Goal: Task Accomplishment & Management: Complete application form

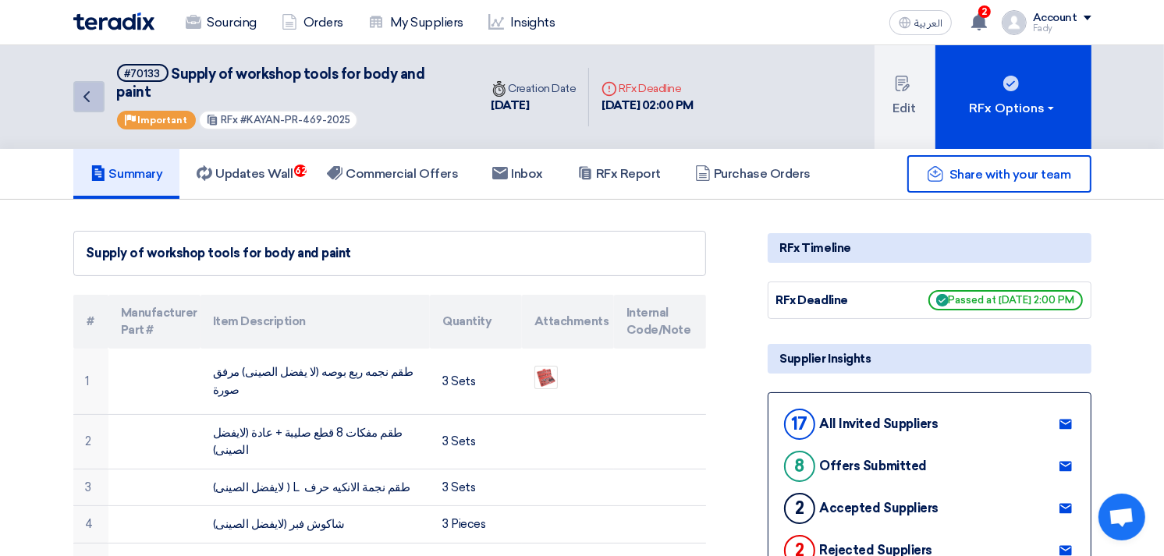
click at [90, 87] on icon "Back" at bounding box center [86, 96] width 19 height 19
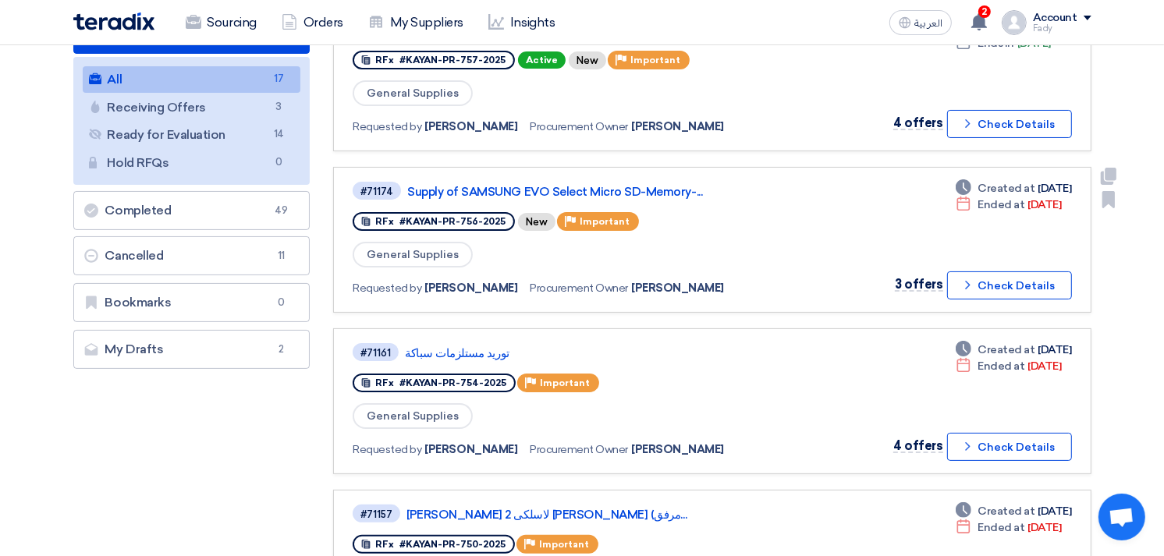
scroll to position [346, 0]
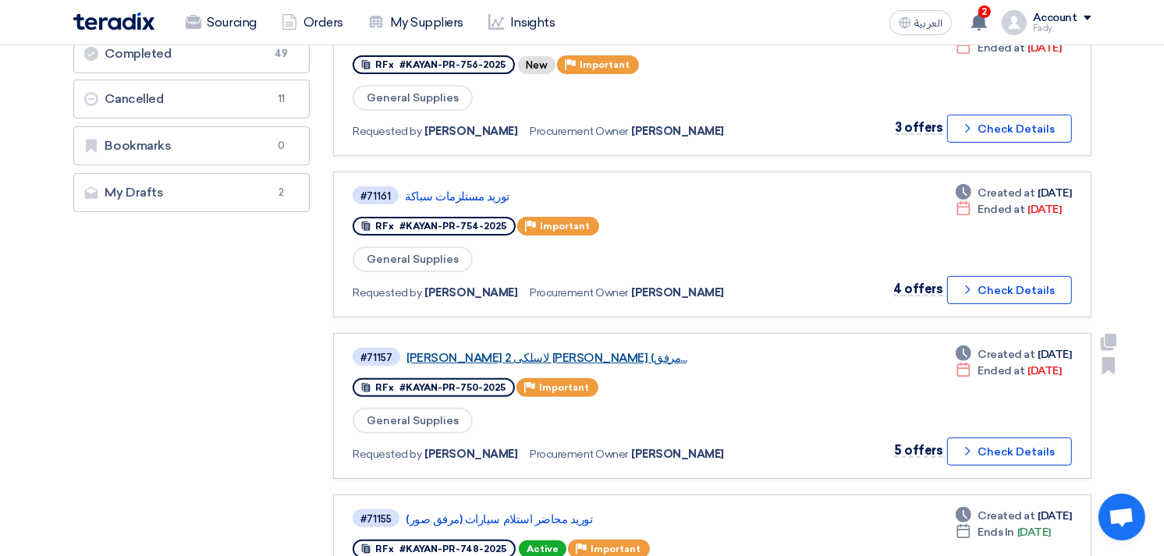
click at [552, 351] on link "[PERSON_NAME] لاسلكى 2 [PERSON_NAME] (مرفق..." at bounding box center [602, 358] width 390 height 14
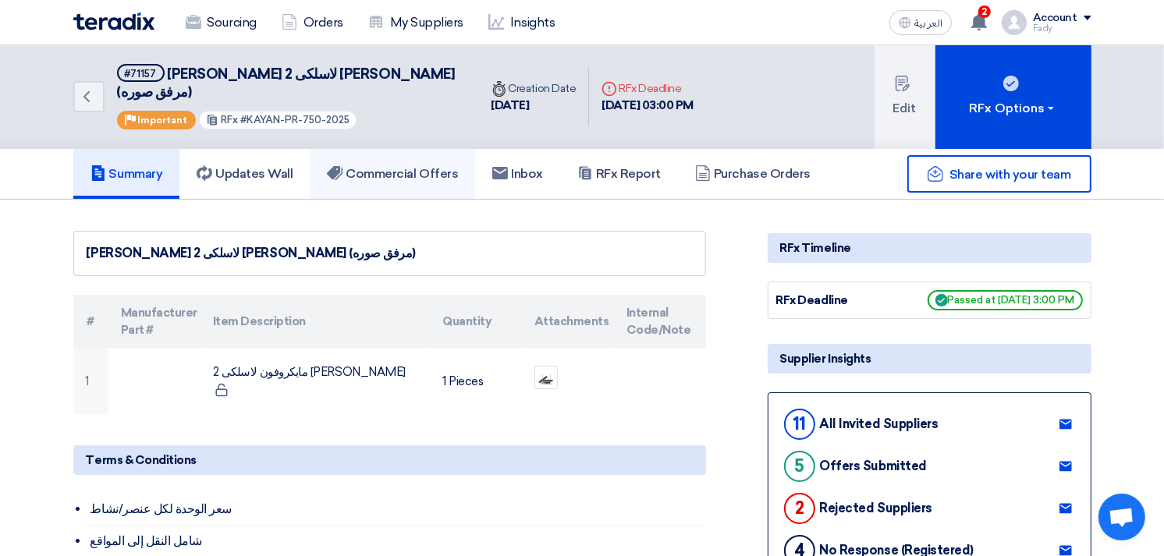
click at [403, 149] on link "Commercial Offers" at bounding box center [392, 174] width 165 height 50
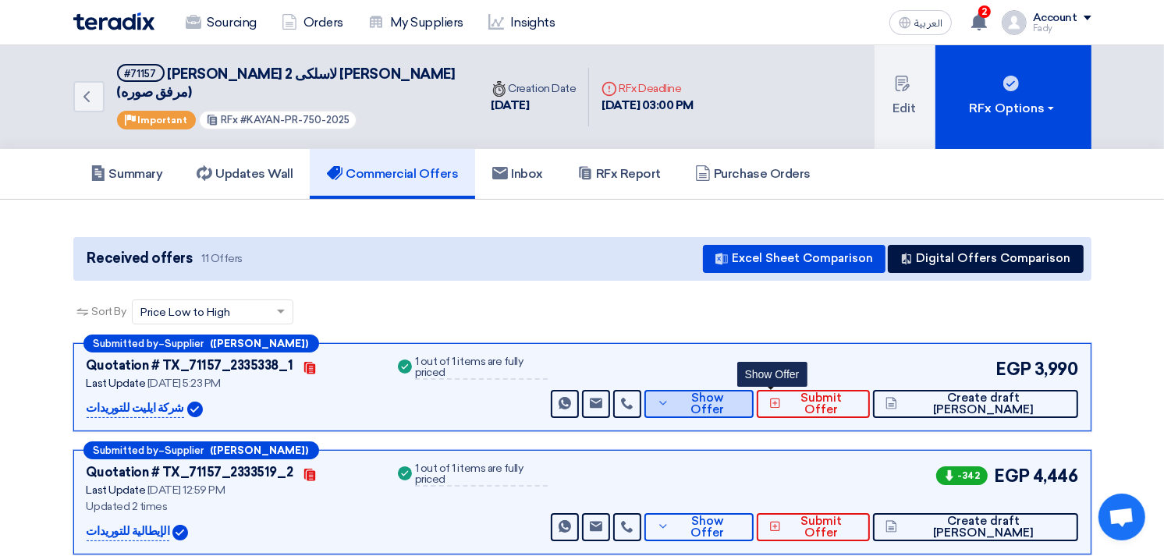
click at [741, 393] on span "Show Offer" at bounding box center [707, 404] width 68 height 23
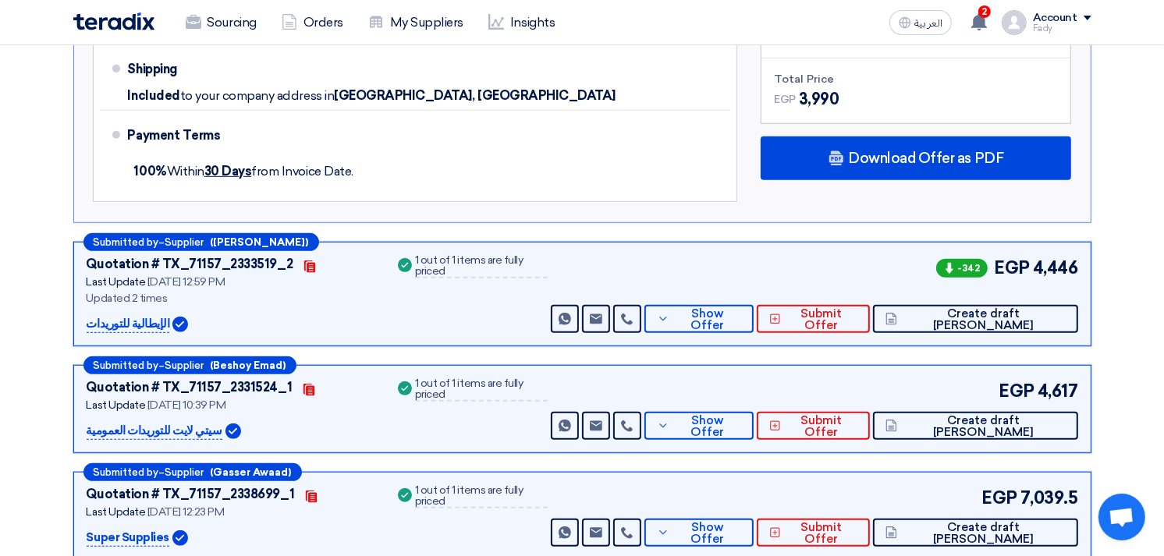
scroll to position [780, 0]
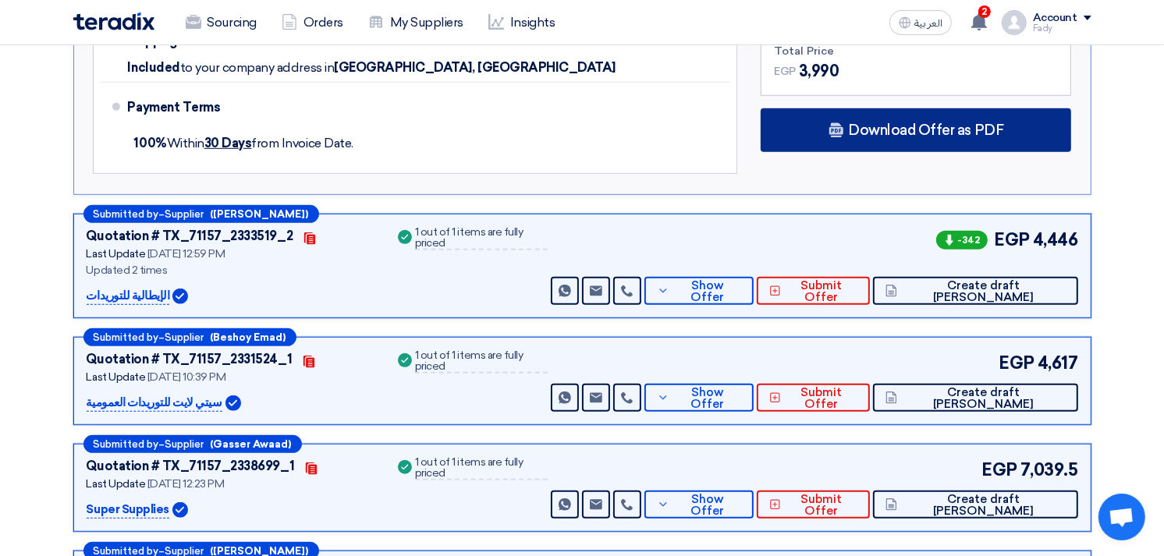
click at [921, 108] on div "Download Offer as PDF" at bounding box center [916, 130] width 311 height 44
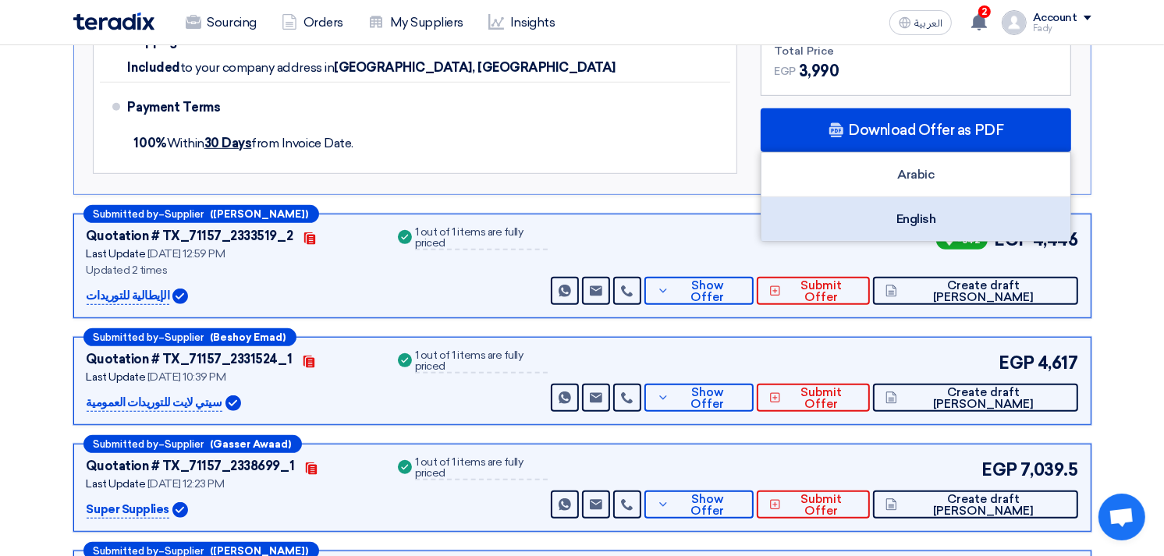
click at [924, 197] on div "English" at bounding box center [916, 219] width 309 height 44
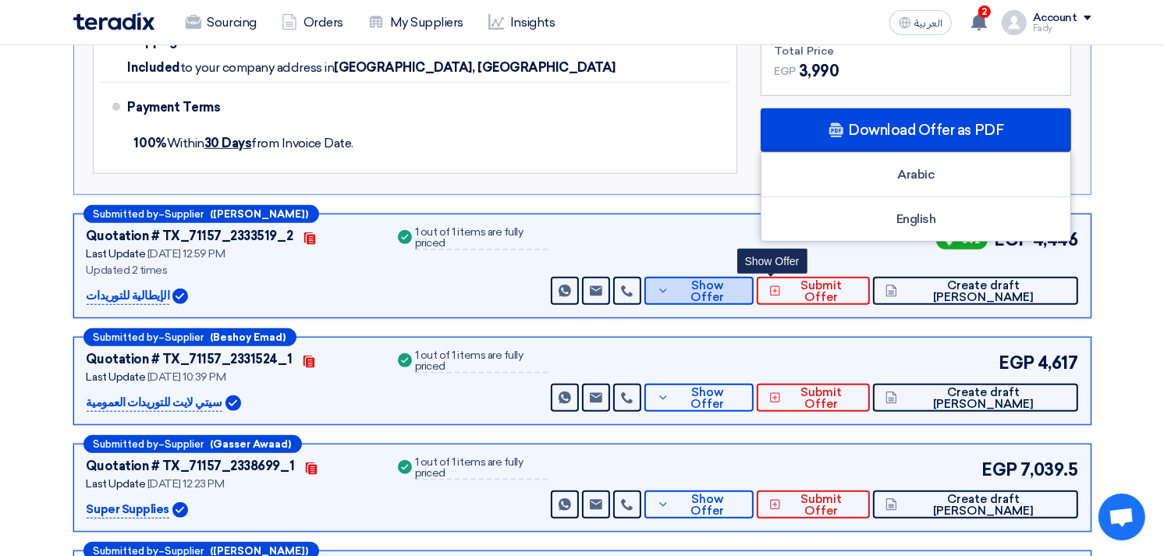
click at [741, 280] on span "Show Offer" at bounding box center [707, 291] width 68 height 23
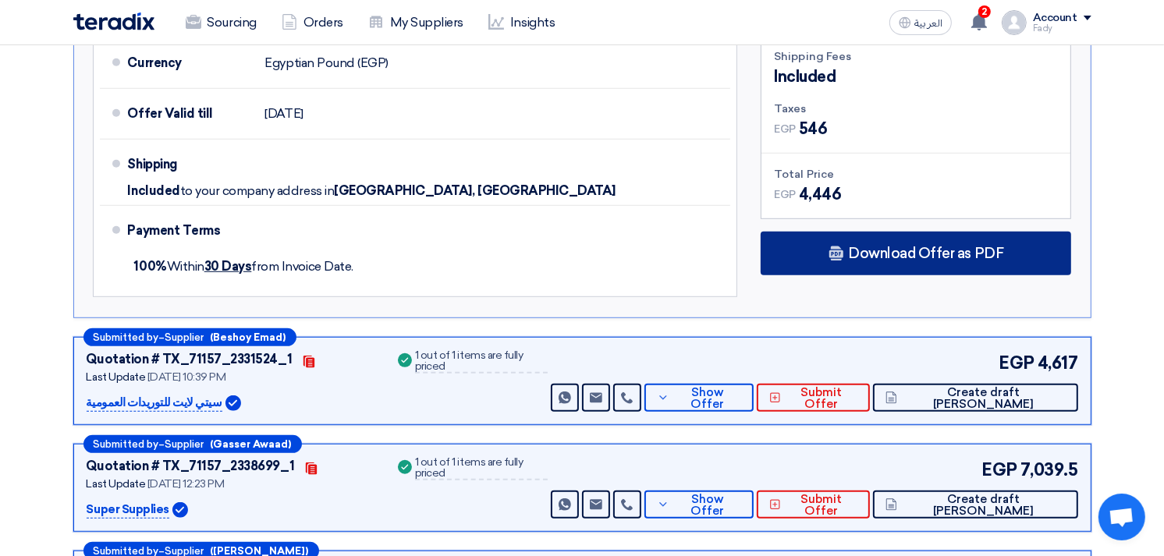
click at [915, 247] on span "Download Offer as PDF" at bounding box center [925, 254] width 155 height 14
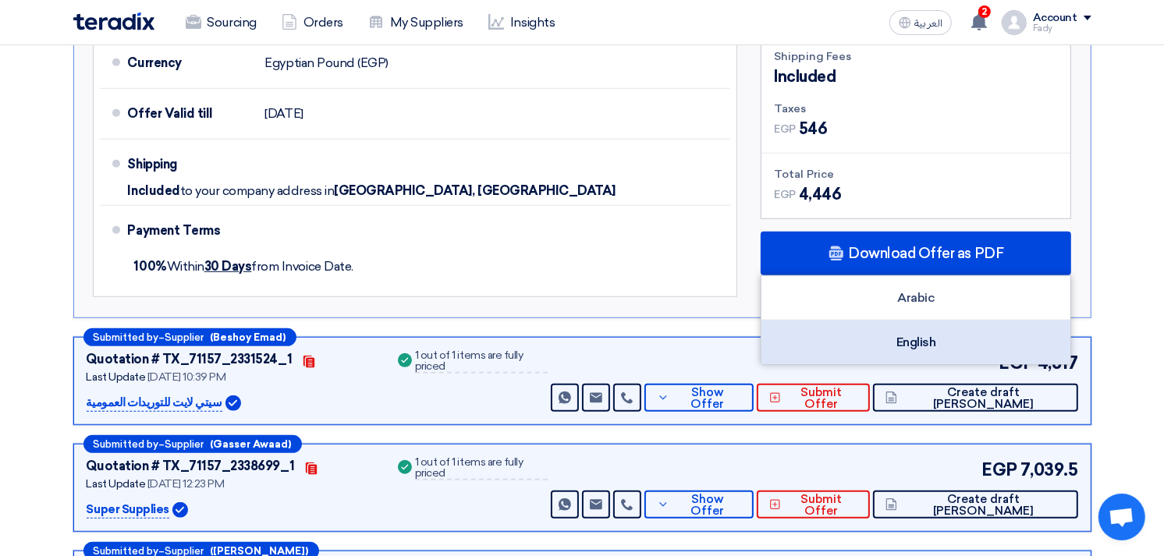
click at [939, 323] on div "English" at bounding box center [916, 343] width 309 height 44
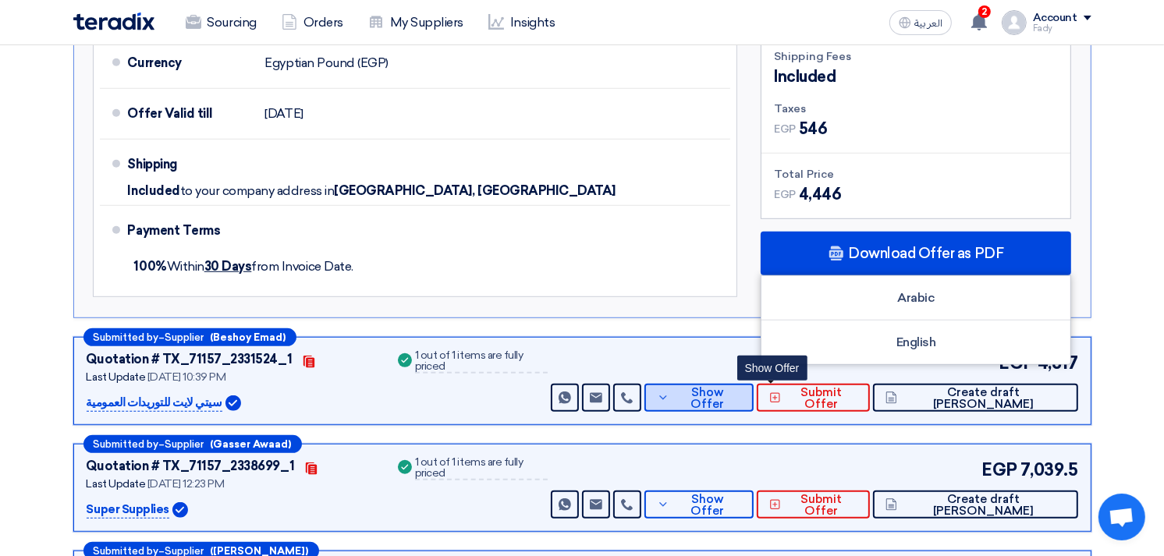
click at [754, 384] on button "Show Offer" at bounding box center [699, 398] width 109 height 28
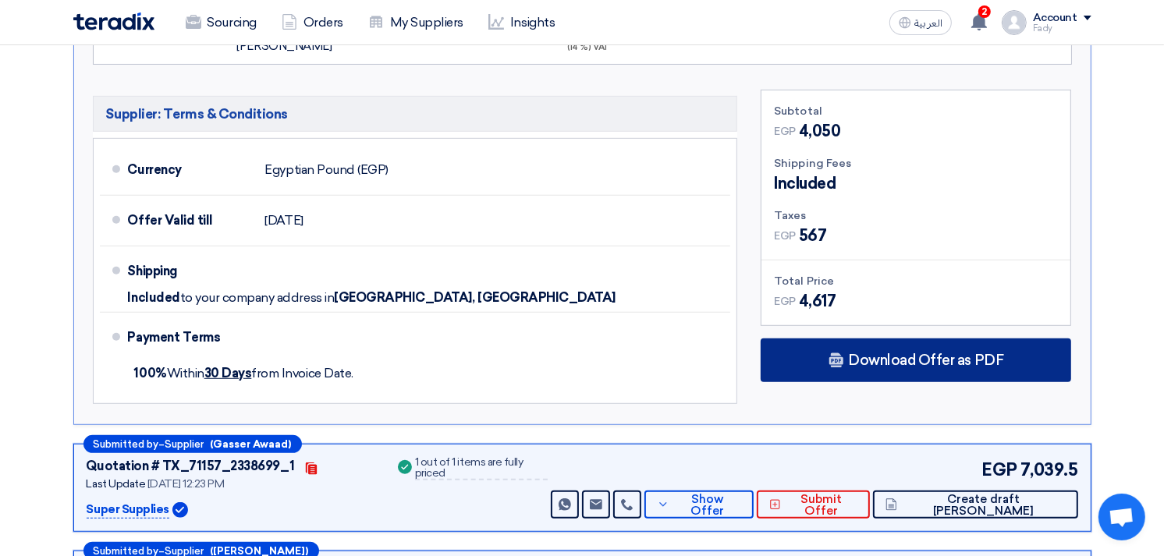
click at [855, 354] on span "Download Offer as PDF" at bounding box center [925, 361] width 155 height 14
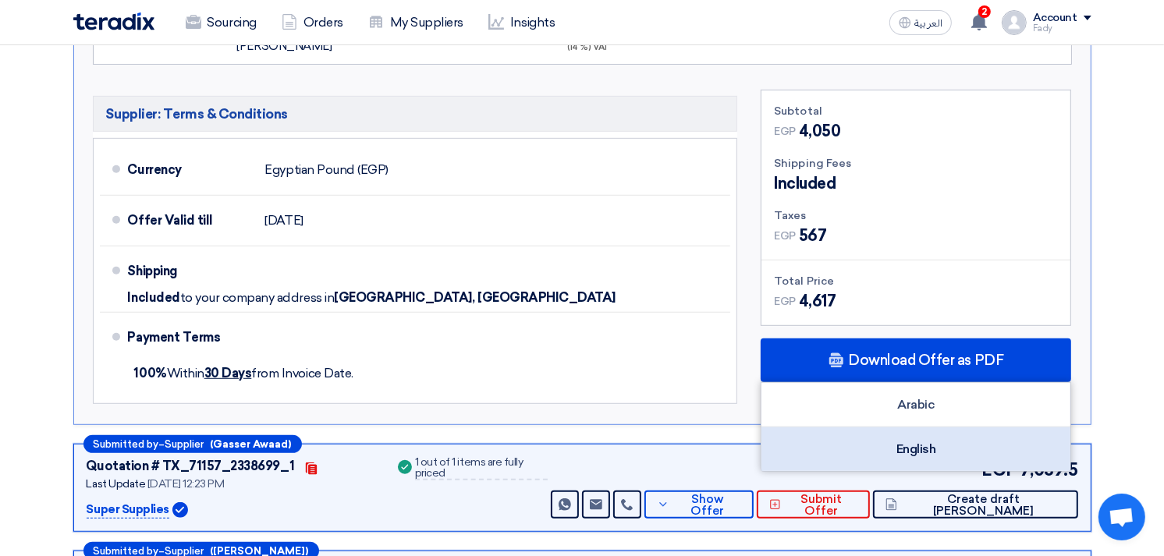
click at [902, 428] on div "English" at bounding box center [916, 450] width 309 height 44
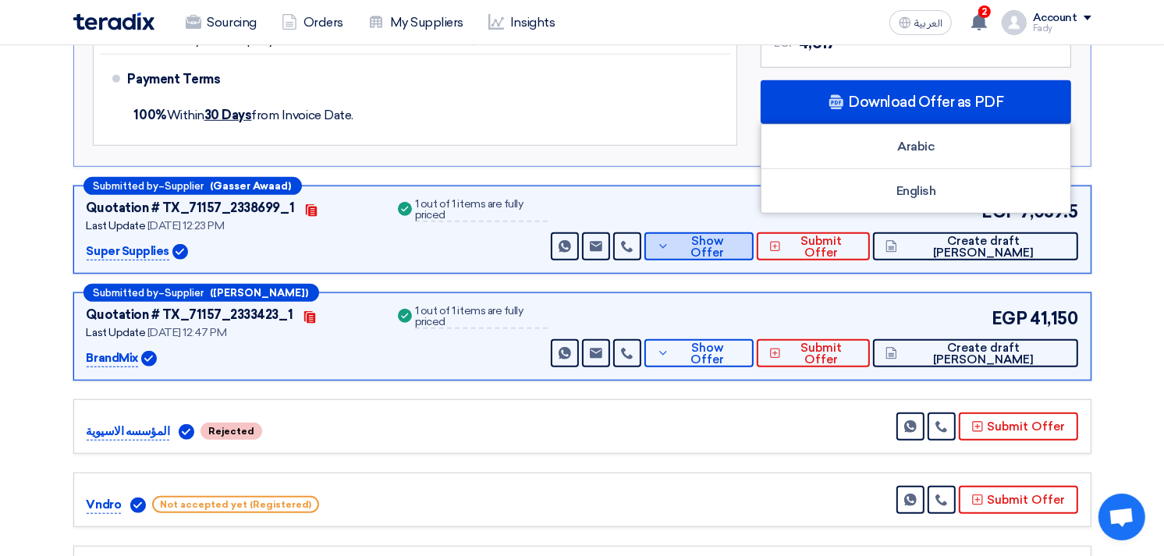
scroll to position [1040, 0]
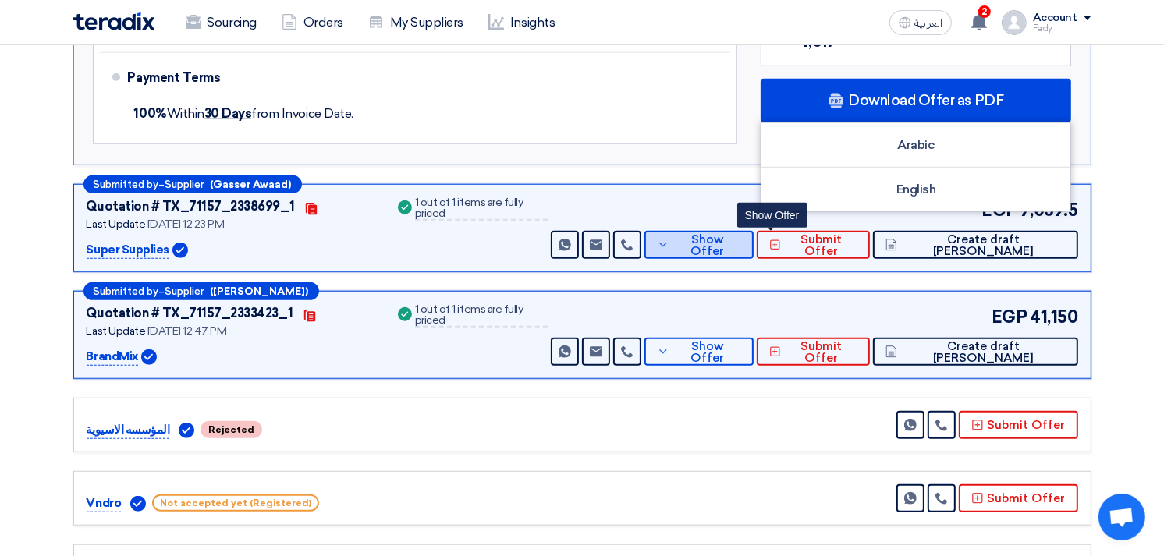
click at [741, 234] on span "Show Offer" at bounding box center [707, 245] width 68 height 23
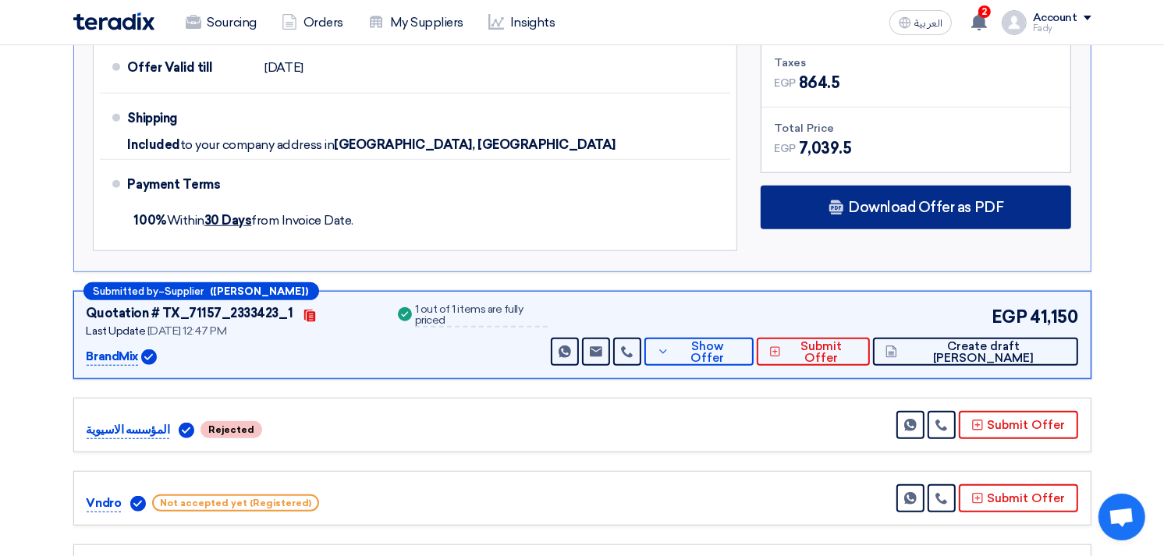
click at [855, 186] on div "Download Offer as PDF" at bounding box center [916, 208] width 311 height 44
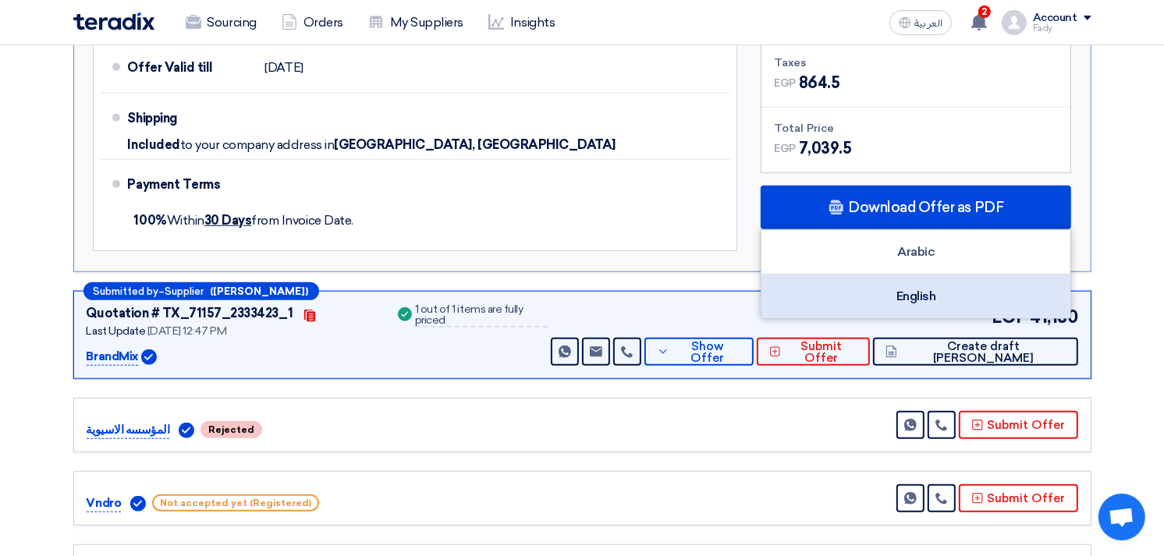
click at [901, 275] on div "English" at bounding box center [916, 297] width 309 height 44
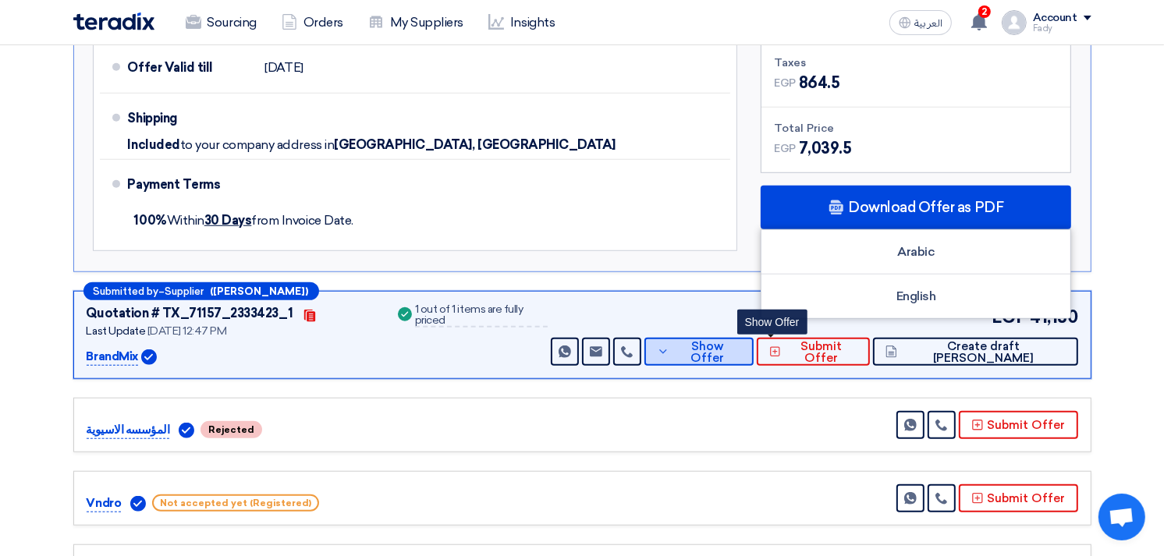
click at [741, 341] on span "Show Offer" at bounding box center [707, 352] width 68 height 23
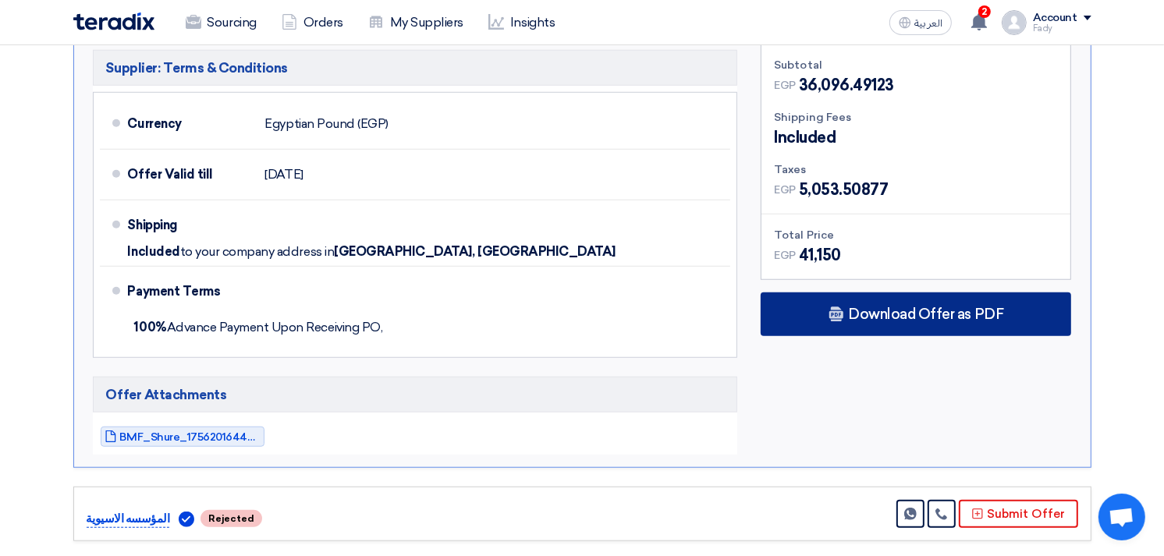
click at [879, 293] on div "Download Offer as PDF" at bounding box center [916, 315] width 311 height 44
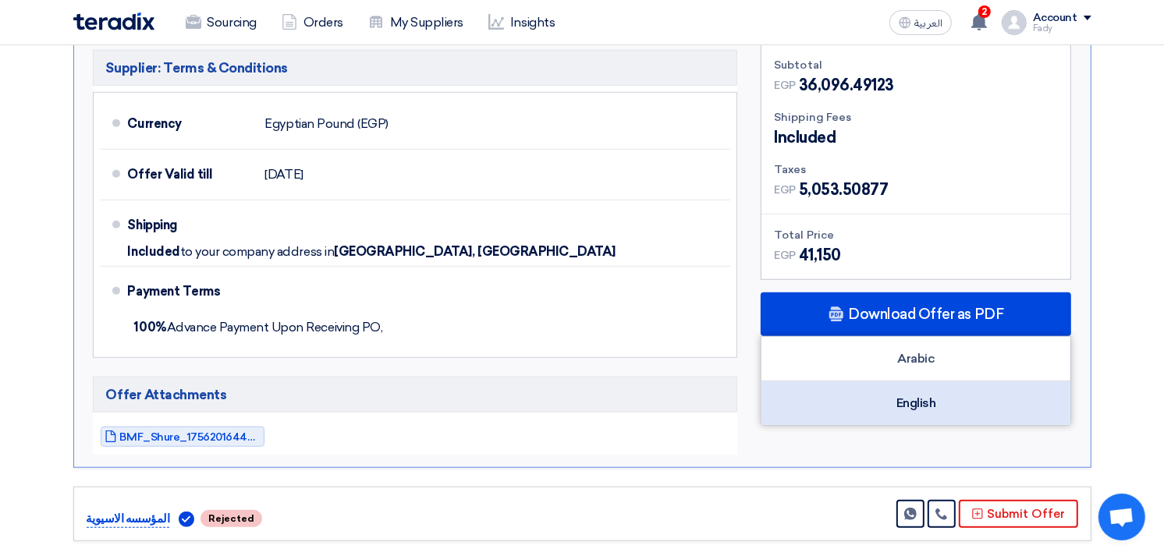
click at [934, 383] on div "English" at bounding box center [916, 404] width 309 height 44
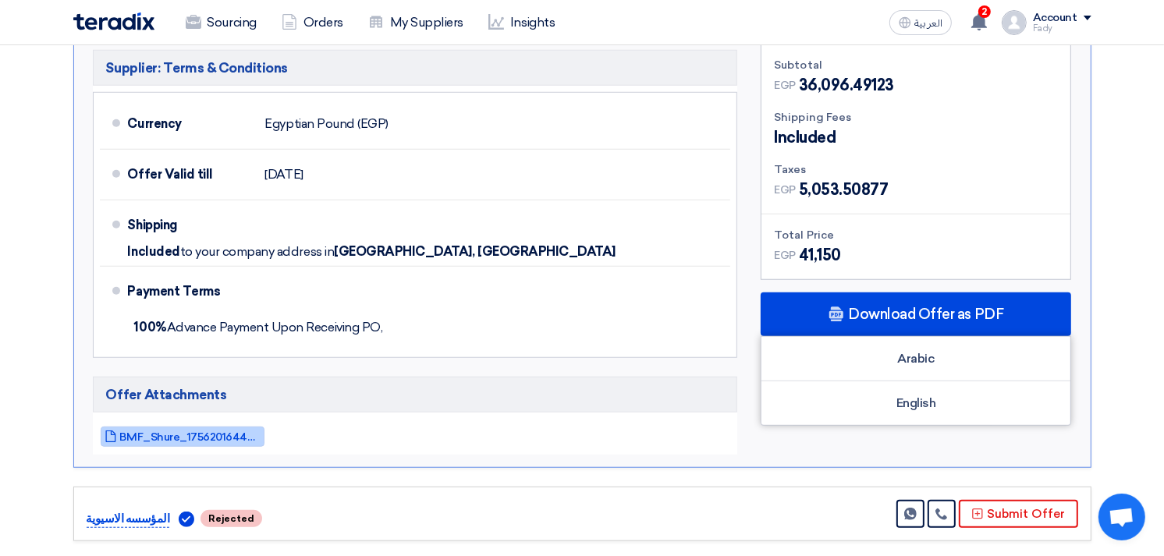
click at [167, 432] on span "BMF_Shure_1756201644795.pdf" at bounding box center [190, 438] width 140 height 12
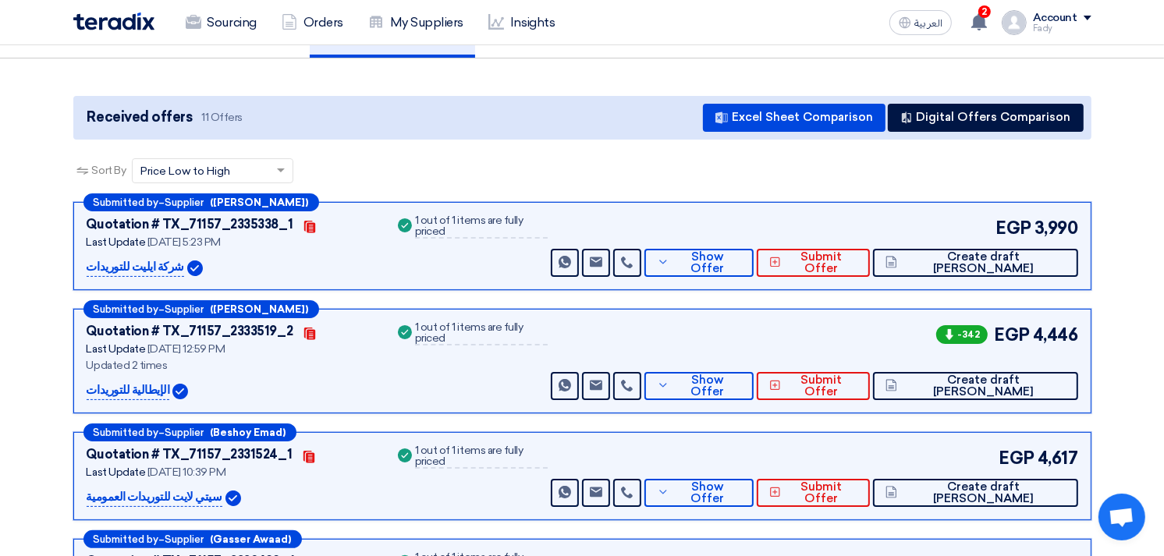
scroll to position [0, 0]
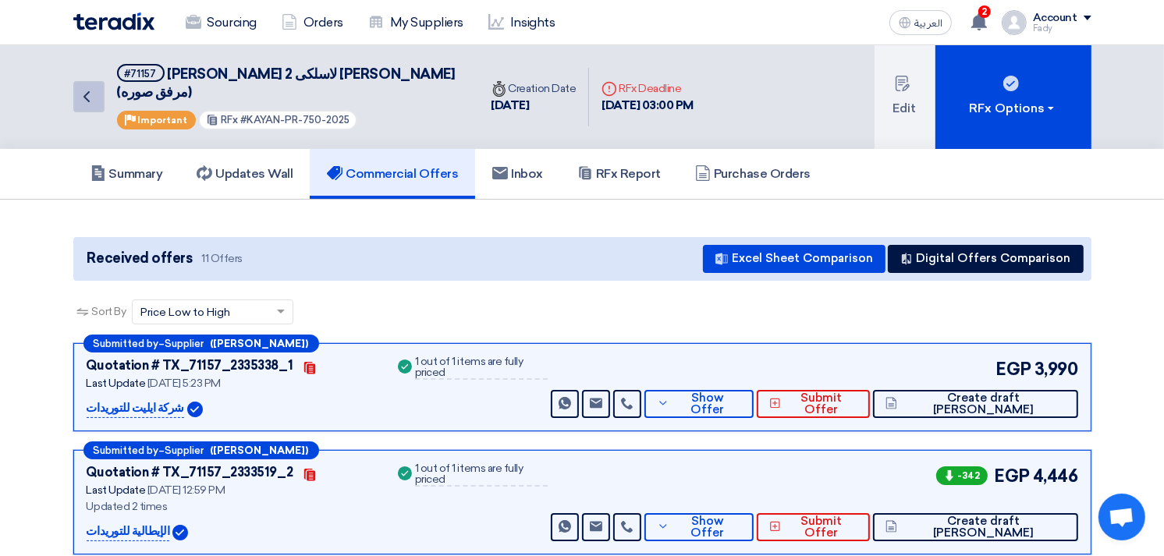
click at [90, 81] on link "Back" at bounding box center [88, 96] width 31 height 31
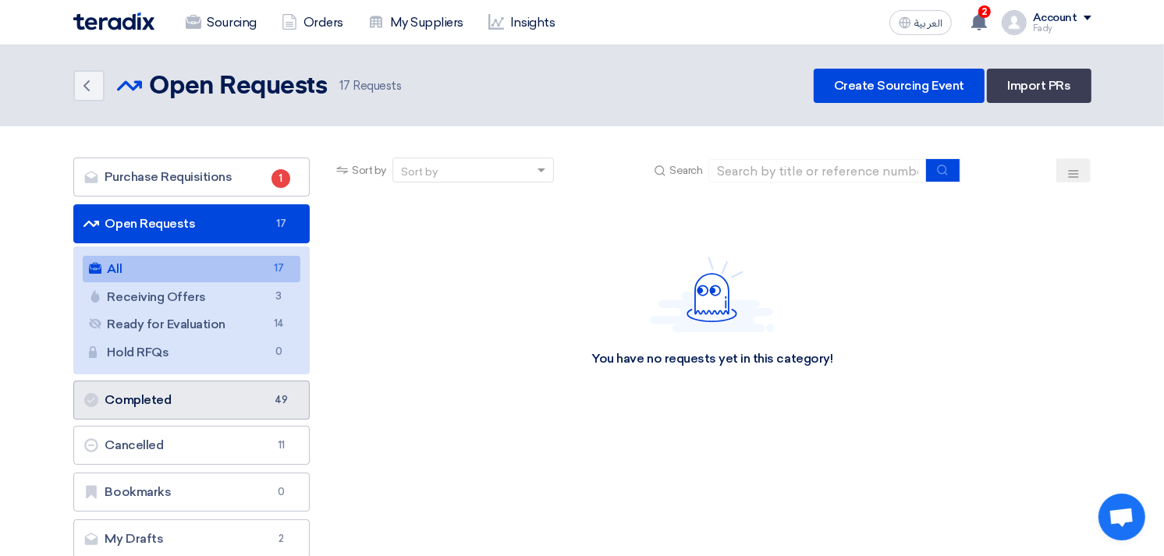
click at [175, 396] on link "Completed Completed 49" at bounding box center [191, 400] width 237 height 39
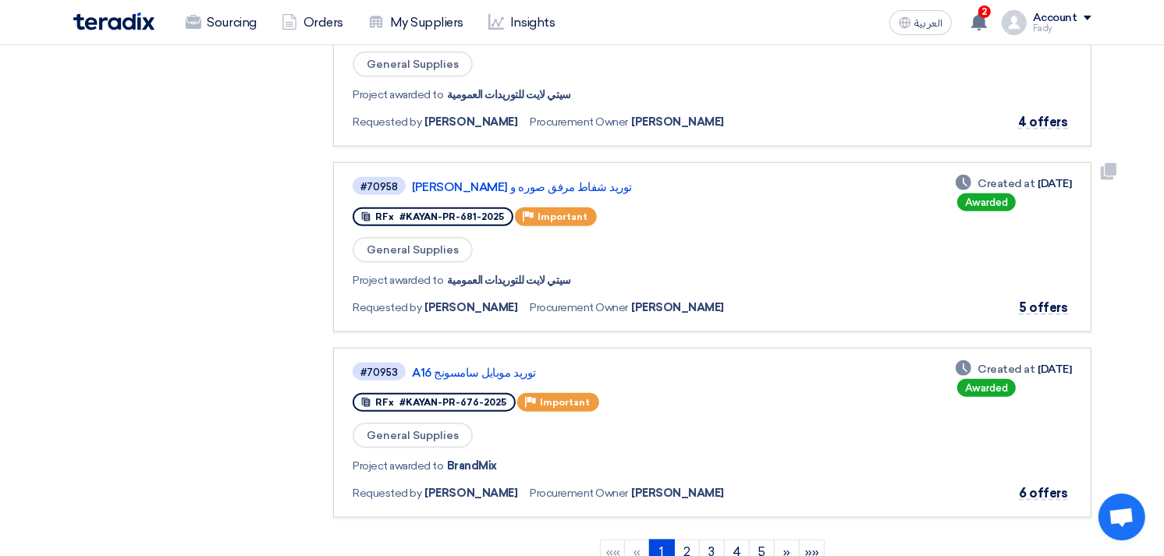
scroll to position [1561, 0]
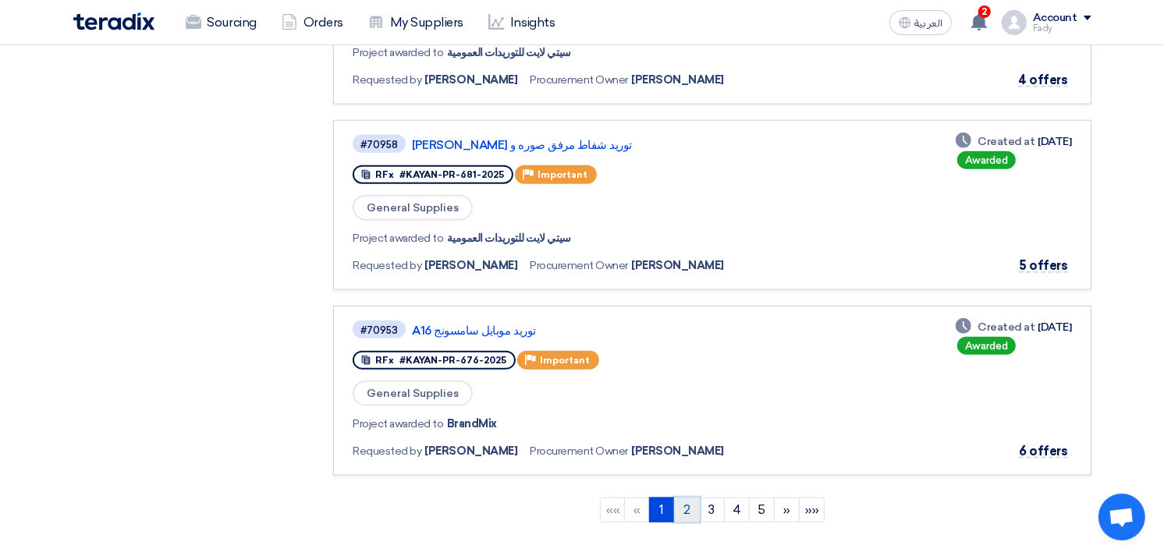
click at [683, 498] on link "2" at bounding box center [687, 510] width 26 height 25
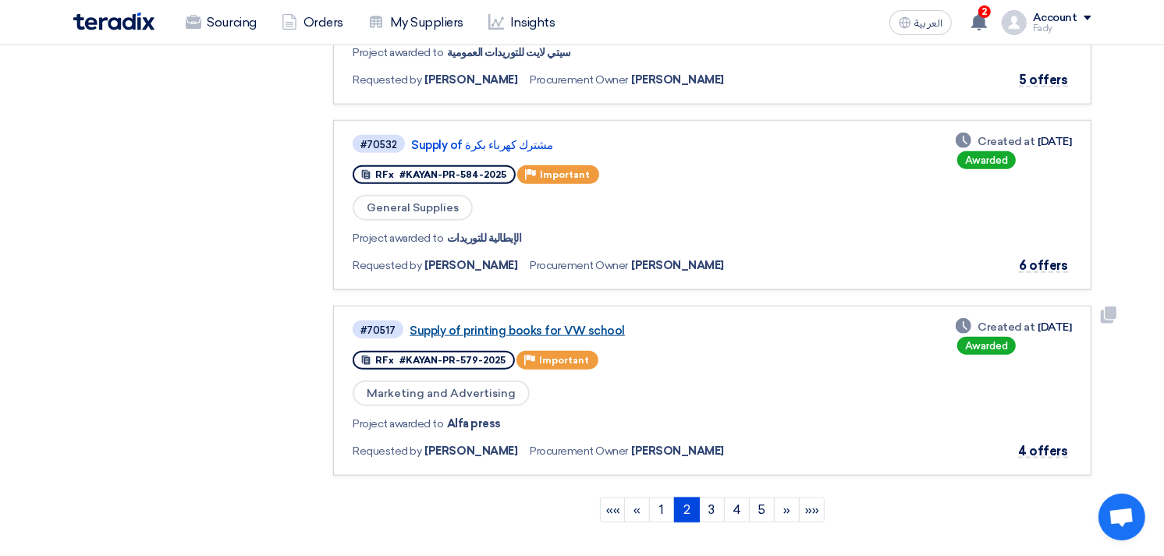
click at [571, 324] on link "Supply of printing books for VW school" at bounding box center [605, 331] width 390 height 14
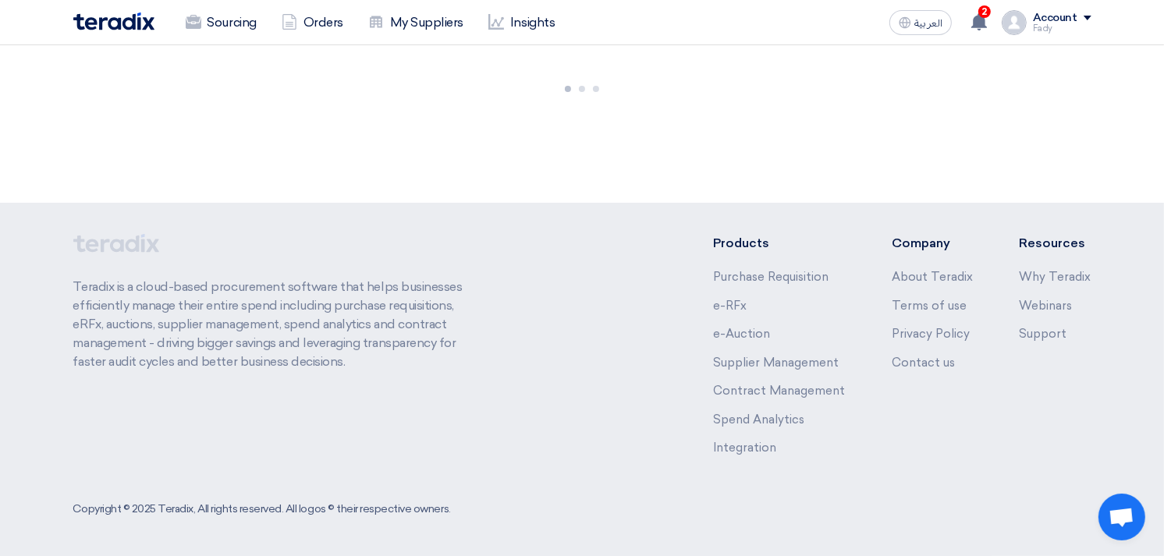
scroll to position [0, 0]
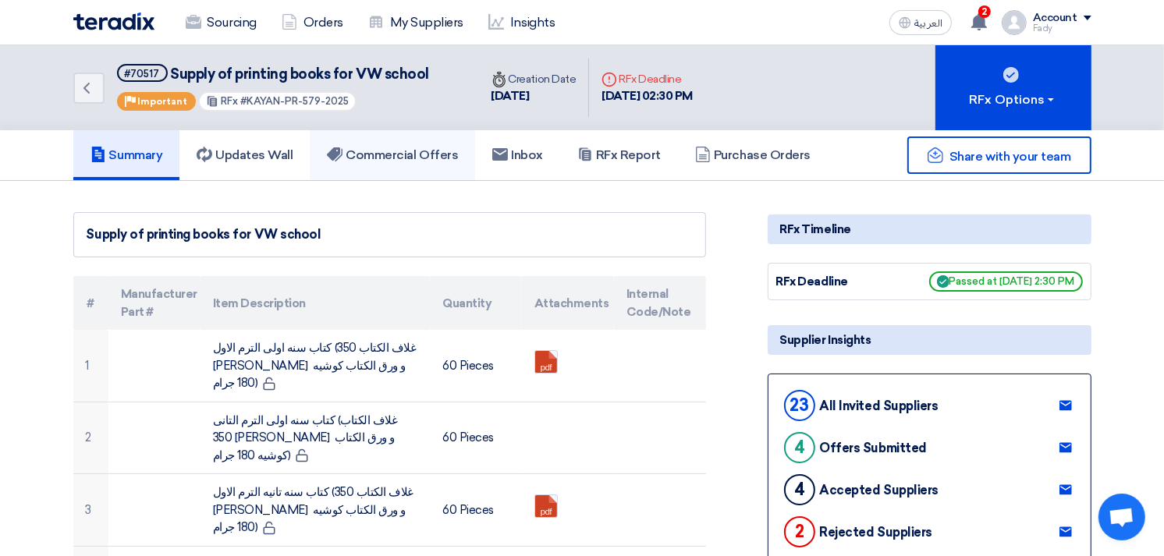
click at [425, 161] on link "Commercial Offers" at bounding box center [392, 155] width 165 height 50
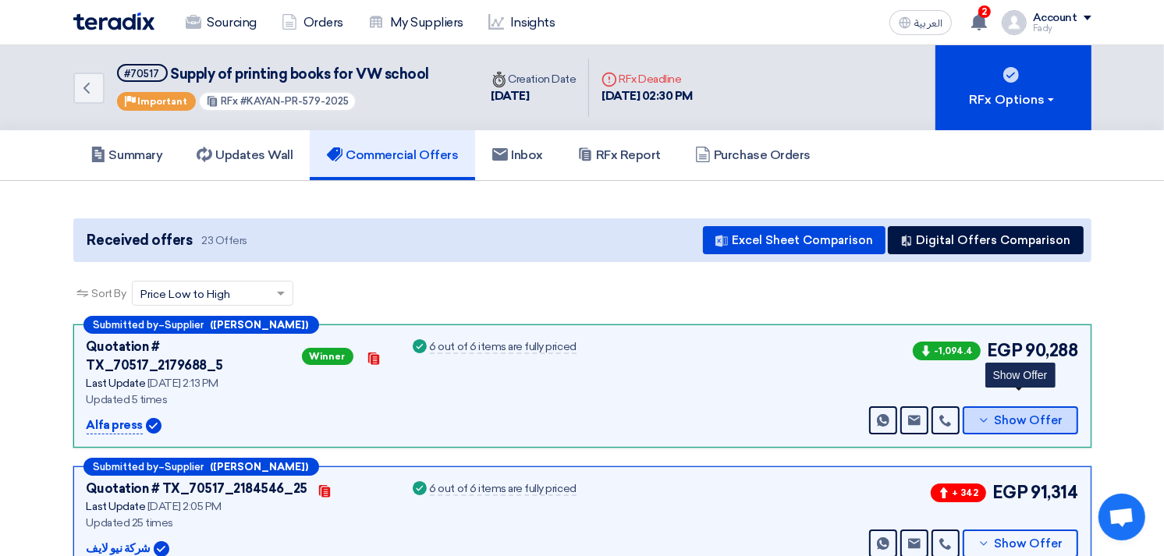
click at [1022, 415] on span "Show Offer" at bounding box center [1028, 421] width 69 height 12
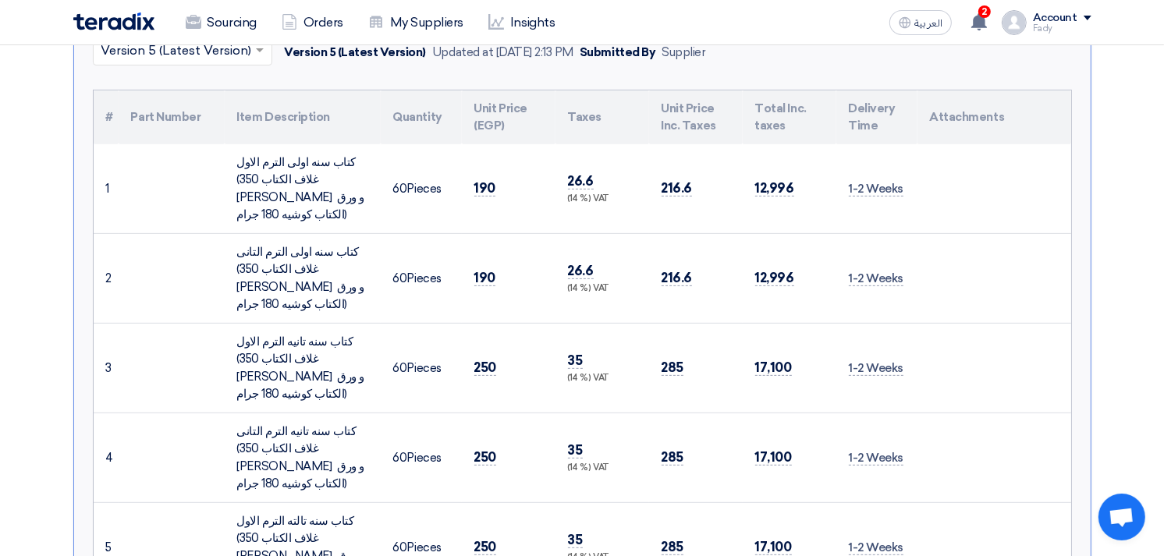
scroll to position [954, 0]
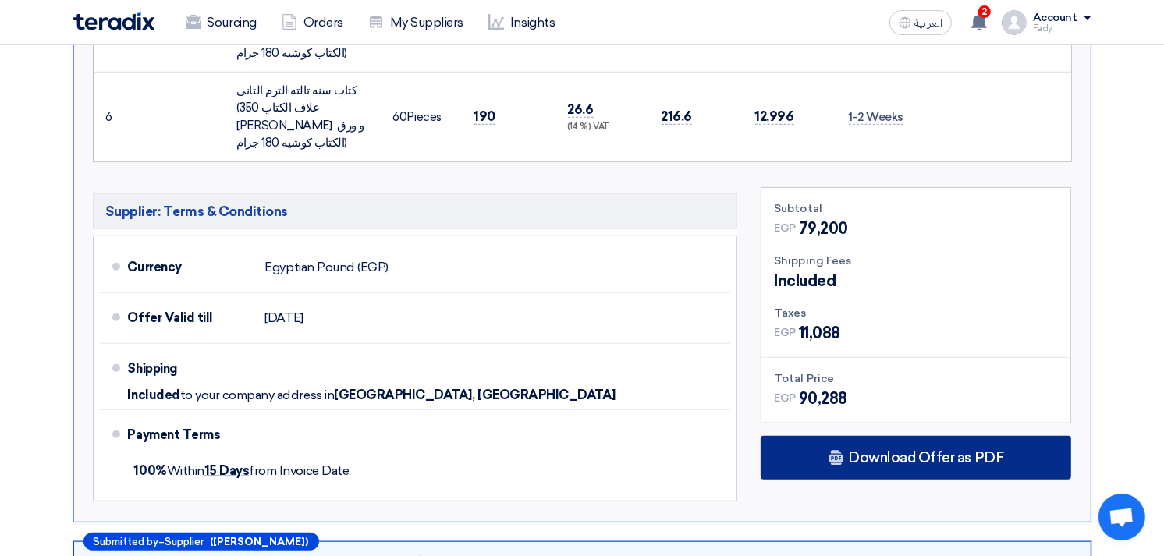
click at [973, 436] on div "Download Offer as PDF" at bounding box center [916, 458] width 311 height 44
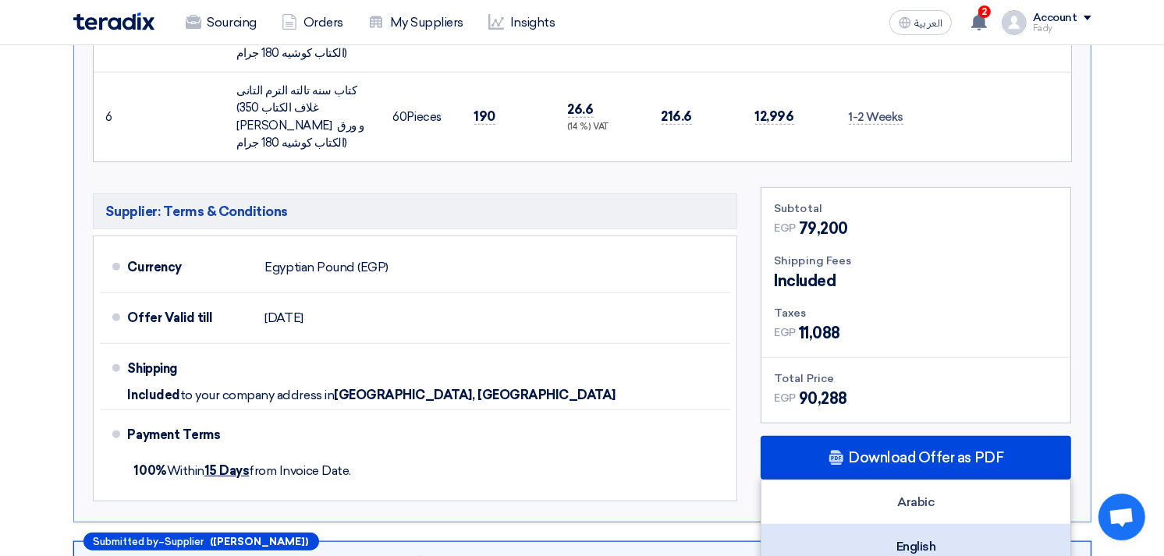
click at [917, 525] on div "English" at bounding box center [916, 547] width 309 height 44
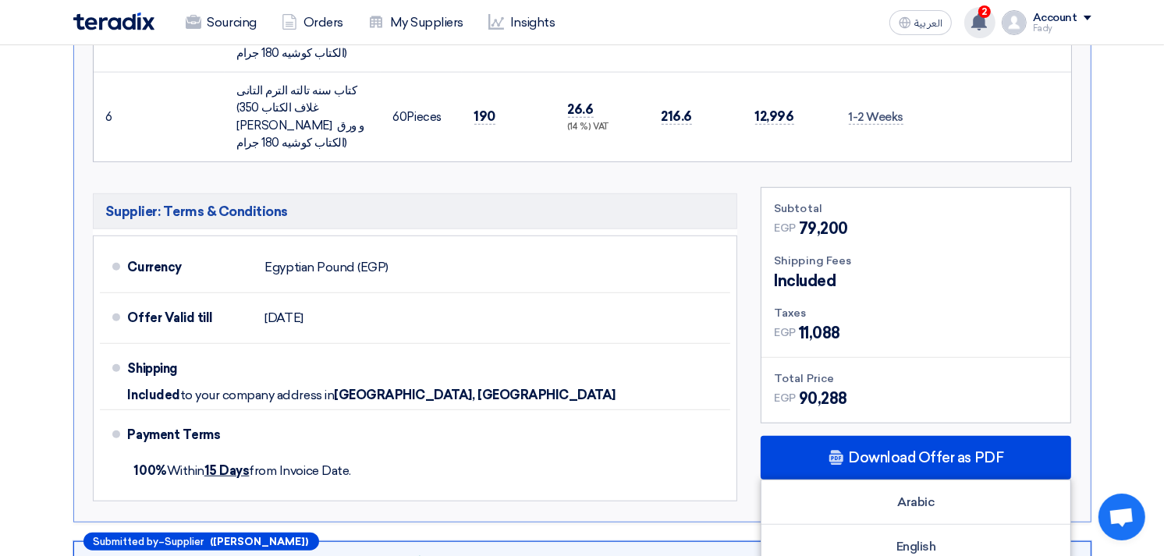
click at [989, 14] on span "2" at bounding box center [985, 11] width 12 height 12
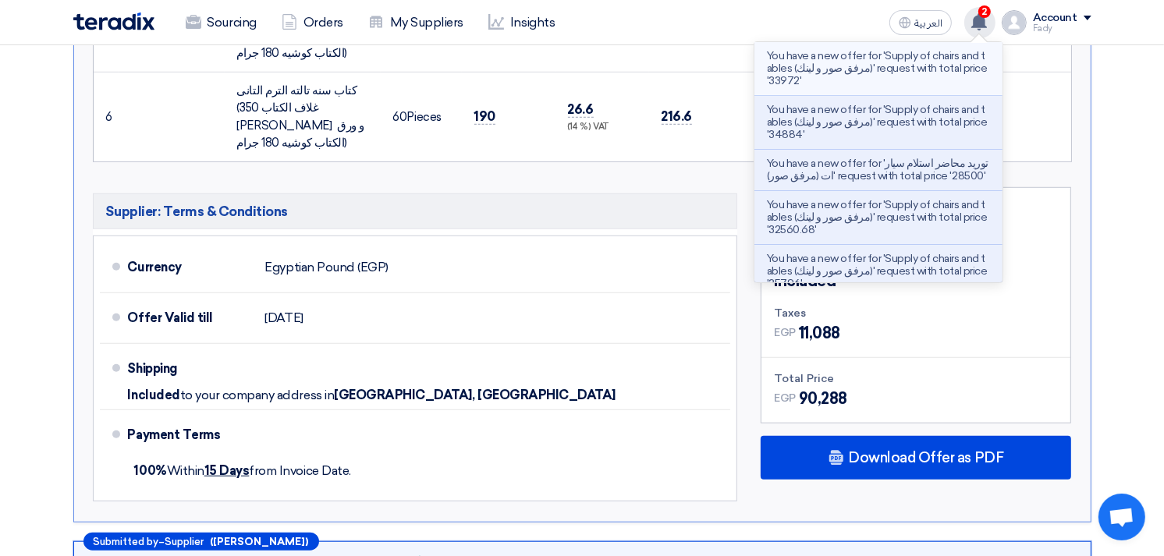
click at [867, 73] on p "You have a new offer for 'Supply of chairs and tables (مرفق صور و لينك)' reques…" at bounding box center [878, 68] width 223 height 37
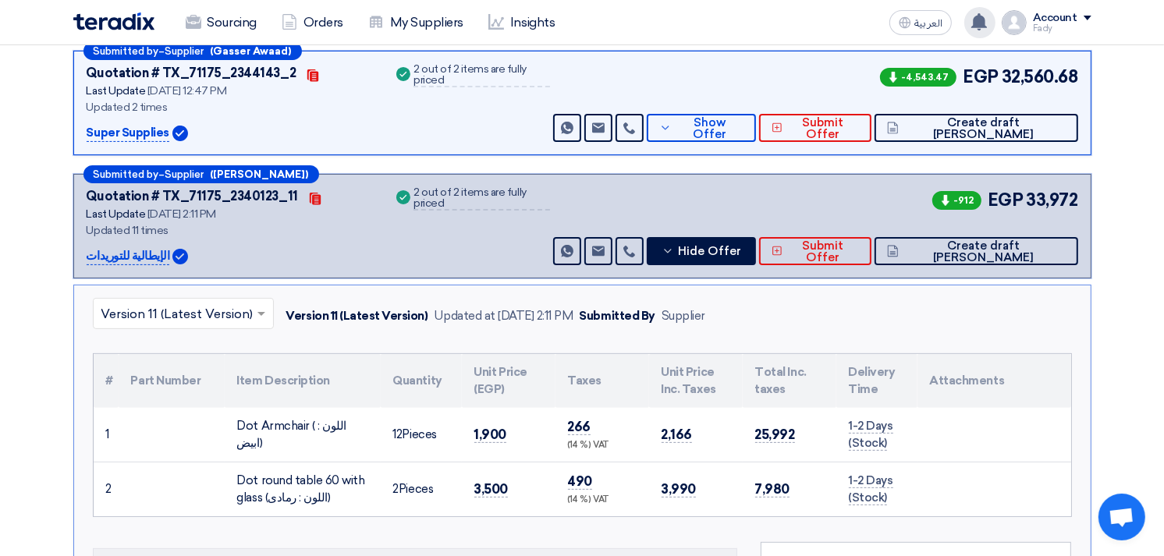
scroll to position [272, 0]
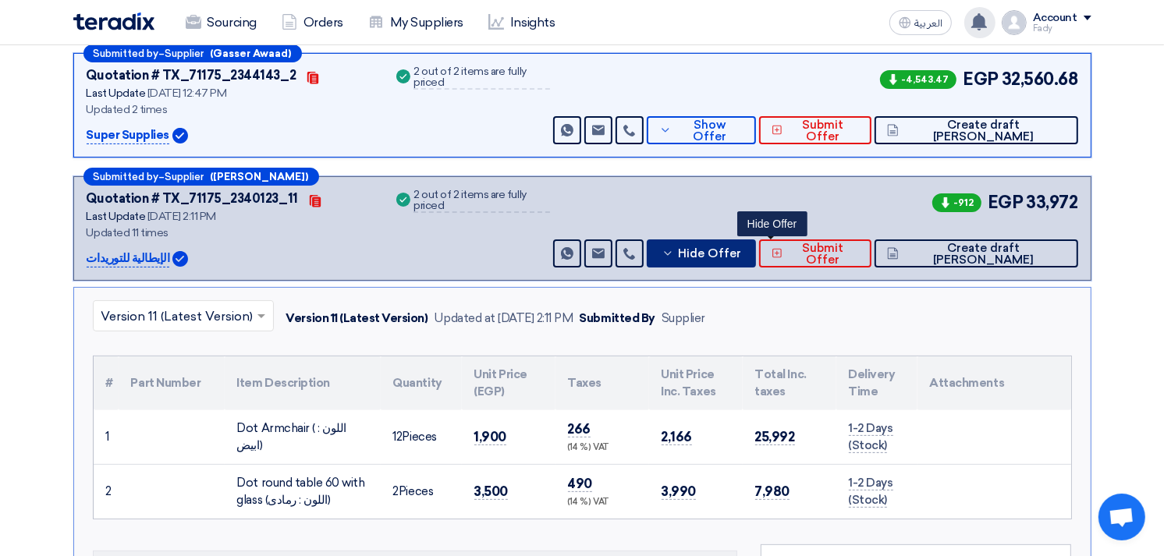
click at [741, 251] on span "Hide Offer" at bounding box center [709, 254] width 63 height 12
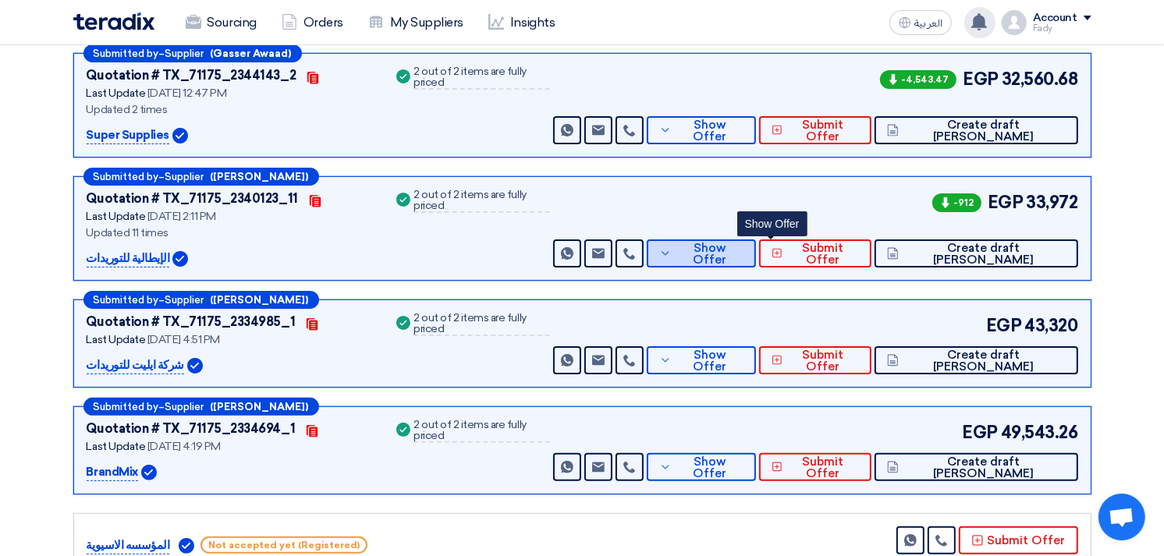
scroll to position [185, 0]
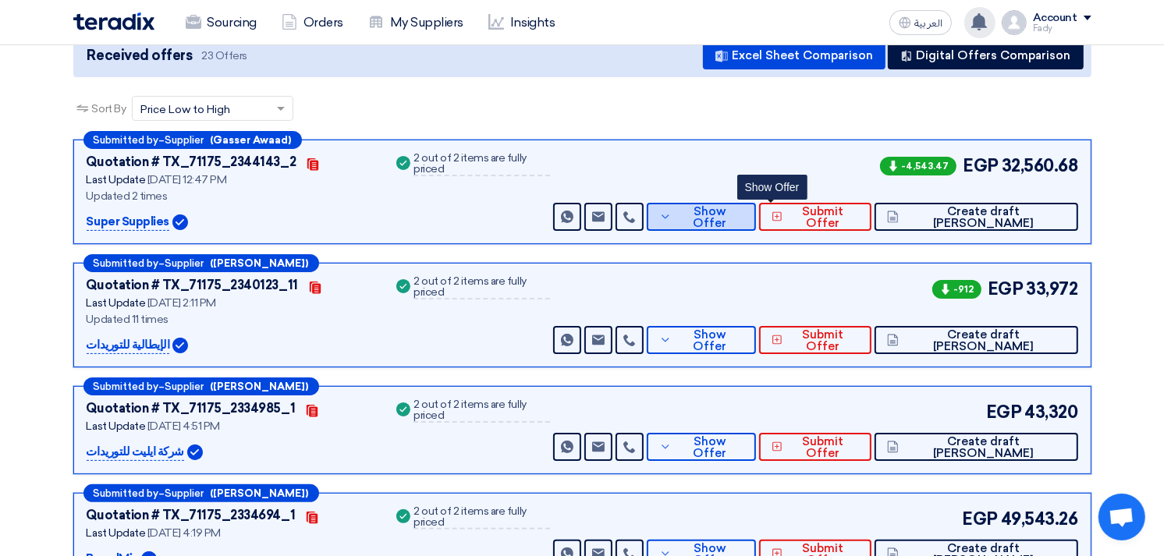
click at [744, 220] on span "Show Offer" at bounding box center [710, 217] width 68 height 23
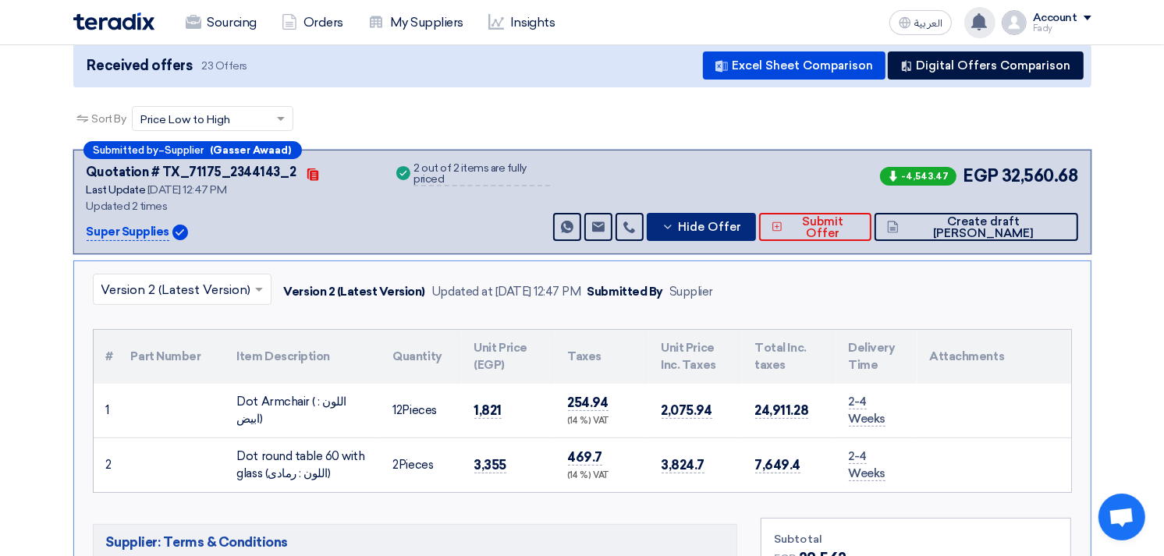
scroll to position [272, 0]
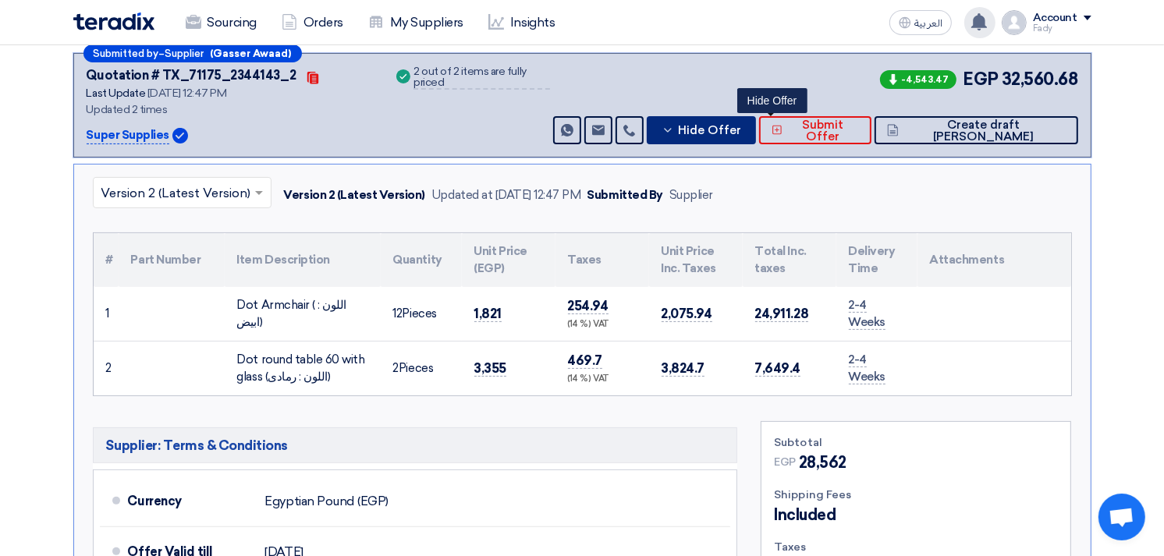
click at [741, 126] on span "Hide Offer" at bounding box center [709, 131] width 63 height 12
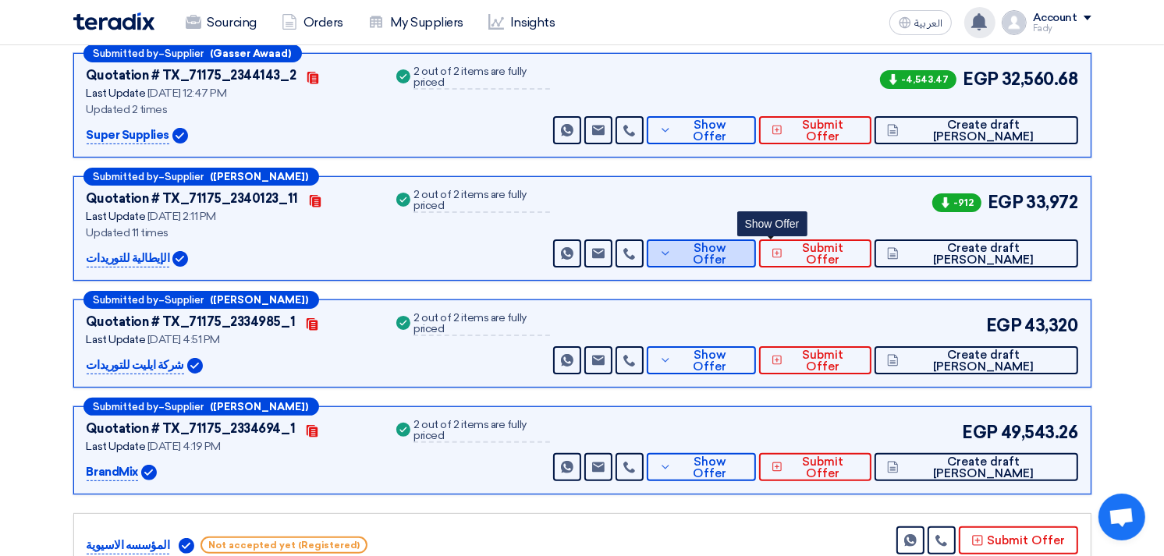
click at [755, 240] on button "Show Offer" at bounding box center [701, 254] width 108 height 28
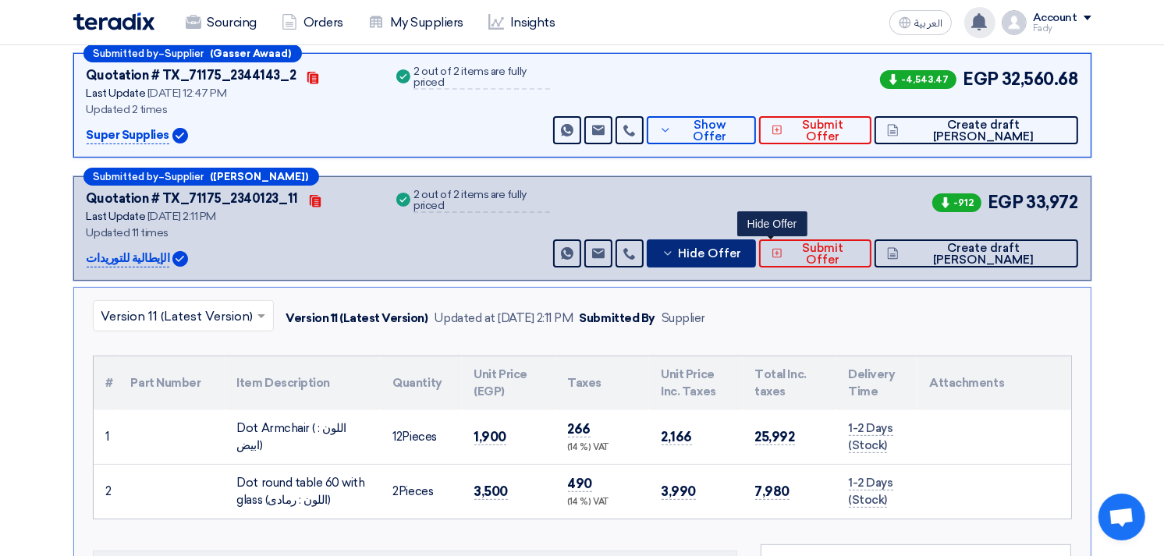
click at [741, 248] on span "Hide Offer" at bounding box center [709, 254] width 63 height 12
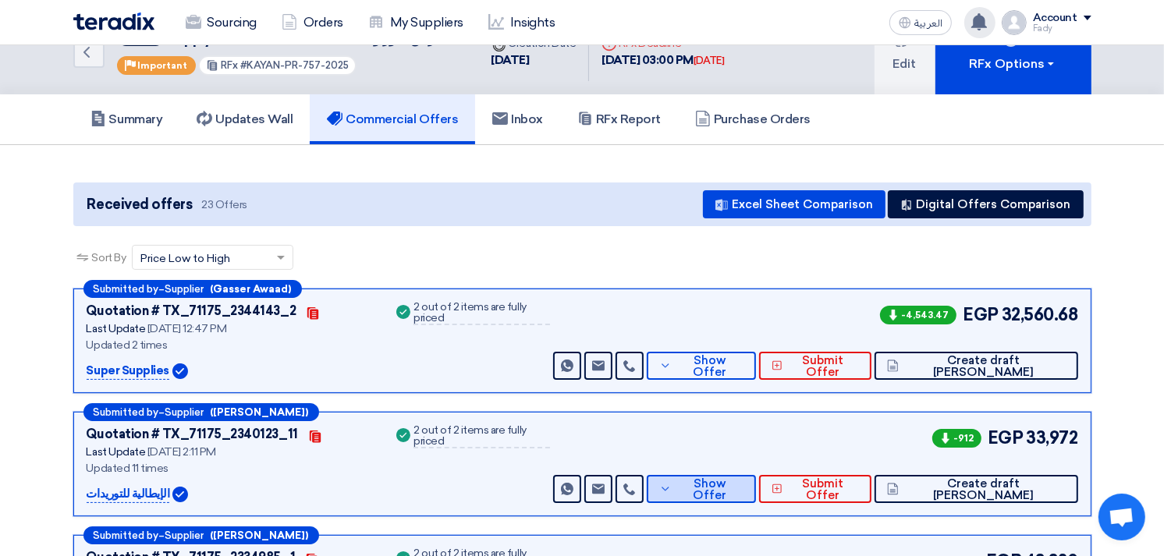
scroll to position [12, 0]
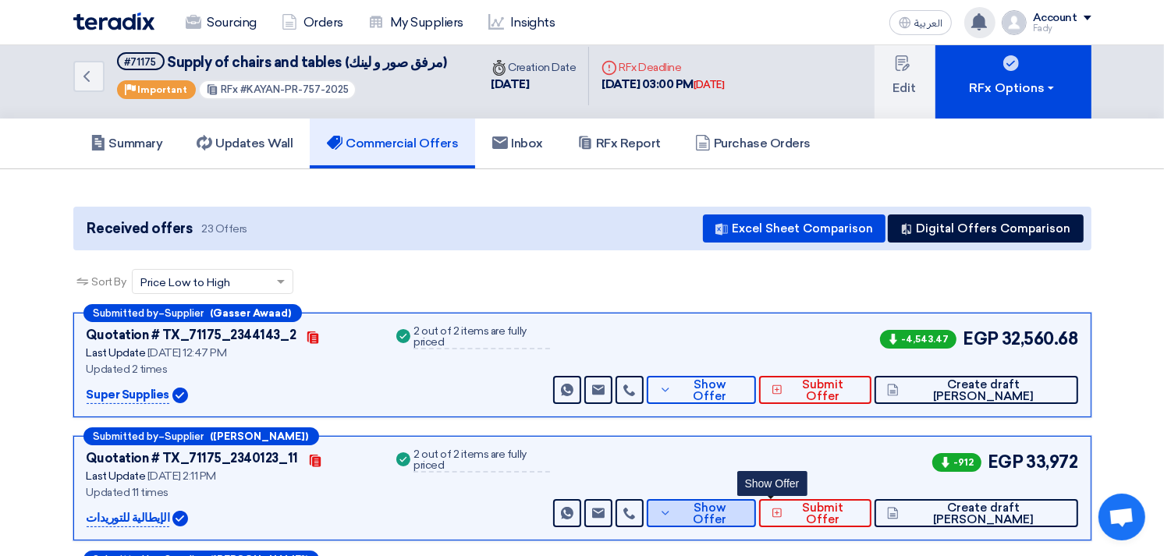
click at [736, 523] on button "Show Offer" at bounding box center [701, 513] width 108 height 28
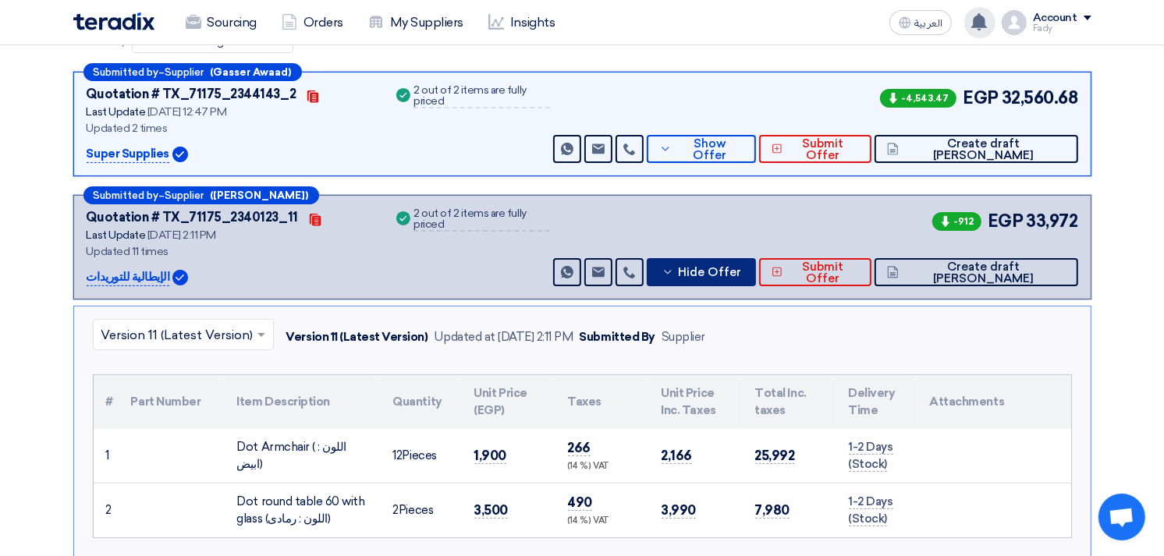
scroll to position [272, 0]
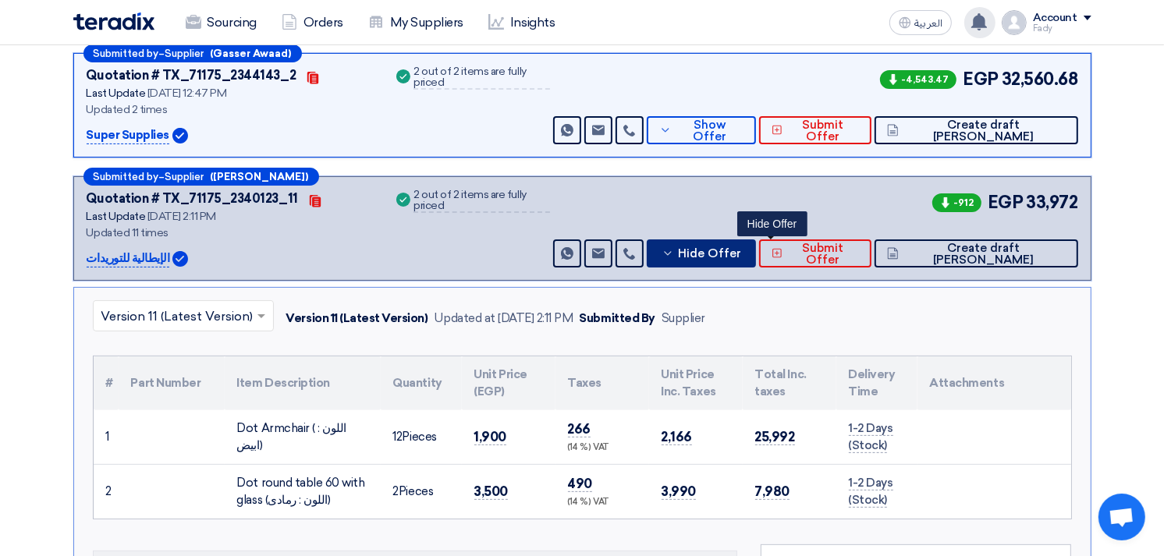
click at [741, 251] on span "Hide Offer" at bounding box center [709, 254] width 63 height 12
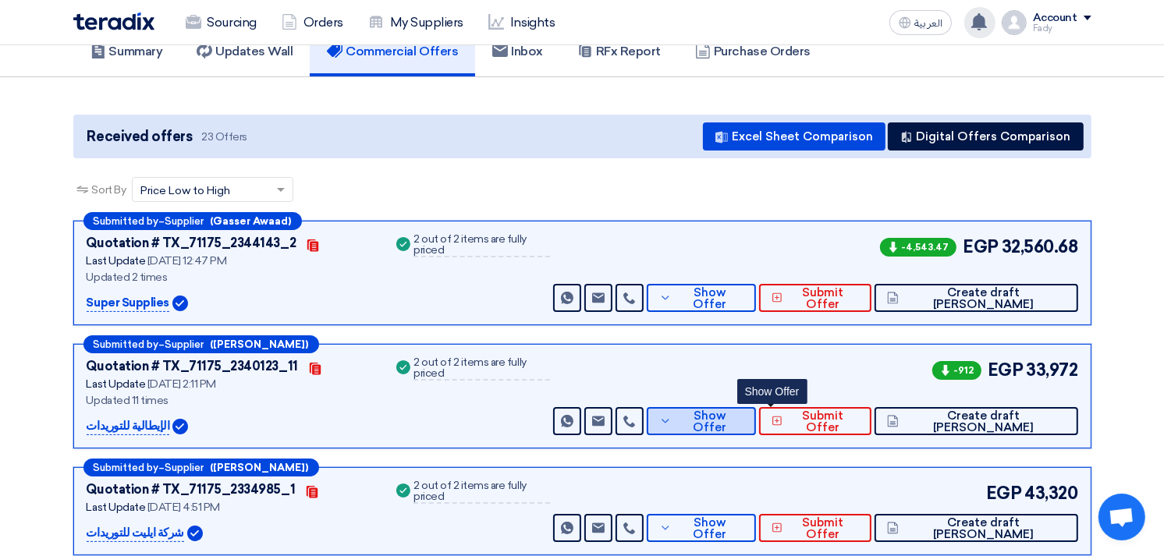
scroll to position [0, 0]
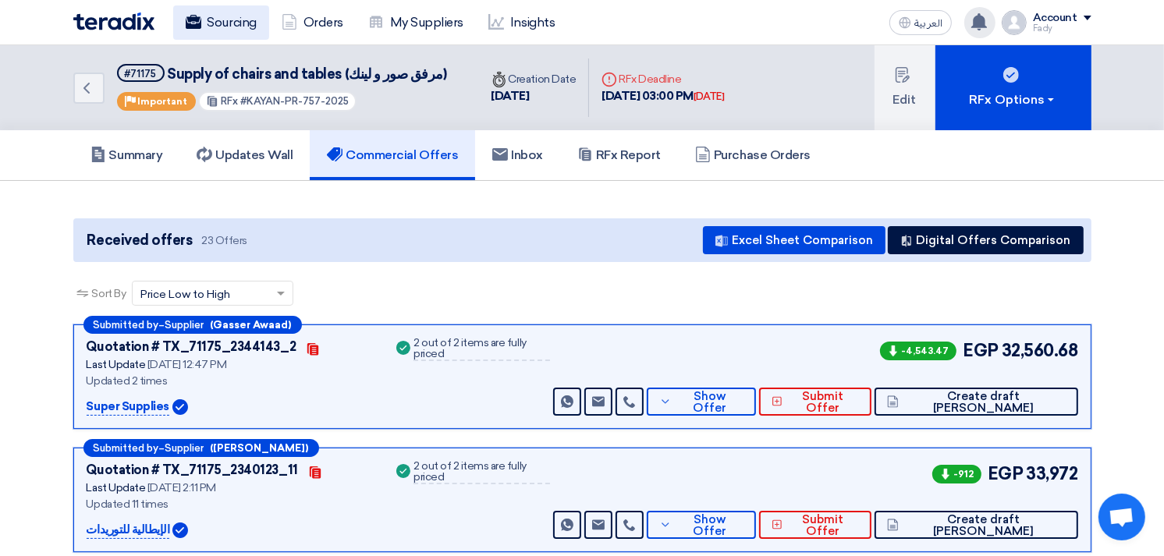
click at [209, 31] on link "Sourcing" at bounding box center [221, 22] width 96 height 34
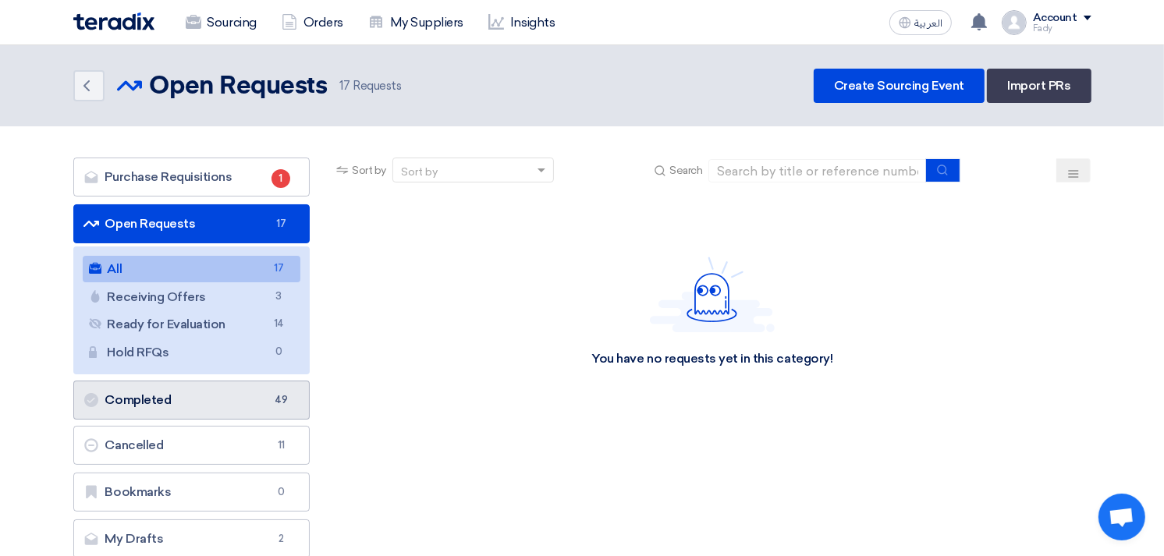
click at [174, 403] on link "Completed Completed 49" at bounding box center [191, 400] width 237 height 39
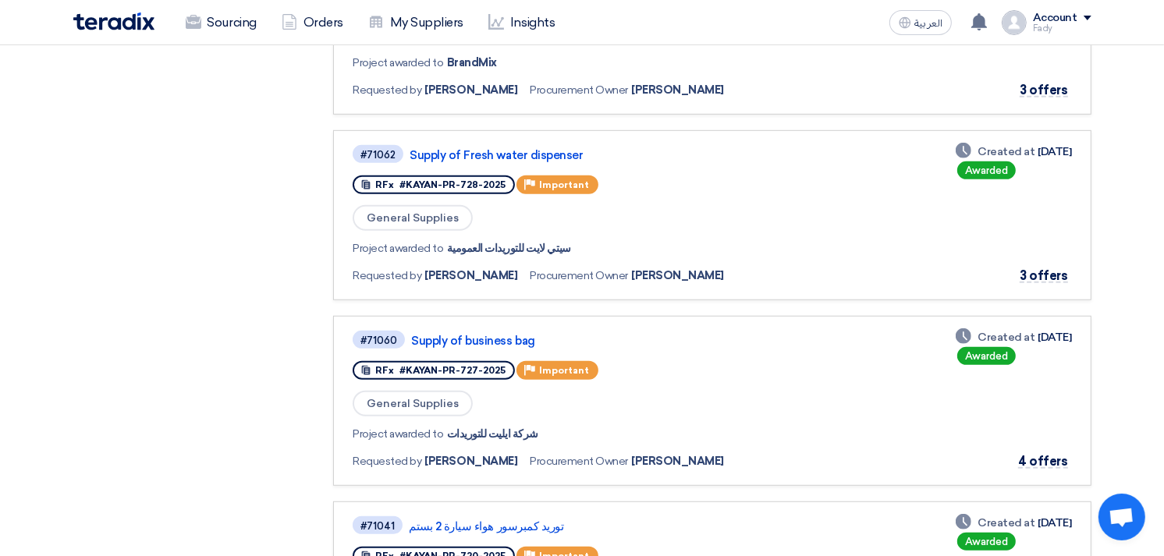
scroll to position [867, 0]
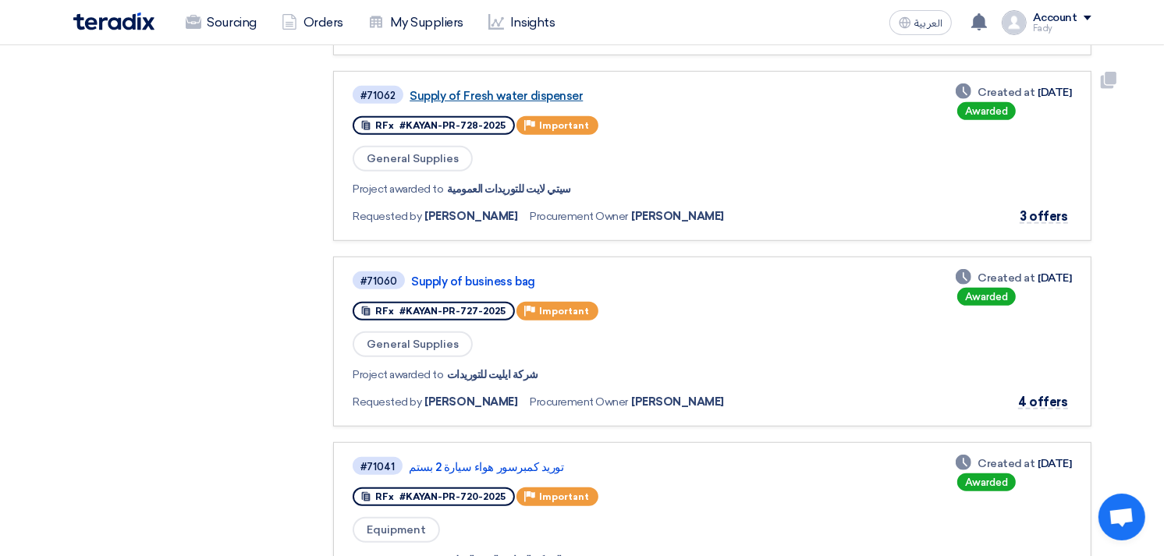
click at [525, 89] on link "Supply of Fresh water dispenser" at bounding box center [605, 96] width 390 height 14
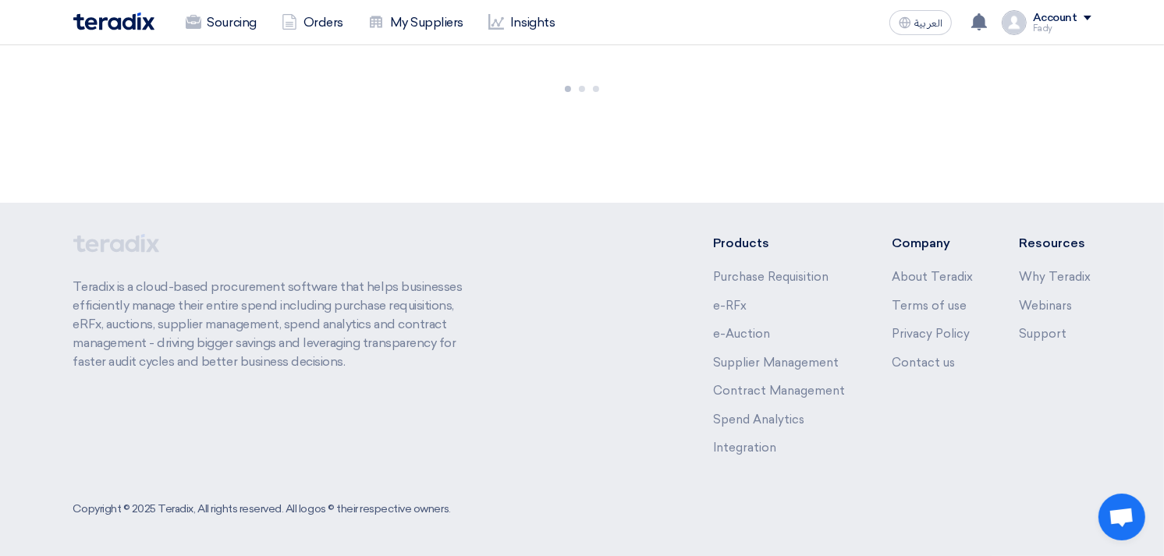
scroll to position [0, 0]
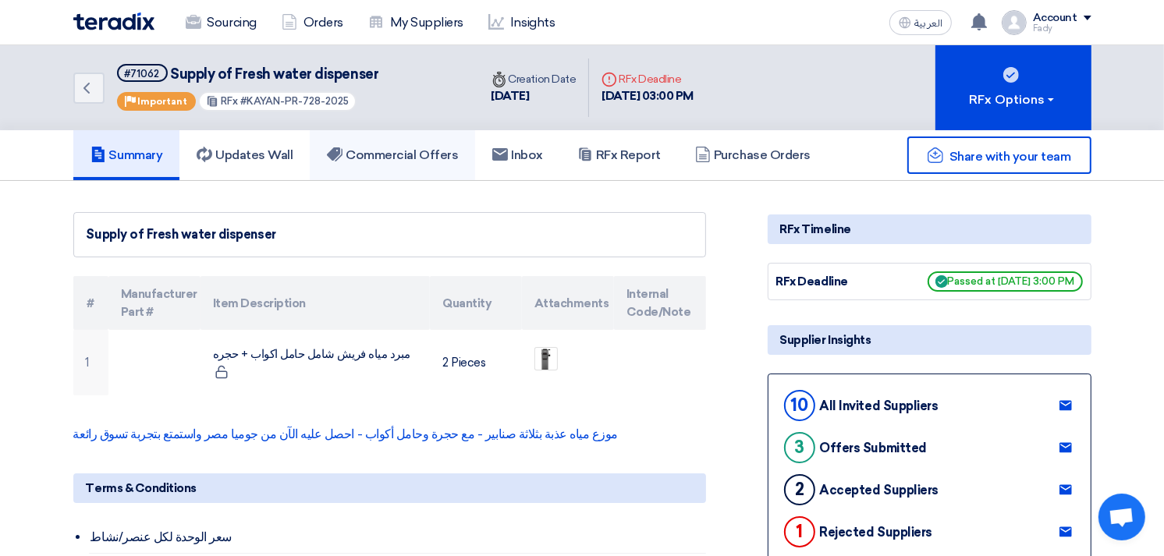
click at [393, 162] on link "Commercial Offers" at bounding box center [392, 155] width 165 height 50
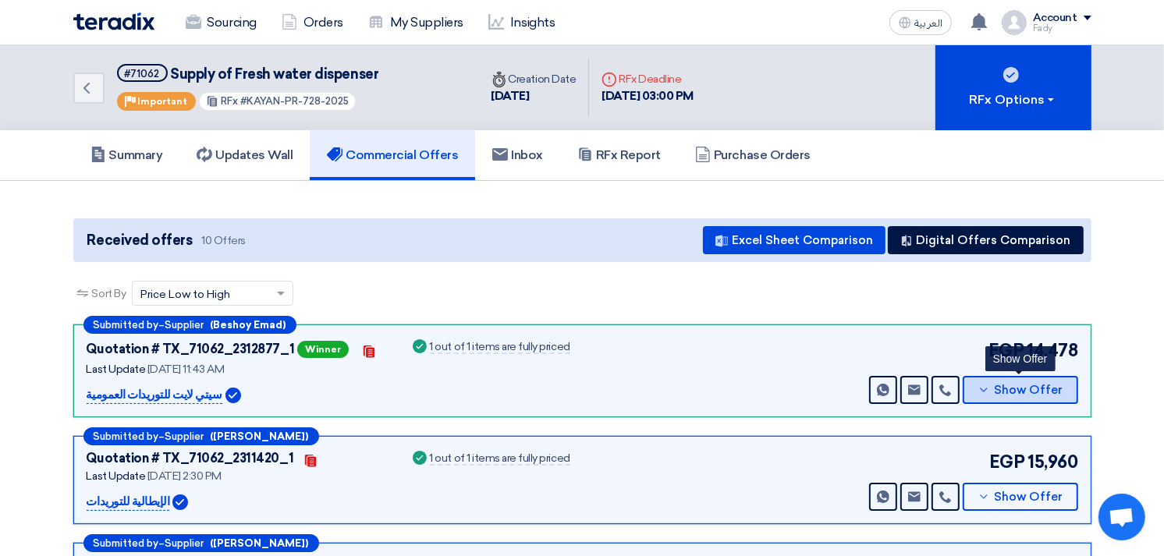
click at [1011, 385] on span "Show Offer" at bounding box center [1028, 391] width 69 height 12
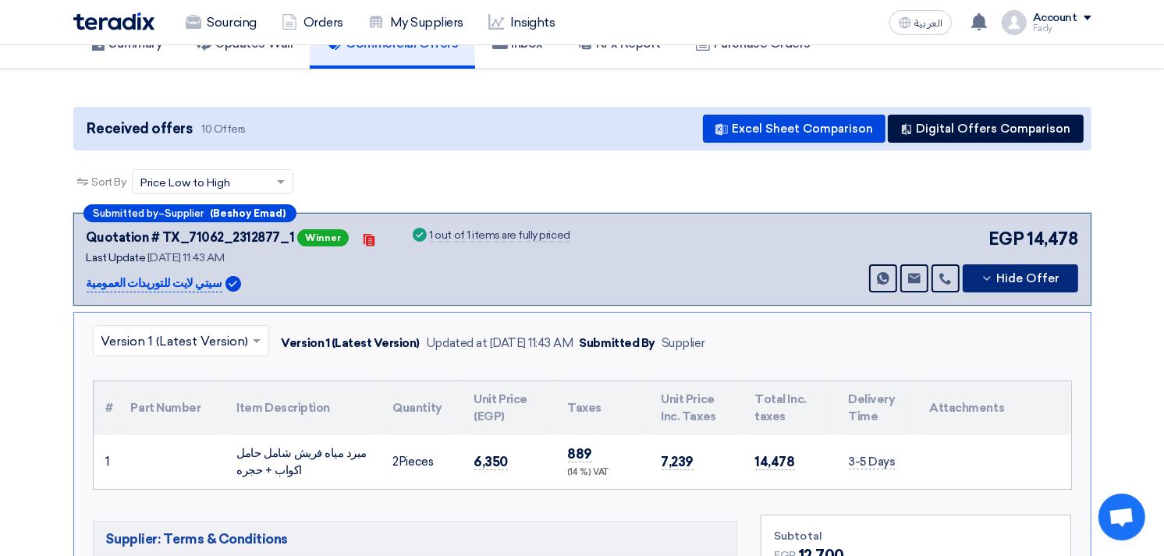
scroll to position [260, 0]
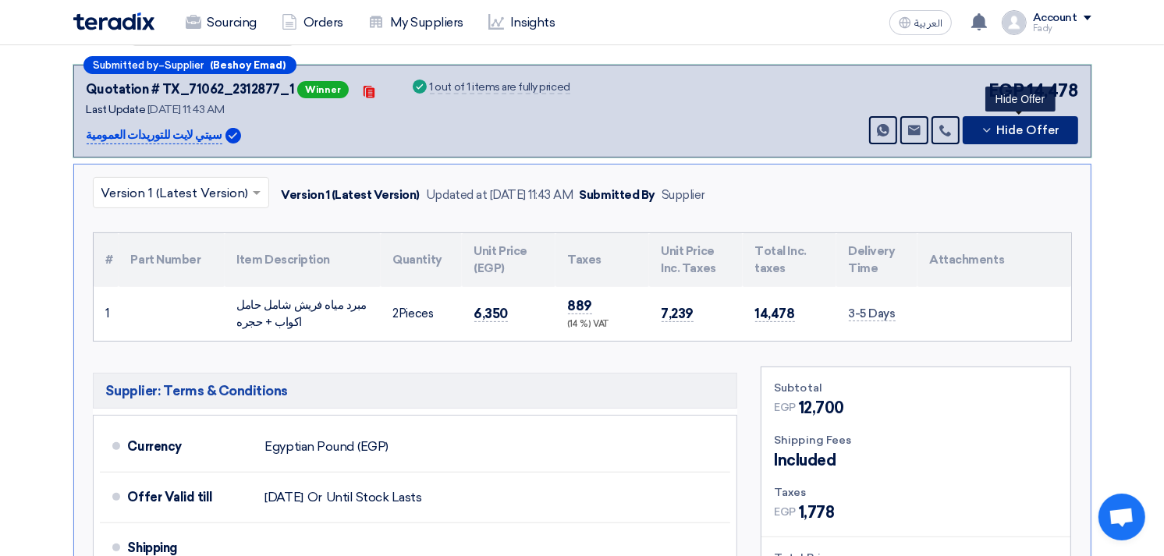
click at [1032, 135] on button "Hide Offer" at bounding box center [1020, 130] width 115 height 28
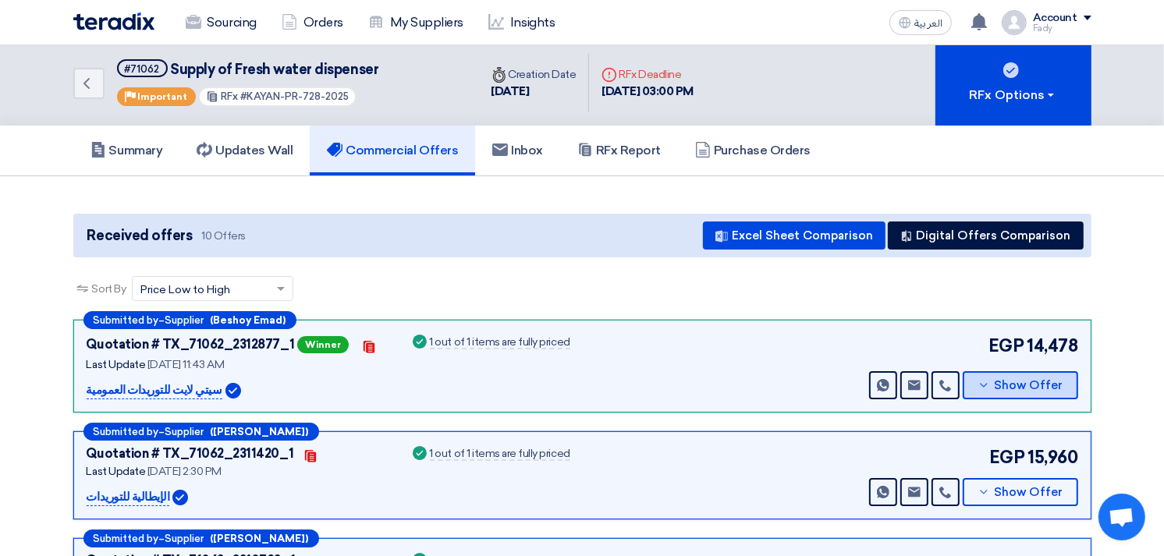
scroll to position [0, 0]
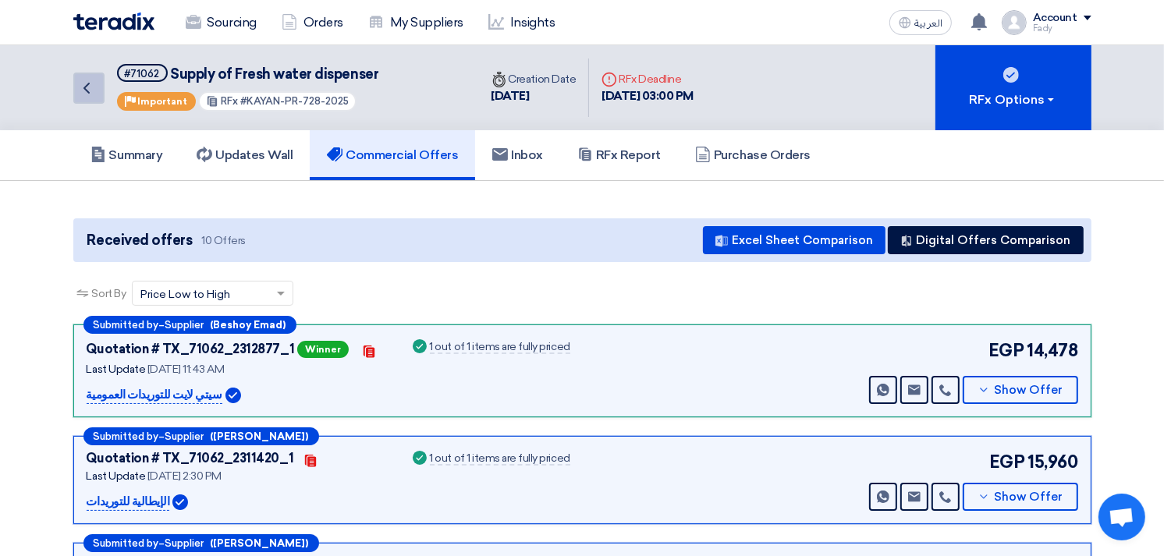
click at [90, 80] on icon "Back" at bounding box center [86, 88] width 19 height 19
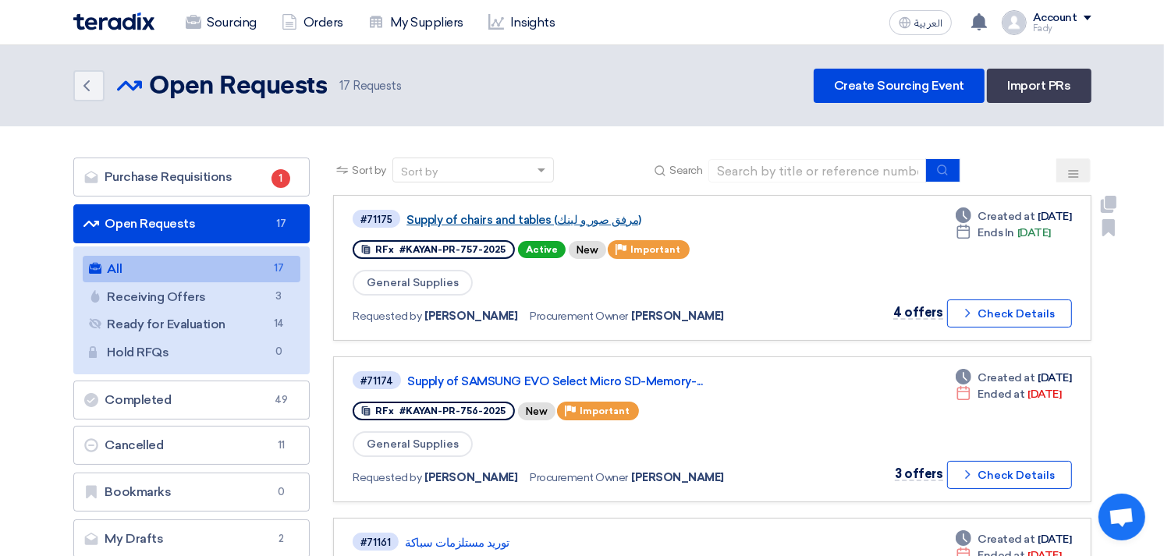
click at [563, 219] on link "Supply of chairs and tables (مرفق صور و لينك)" at bounding box center [602, 220] width 390 height 14
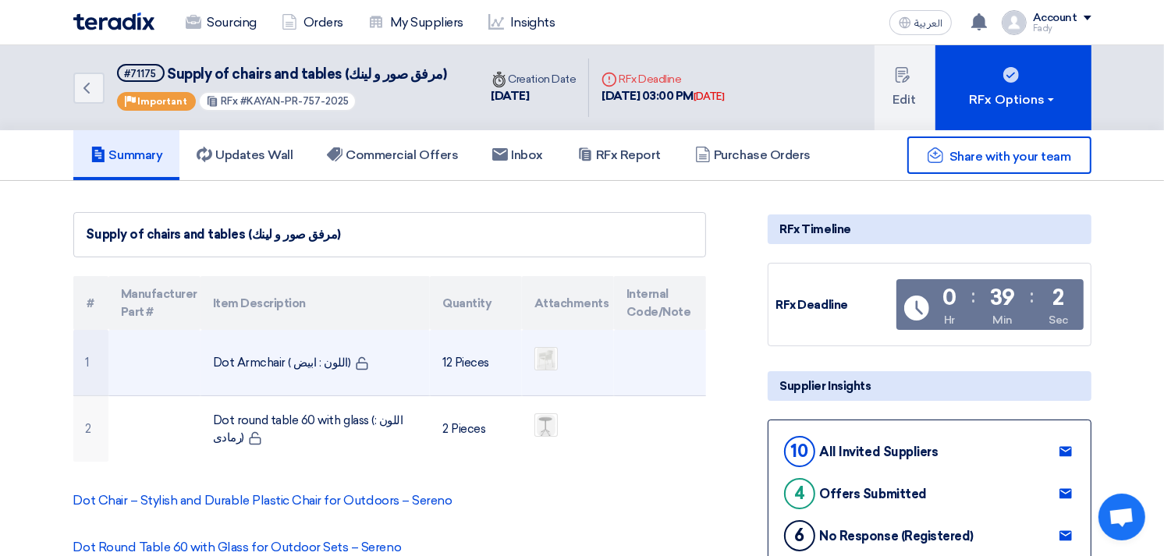
drag, startPoint x: 214, startPoint y: 357, endPoint x: 367, endPoint y: 375, distance: 154.0
click at [367, 375] on td "Dot Armchair ( اللون : ابيض)" at bounding box center [315, 363] width 229 height 66
copy td "Dot Armchair ( اللون : ابيض)"
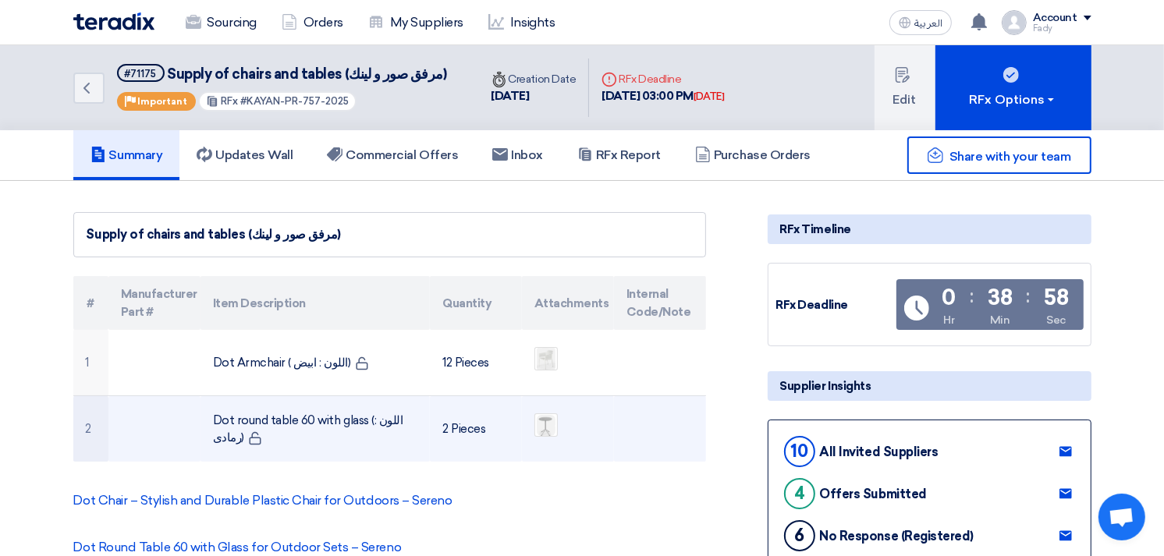
click at [244, 416] on td "Dot round table 60 with glass (اللون : رمادى)" at bounding box center [315, 429] width 229 height 66
copy tr "Dot round table 60 with glass (اللون : رمادى)"
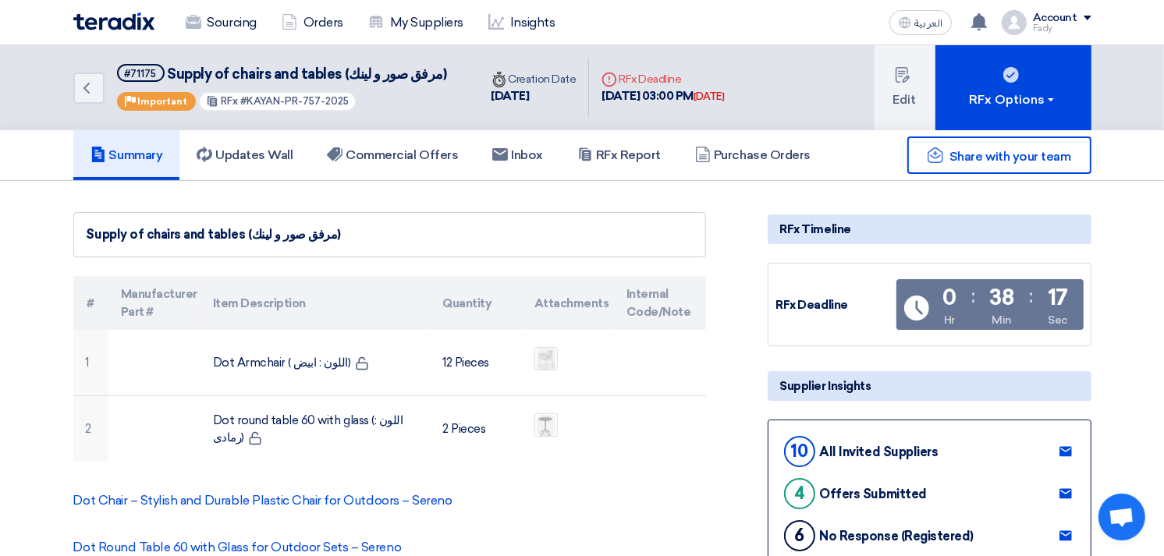
click at [426, 147] on h5 "Commercial Offers" at bounding box center [392, 155] width 131 height 16
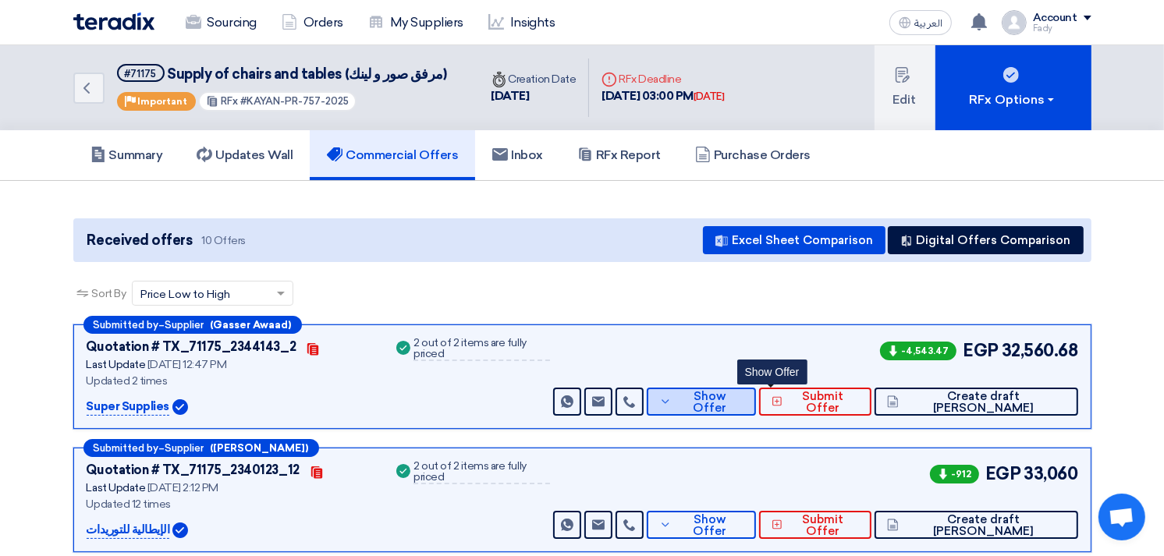
click at [744, 396] on span "Show Offer" at bounding box center [710, 402] width 68 height 23
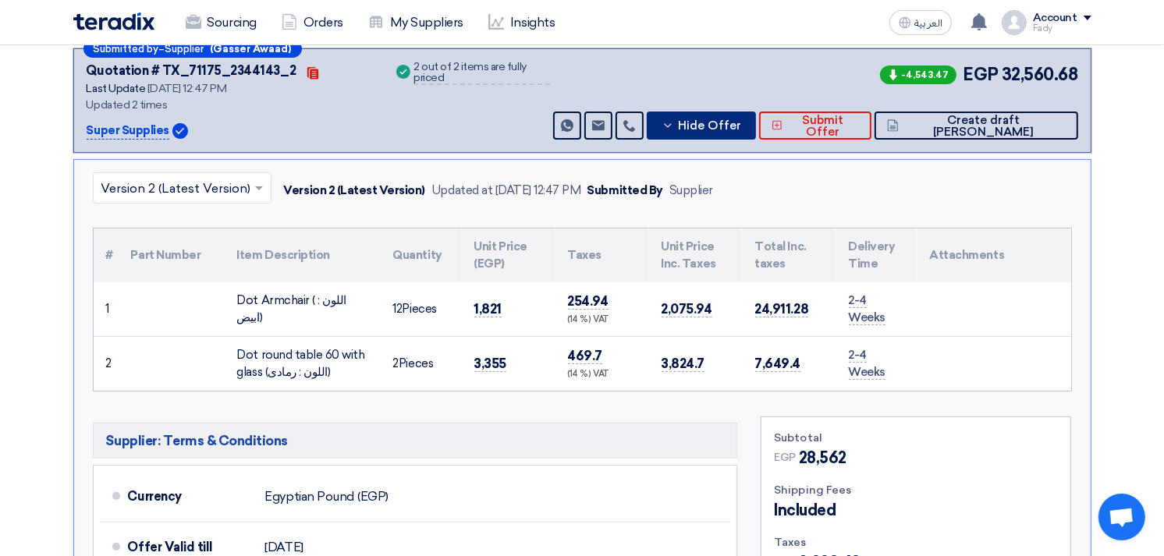
scroll to position [346, 0]
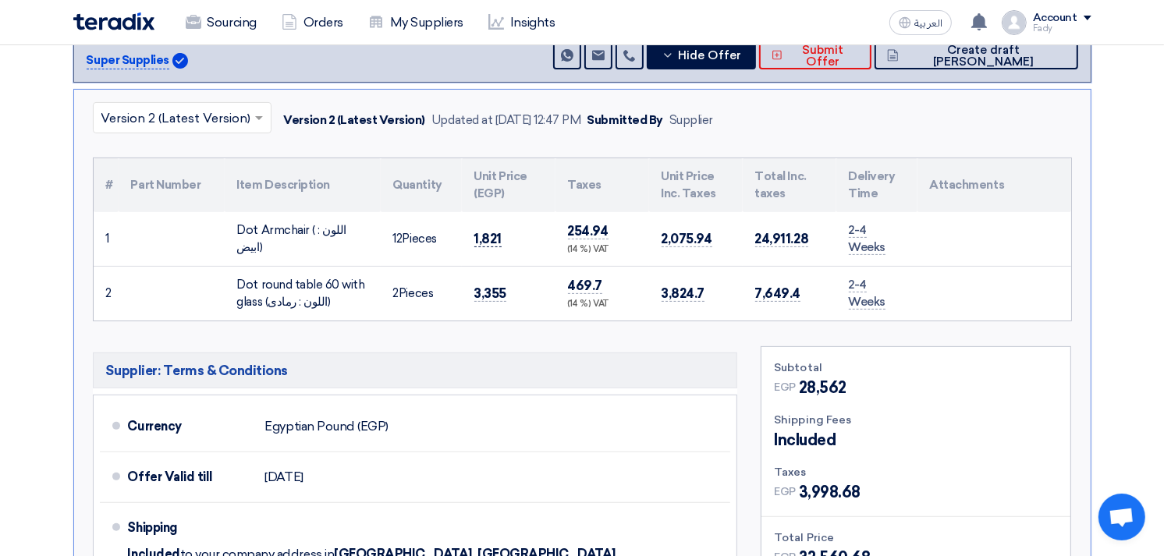
click at [495, 236] on span "1,821" at bounding box center [488, 239] width 28 height 16
copy span "1,821"
click at [488, 290] on span "3,355" at bounding box center [490, 294] width 33 height 16
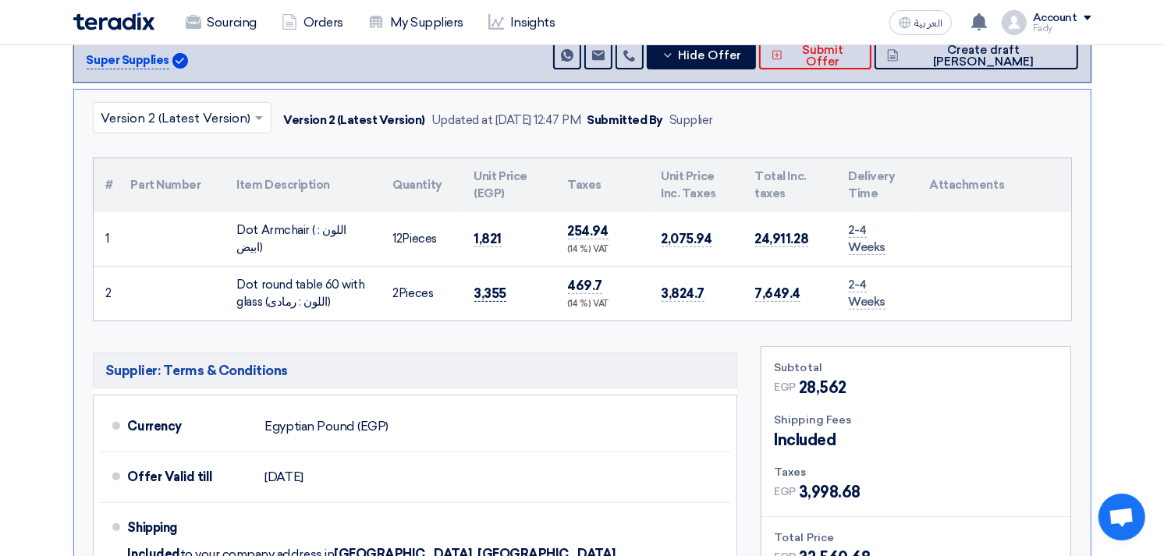
copy span "3,355"
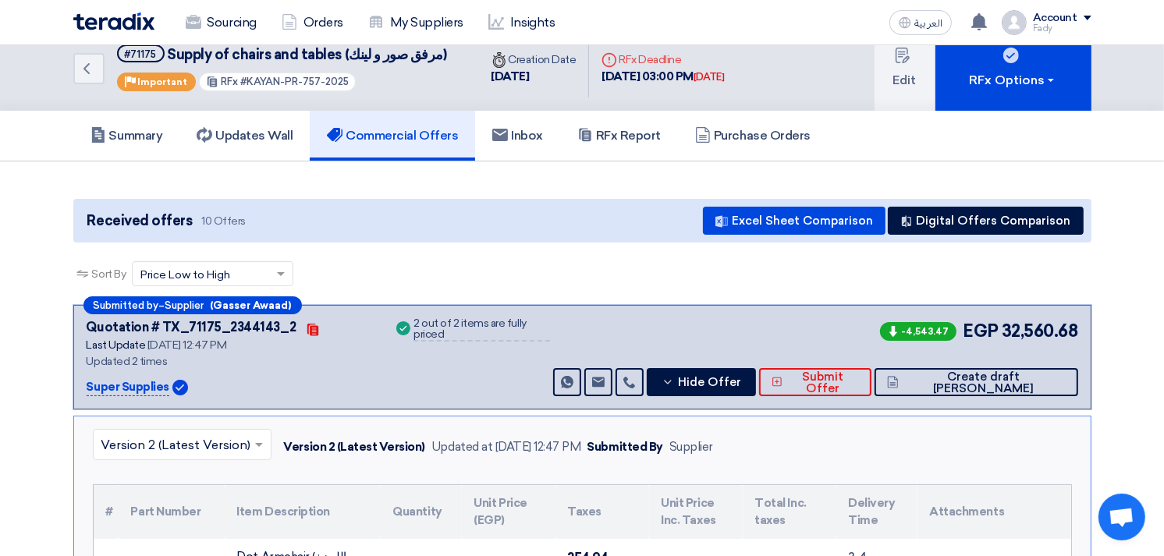
scroll to position [0, 0]
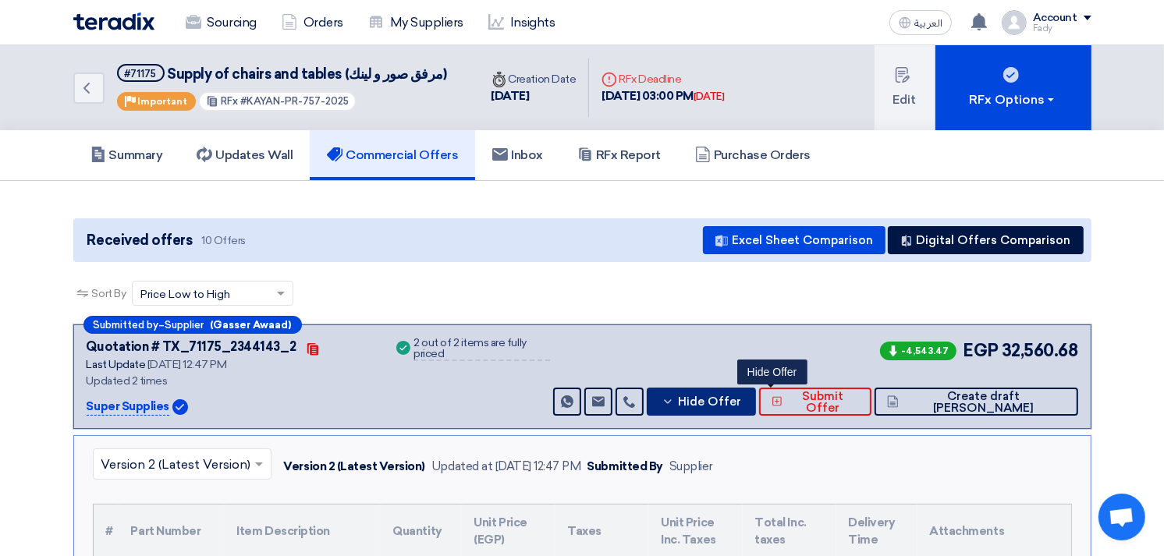
click at [741, 400] on span "Hide Offer" at bounding box center [709, 402] width 63 height 12
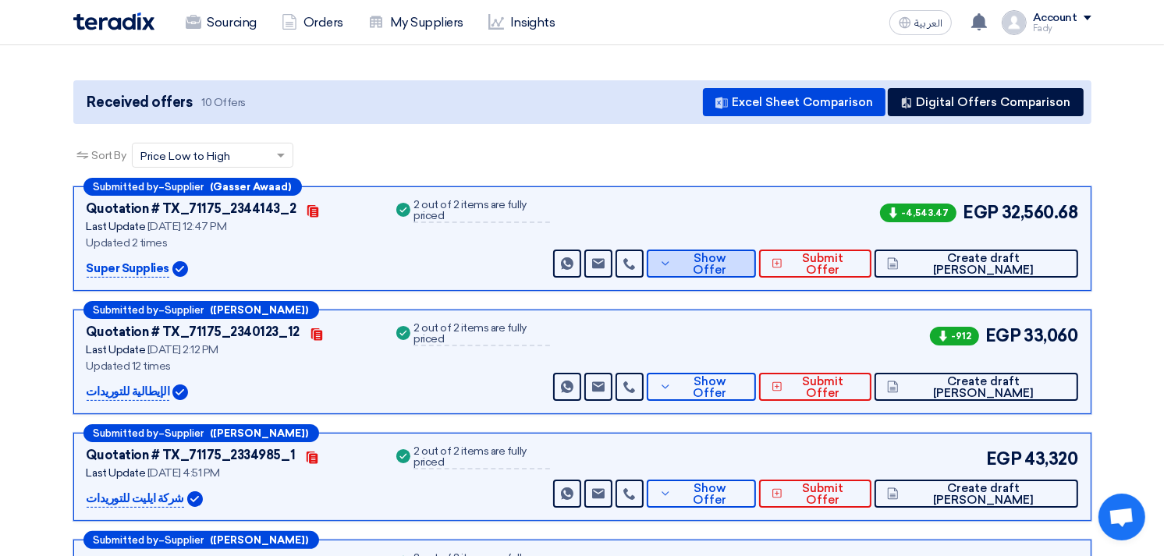
scroll to position [346, 0]
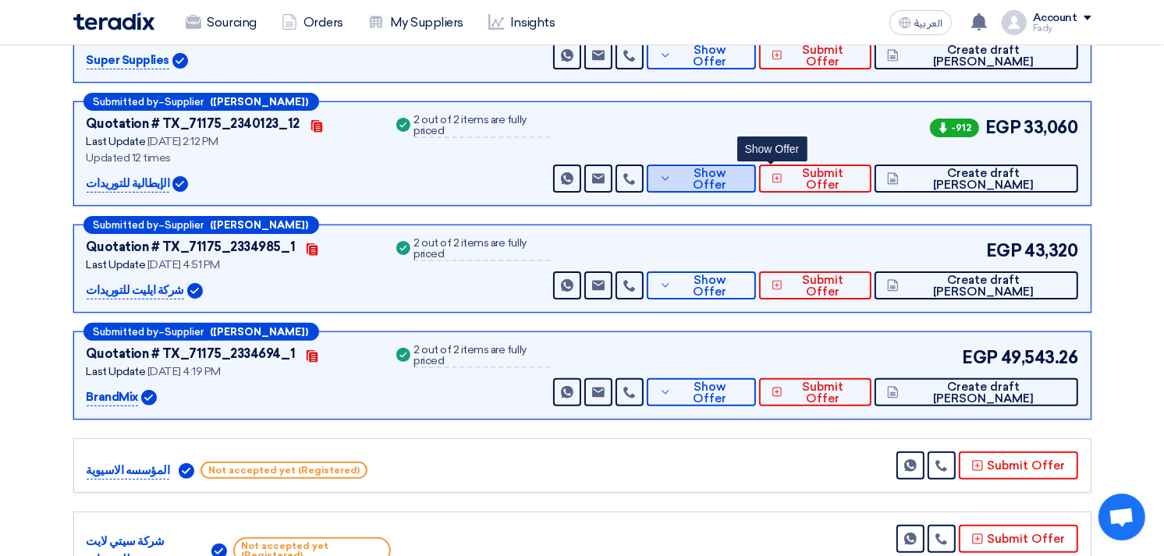
click at [744, 170] on span "Show Offer" at bounding box center [710, 179] width 68 height 23
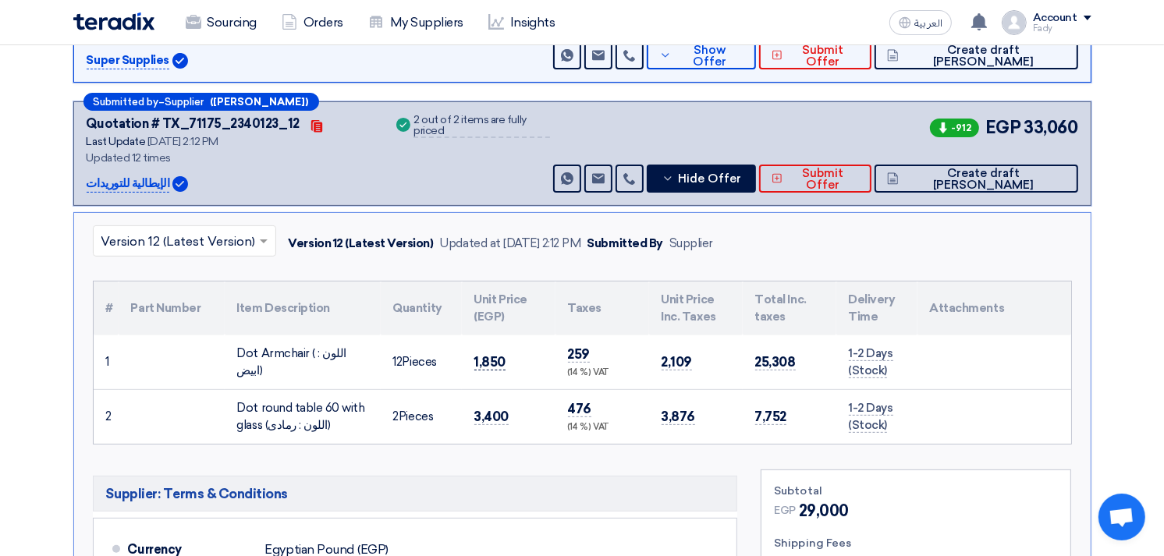
click at [492, 362] on span "1,850" at bounding box center [490, 362] width 32 height 16
copy span "1,850"
click at [497, 409] on span "3,400" at bounding box center [491, 417] width 35 height 16
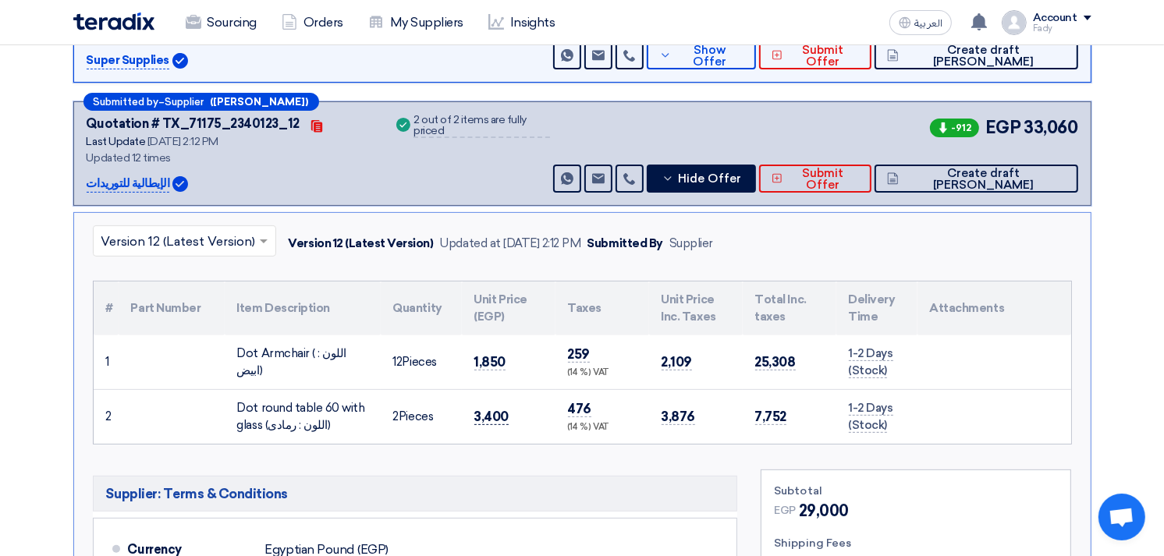
copy span "3,400"
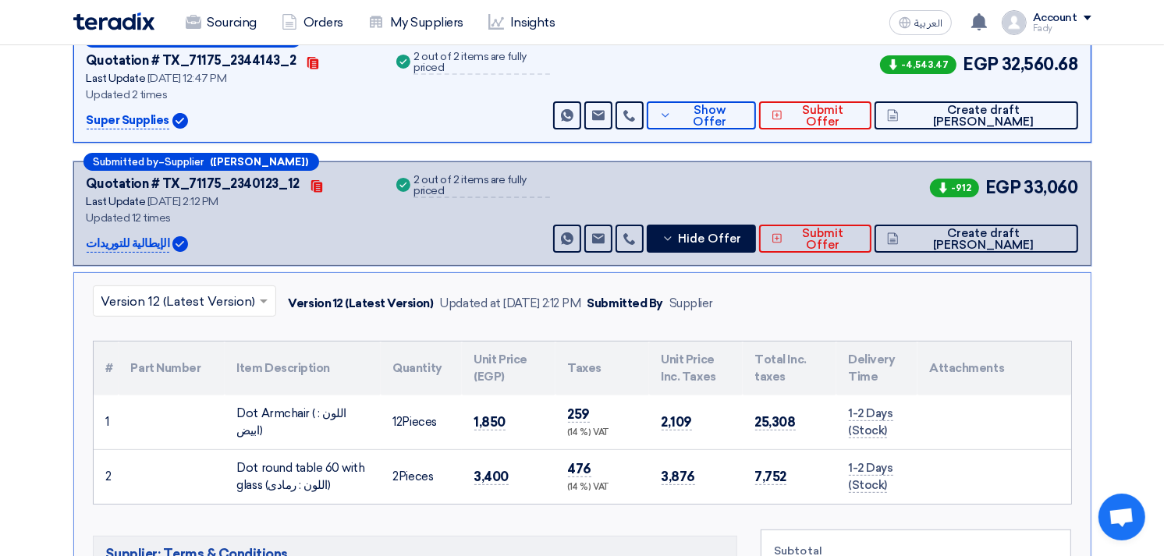
scroll to position [260, 0]
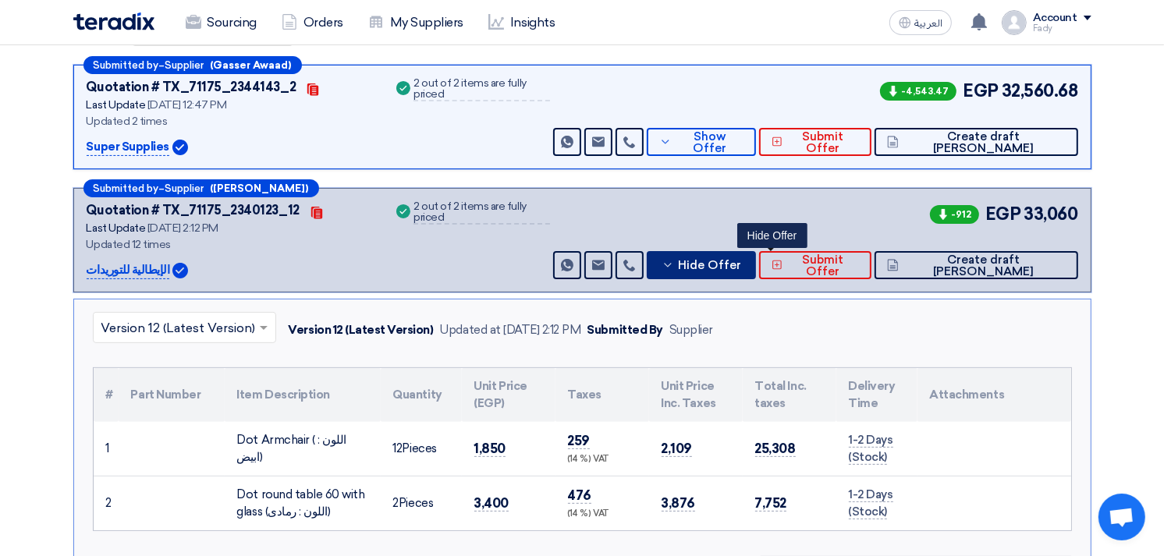
click at [741, 260] on span "Hide Offer" at bounding box center [709, 266] width 63 height 12
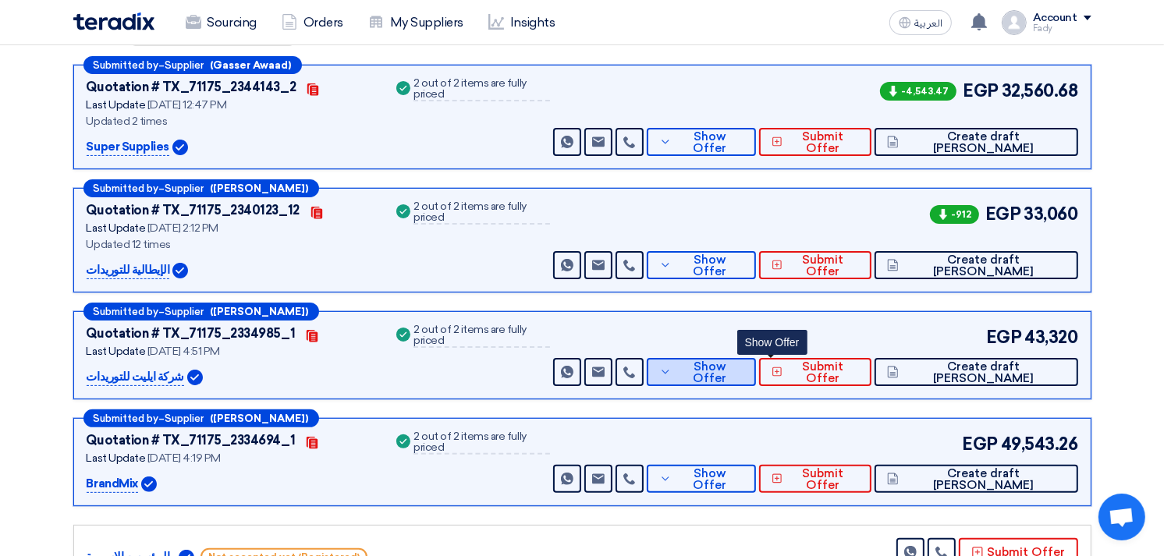
click at [744, 363] on span "Show Offer" at bounding box center [710, 372] width 68 height 23
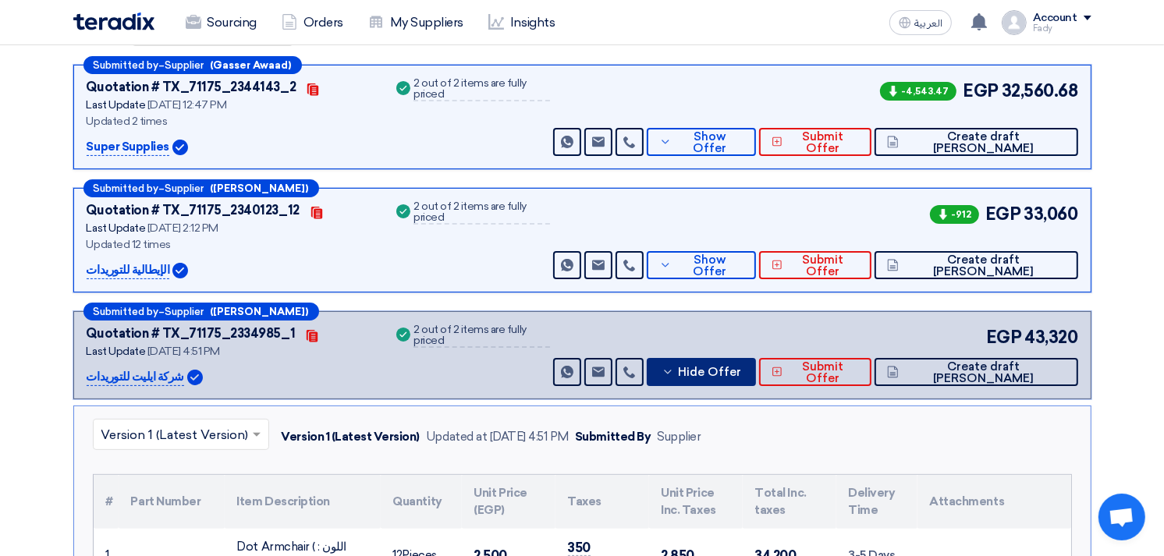
scroll to position [433, 0]
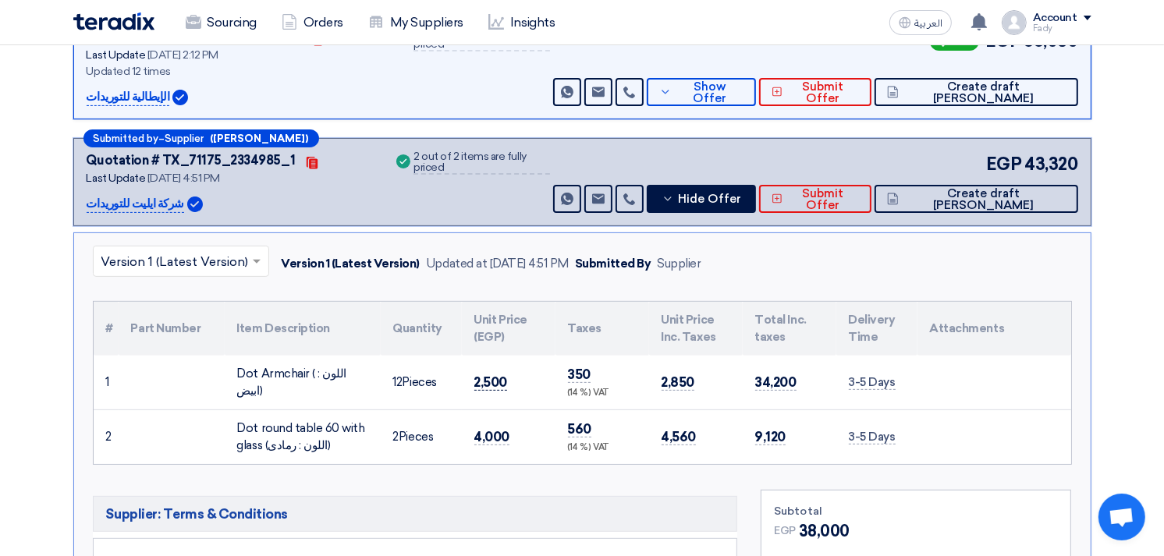
click at [485, 375] on span "2,500" at bounding box center [491, 383] width 34 height 16
copy span "2,500"
click at [489, 434] on span "4,000" at bounding box center [492, 437] width 36 height 16
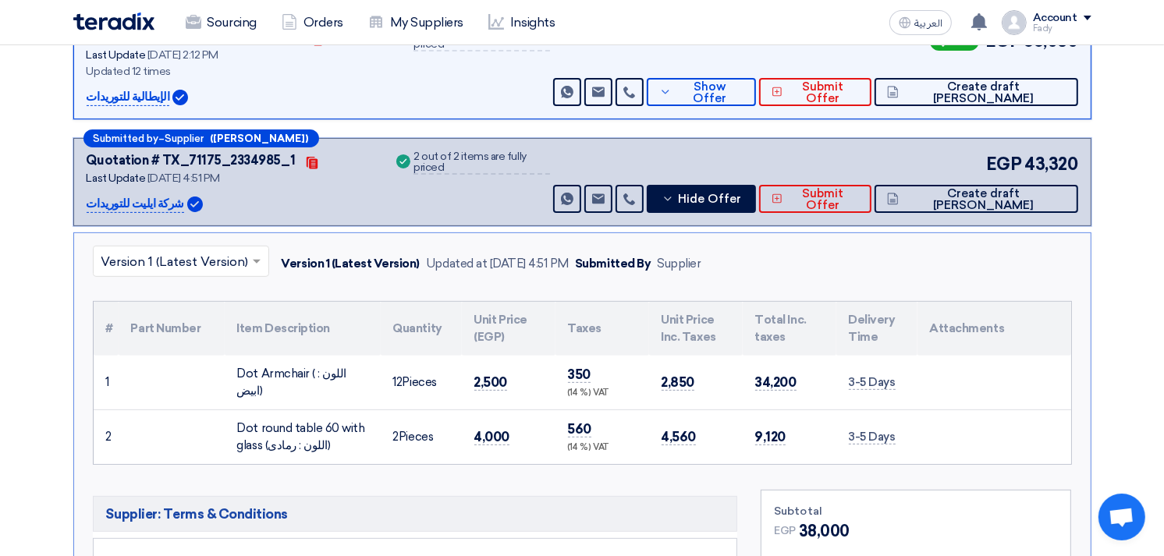
copy span "4,000"
click at [741, 195] on span "Hide Offer" at bounding box center [709, 200] width 63 height 12
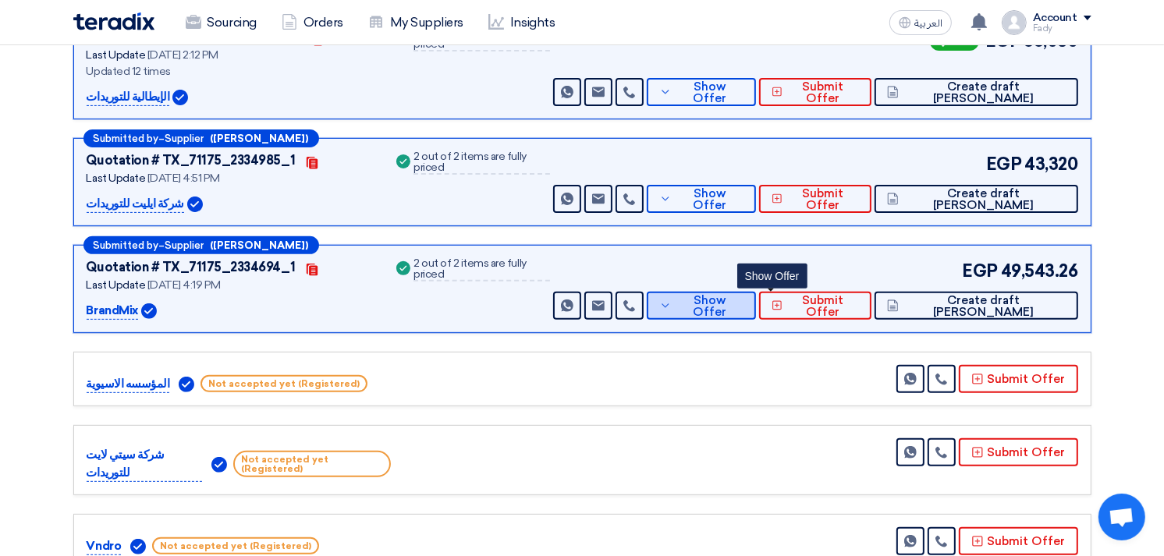
click at [744, 301] on span "Show Offer" at bounding box center [710, 306] width 68 height 23
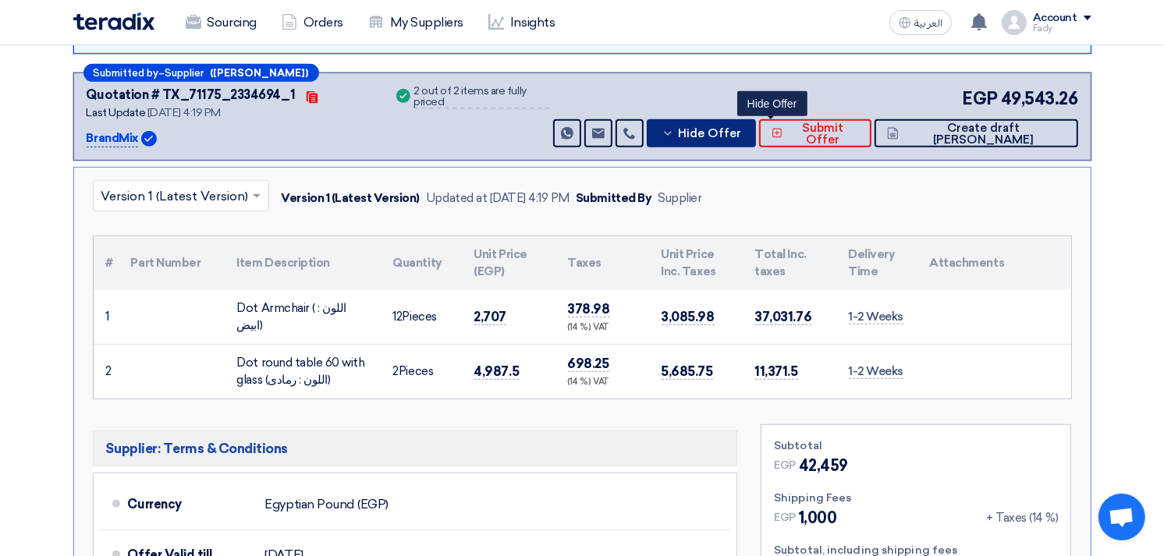
scroll to position [606, 0]
click at [480, 314] on span "2,707" at bounding box center [490, 316] width 33 height 16
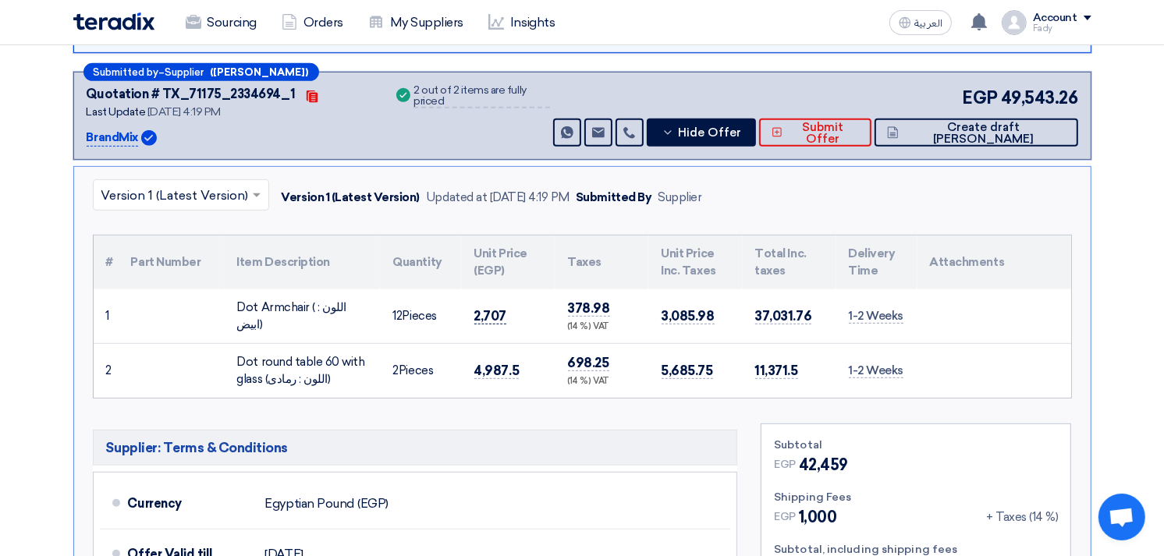
click at [480, 314] on span "2,707" at bounding box center [490, 316] width 33 height 16
copy span "2,707"
click at [497, 369] on span "4,987.5" at bounding box center [496, 371] width 45 height 16
copy span "4,987.5"
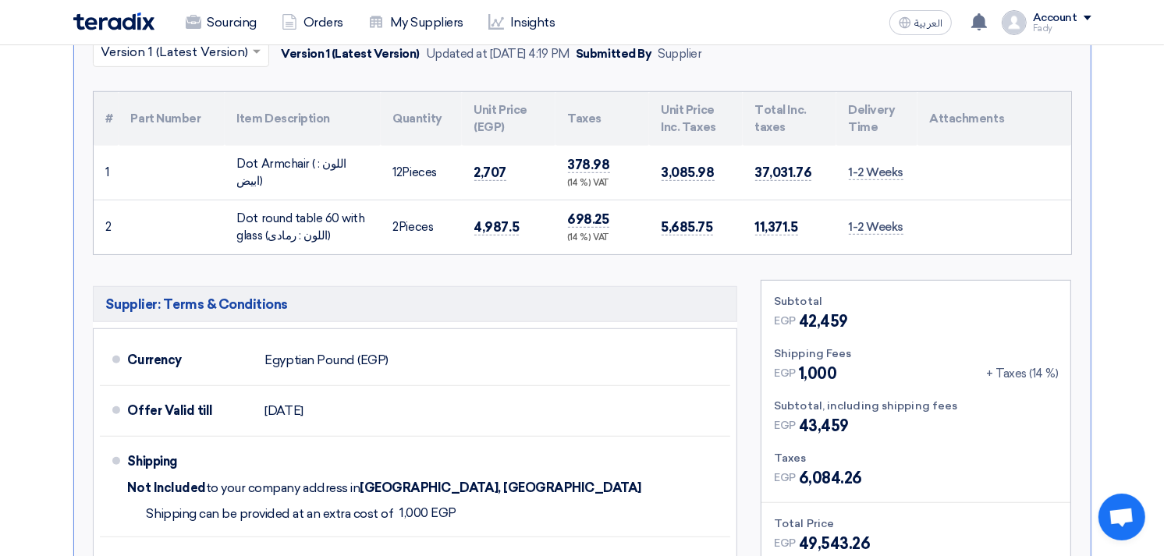
scroll to position [780, 0]
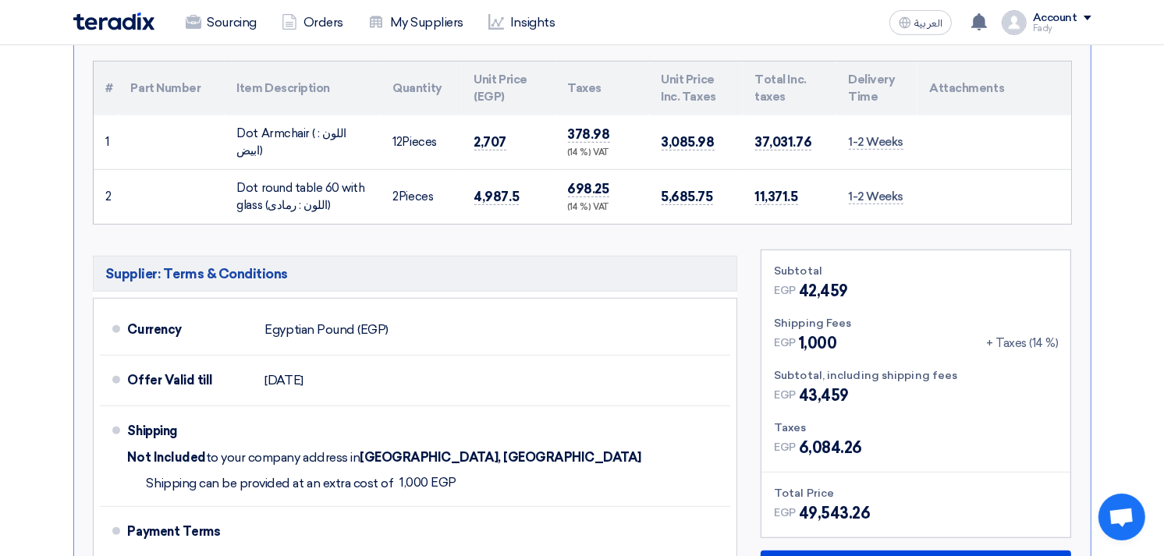
click at [742, 344] on div "Supplier: Terms & Conditions Currency Egyptian Pound (EGP) Offer Valid till [DA…" at bounding box center [415, 493] width 669 height 487
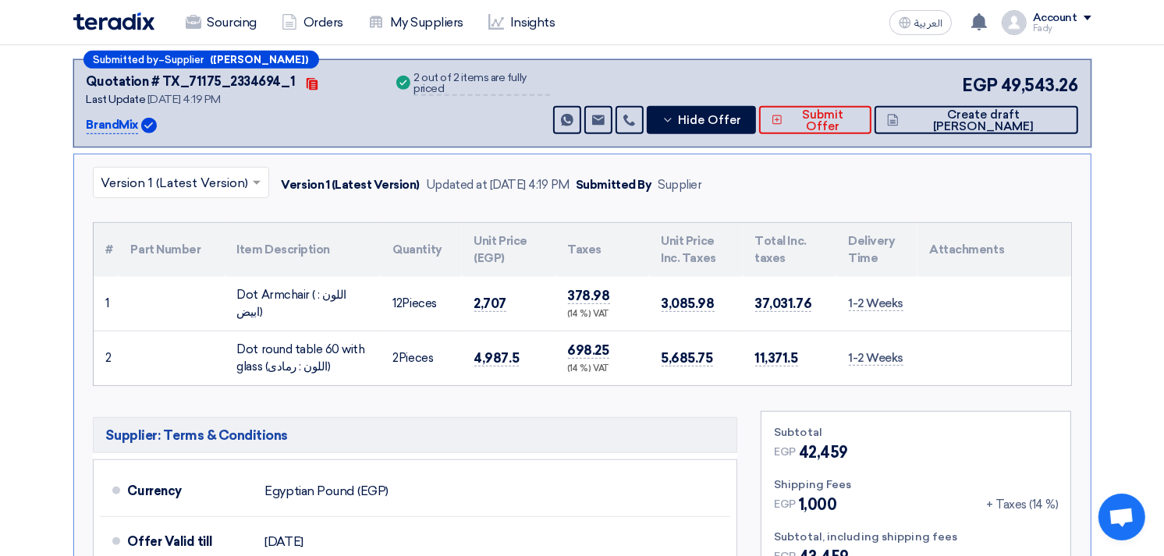
scroll to position [520, 0]
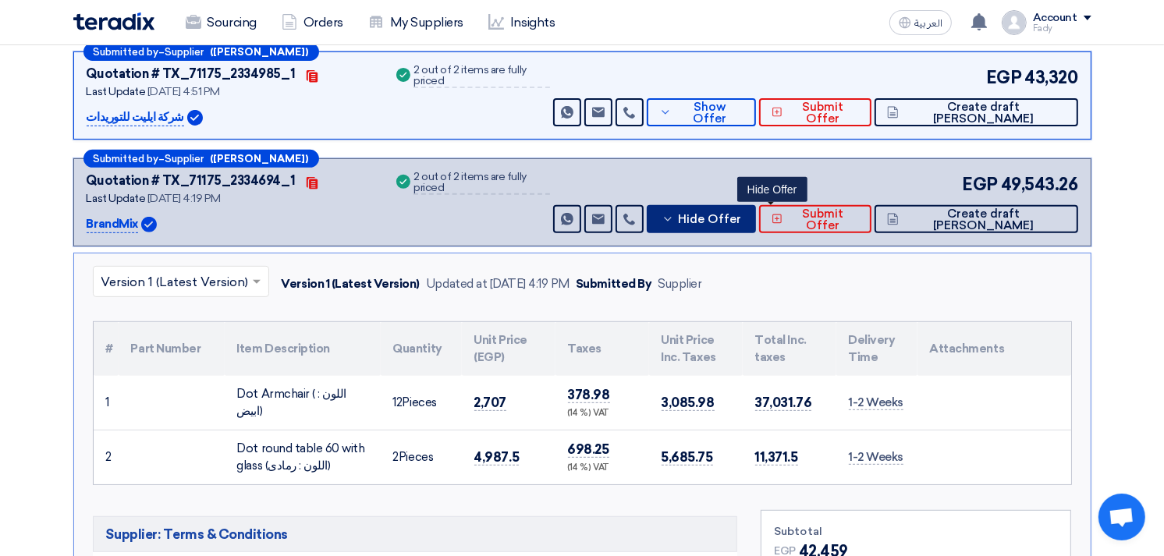
click at [741, 216] on span "Hide Offer" at bounding box center [709, 220] width 63 height 12
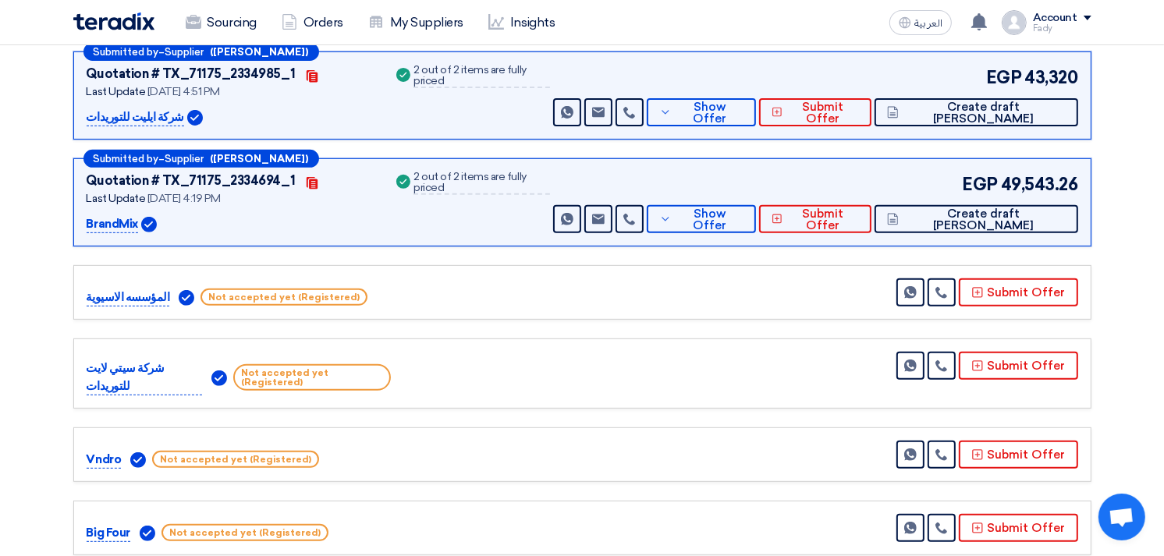
click at [661, 352] on div "شركة سيتي لايت للتوريدات Not accepted yet (Registered) Send Message" at bounding box center [583, 374] width 992 height 44
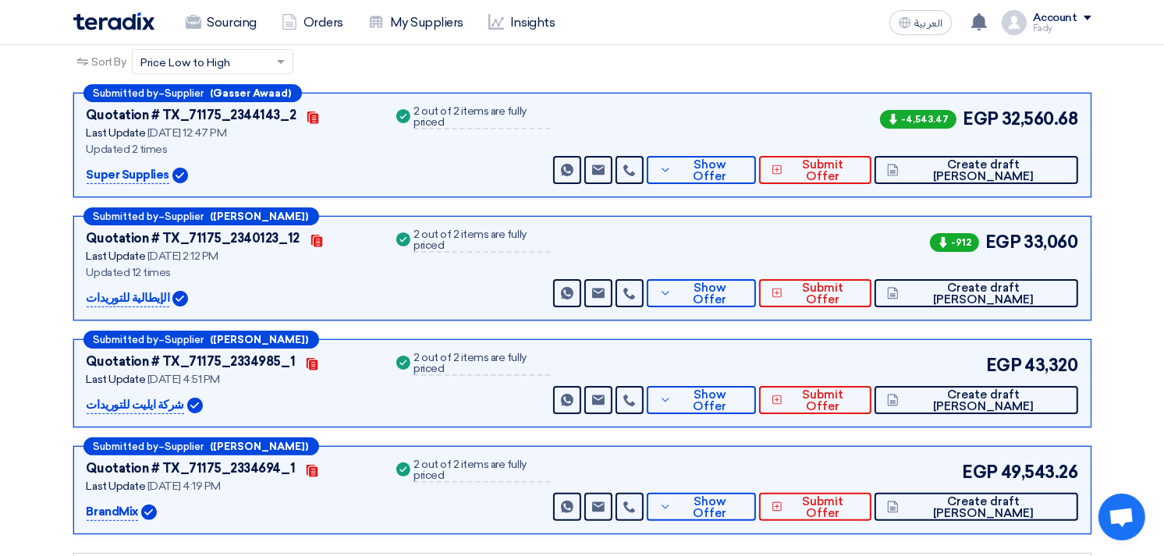
scroll to position [0, 0]
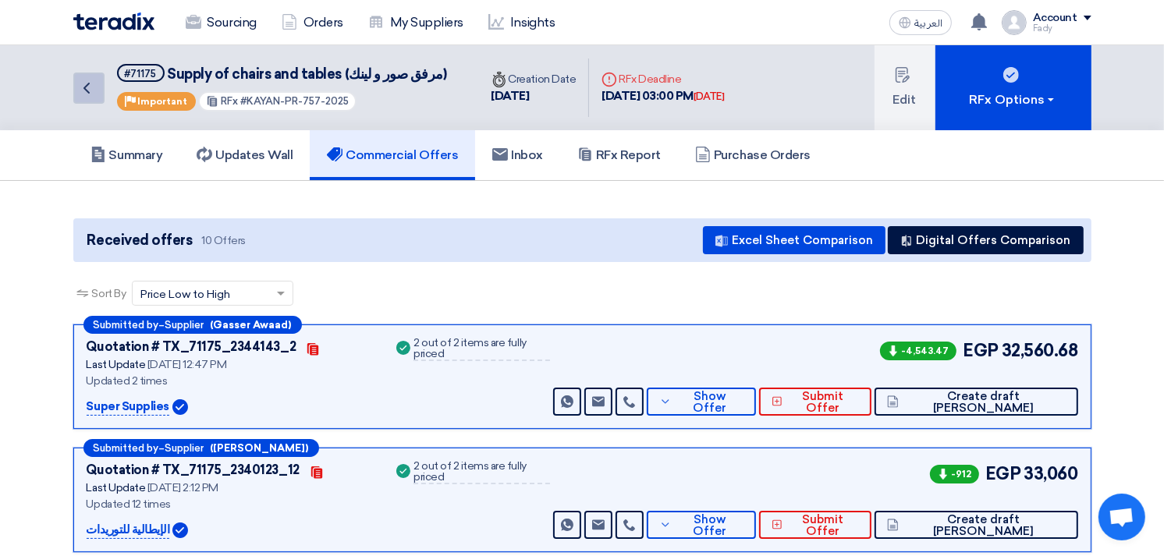
click at [83, 89] on icon "Back" at bounding box center [86, 88] width 19 height 19
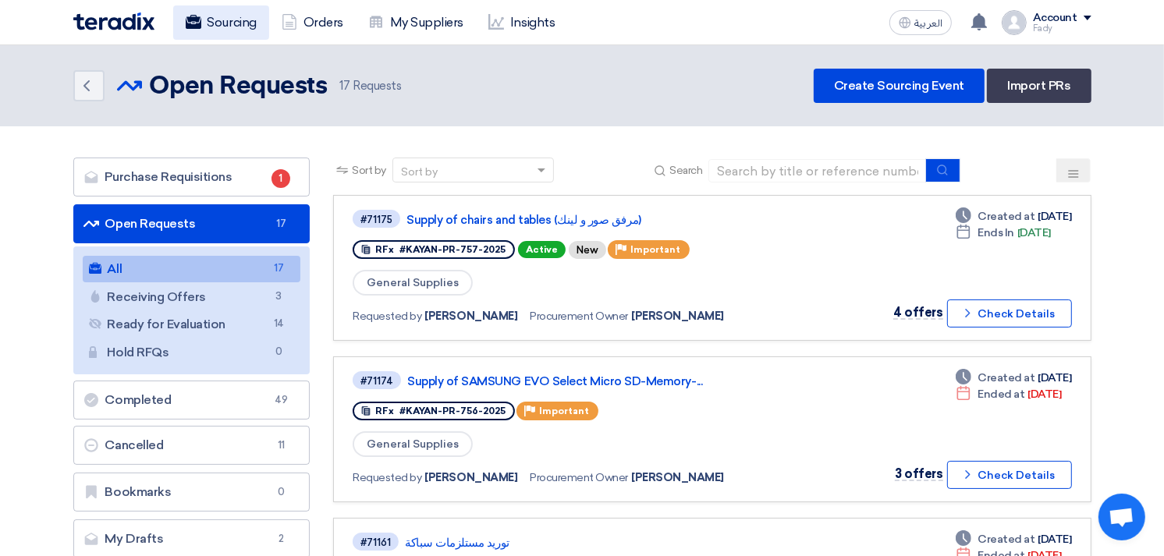
click at [240, 18] on link "Sourcing" at bounding box center [221, 22] width 96 height 34
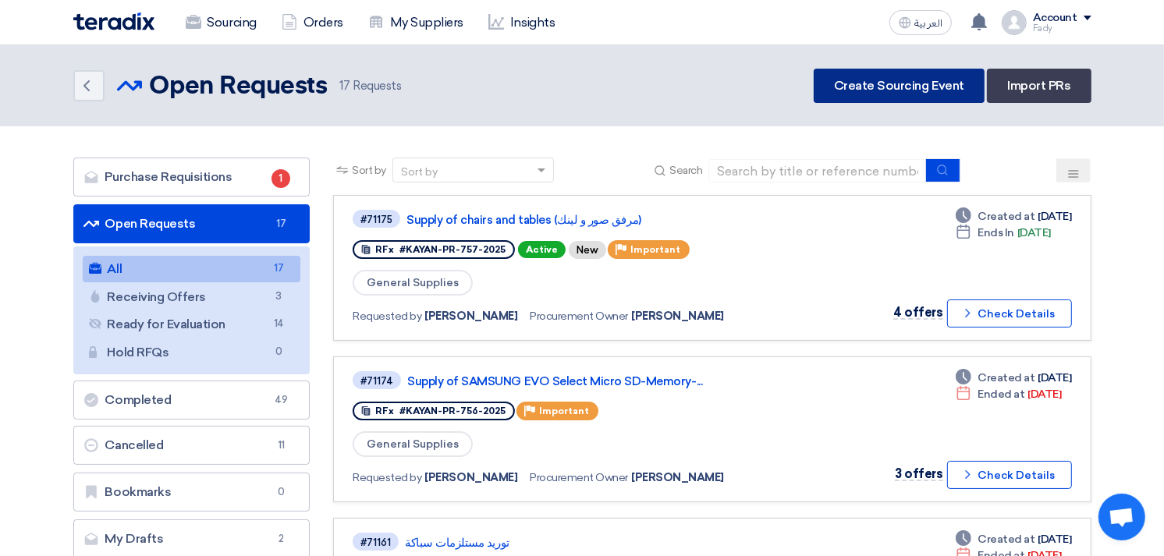
click at [895, 86] on link "Create Sourcing Event" at bounding box center [899, 86] width 171 height 34
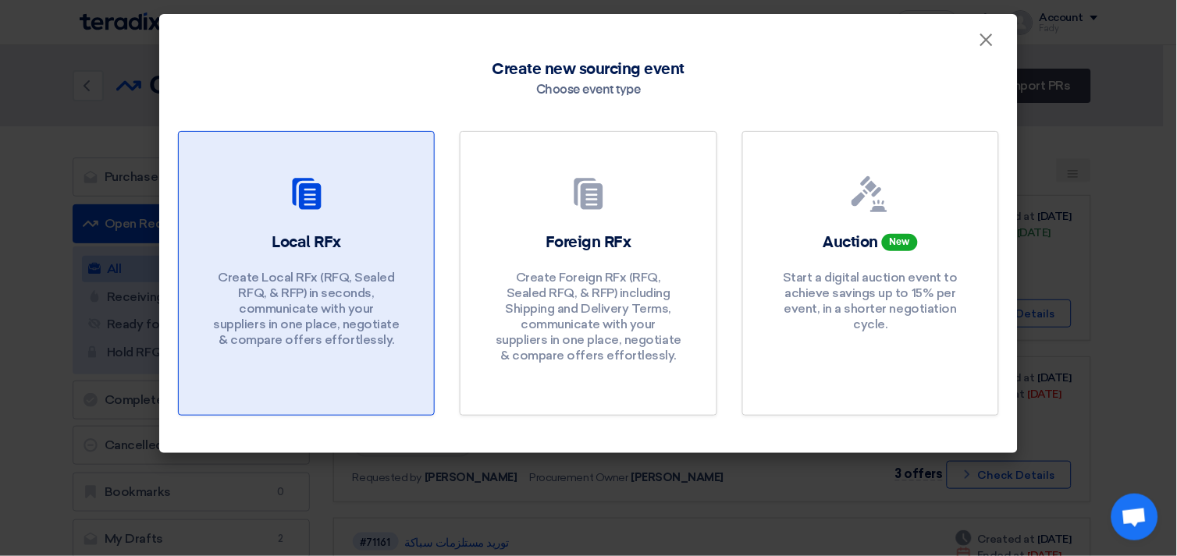
click at [341, 247] on div "Local RFx Create Local RFx (RFQ, Sealed RFQ, & RFP) in seconds, communicate wit…" at bounding box center [306, 294] width 218 height 124
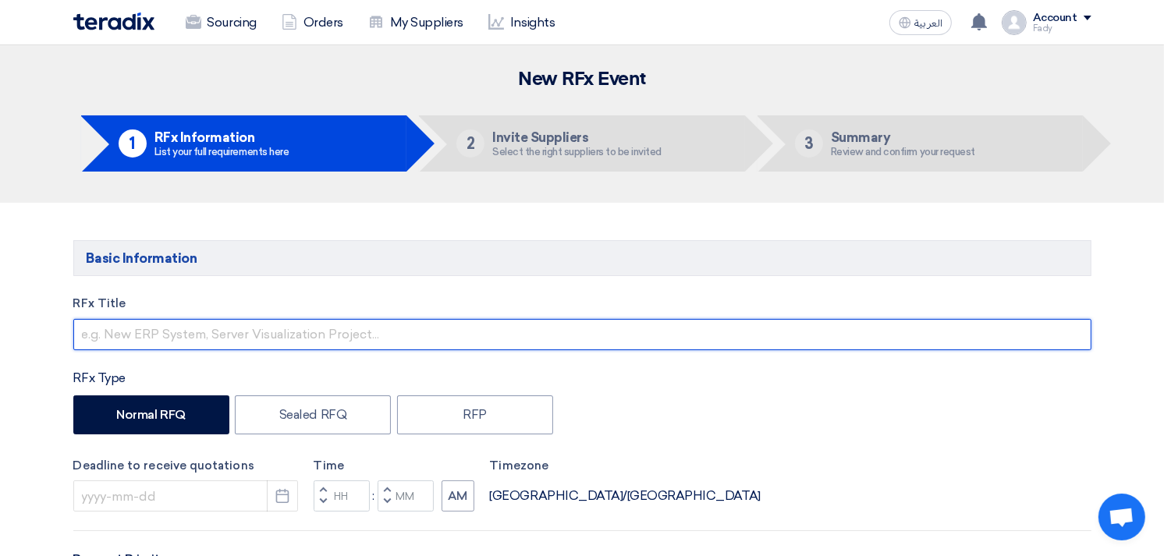
click at [283, 334] on input "text" at bounding box center [582, 334] width 1018 height 31
type input "توريد كشاف طوارئ يدوى بالمغناطيس (مرفق صورة بالمنتج المطلوب)"
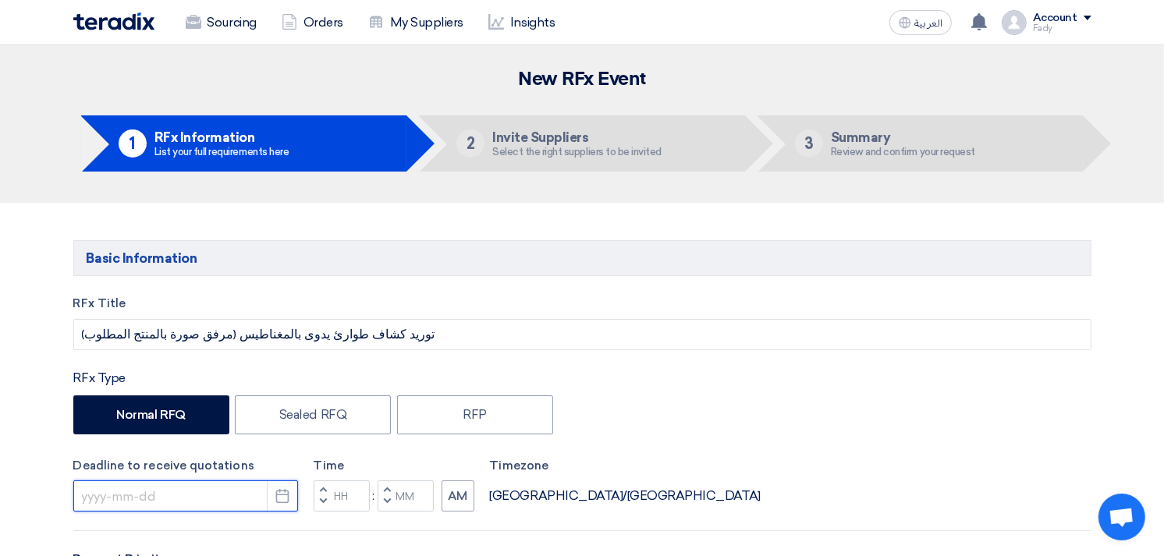
click at [199, 495] on input at bounding box center [185, 496] width 225 height 31
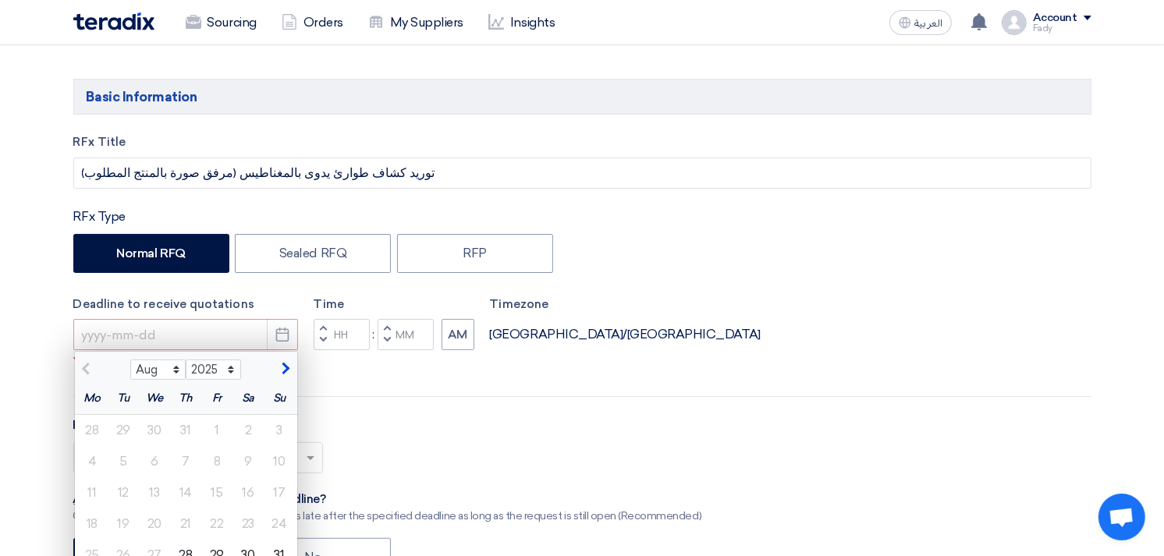
scroll to position [346, 0]
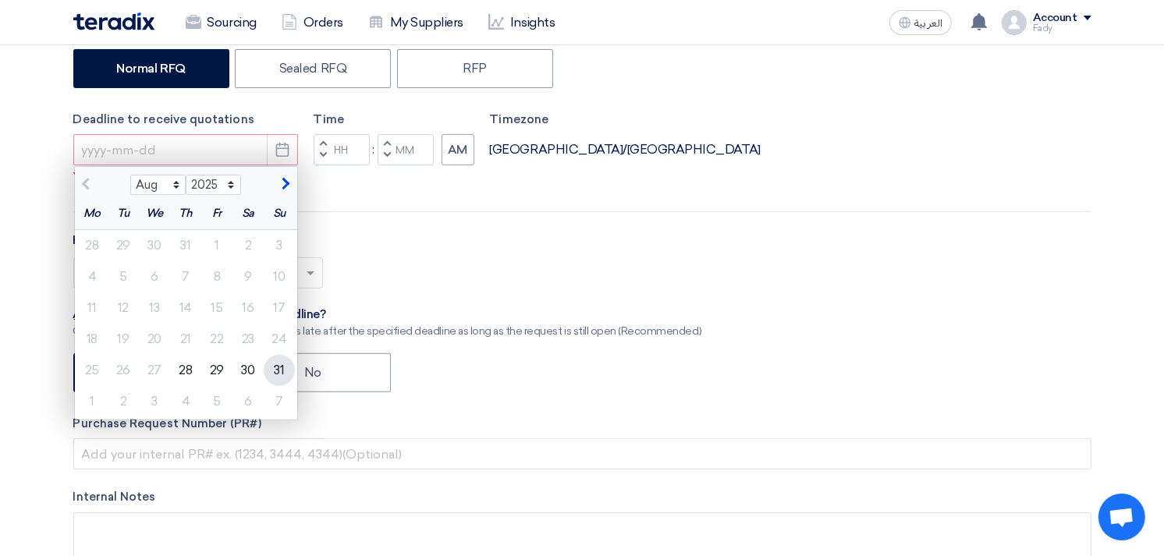
click at [276, 368] on div "31" at bounding box center [279, 370] width 31 height 31
type input "[DATE]"
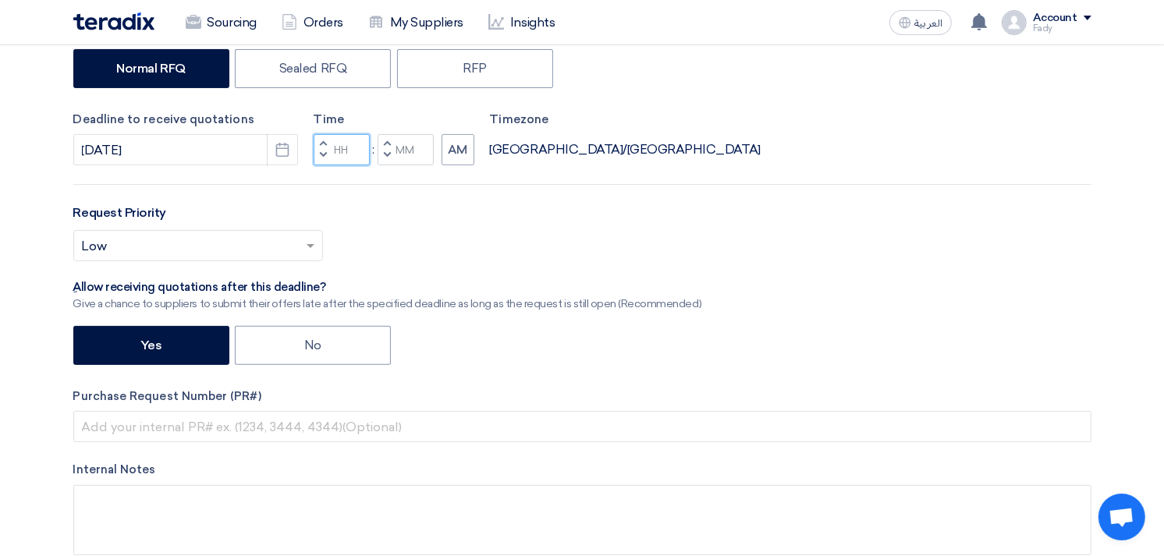
click at [347, 149] on input "Hours" at bounding box center [342, 149] width 56 height 31
type input "02"
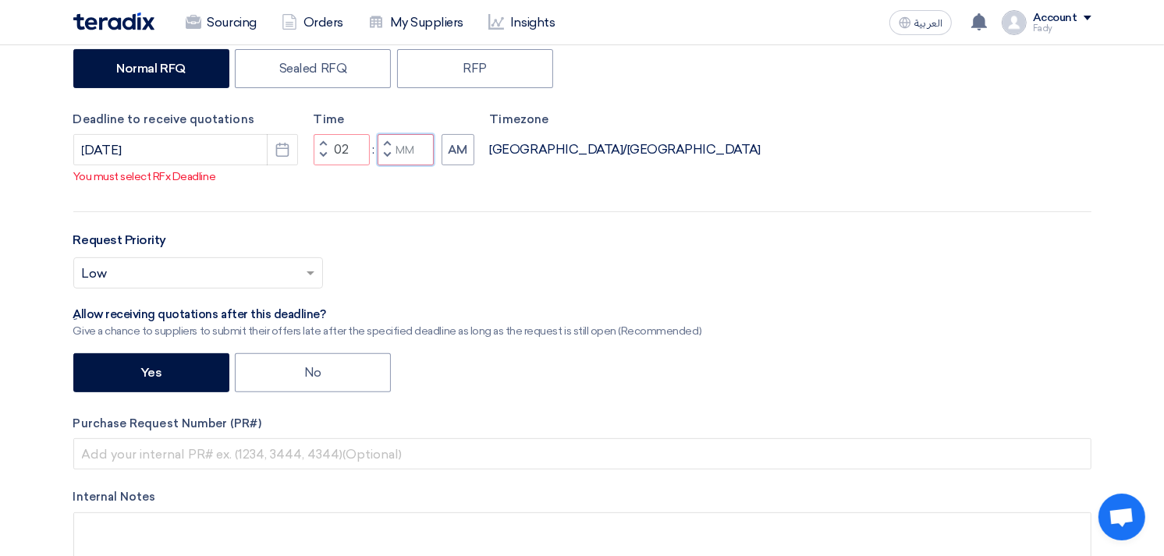
click at [400, 146] on input "Minutes" at bounding box center [406, 149] width 56 height 31
type input "00"
click at [456, 151] on button "AM" at bounding box center [458, 149] width 33 height 31
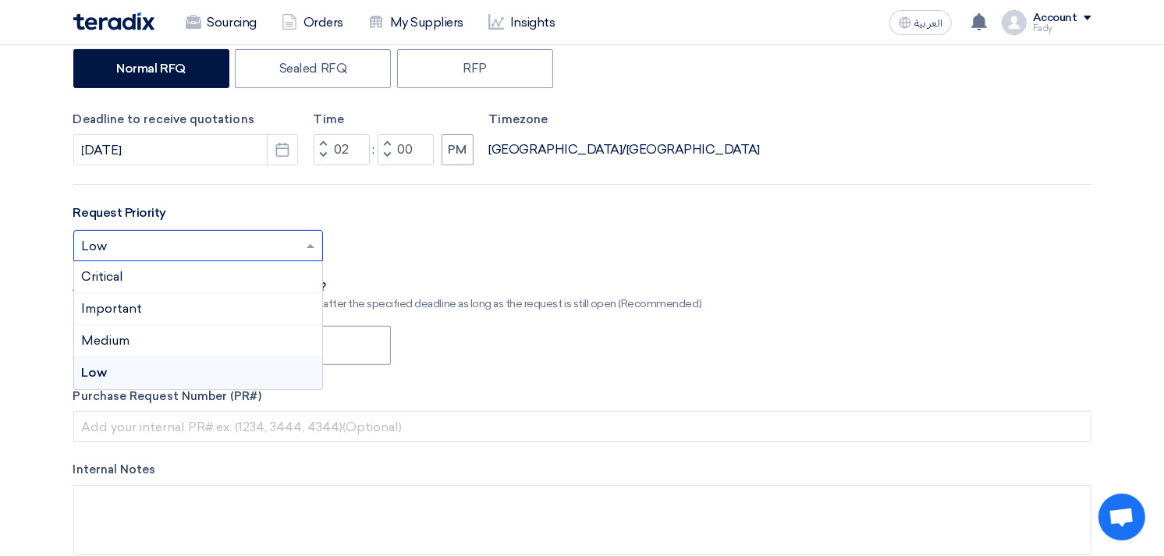
click at [192, 246] on input "text" at bounding box center [190, 248] width 217 height 26
click at [190, 308] on div "Important" at bounding box center [198, 309] width 248 height 32
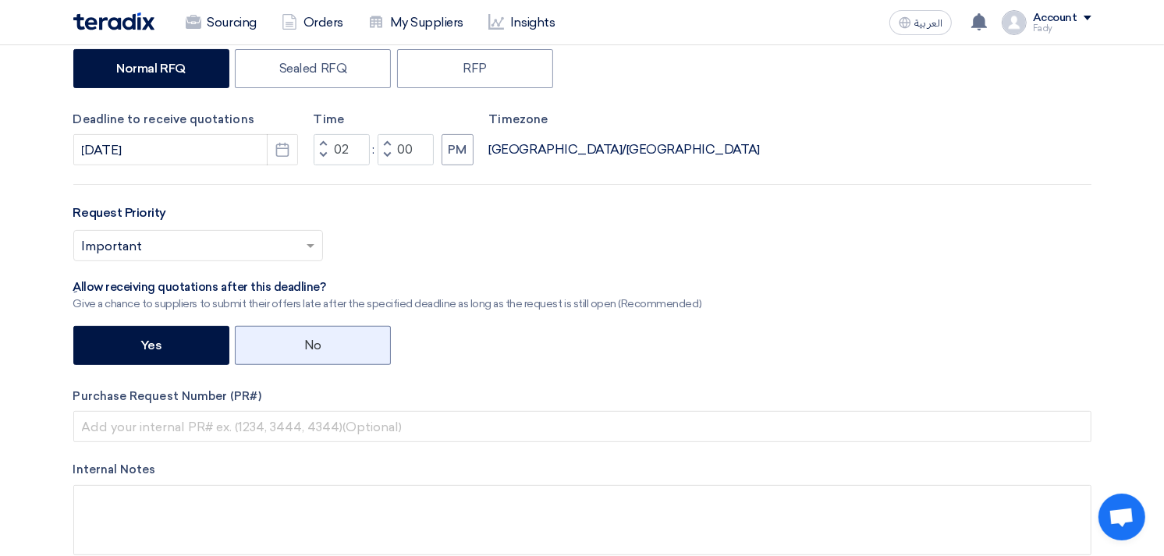
click at [334, 346] on label "No" at bounding box center [313, 345] width 156 height 39
click at [314, 346] on input "No" at bounding box center [309, 344] width 10 height 10
radio input "true"
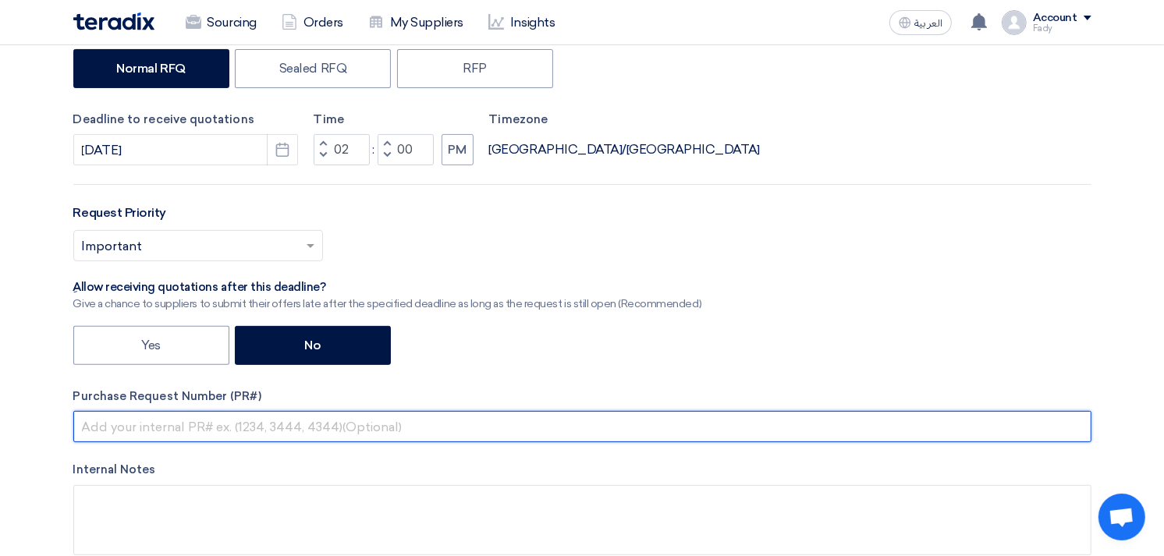
click at [292, 433] on input "text" at bounding box center [582, 426] width 1018 height 31
paste input "KAYAN-PR-768-2025"
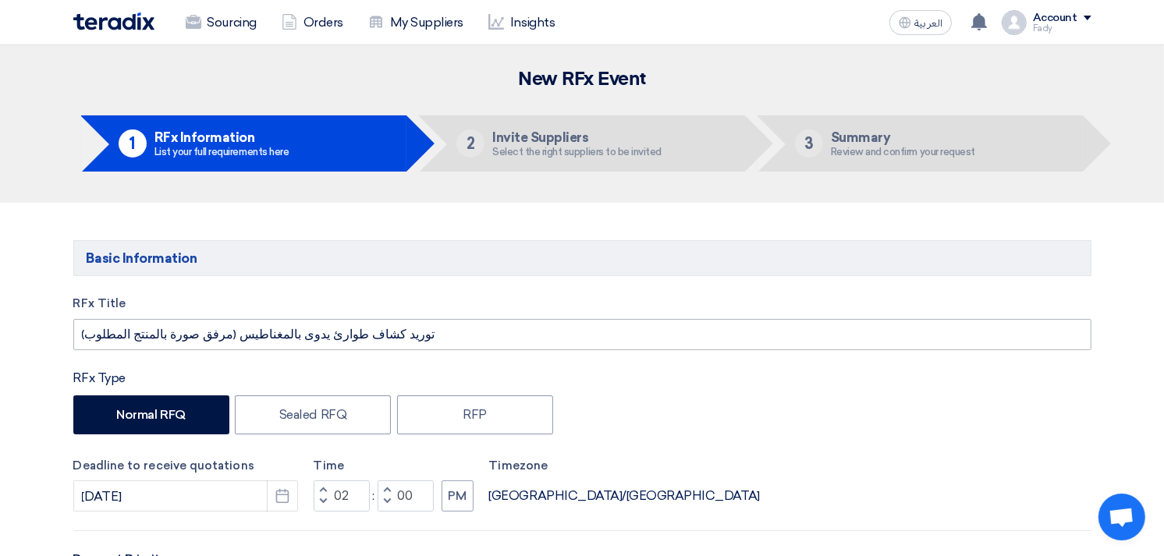
type input "KAYAN-PR-768-2025"
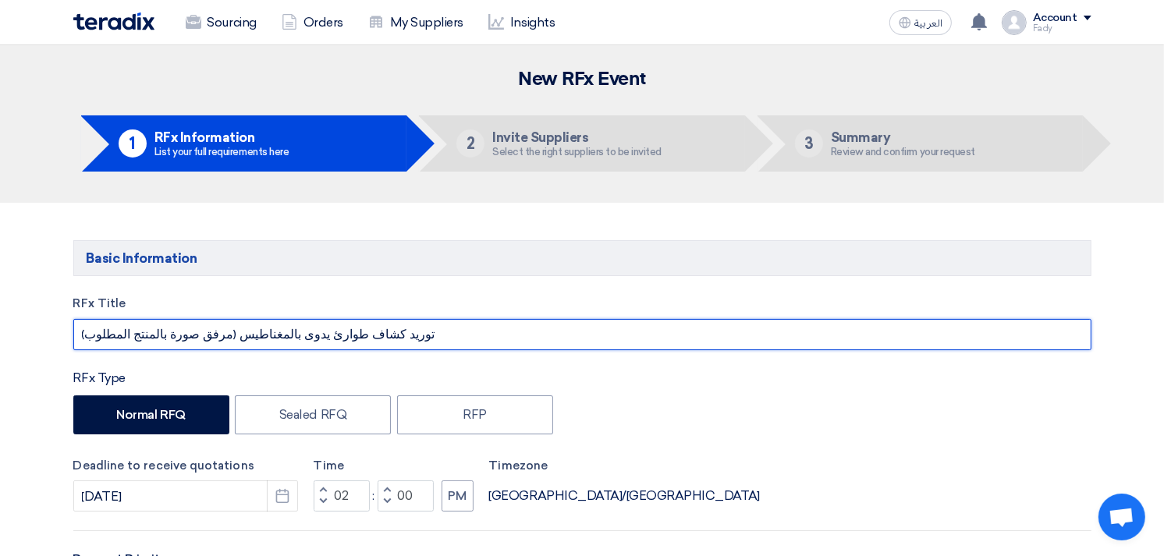
drag, startPoint x: 334, startPoint y: 336, endPoint x: 34, endPoint y: 338, distance: 299.7
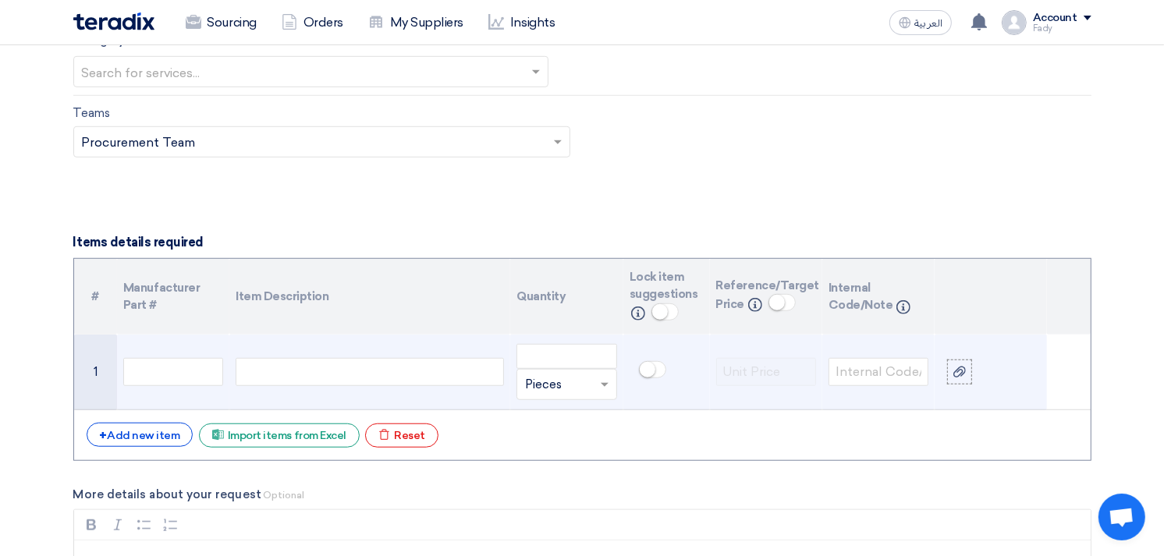
scroll to position [1040, 0]
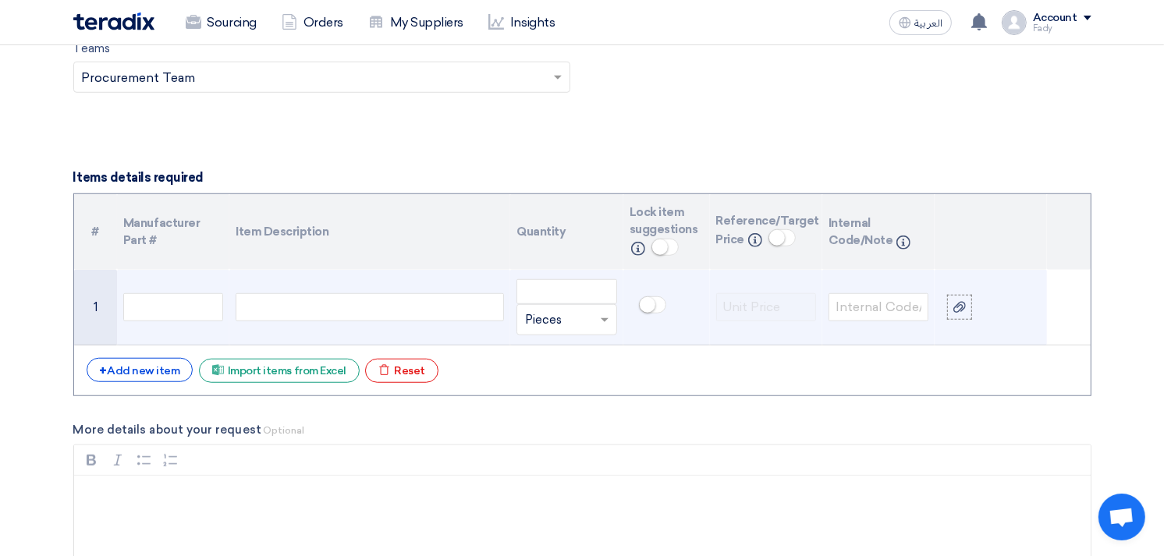
click at [337, 313] on div at bounding box center [370, 307] width 268 height 28
paste div
click at [581, 292] on input "number" at bounding box center [567, 291] width 100 height 25
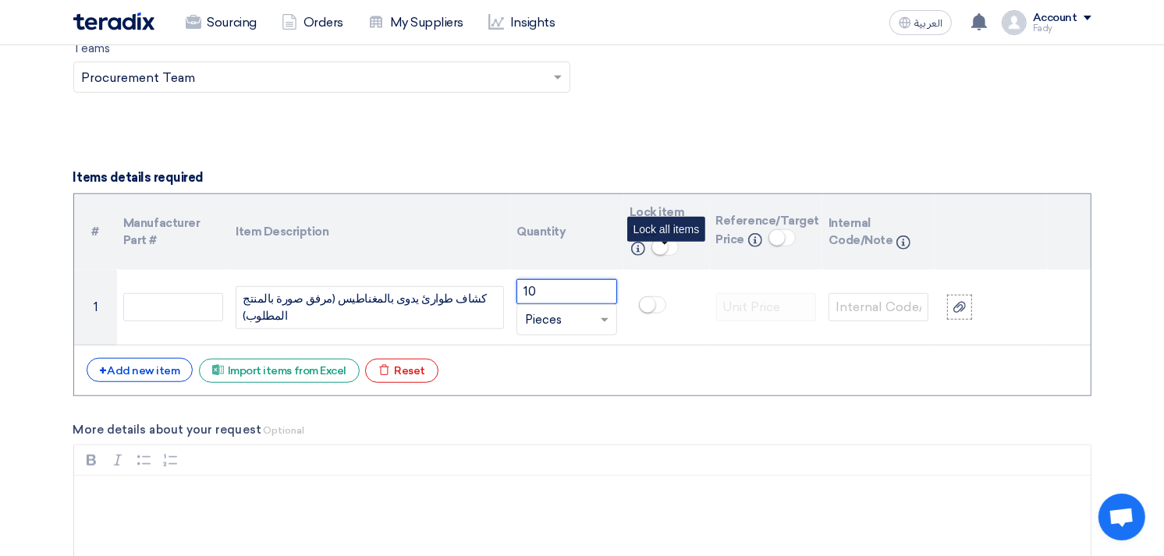
type input "10"
click at [663, 247] on small at bounding box center [660, 248] width 16 height 16
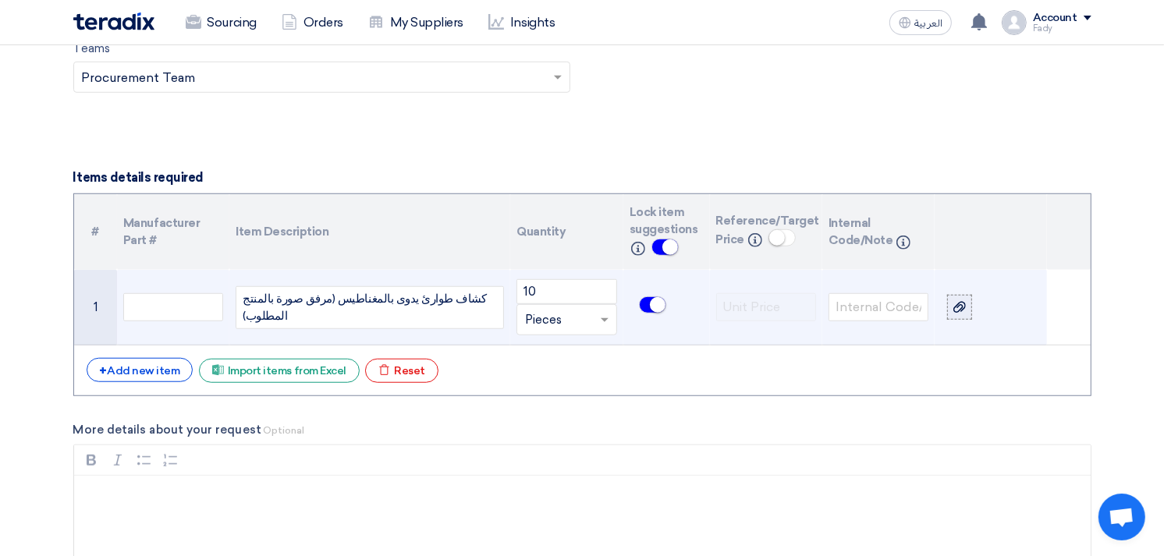
click at [952, 309] on div at bounding box center [960, 308] width 16 height 18
click at [0, 0] on input "file" at bounding box center [0, 0] width 0 height 0
click at [957, 297] on use at bounding box center [960, 296] width 12 height 11
click at [0, 0] on input "file" at bounding box center [0, 0] width 0 height 0
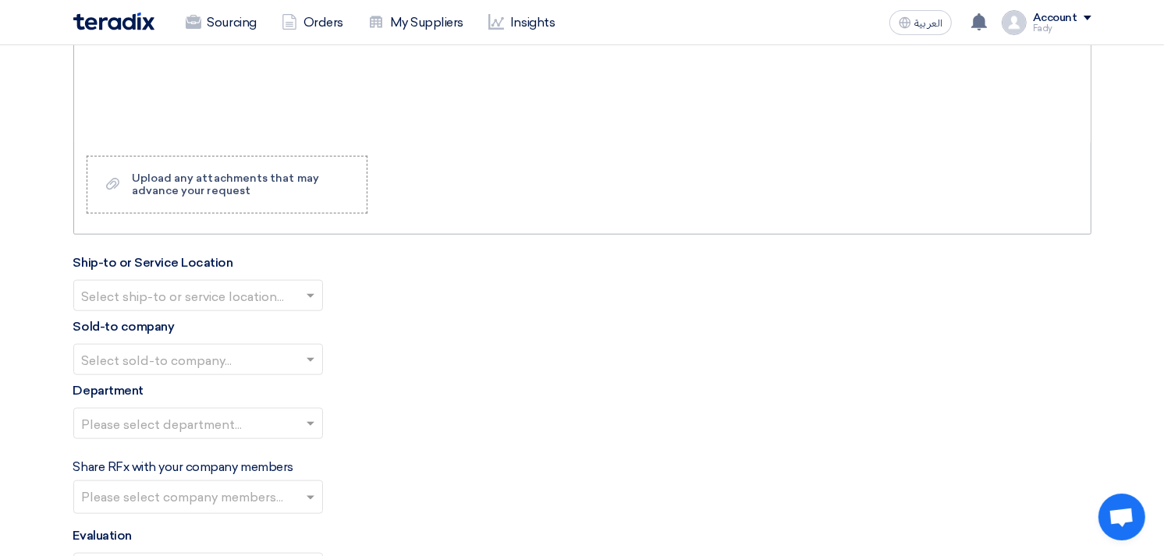
scroll to position [1561, 0]
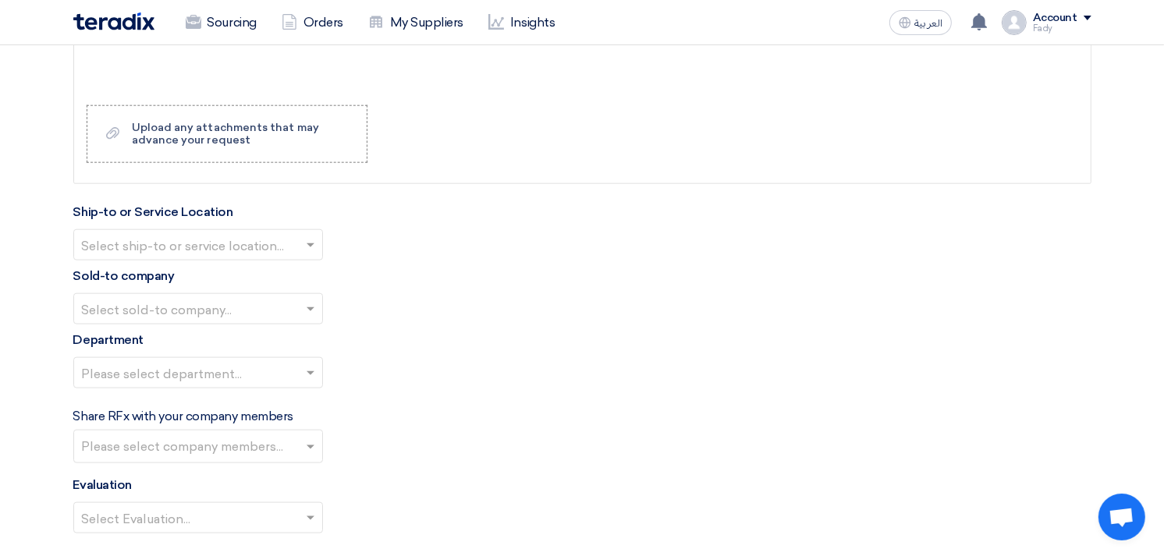
click at [199, 247] on input "text" at bounding box center [190, 247] width 217 height 26
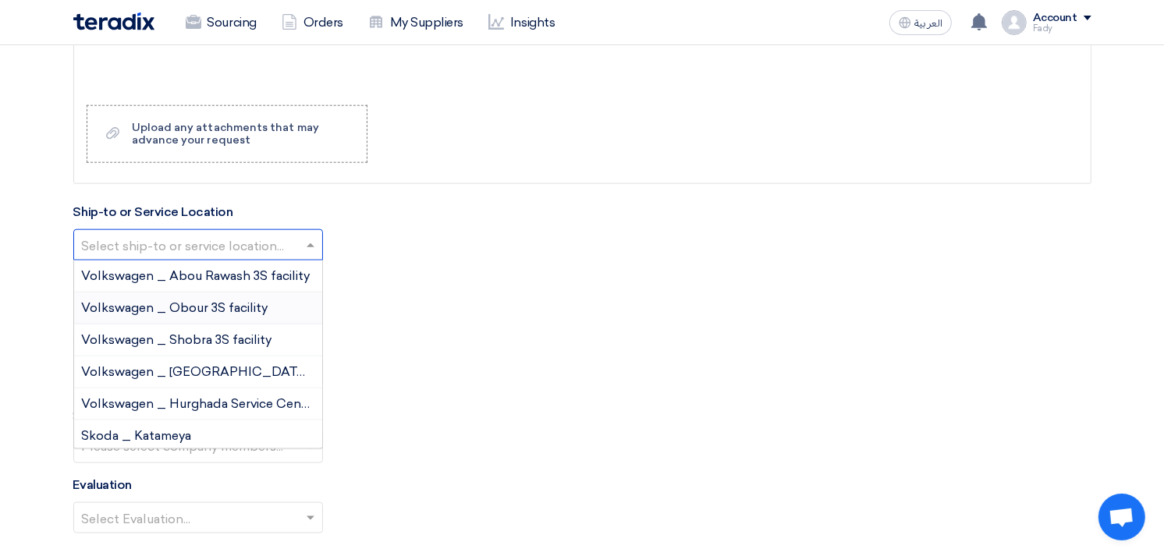
click at [195, 307] on span "Volkswagen _ Obour 3S facility" at bounding box center [175, 307] width 187 height 15
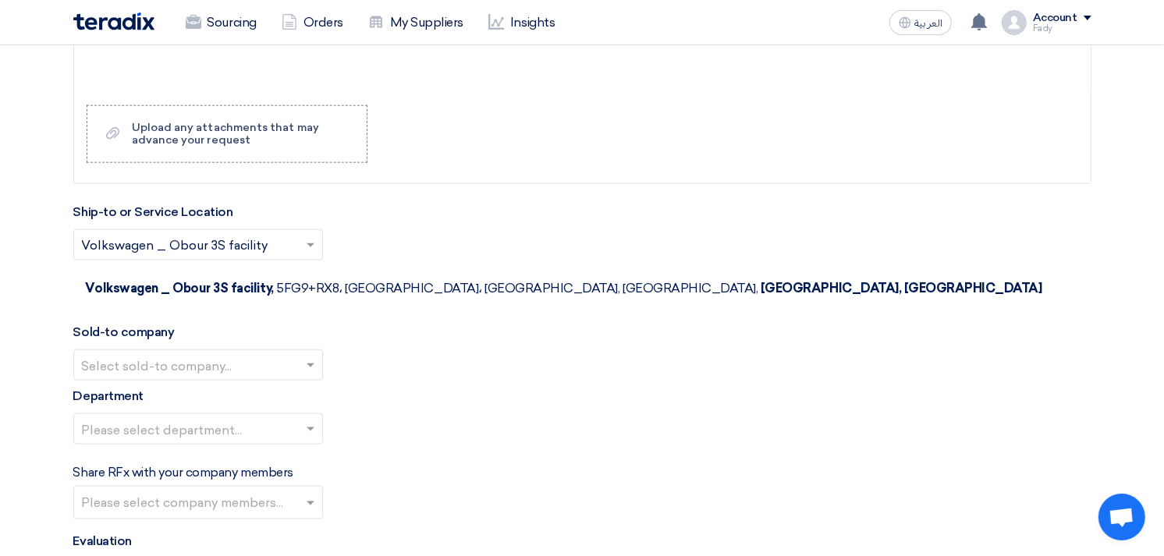
click at [198, 354] on input "text" at bounding box center [190, 367] width 217 height 26
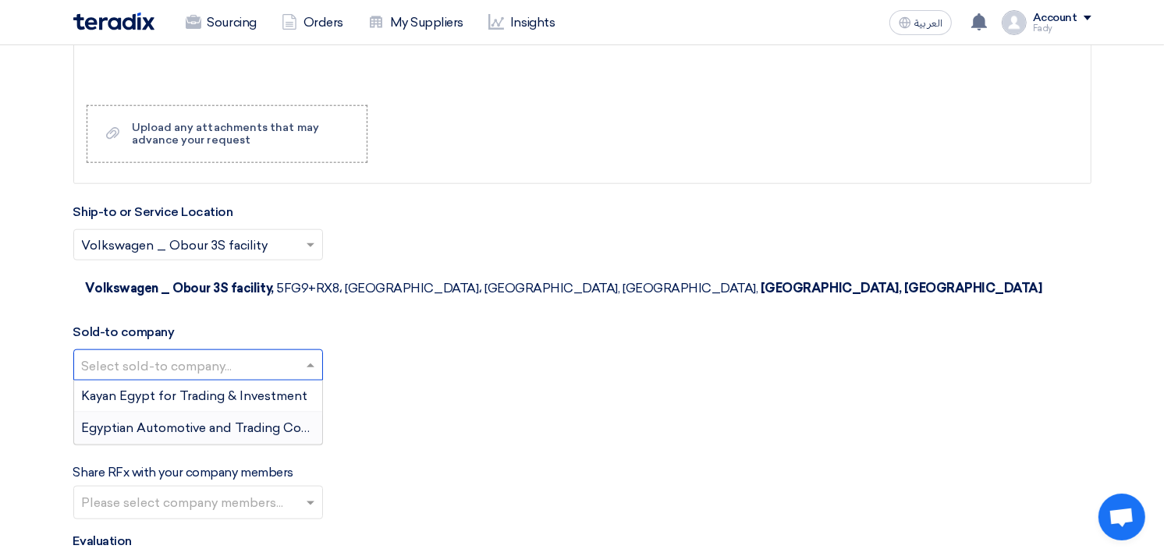
click at [212, 421] on span "Egyptian Automotive and Trading Company" at bounding box center [212, 428] width 260 height 15
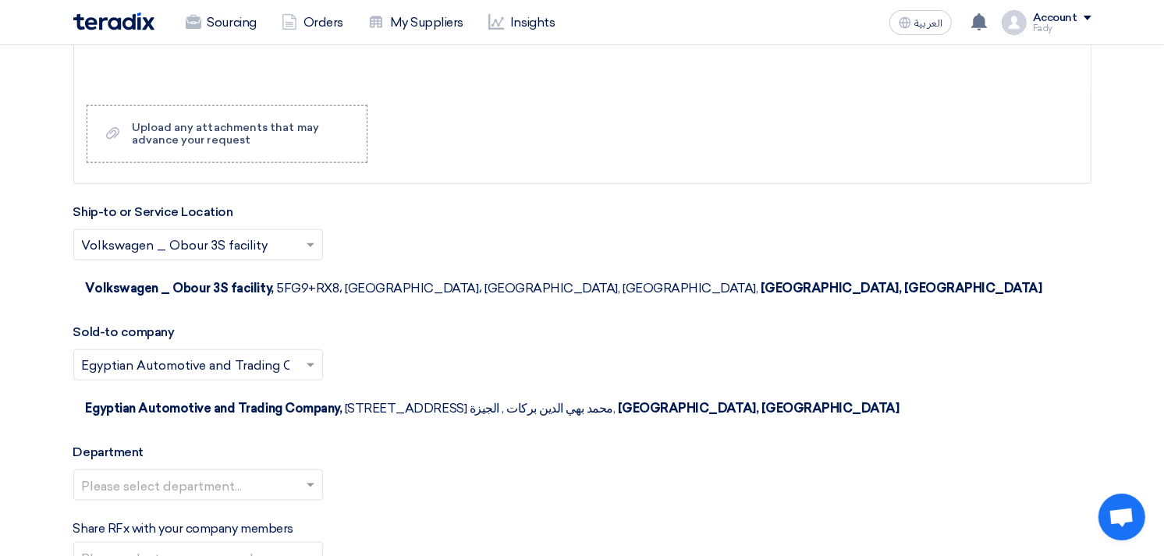
click at [191, 474] on input "text" at bounding box center [190, 487] width 217 height 26
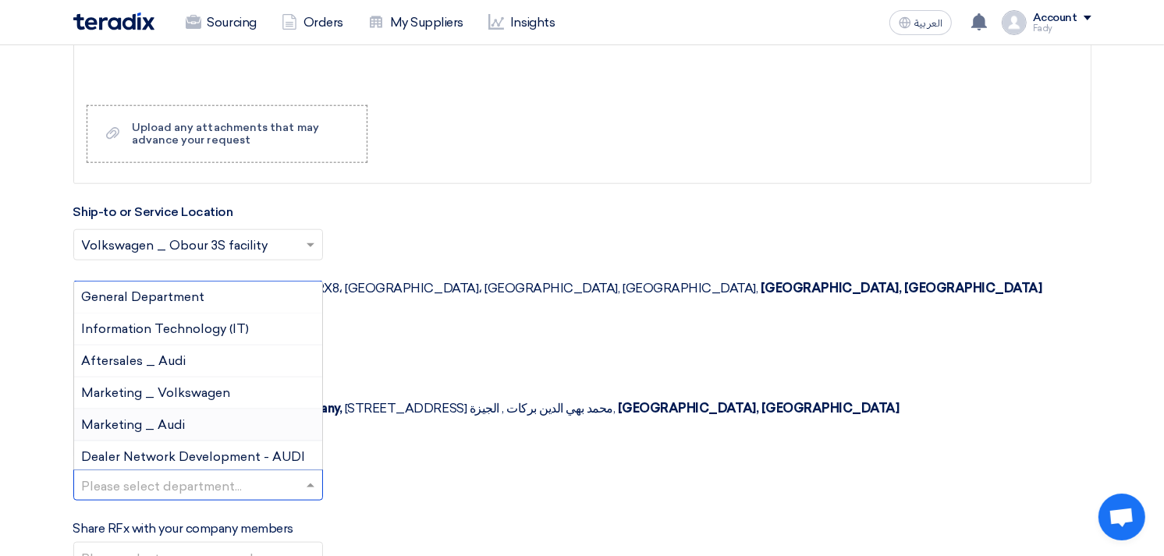
click at [195, 548] on input "text" at bounding box center [200, 561] width 236 height 26
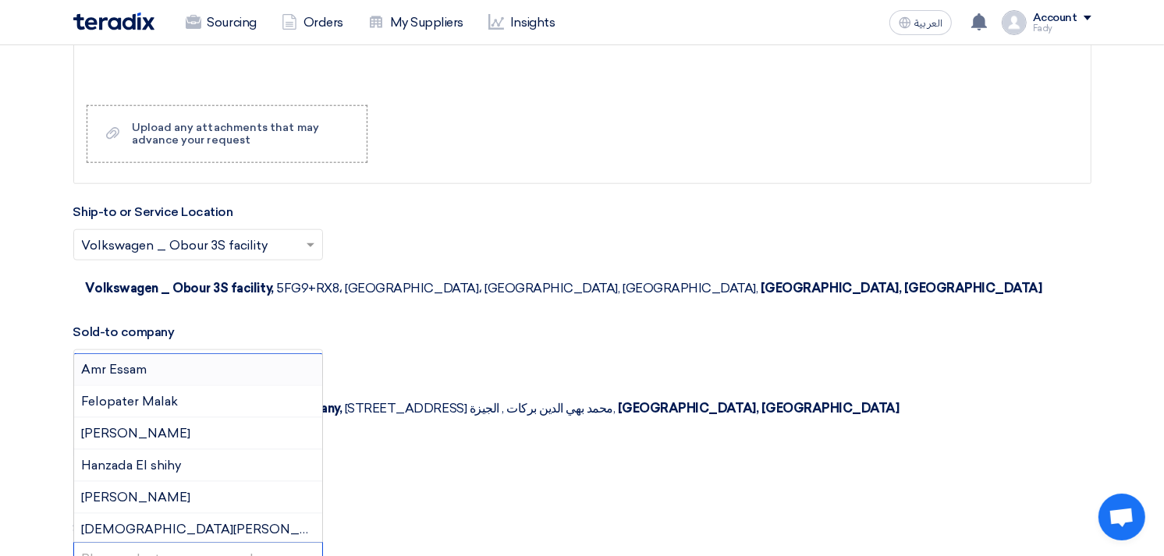
click at [519, 520] on div "Share RFx with your company members Please select company members... Amr Essam …" at bounding box center [582, 548] width 1018 height 56
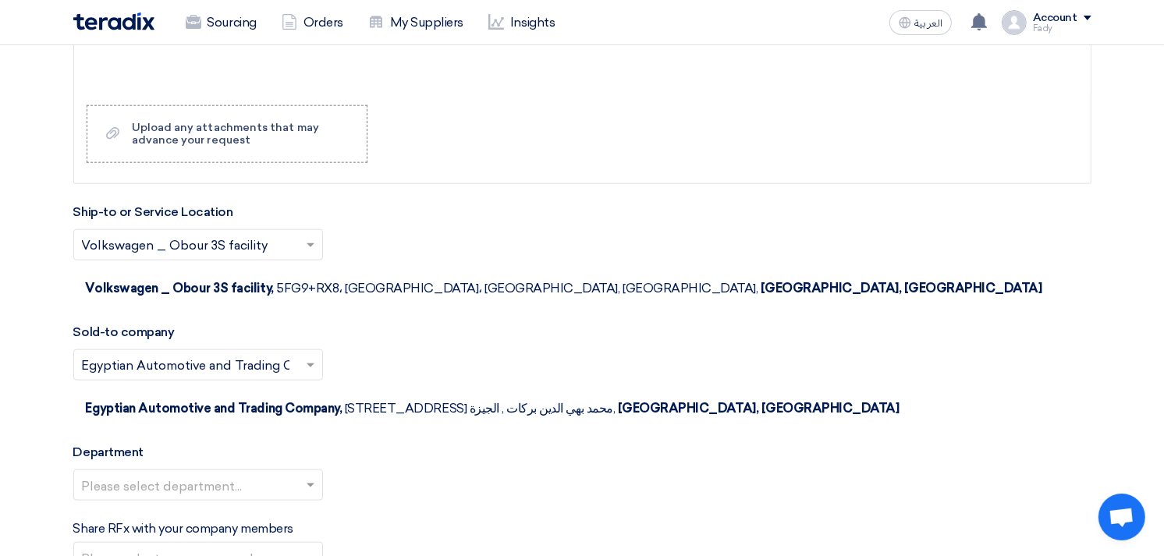
scroll to position [1647, 0]
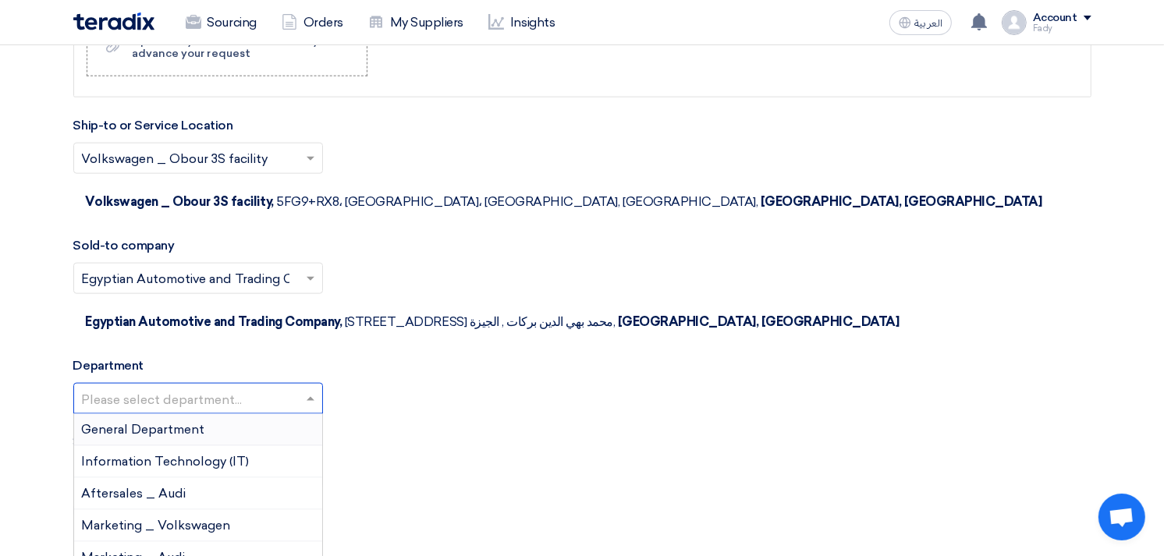
click at [220, 388] on input "text" at bounding box center [190, 401] width 217 height 26
click at [172, 414] on div "General Department" at bounding box center [198, 430] width 248 height 32
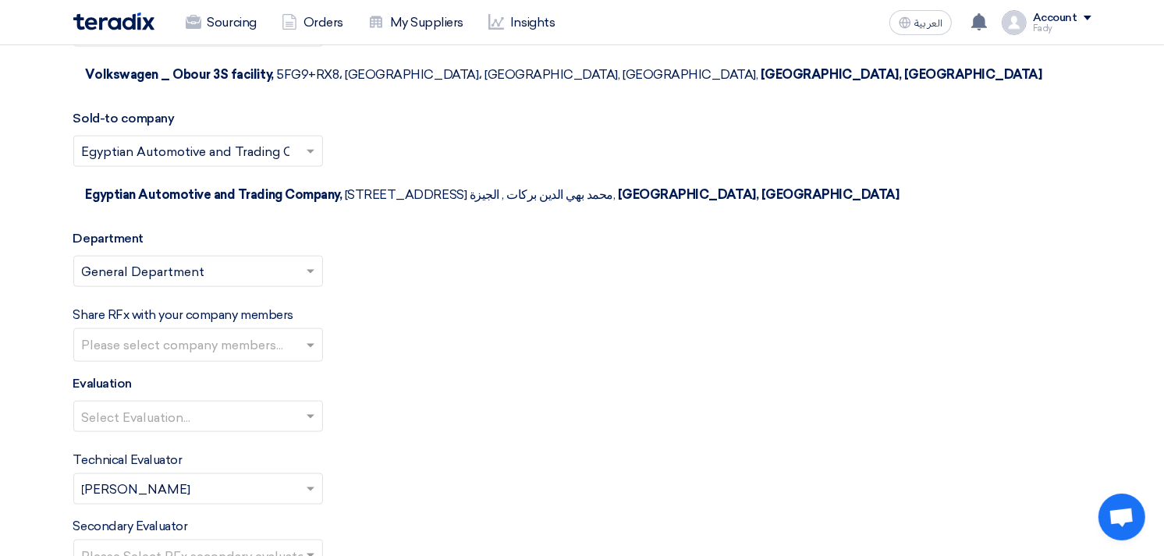
scroll to position [1994, 0]
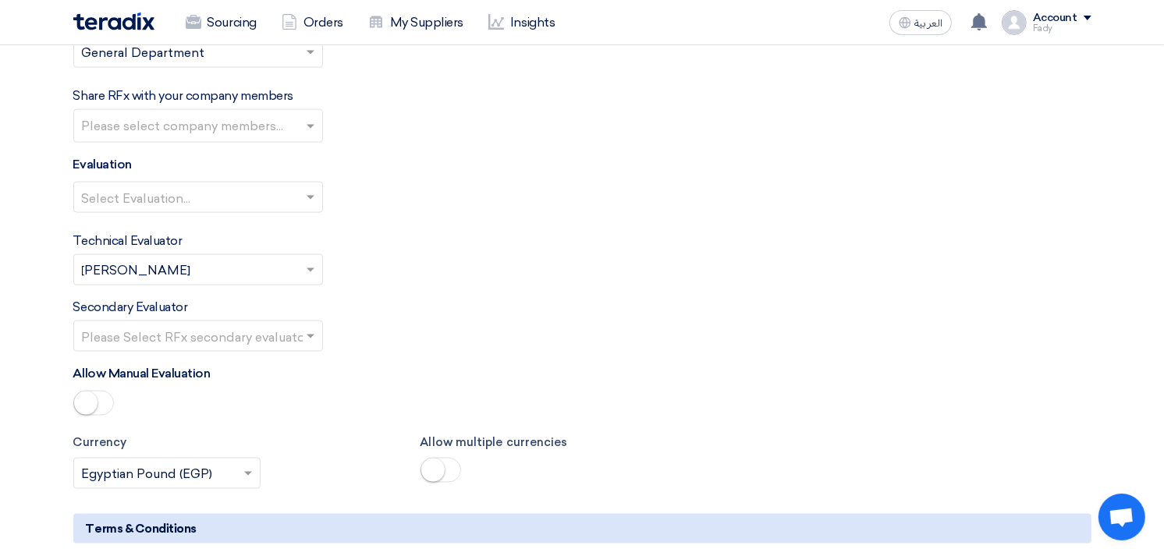
click at [207, 325] on input "text" at bounding box center [190, 338] width 217 height 26
click at [578, 298] on div "Secondary Evaluator Please Select RFx secondary evaluator..." at bounding box center [582, 325] width 1018 height 54
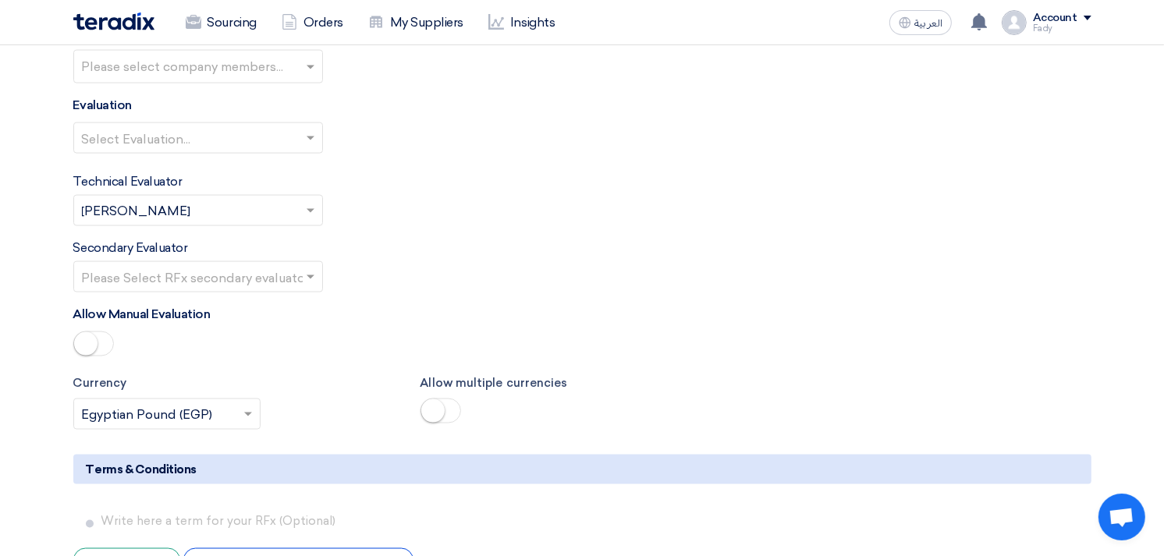
scroll to position [2081, 0]
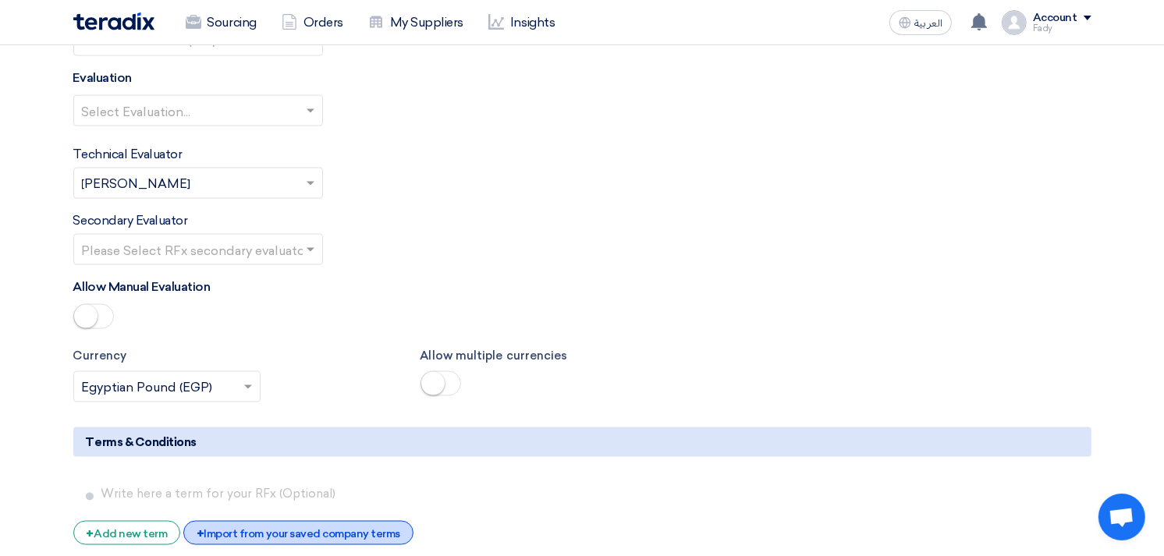
click at [291, 521] on div "+ Import from your saved company terms" at bounding box center [298, 533] width 230 height 24
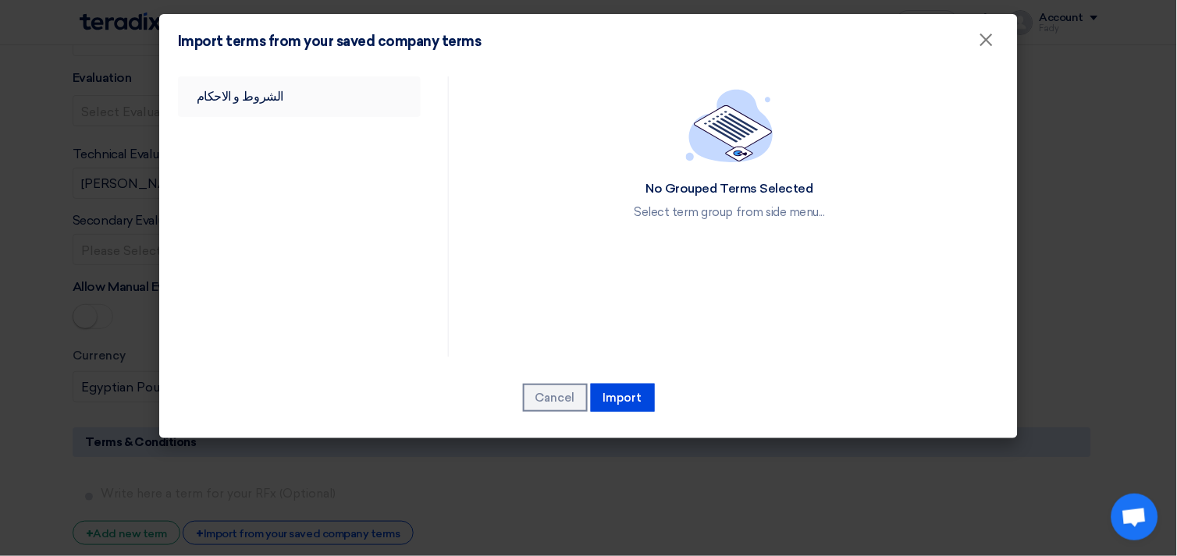
click at [243, 96] on link "الشروط و الاحكام" at bounding box center [299, 96] width 243 height 41
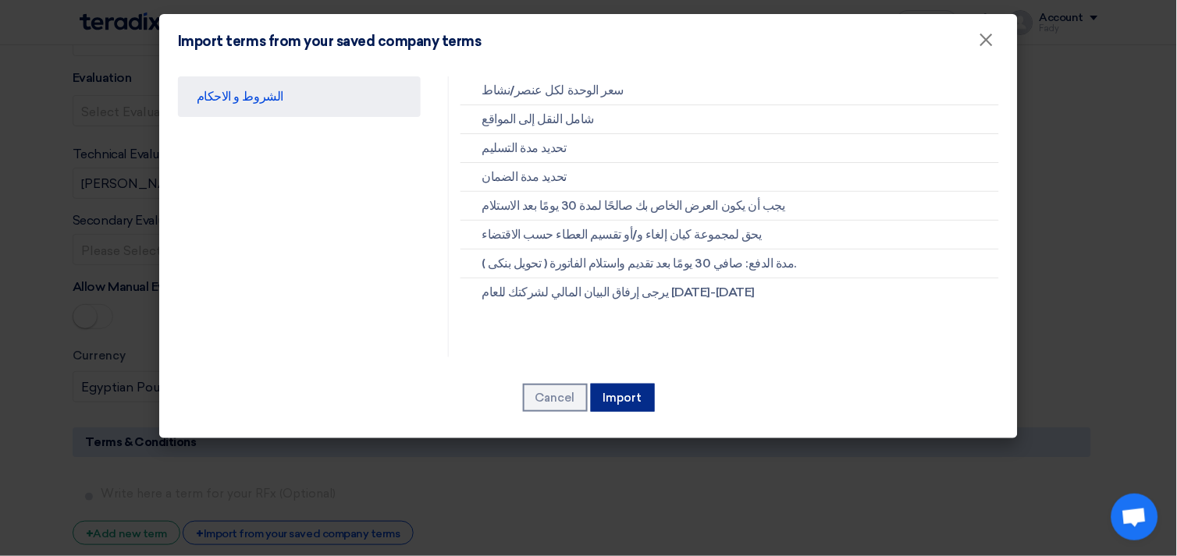
click at [626, 396] on button "Import" at bounding box center [623, 398] width 64 height 28
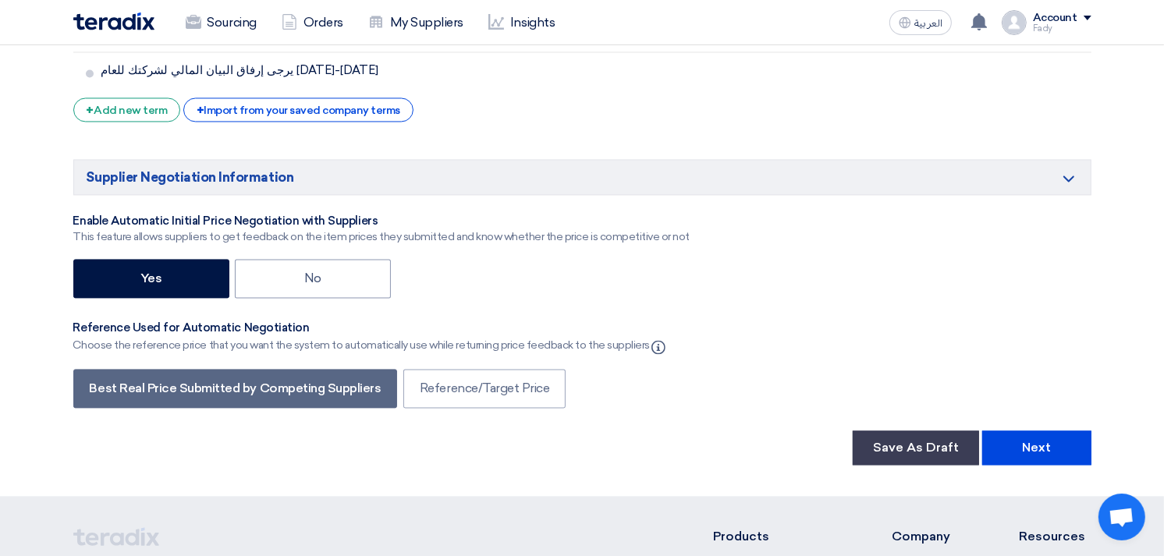
scroll to position [2774, 0]
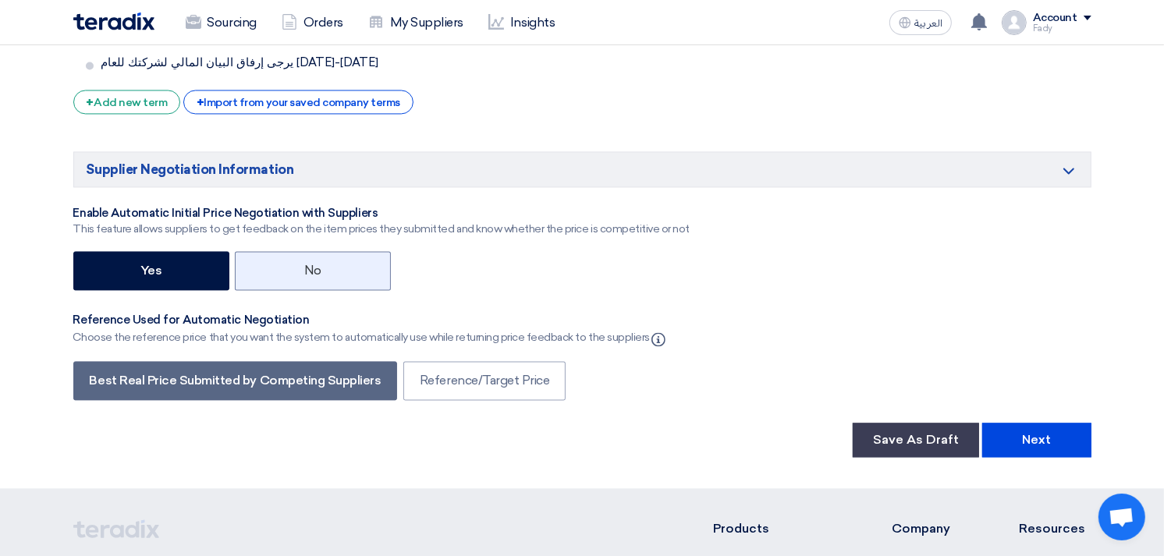
click at [333, 251] on label "No" at bounding box center [313, 270] width 156 height 39
click at [314, 265] on input "No" at bounding box center [309, 270] width 10 height 10
radio input "true"
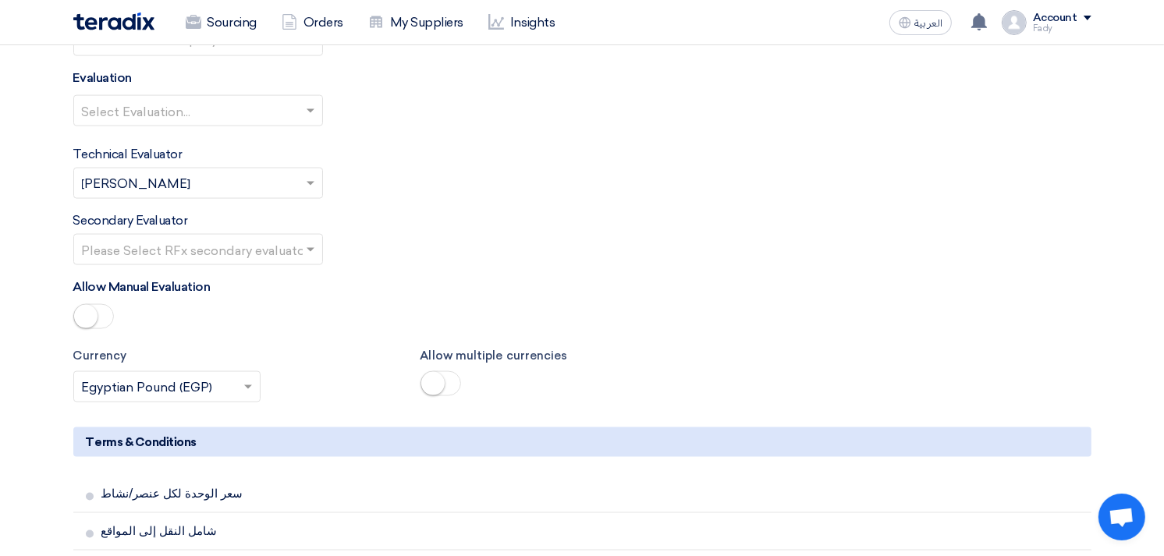
scroll to position [1907, 0]
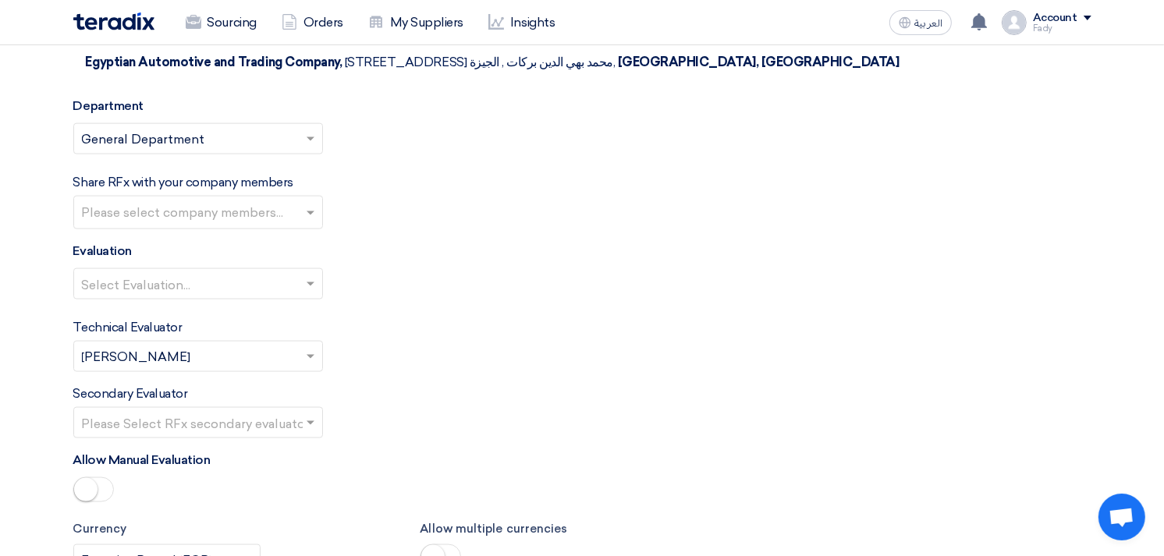
click at [268, 273] on input "text" at bounding box center [190, 286] width 217 height 26
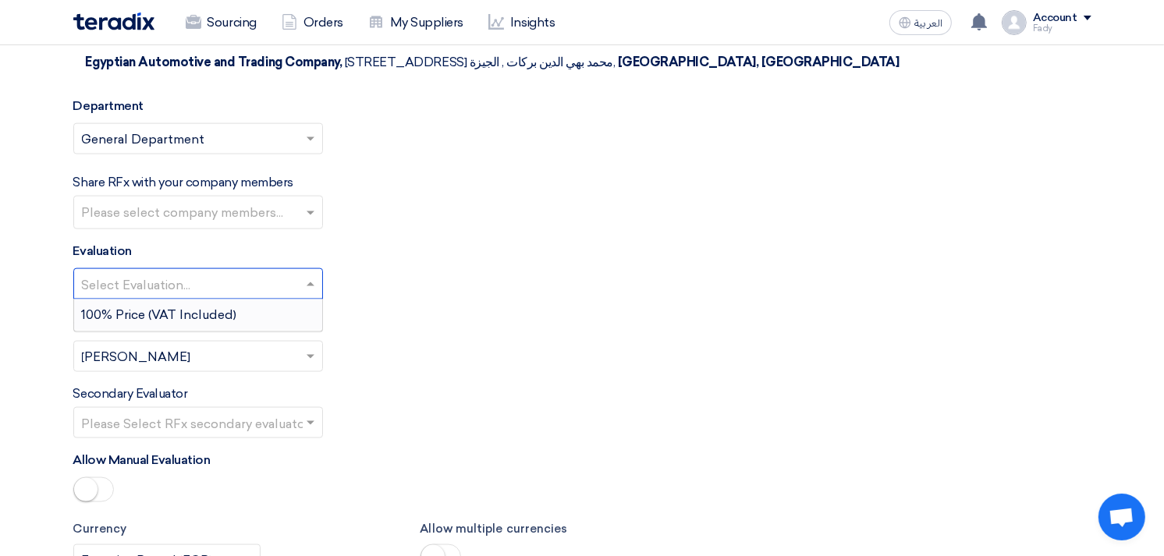
click at [239, 300] on div "100% Price (VAT Included)" at bounding box center [198, 315] width 248 height 31
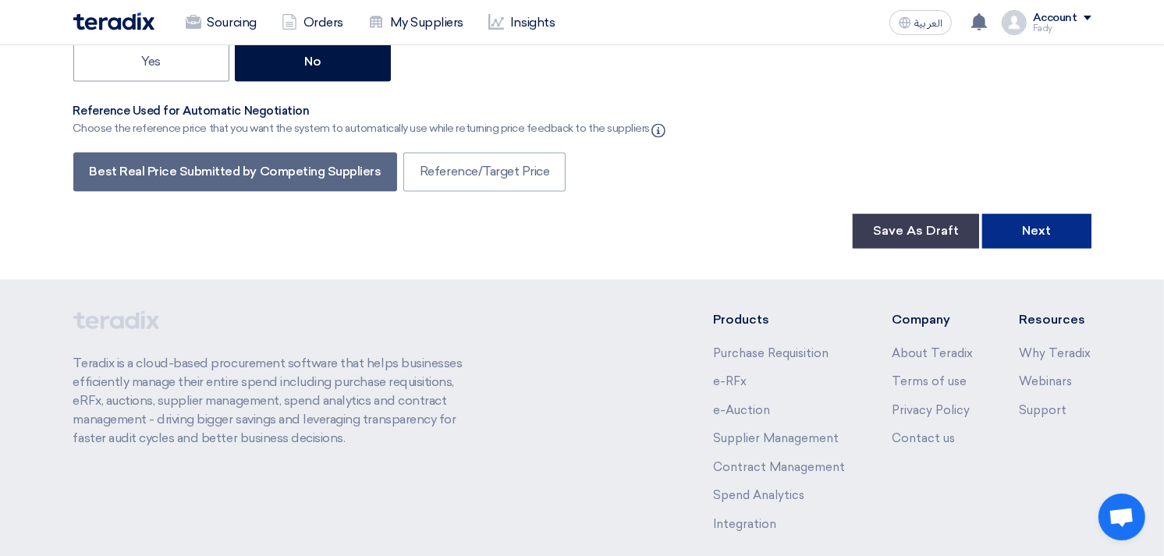
click at [1042, 214] on button "Next" at bounding box center [1037, 231] width 109 height 34
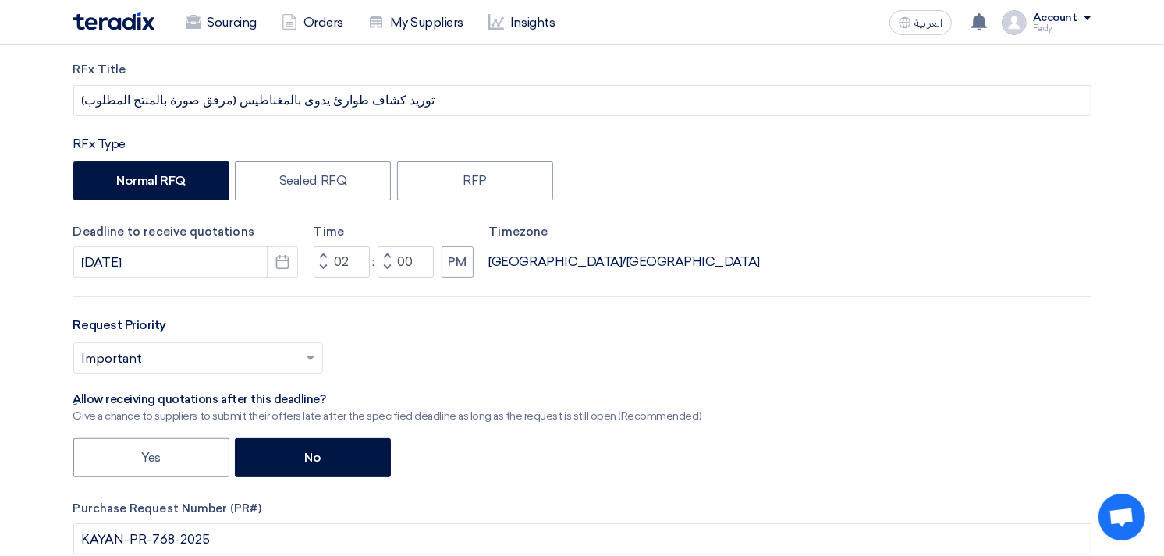
scroll to position [840, 0]
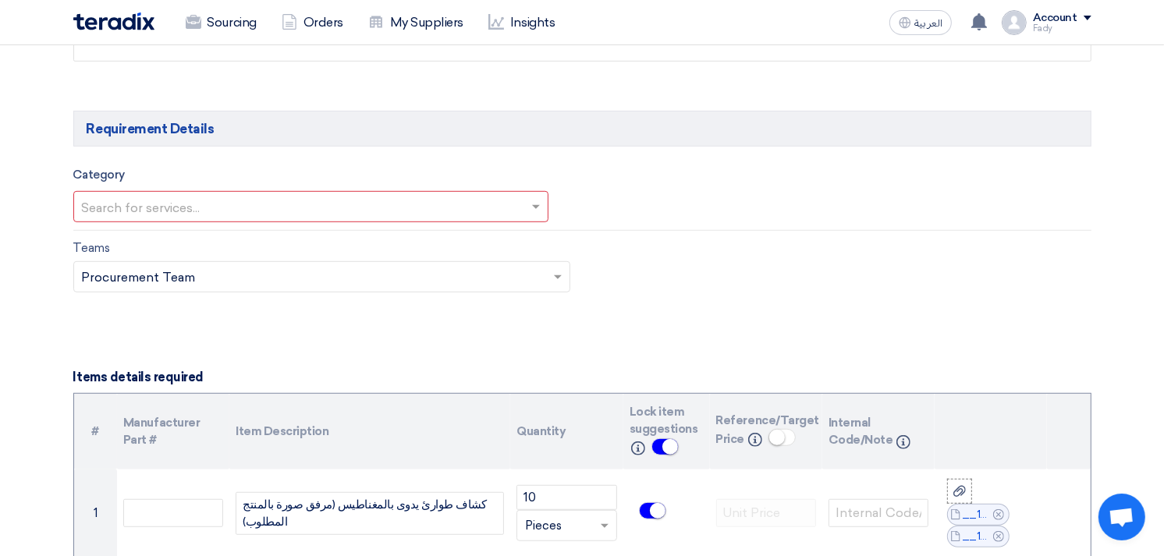
click at [242, 191] on div "Search for services..." at bounding box center [311, 206] width 476 height 31
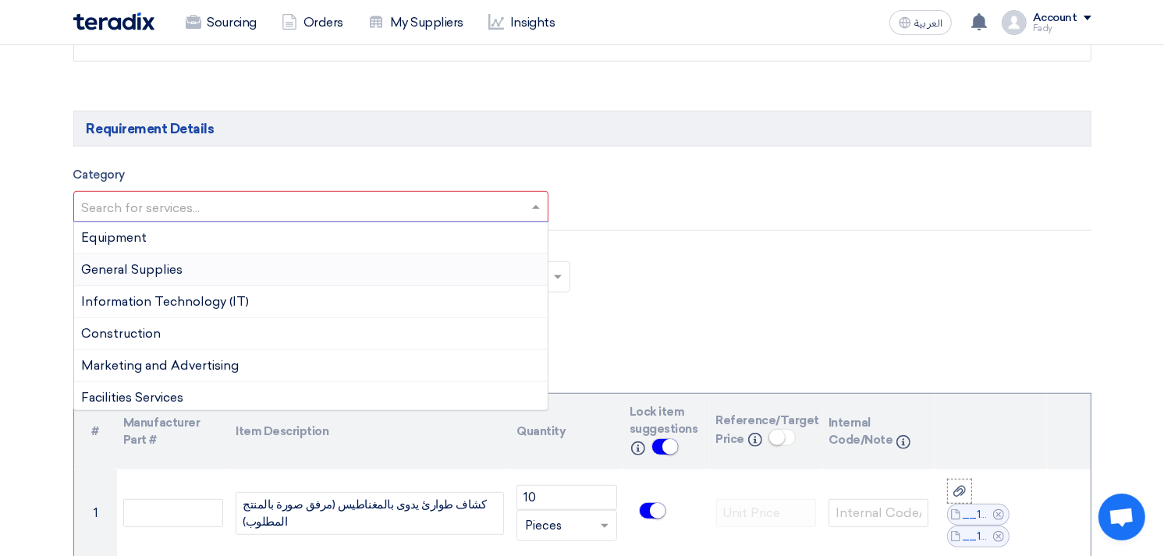
click at [186, 268] on div "General Supplies" at bounding box center [311, 270] width 474 height 32
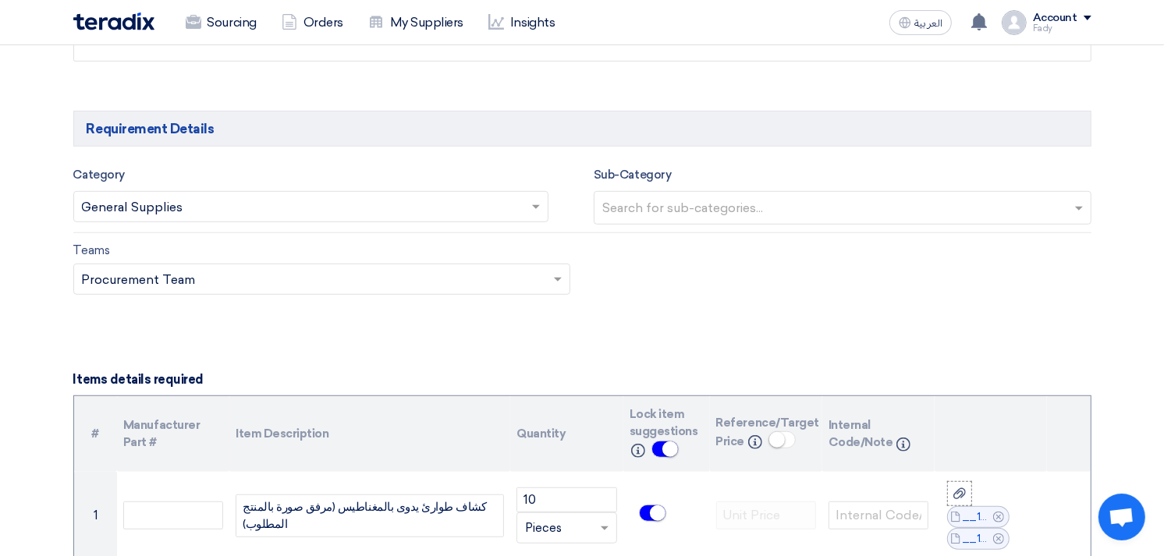
click at [708, 203] on input "text" at bounding box center [844, 210] width 485 height 26
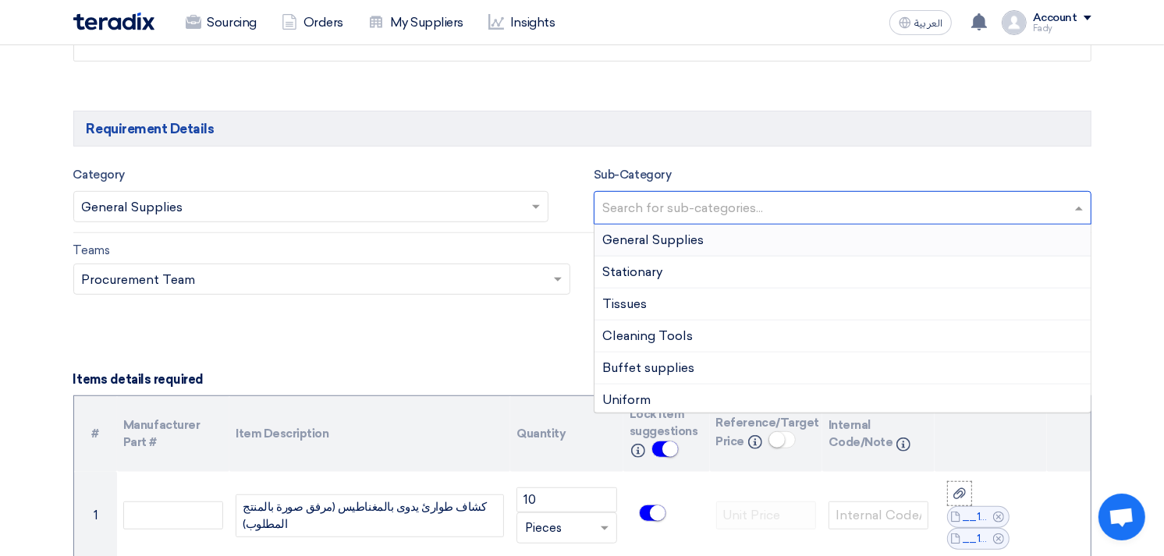
click at [685, 246] on span "General Supplies" at bounding box center [652, 240] width 101 height 15
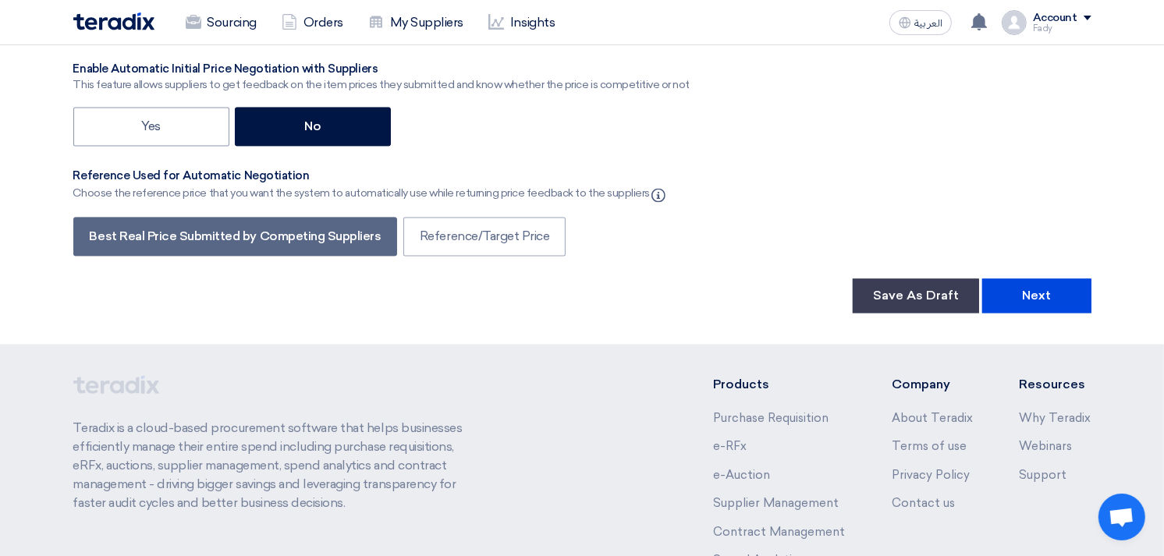
scroll to position [2922, 0]
click at [1039, 278] on button "Next" at bounding box center [1037, 295] width 109 height 34
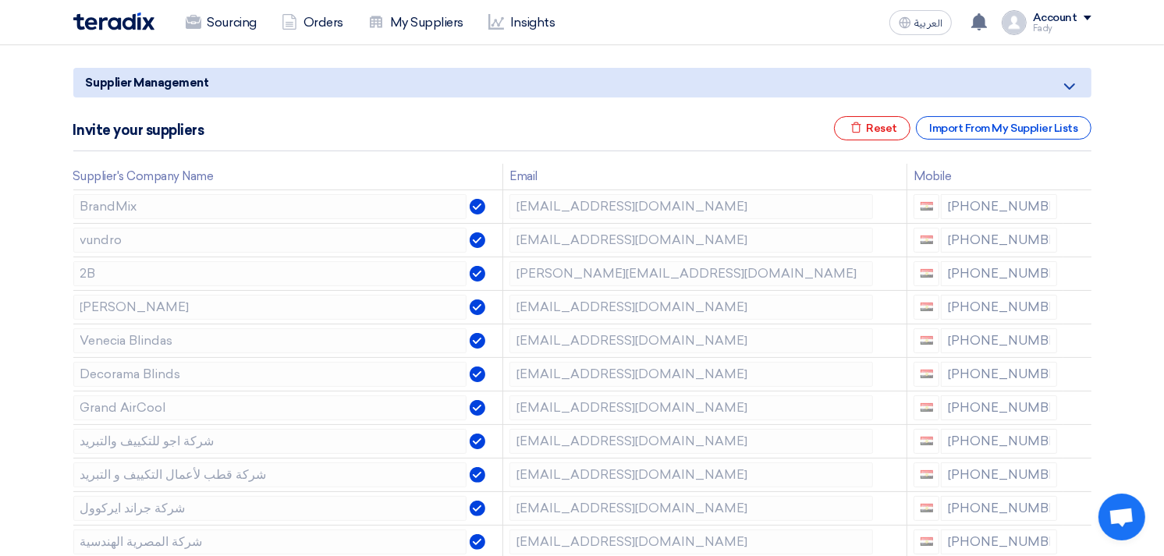
scroll to position [173, 0]
click at [1074, 203] on icon at bounding box center [1080, 208] width 27 height 27
click at [0, 0] on icon at bounding box center [0, 0] width 0 height 0
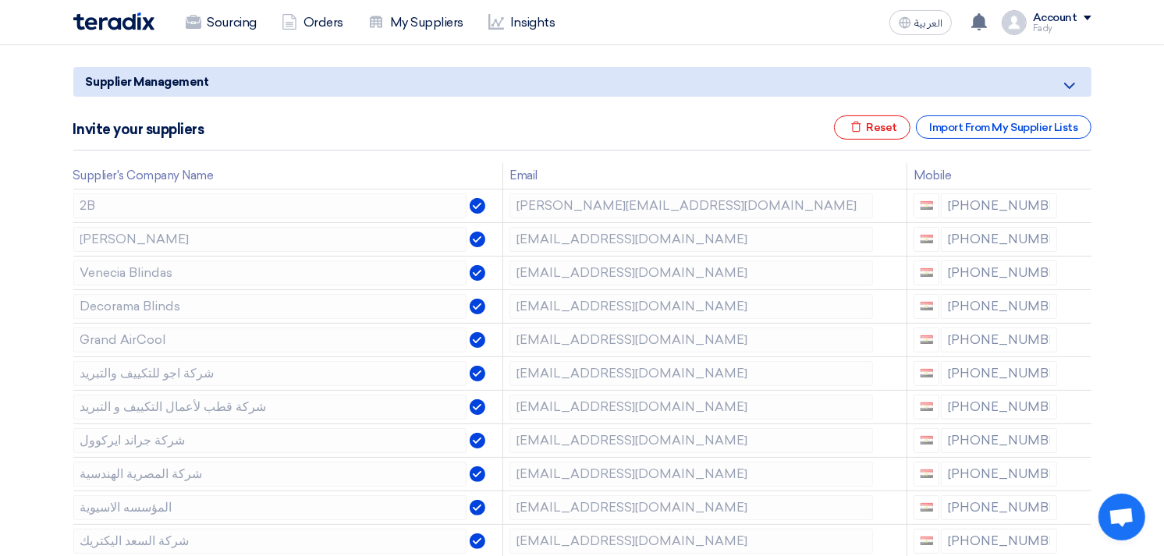
click at [0, 0] on icon at bounding box center [0, 0] width 0 height 0
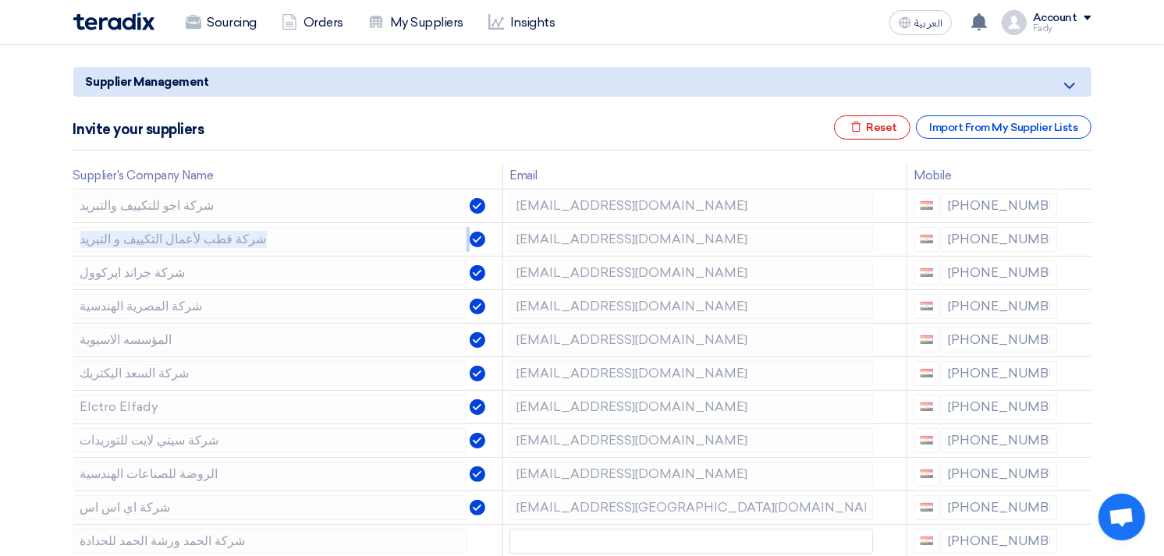
click at [0, 0] on icon at bounding box center [0, 0] width 0 height 0
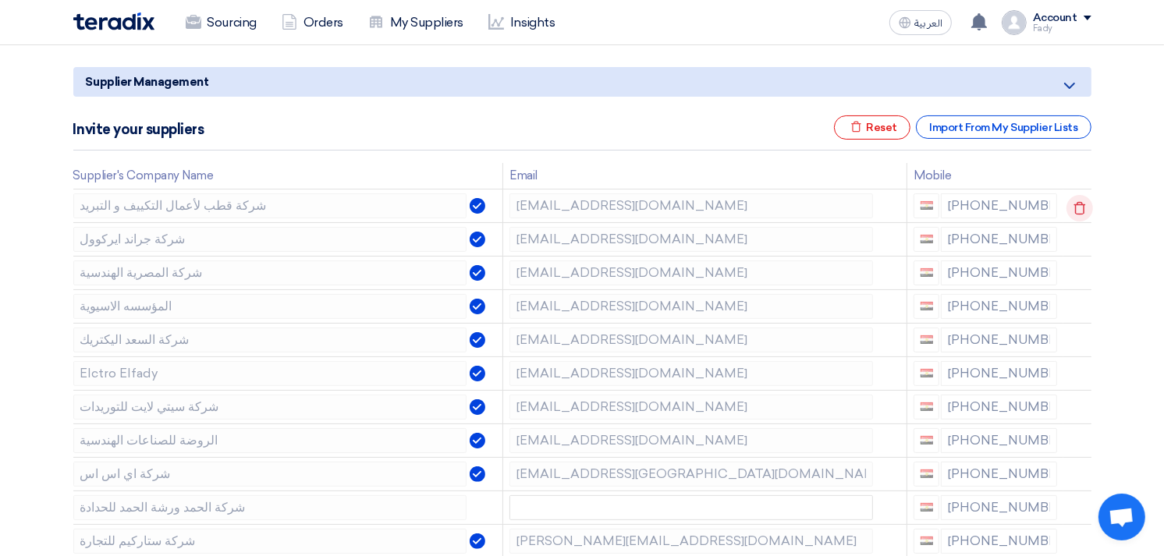
click at [1074, 203] on td at bounding box center [1078, 206] width 28 height 34
click at [1081, 208] on icon at bounding box center [1080, 208] width 27 height 27
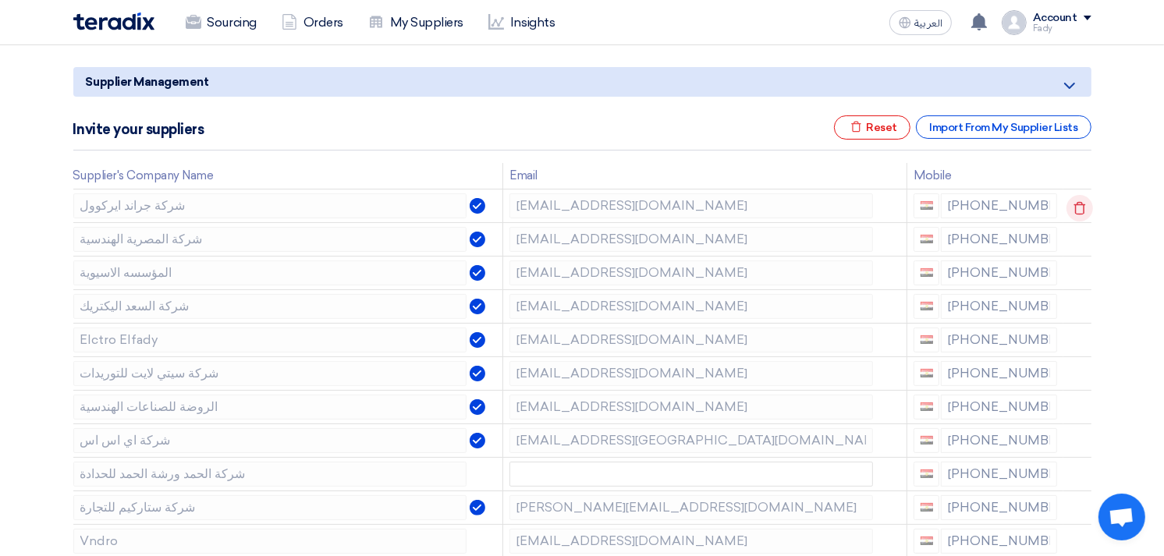
click at [1080, 208] on icon at bounding box center [1080, 208] width 27 height 27
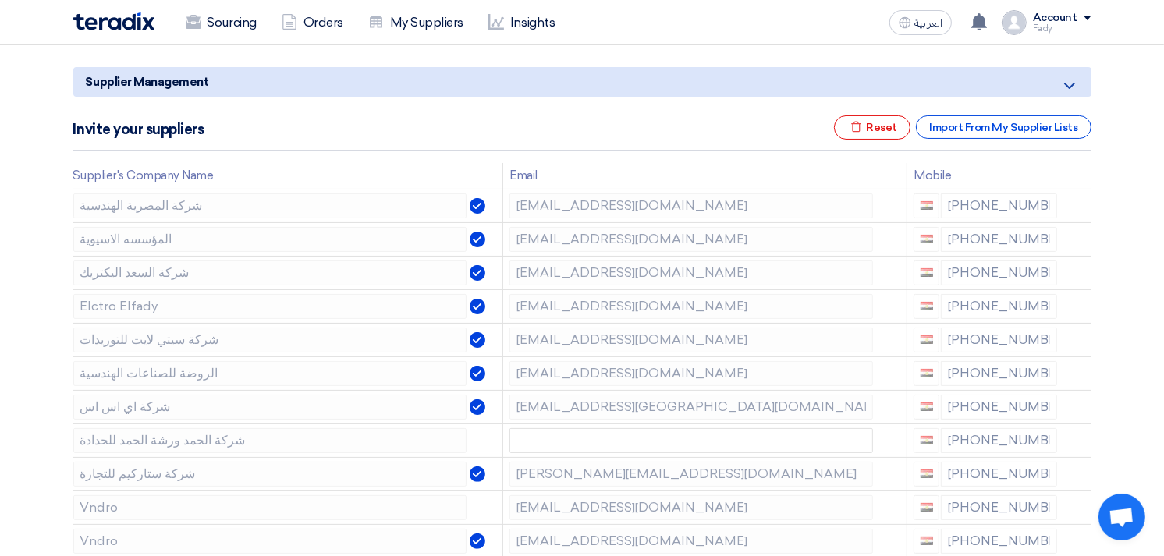
click at [0, 0] on icon at bounding box center [0, 0] width 0 height 0
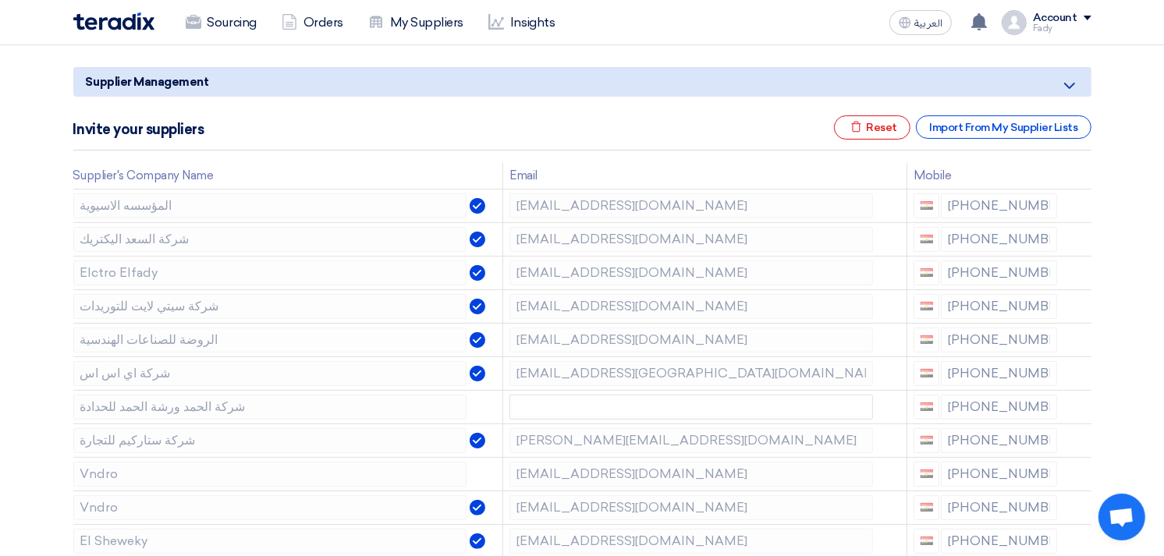
click at [0, 0] on icon at bounding box center [0, 0] width 0 height 0
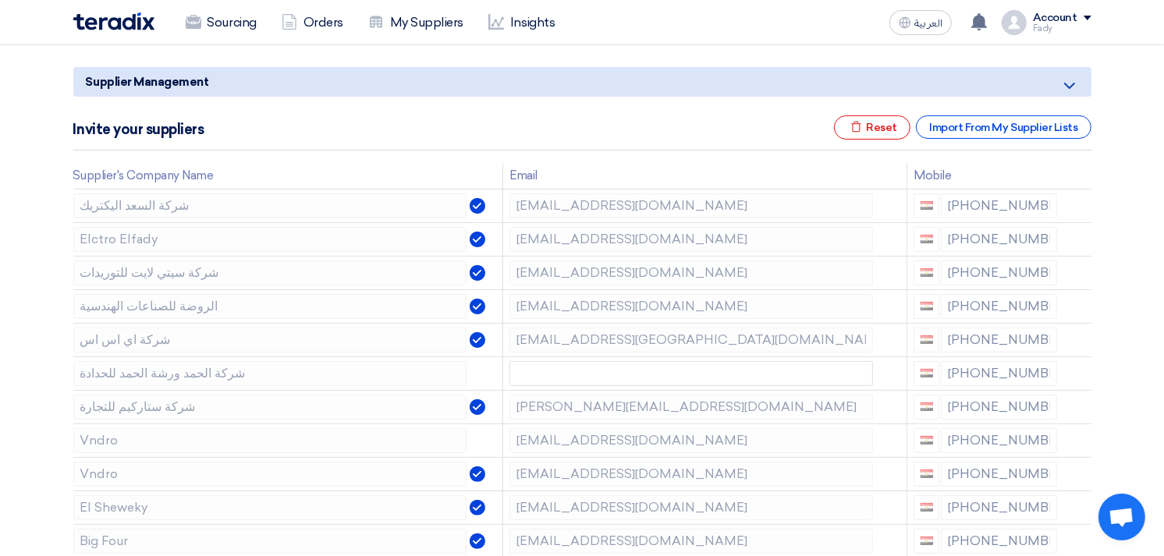
click at [0, 0] on icon at bounding box center [0, 0] width 0 height 0
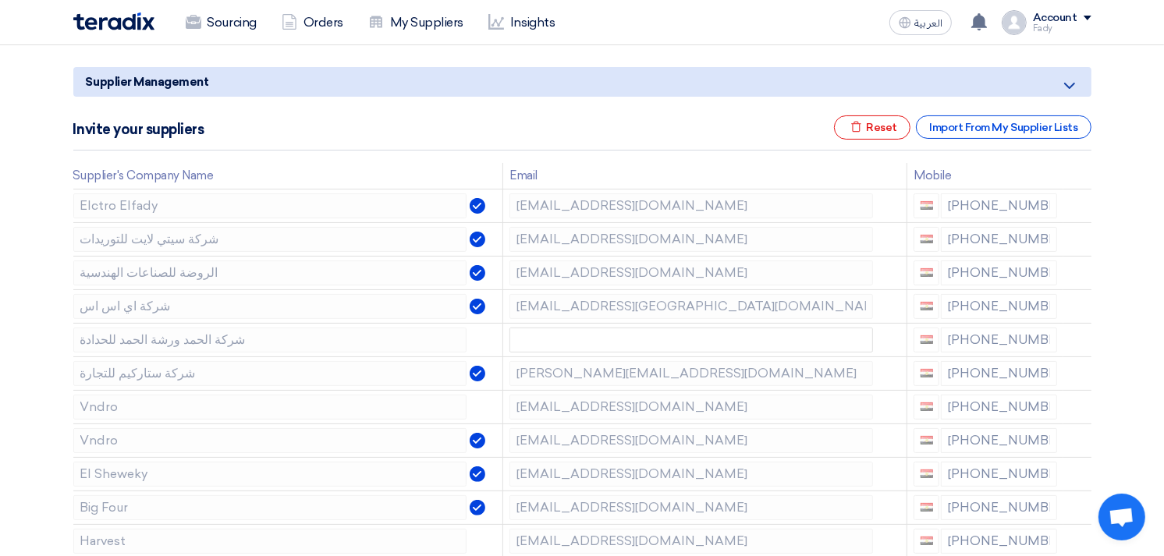
click at [0, 0] on icon at bounding box center [0, 0] width 0 height 0
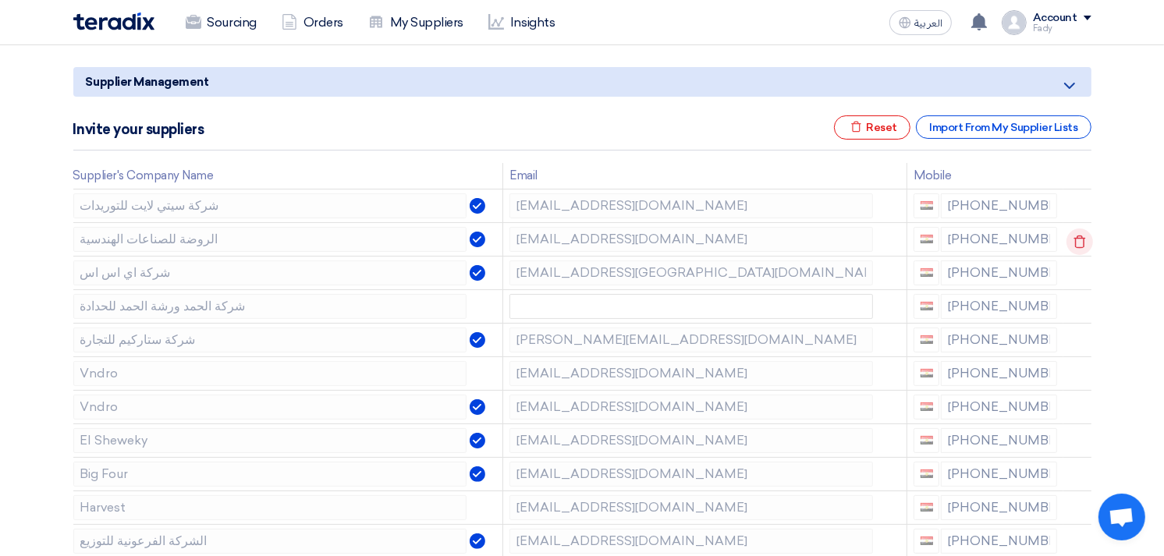
click at [1072, 235] on icon at bounding box center [1080, 242] width 27 height 27
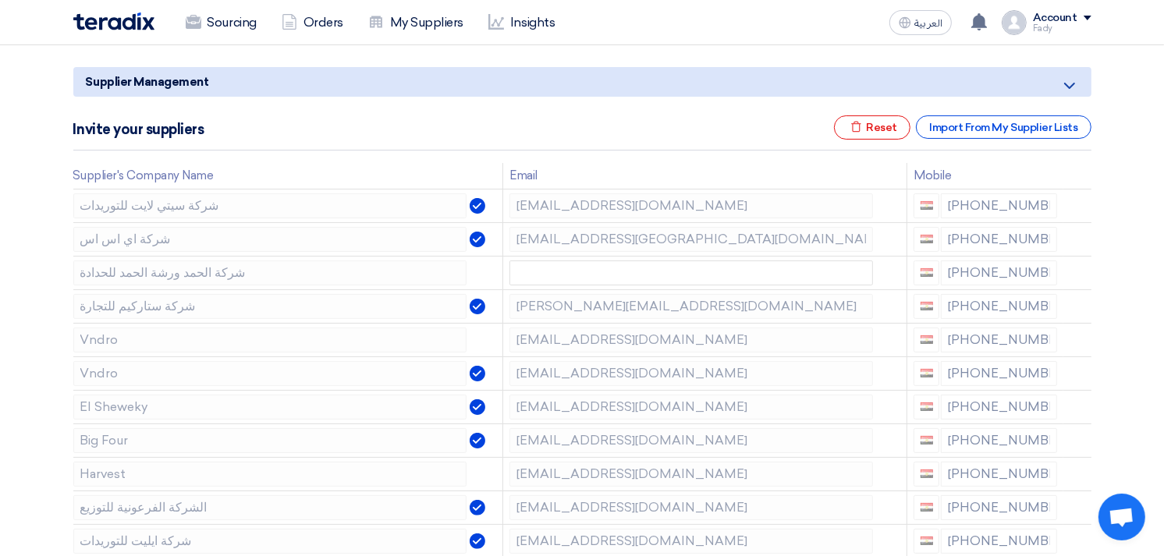
click at [0, 0] on icon at bounding box center [0, 0] width 0 height 0
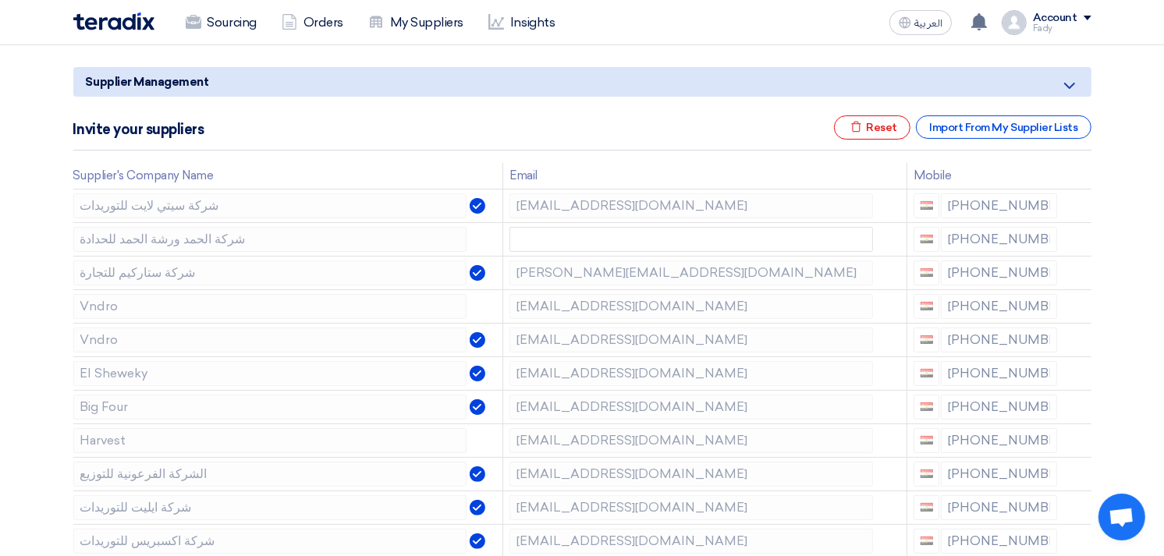
click at [0, 0] on icon at bounding box center [0, 0] width 0 height 0
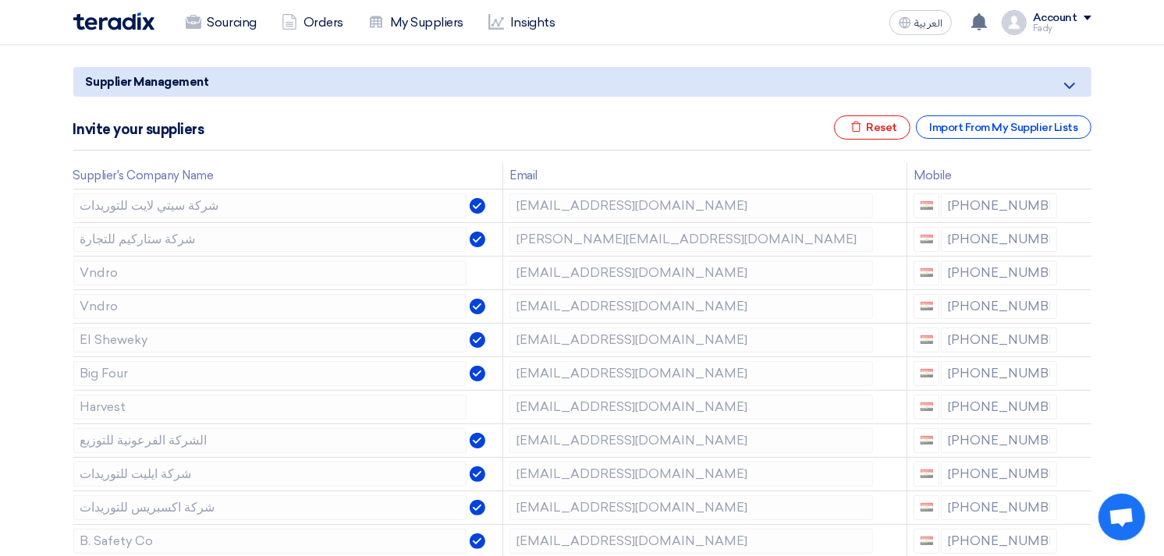
click at [0, 0] on icon at bounding box center [0, 0] width 0 height 0
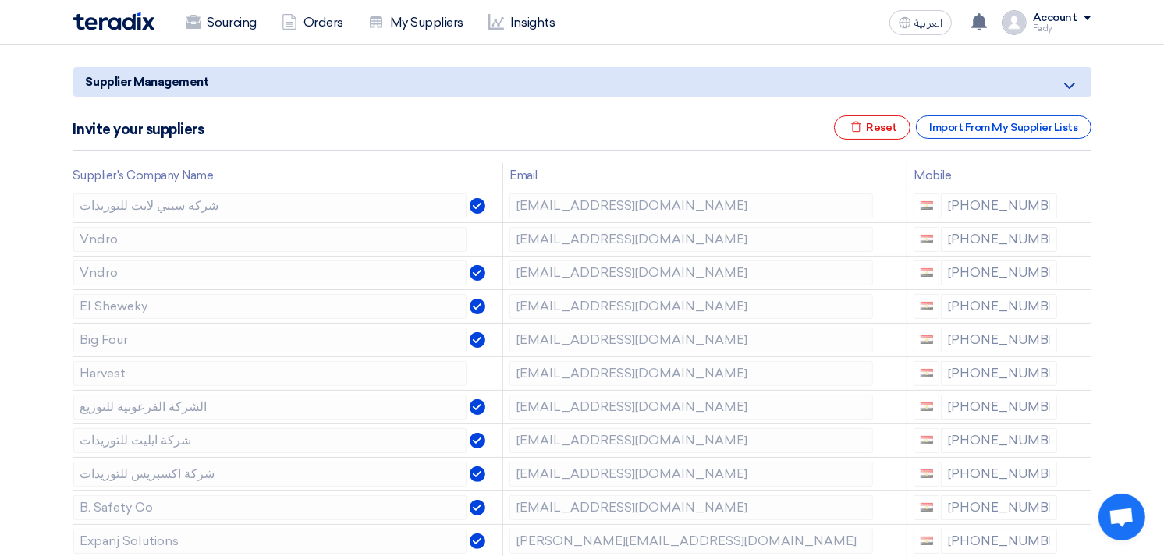
click at [0, 0] on icon at bounding box center [0, 0] width 0 height 0
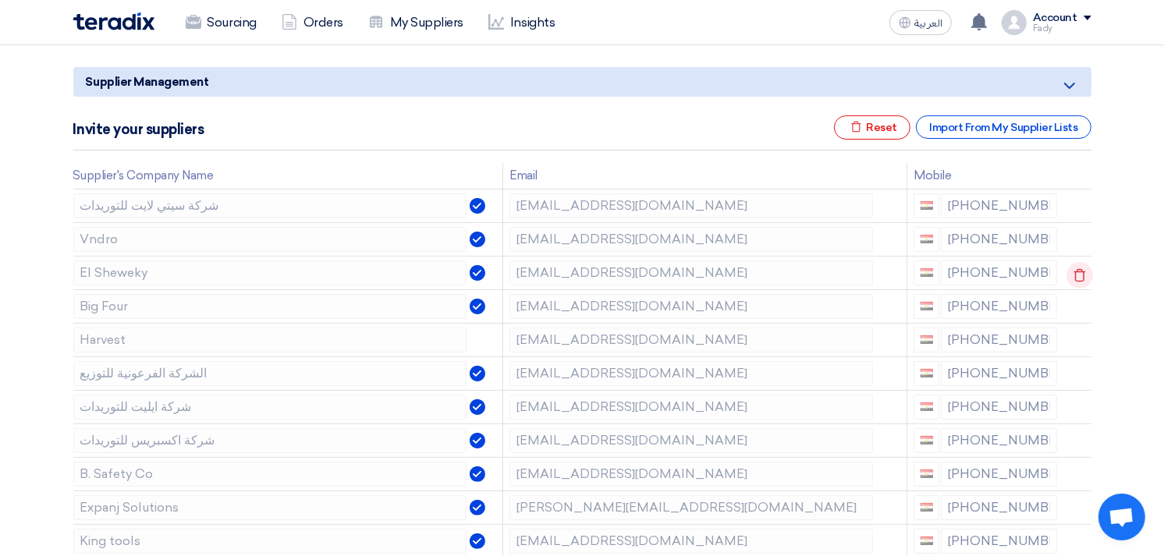
click at [1074, 273] on use at bounding box center [1080, 274] width 12 height 13
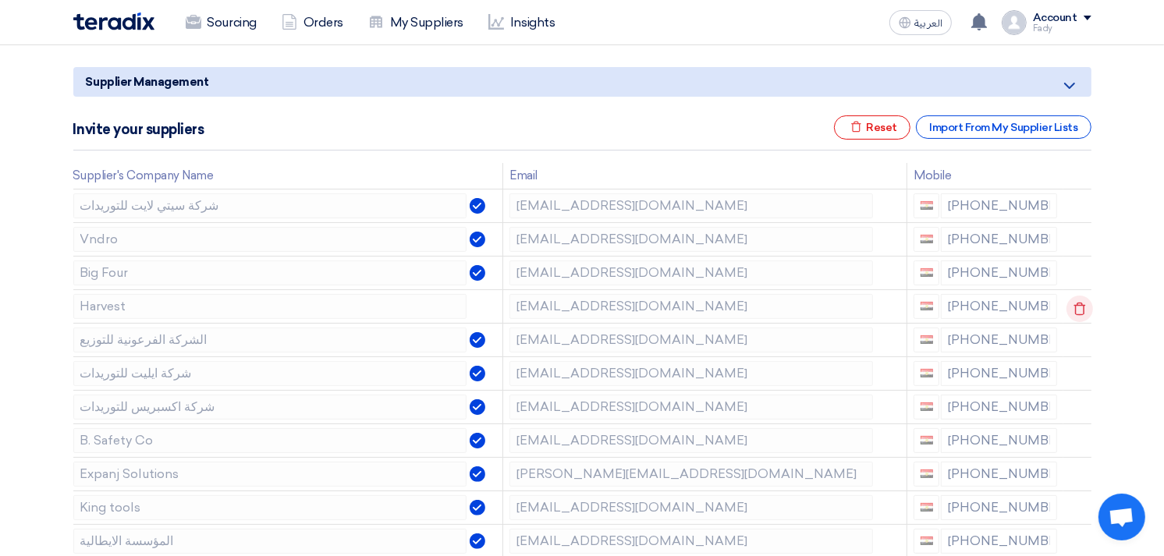
click at [1071, 305] on icon at bounding box center [1080, 309] width 27 height 27
click at [1075, 407] on icon at bounding box center [1080, 409] width 27 height 27
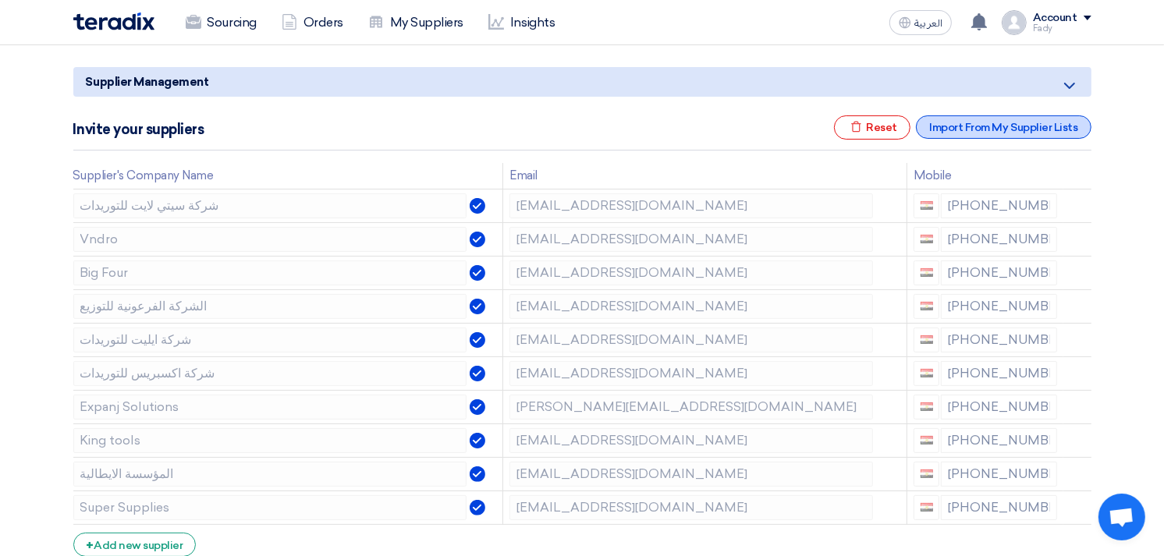
click at [954, 115] on div "Import From My Supplier Lists" at bounding box center [1003, 126] width 175 height 23
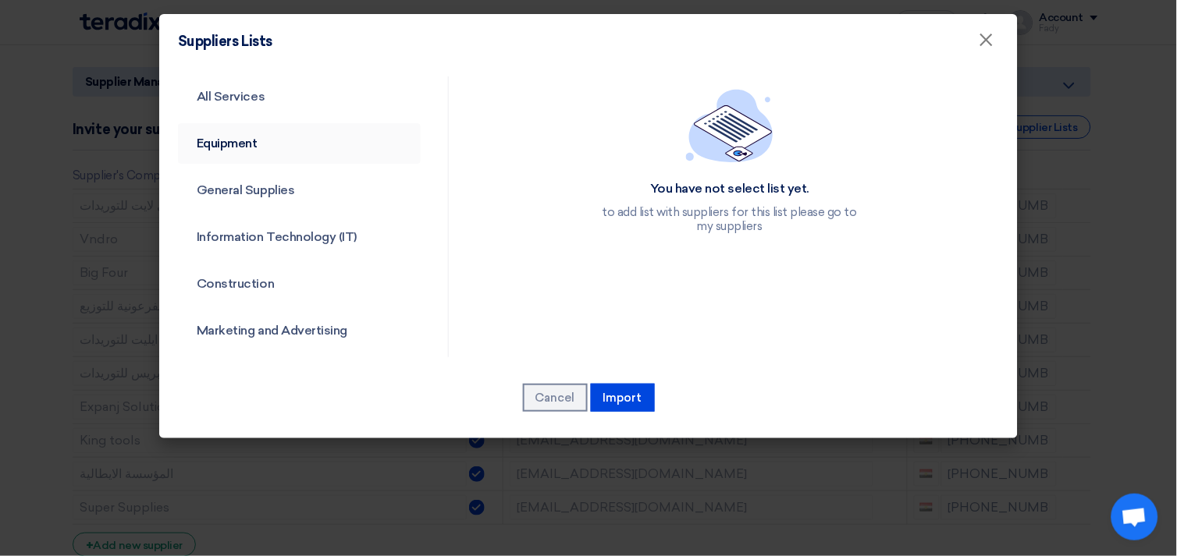
click at [240, 131] on link "Equipment" at bounding box center [299, 143] width 243 height 41
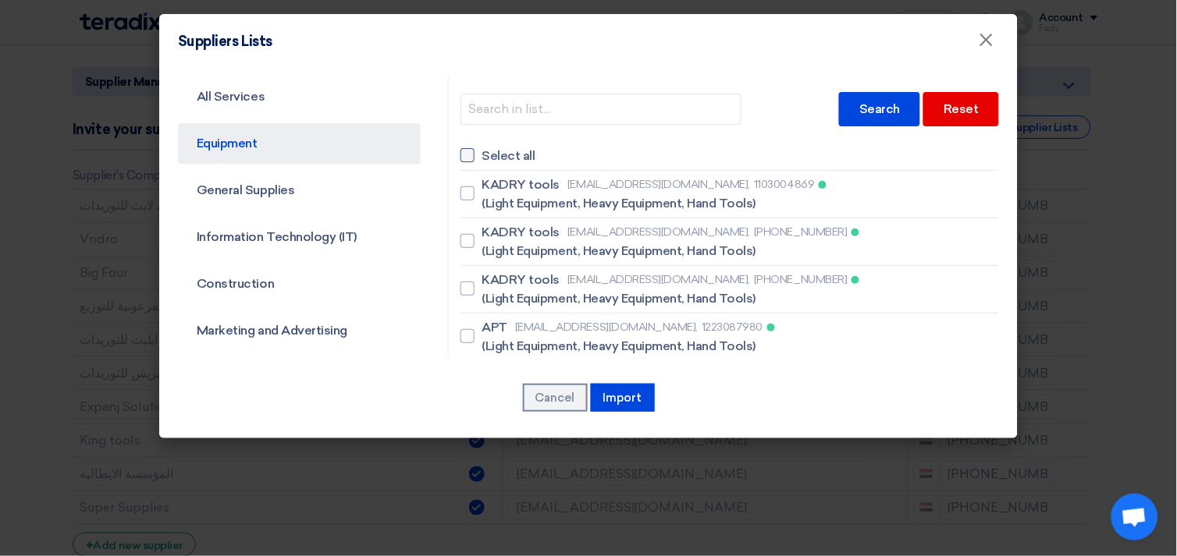
click at [464, 156] on div at bounding box center [467, 155] width 14 height 14
click at [482, 156] on input "Select all" at bounding box center [487, 156] width 10 height 10
checkbox input "true"
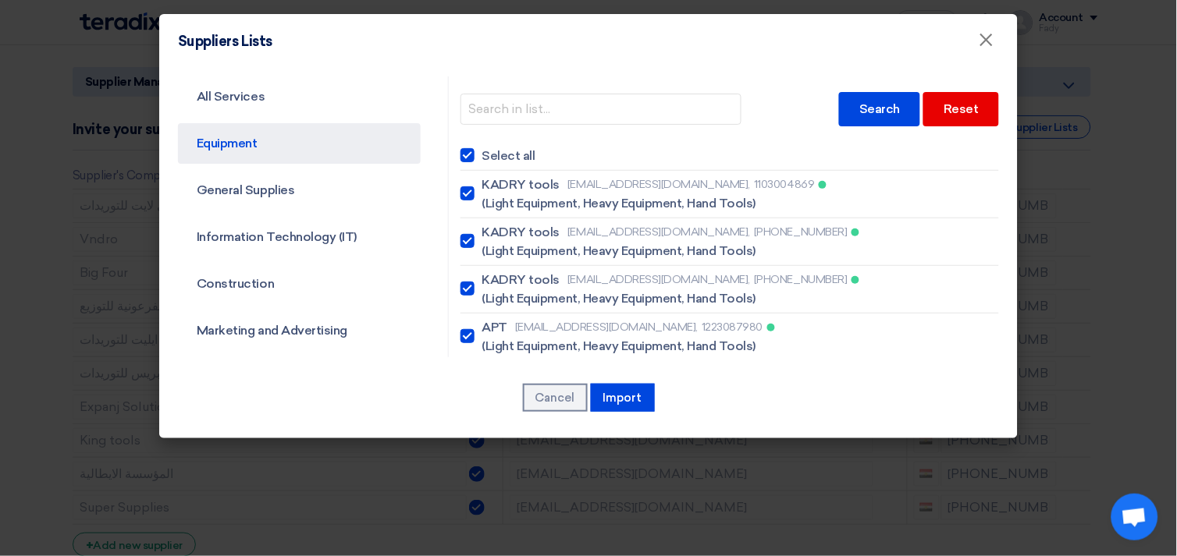
checkbox input "true"
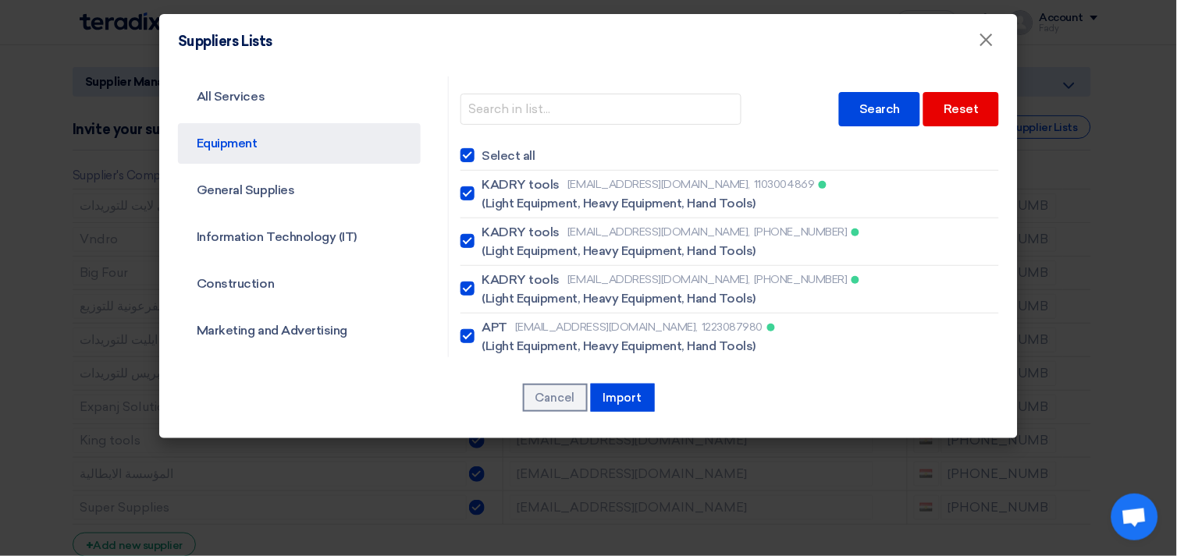
checkbox input "true"
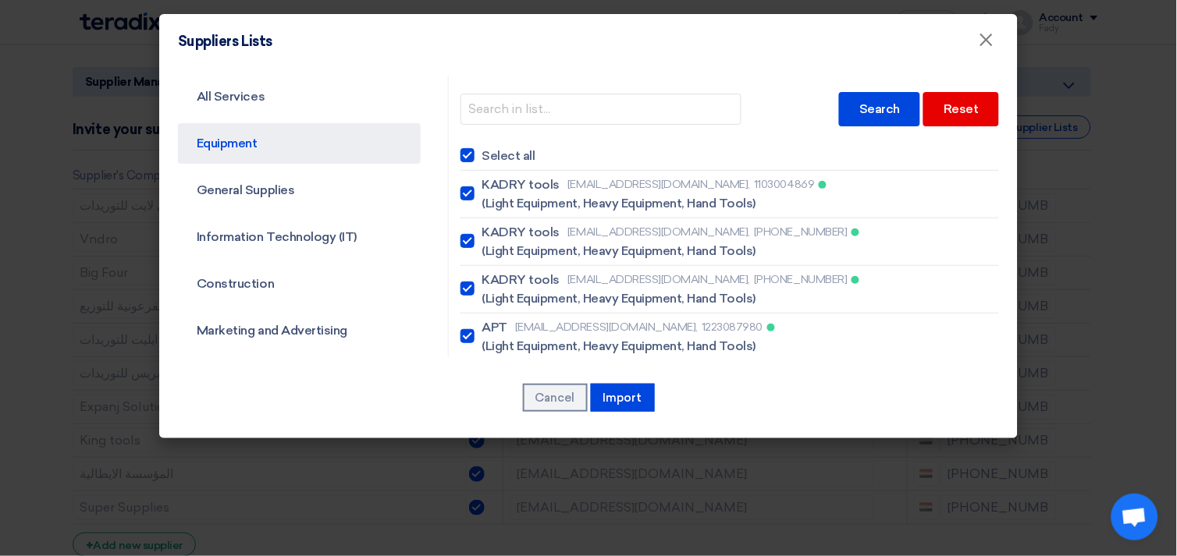
checkbox input "true"
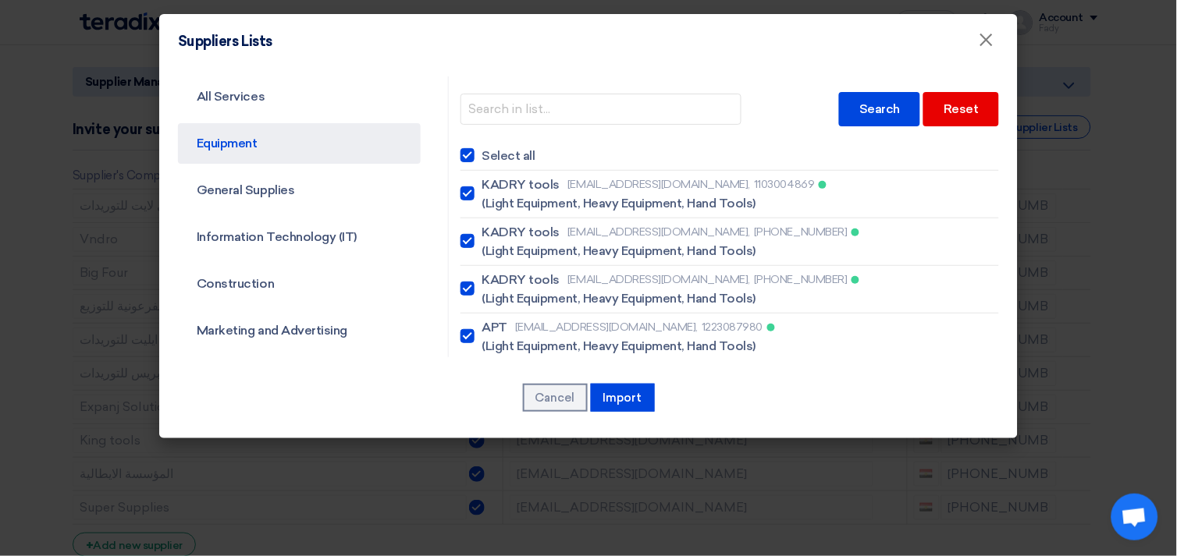
checkbox input "true"
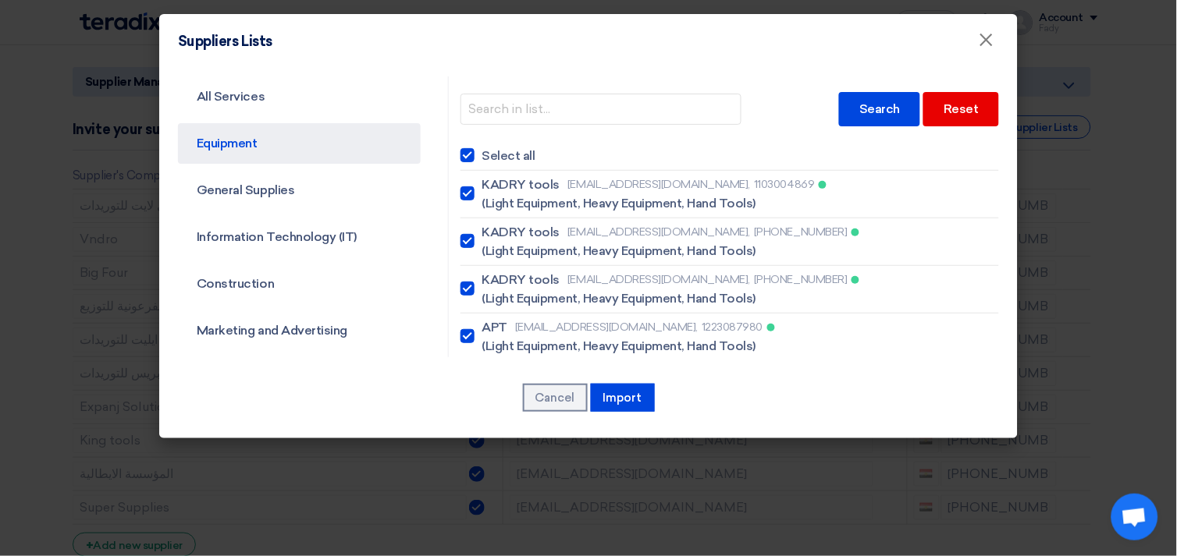
checkbox input "true"
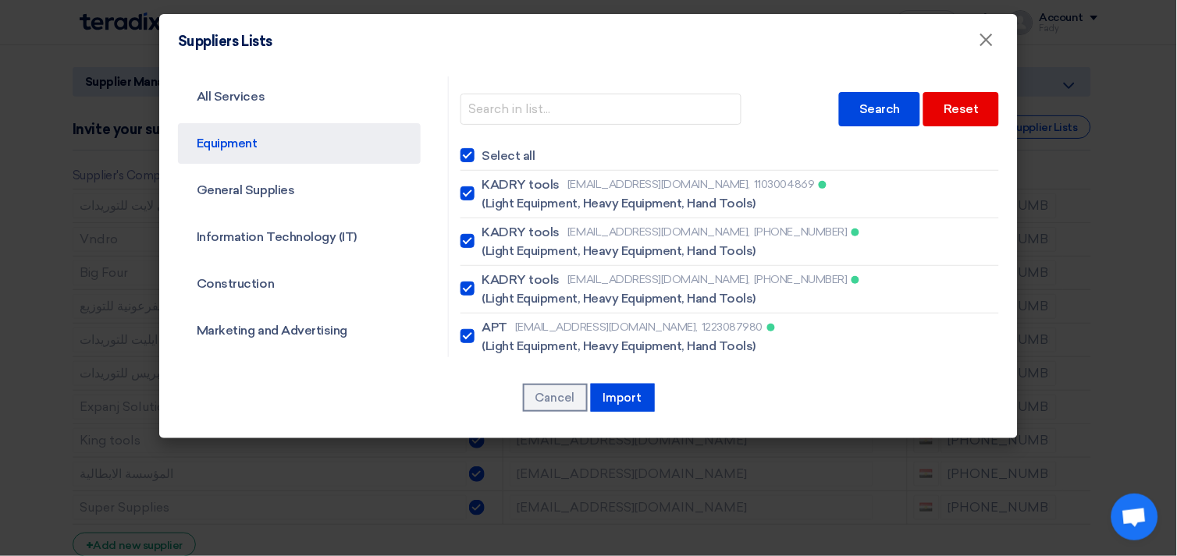
checkbox input "true"
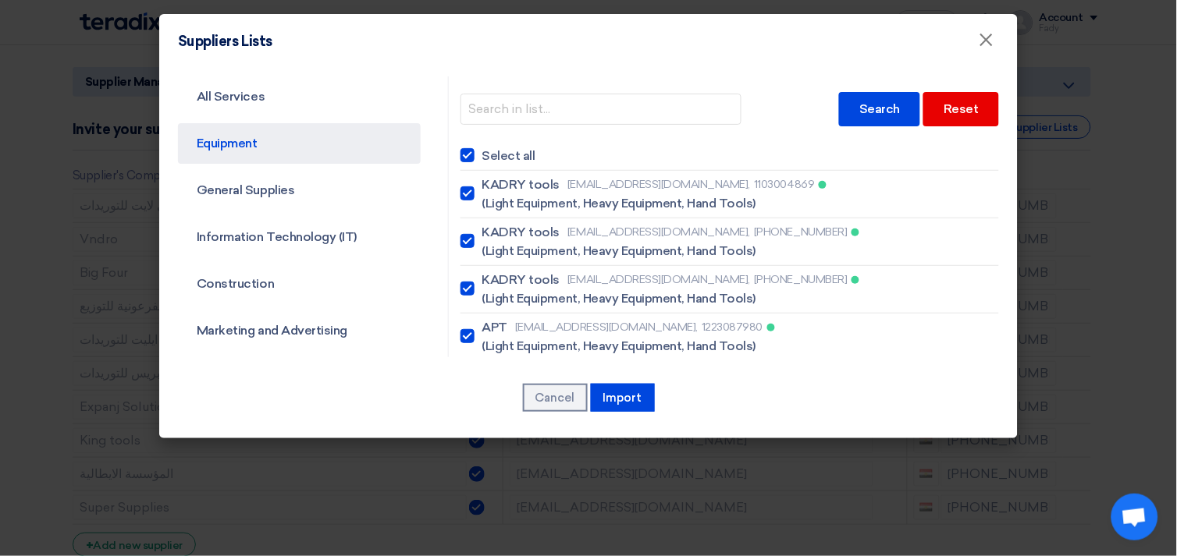
checkbox input "true"
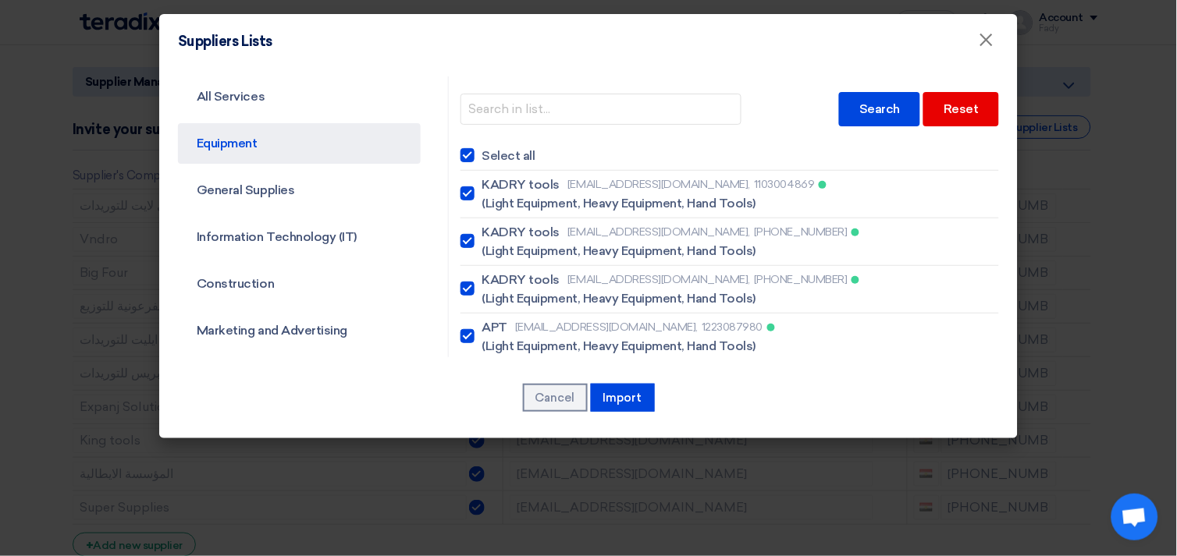
checkbox input "true"
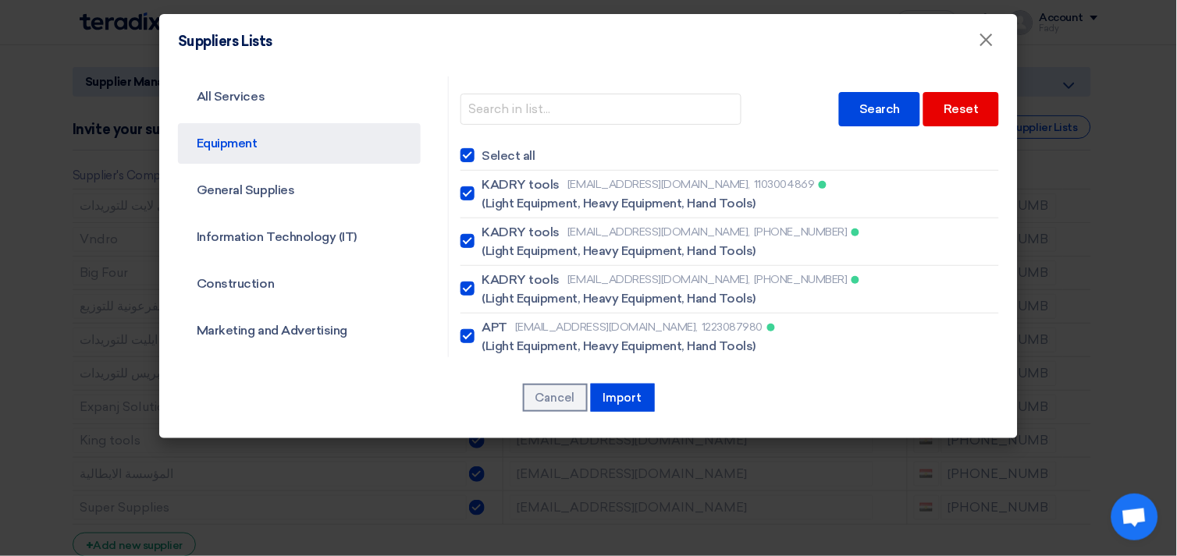
checkbox input "true"
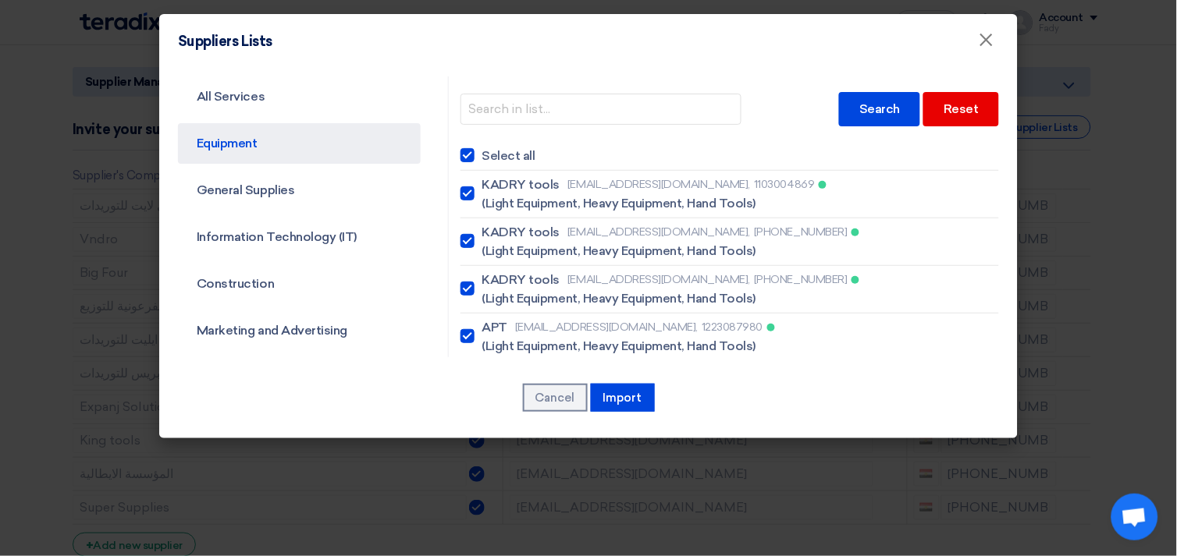
checkbox input "true"
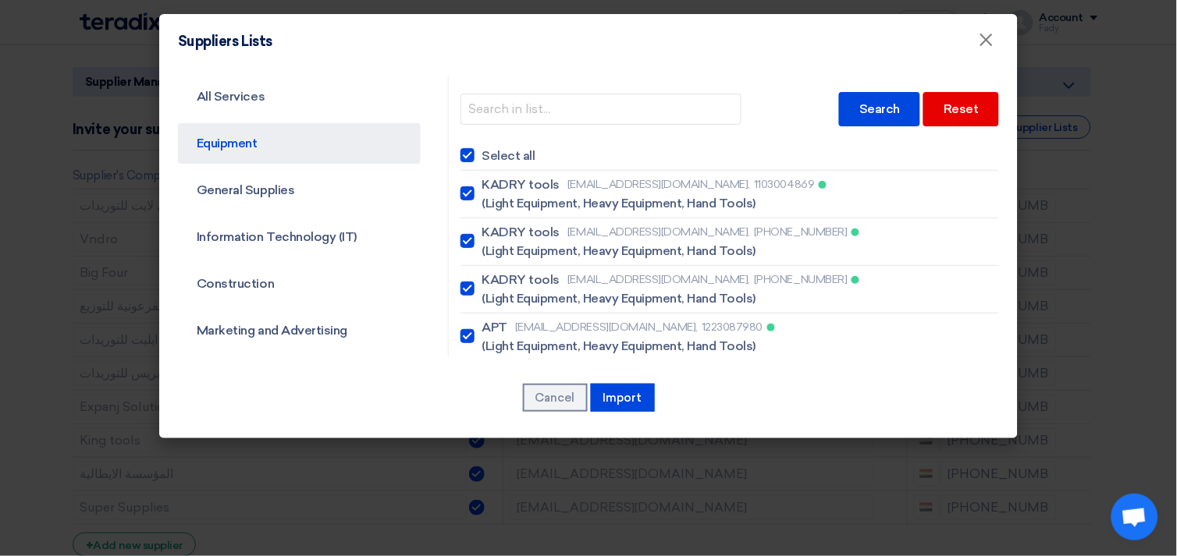
checkbox input "true"
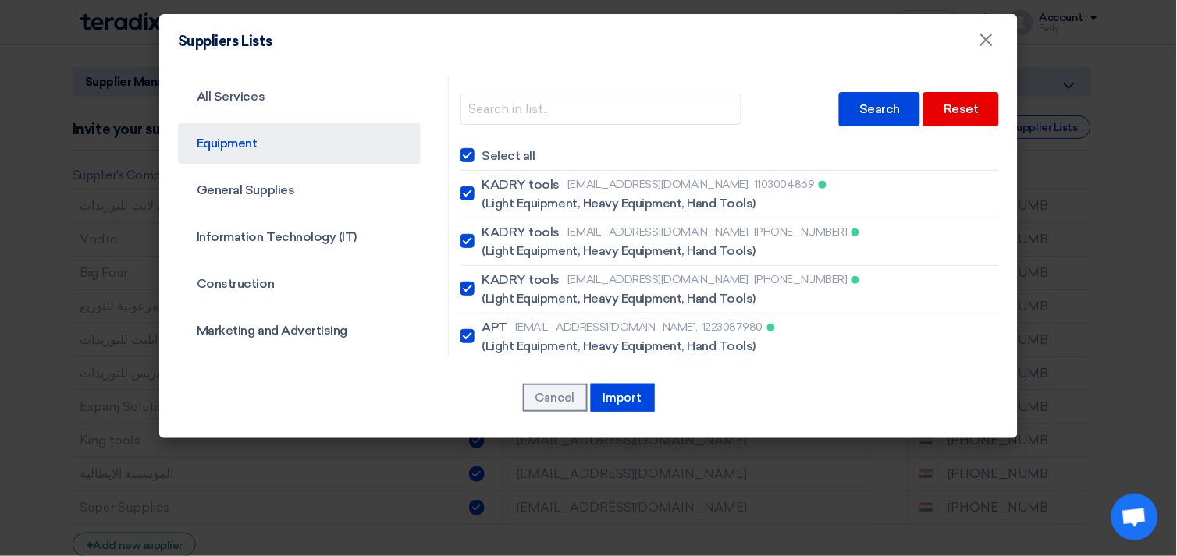
checkbox input "true"
click at [464, 156] on div at bounding box center [467, 155] width 14 height 14
click at [482, 156] on input "Select all" at bounding box center [487, 156] width 10 height 10
checkbox input "false"
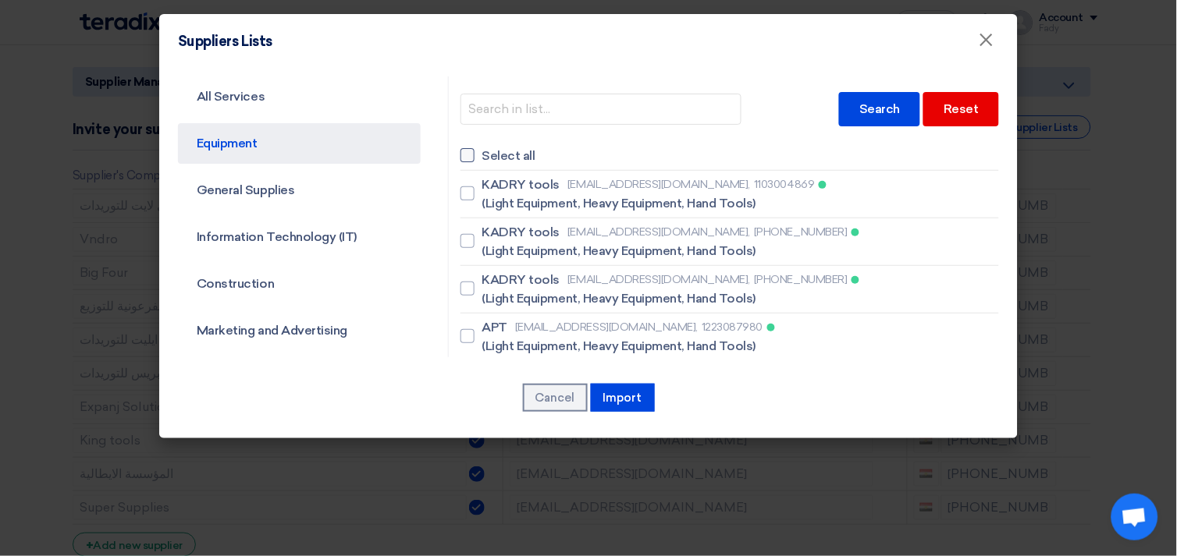
checkbox input "false"
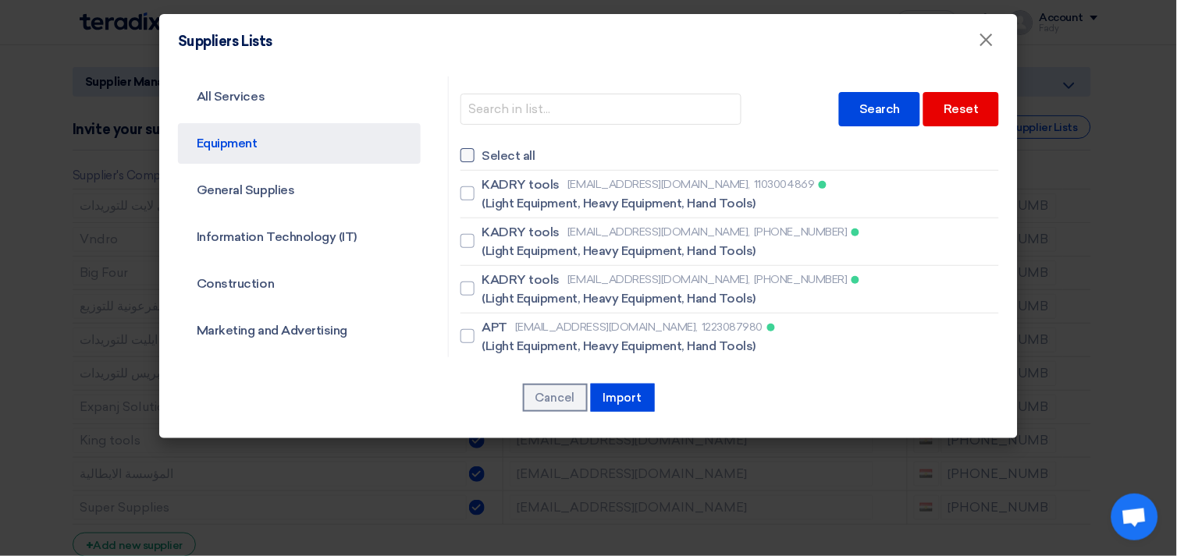
checkbox input "false"
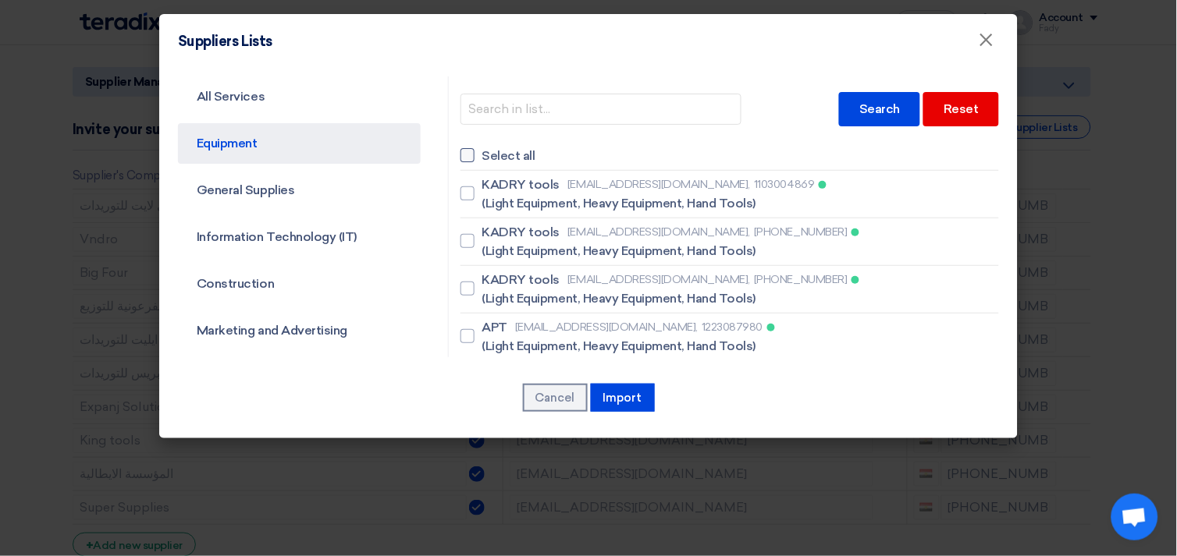
checkbox input "false"
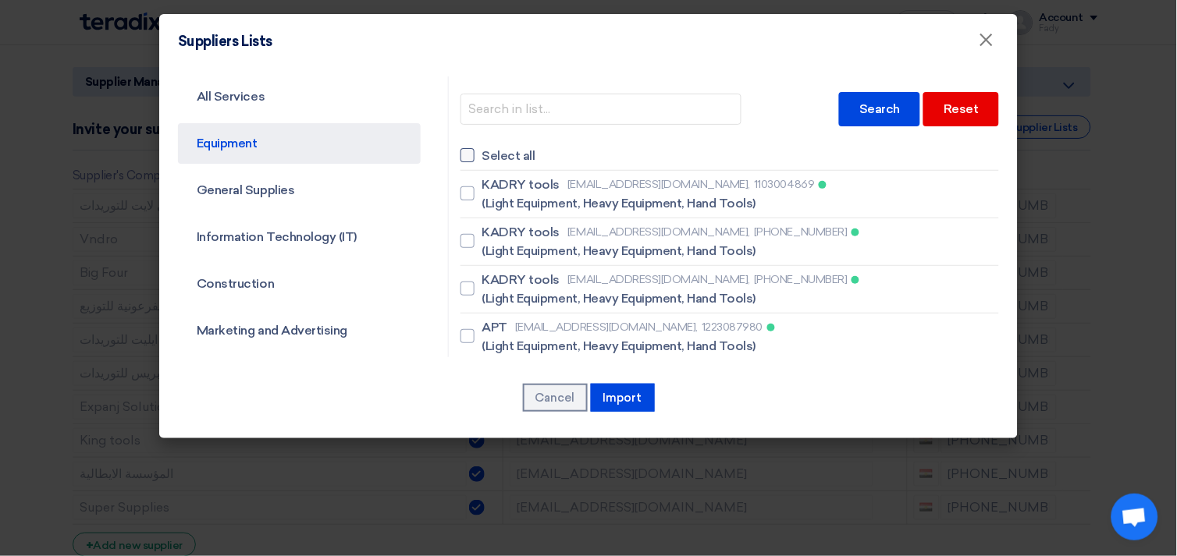
checkbox input "false"
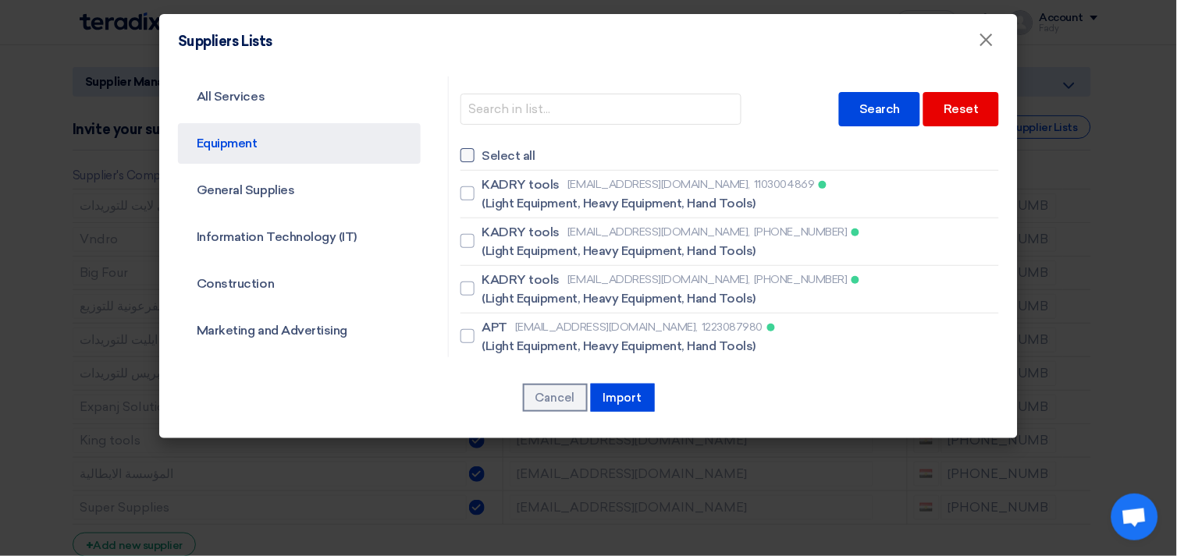
checkbox input "false"
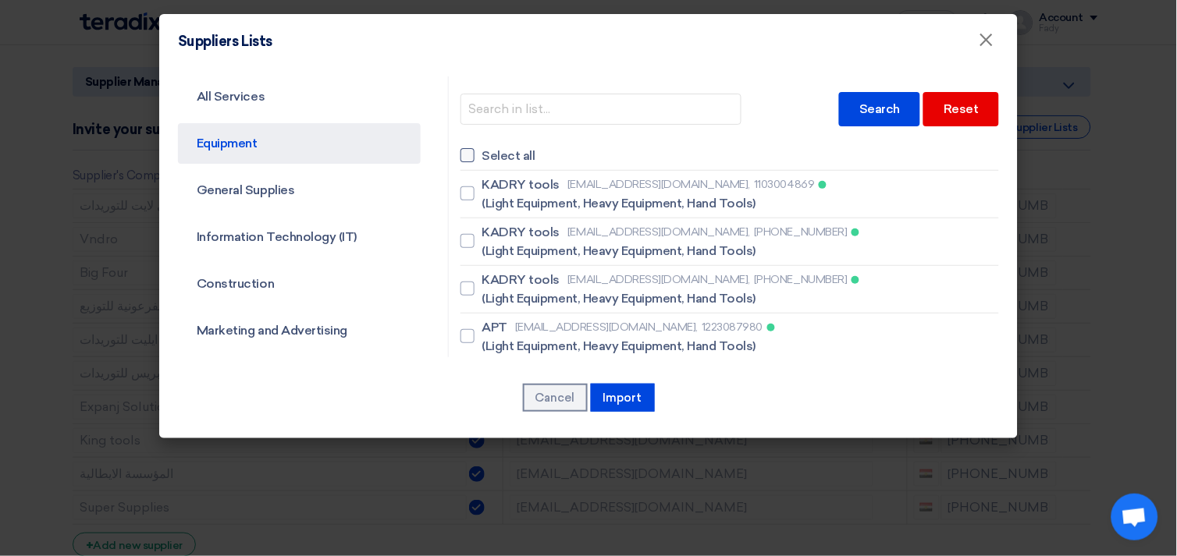
checkbox input "false"
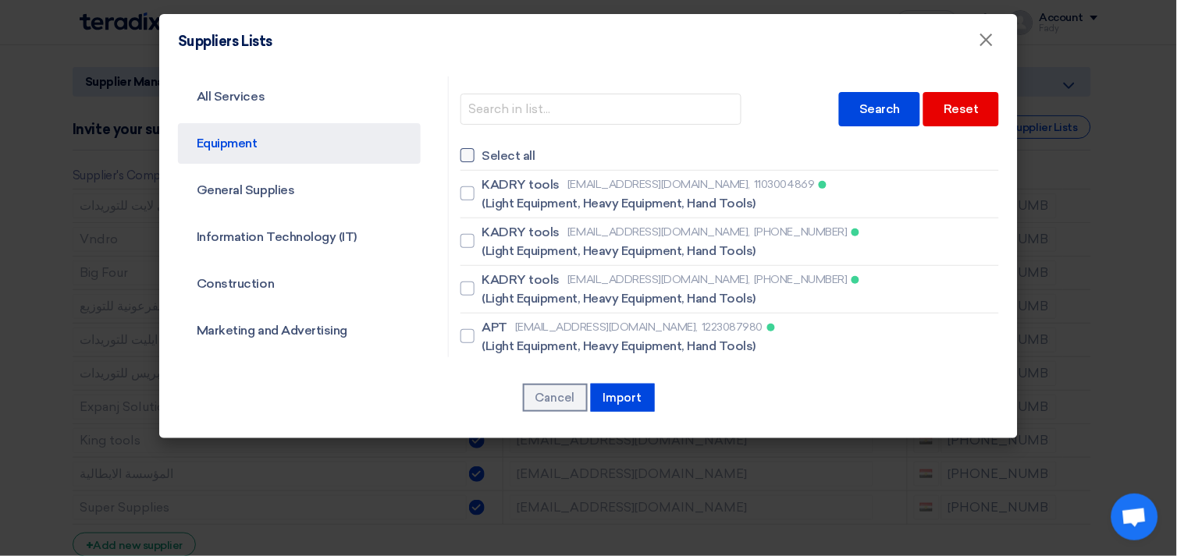
checkbox input "false"
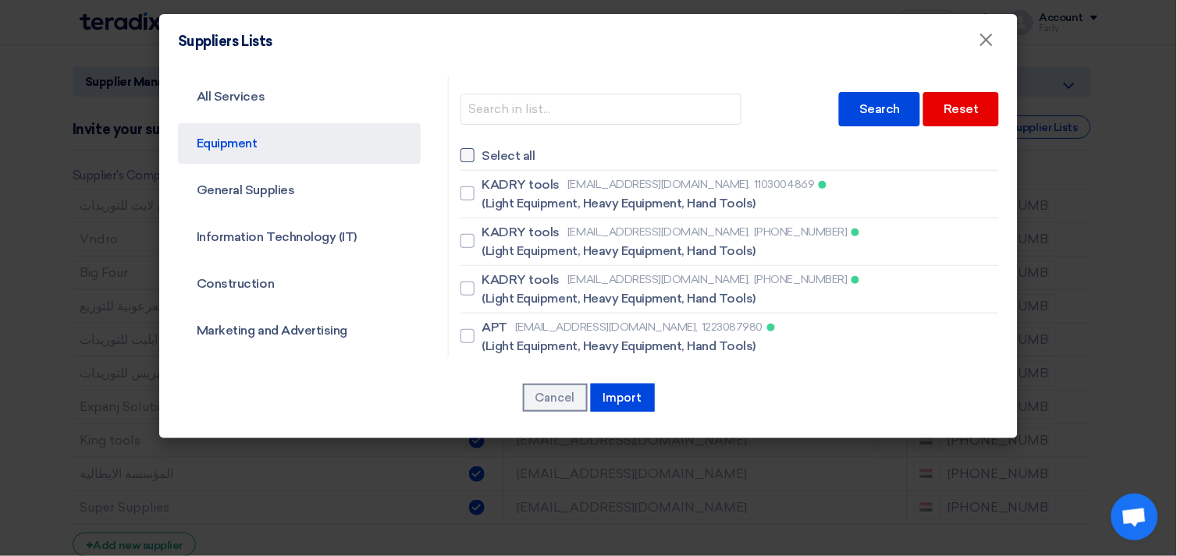
checkbox input "false"
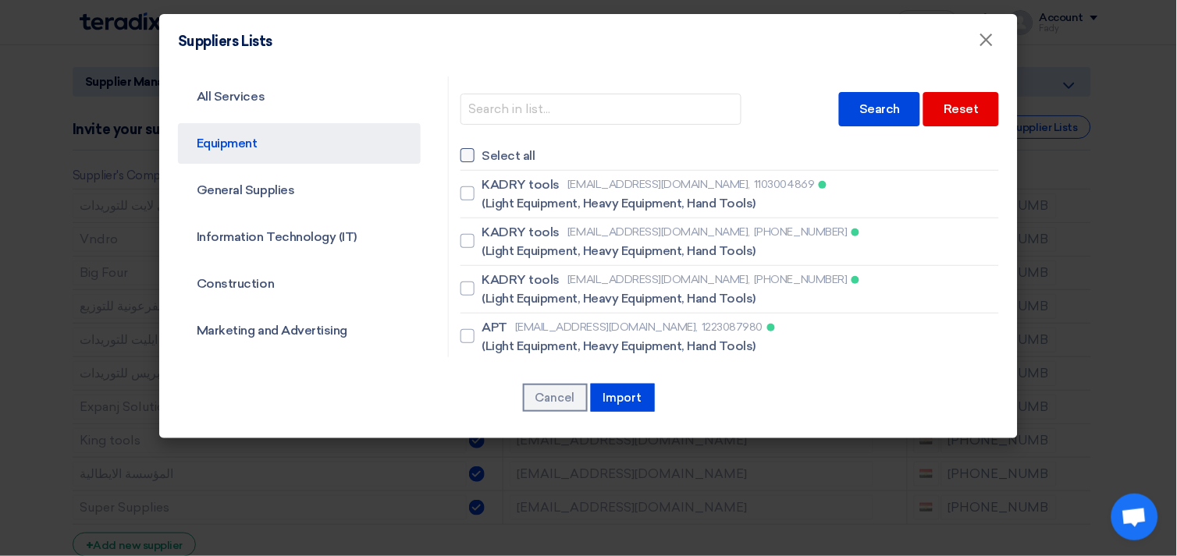
checkbox input "false"
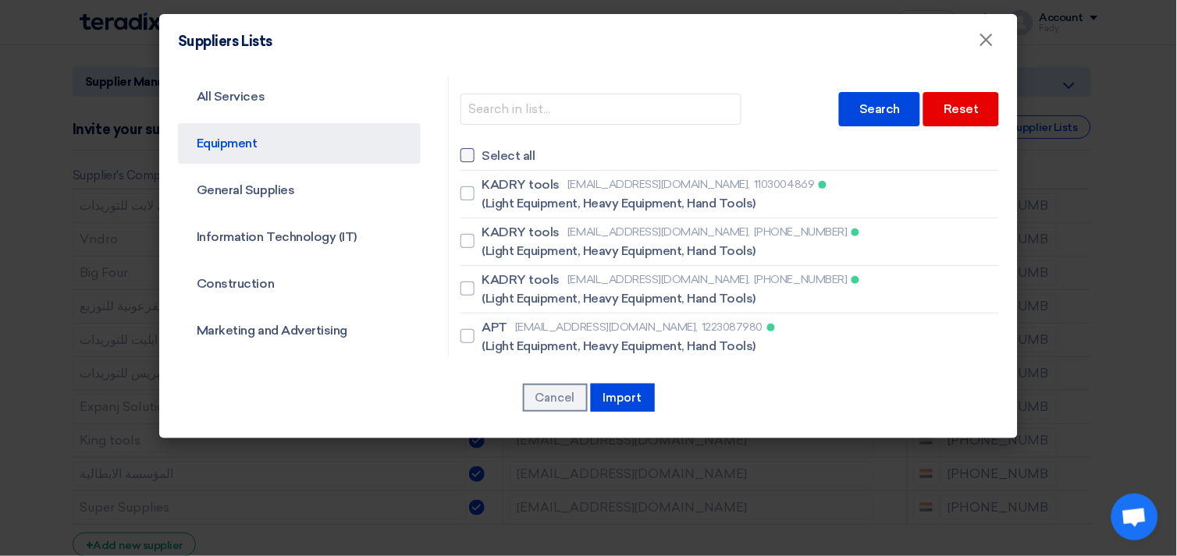
checkbox input "false"
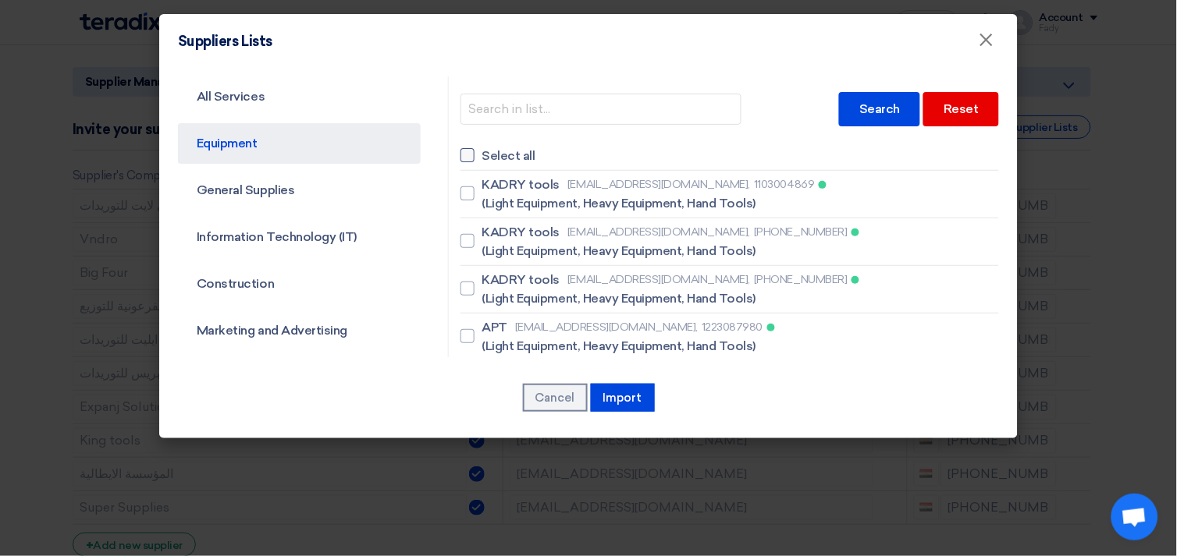
checkbox input "false"
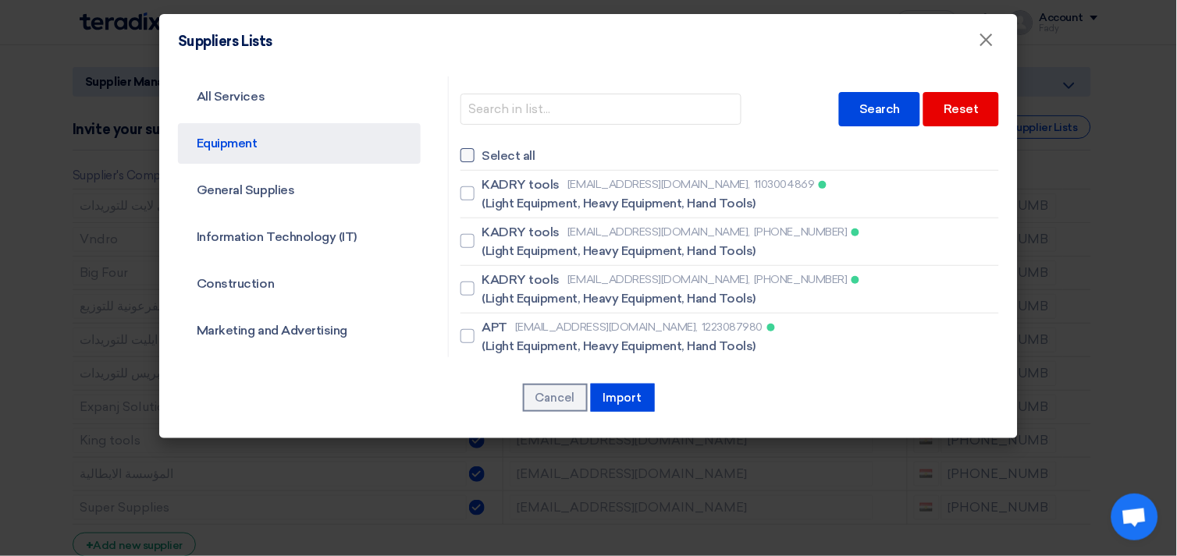
checkbox input "false"
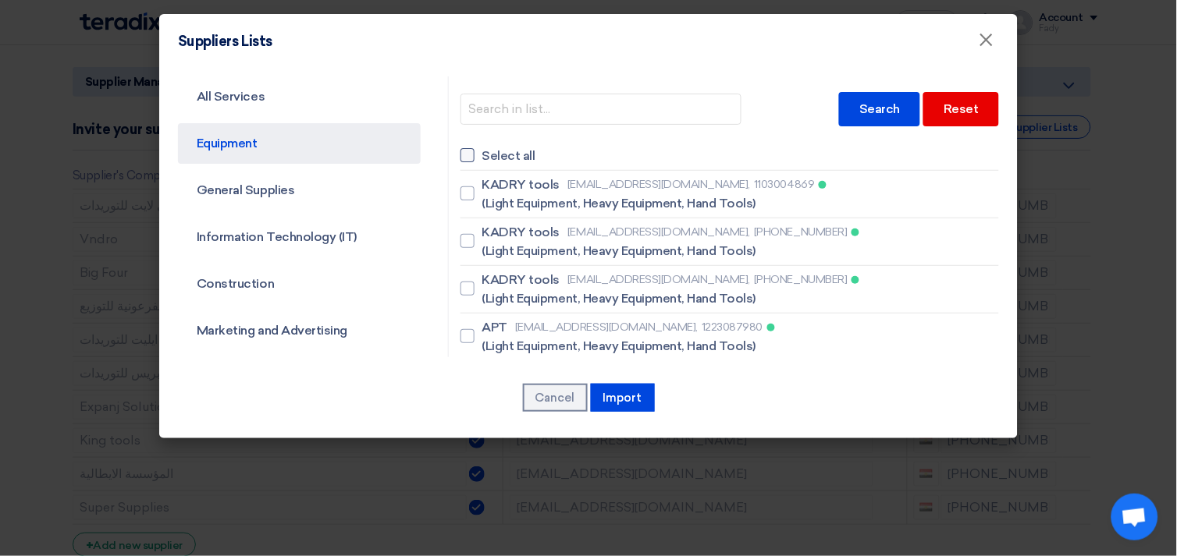
checkbox input "false"
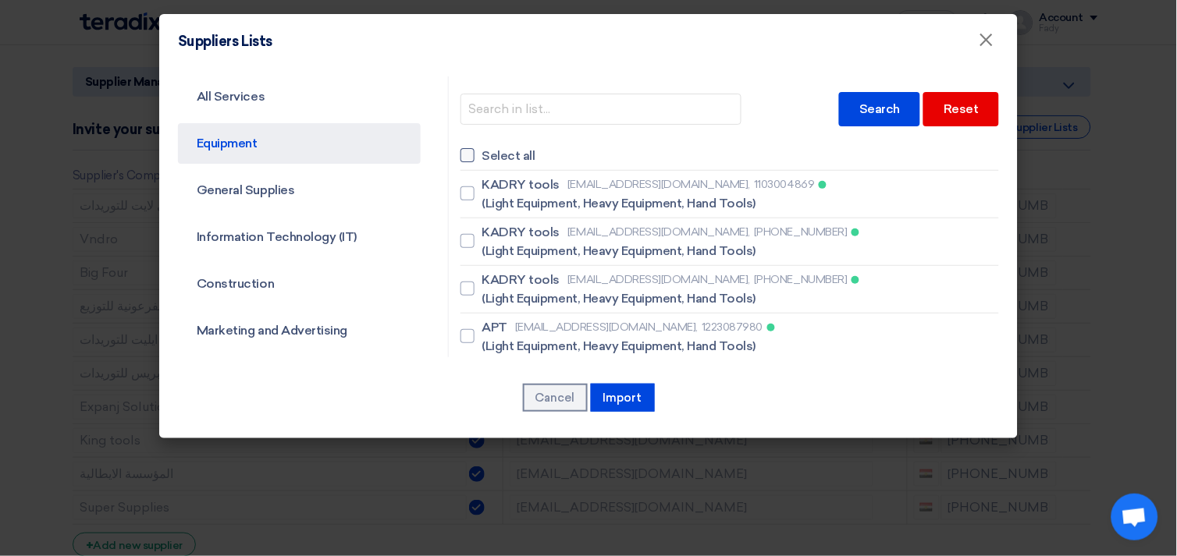
checkbox input "false"
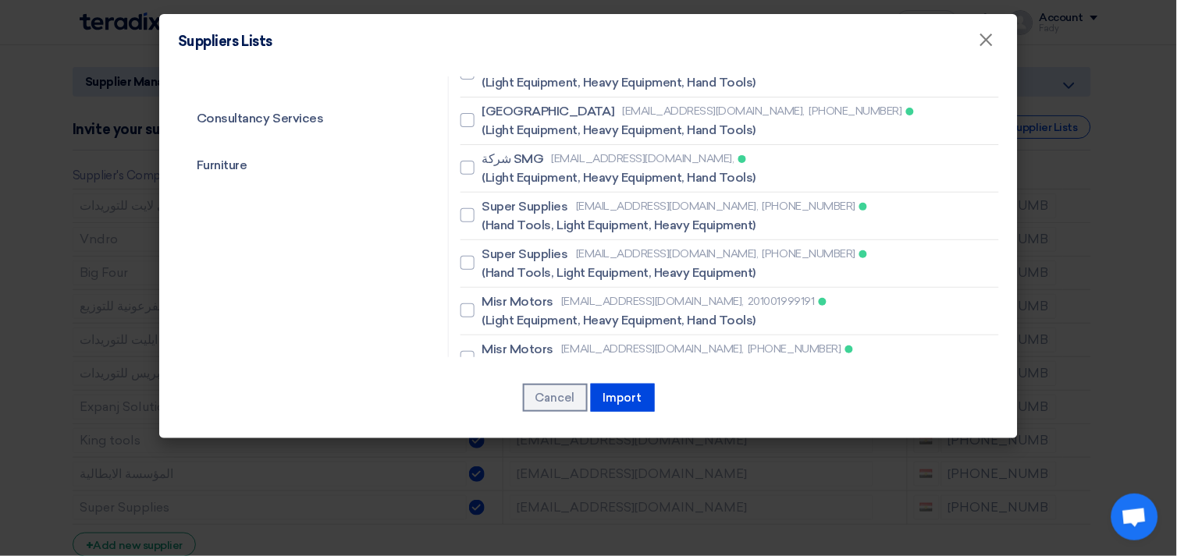
scroll to position [520, 0]
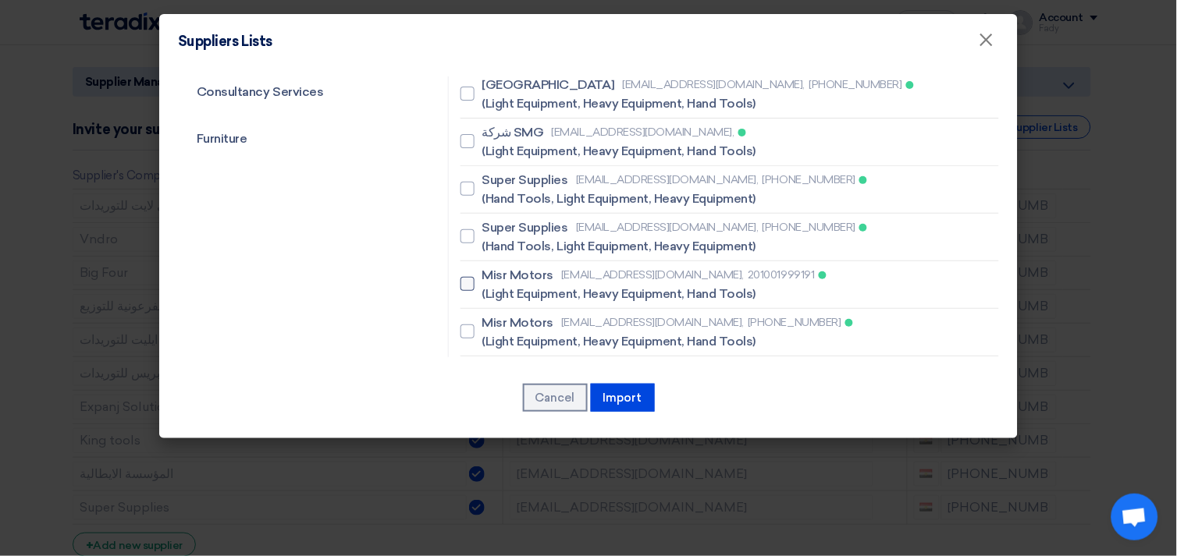
click at [460, 277] on div at bounding box center [467, 284] width 14 height 14
checkbox input "true"
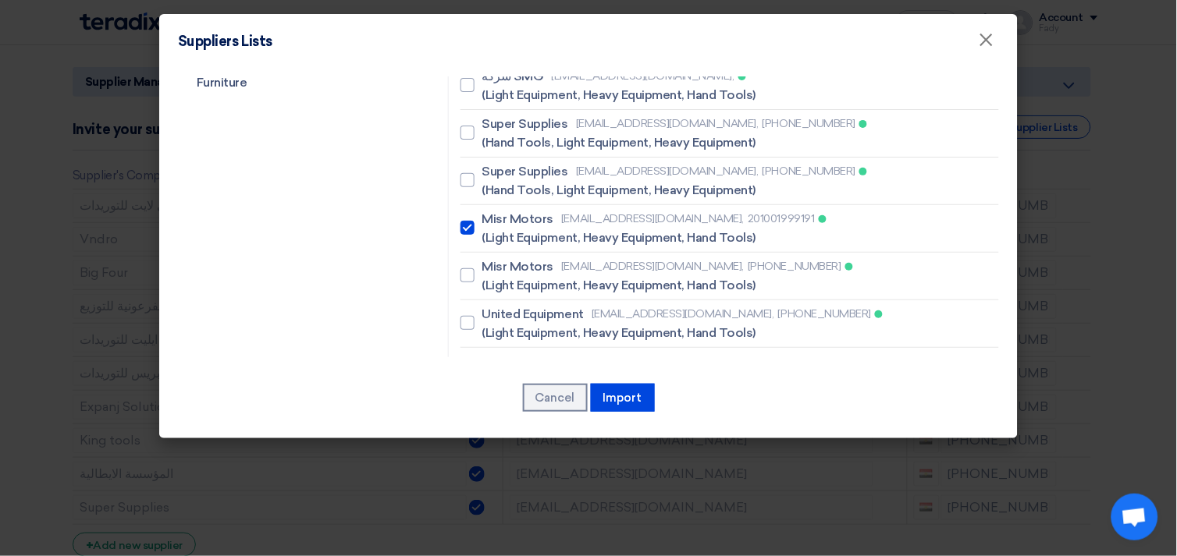
scroll to position [606, 0]
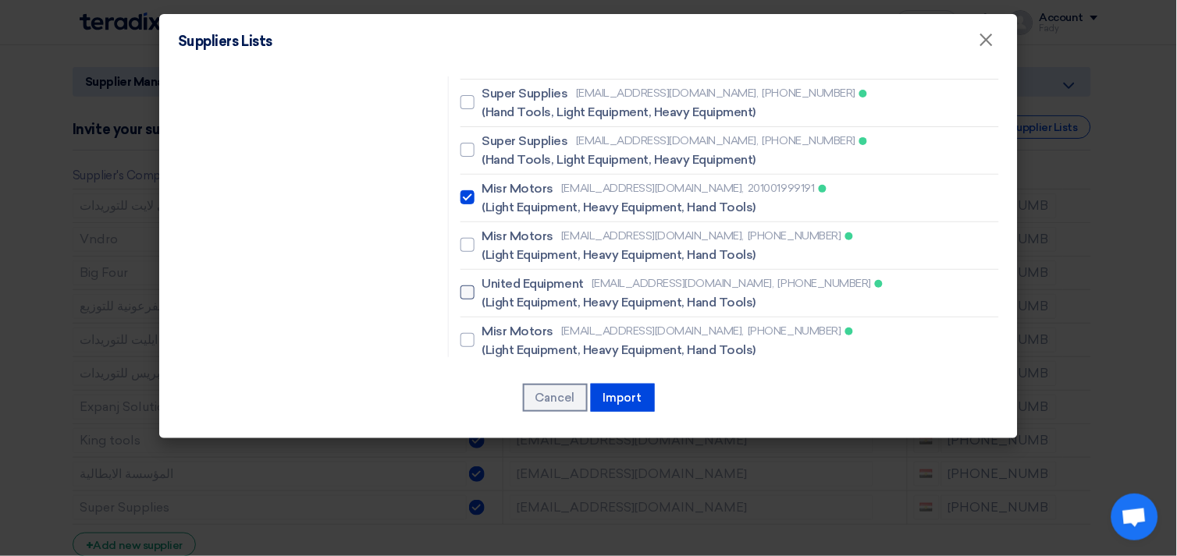
click at [460, 286] on div at bounding box center [467, 293] width 14 height 14
checkbox input "true"
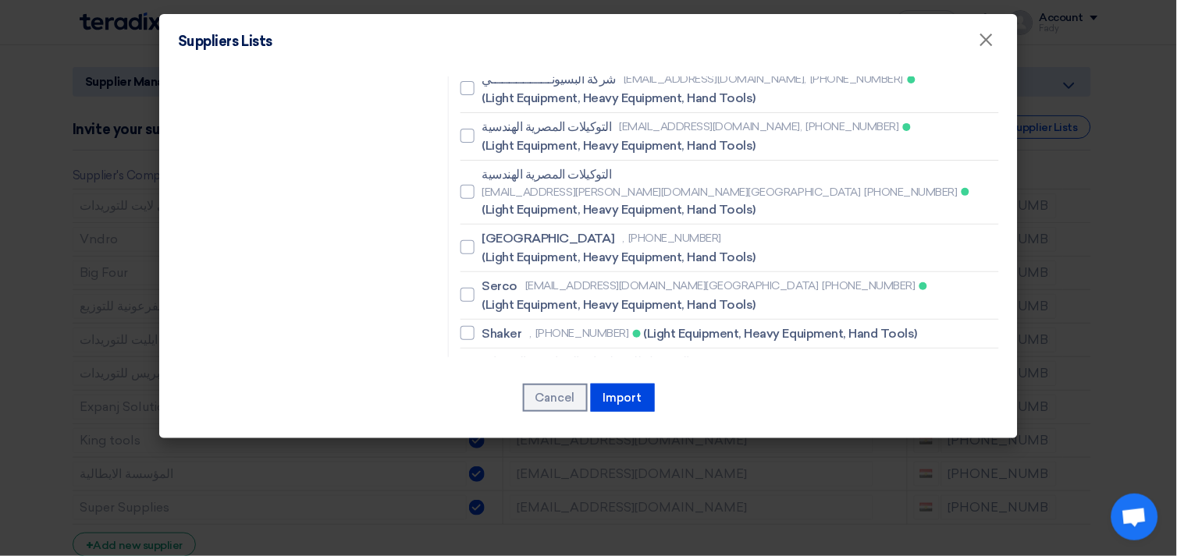
scroll to position [1127, 0]
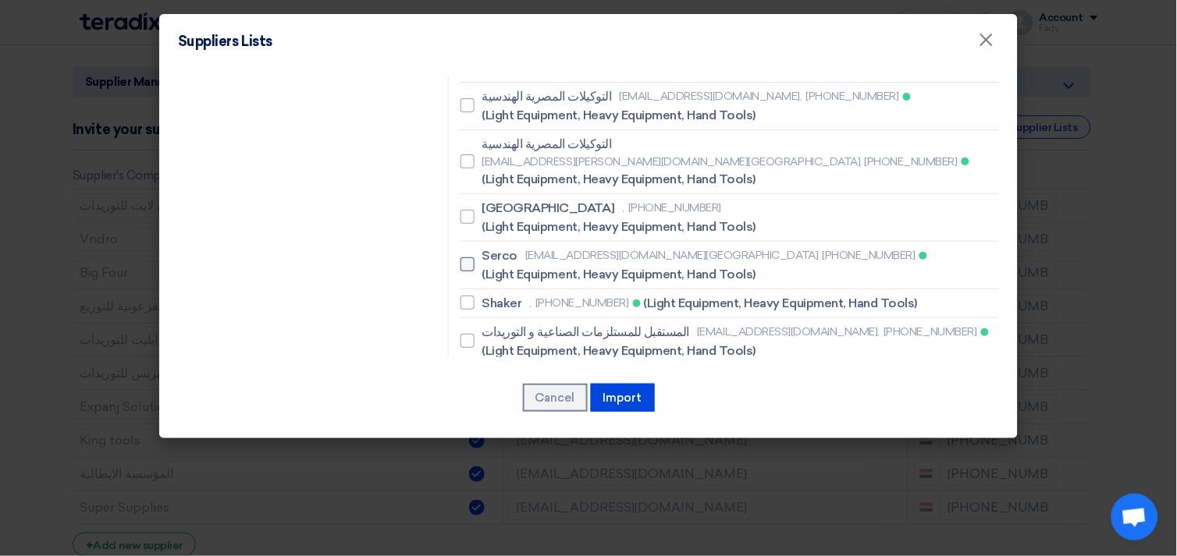
click at [460, 258] on div at bounding box center [467, 265] width 14 height 14
checkbox input "true"
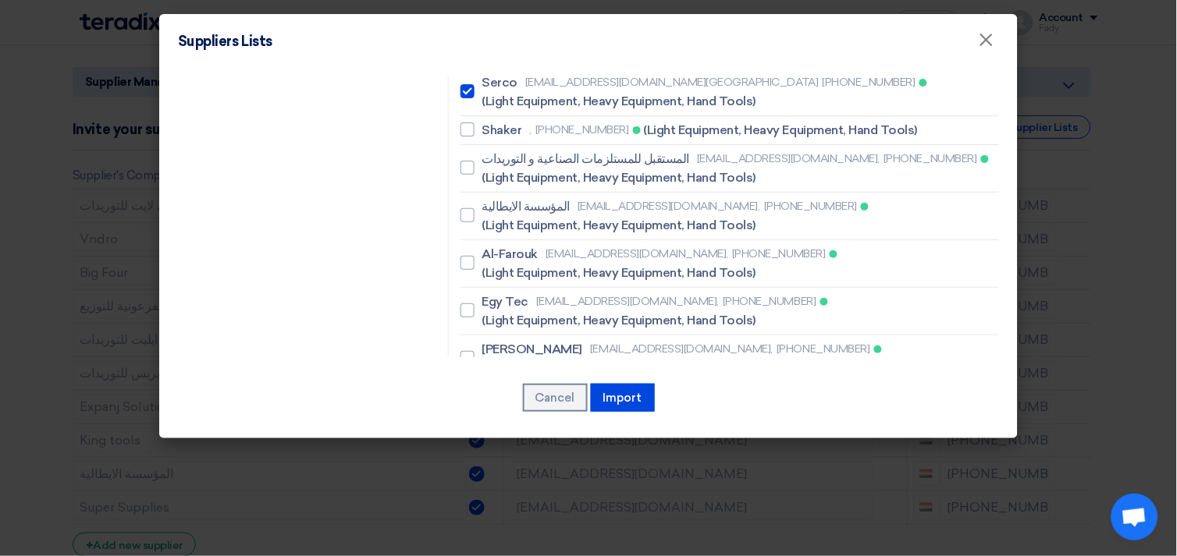
scroll to position [1387, 0]
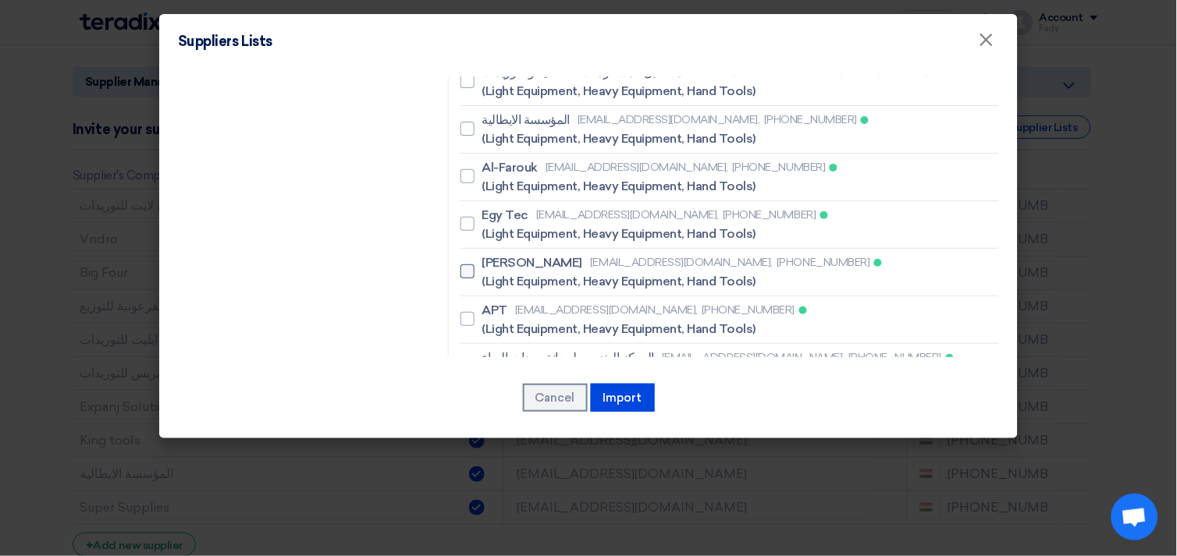
click at [466, 265] on div at bounding box center [467, 272] width 14 height 14
checkbox input "true"
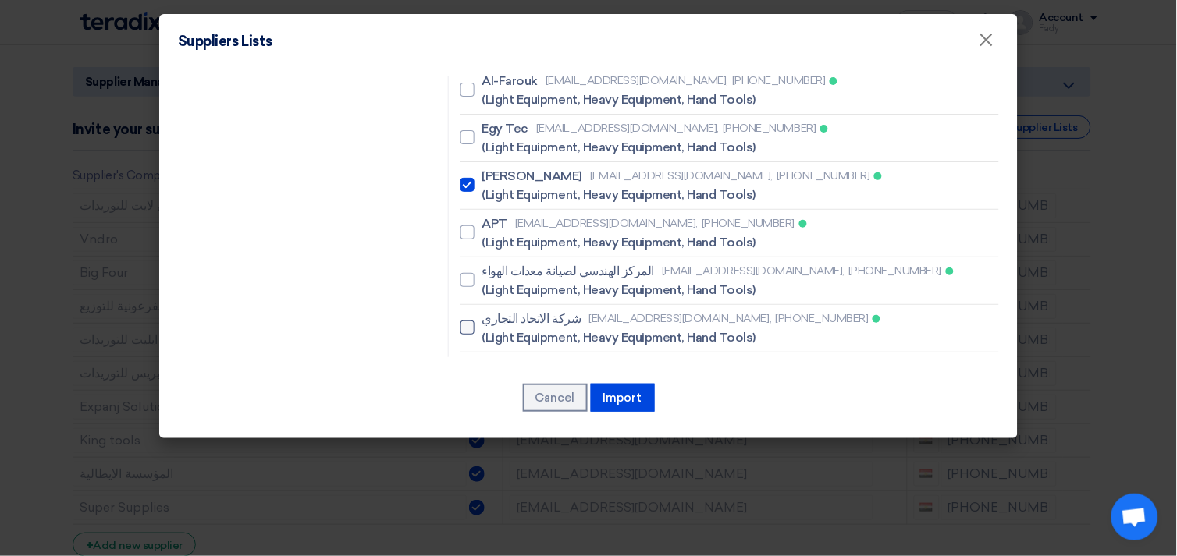
click at [463, 321] on div at bounding box center [467, 328] width 14 height 14
checkbox input "true"
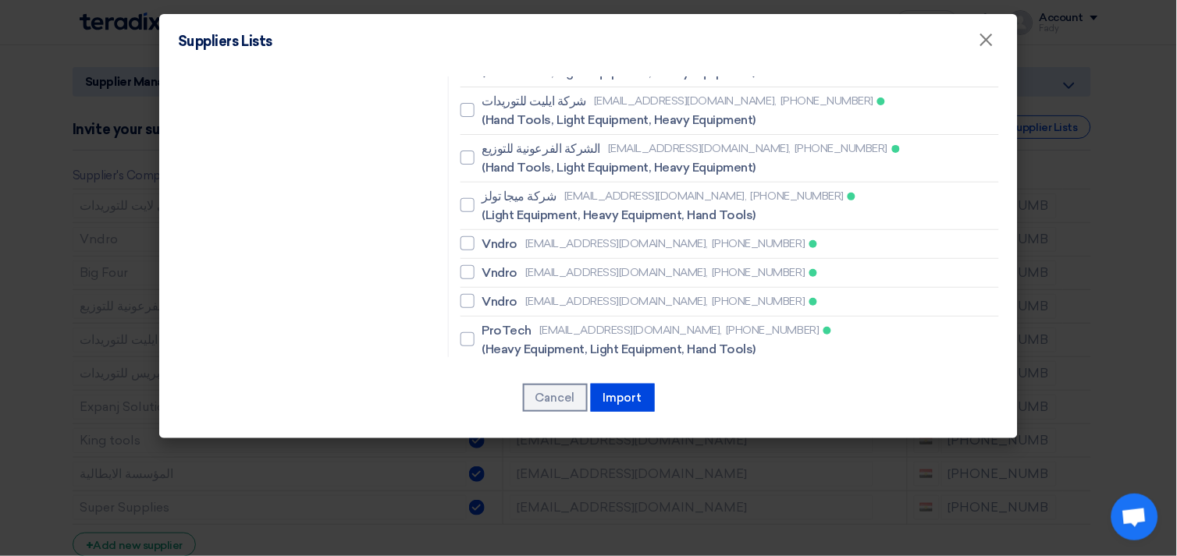
scroll to position [2081, 0]
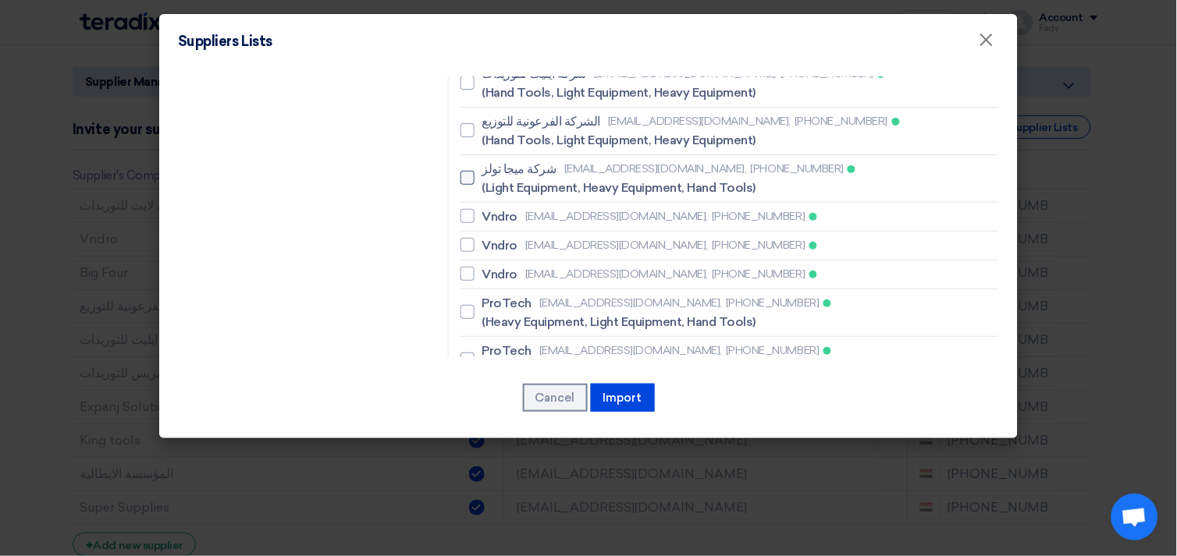
click at [460, 171] on div at bounding box center [467, 178] width 14 height 14
checkbox input "true"
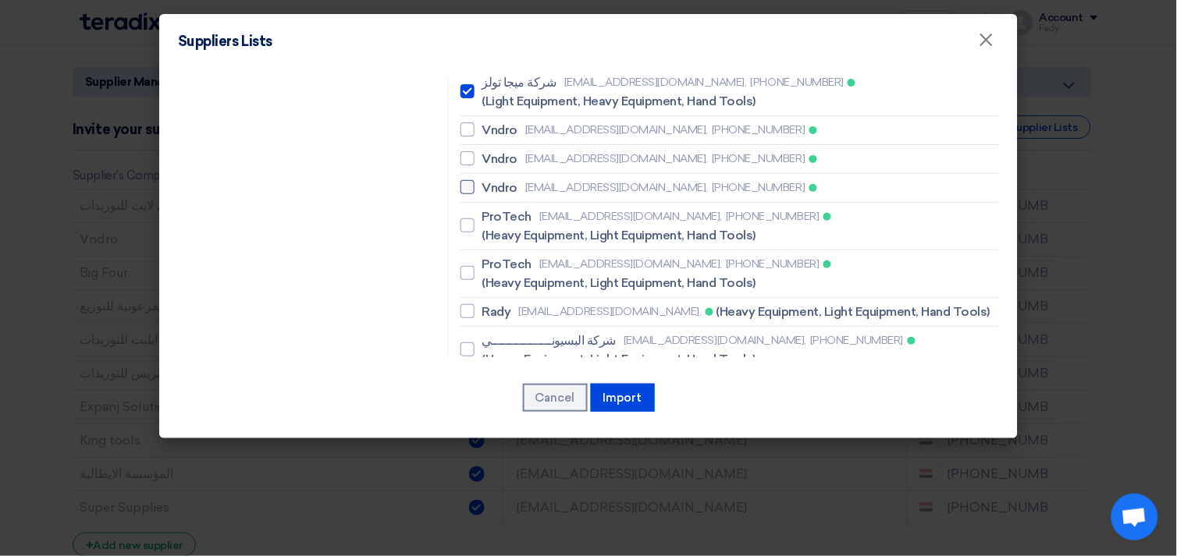
scroll to position [2254, 0]
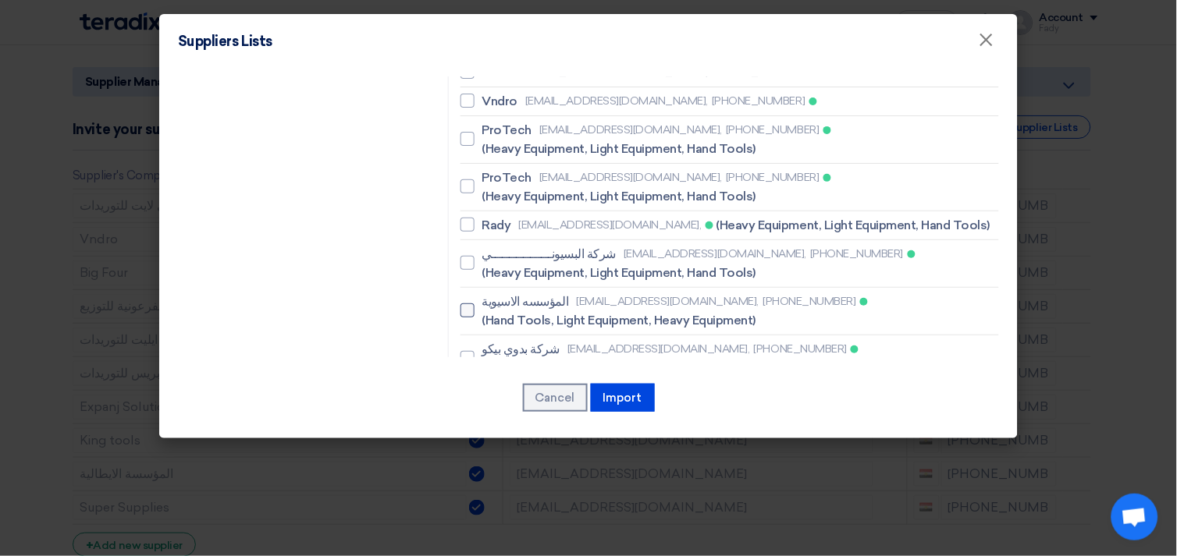
click at [468, 304] on div at bounding box center [467, 311] width 14 height 14
checkbox input "true"
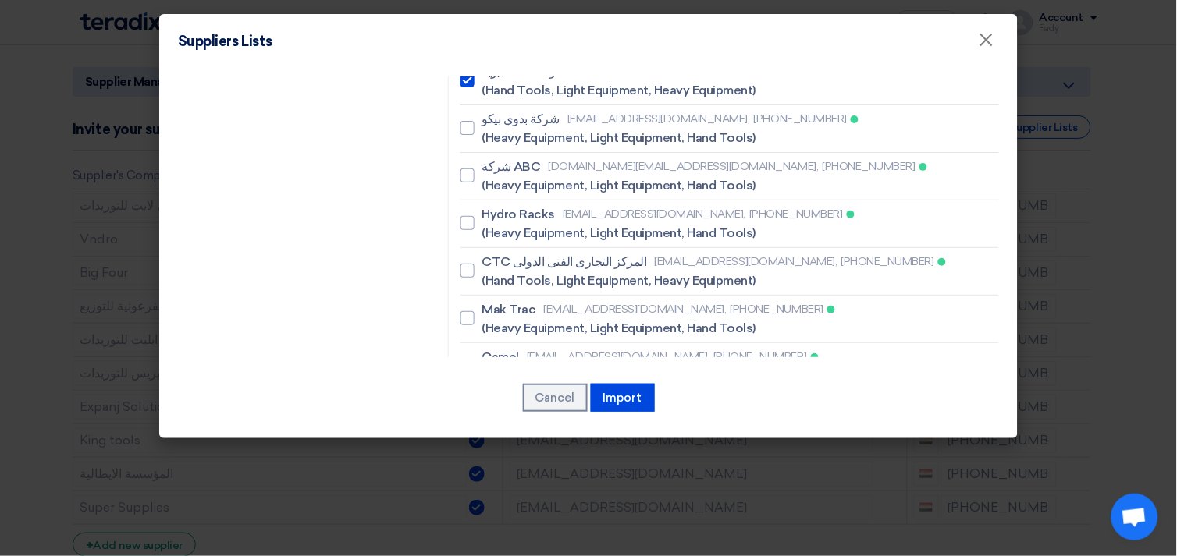
scroll to position [2514, 0]
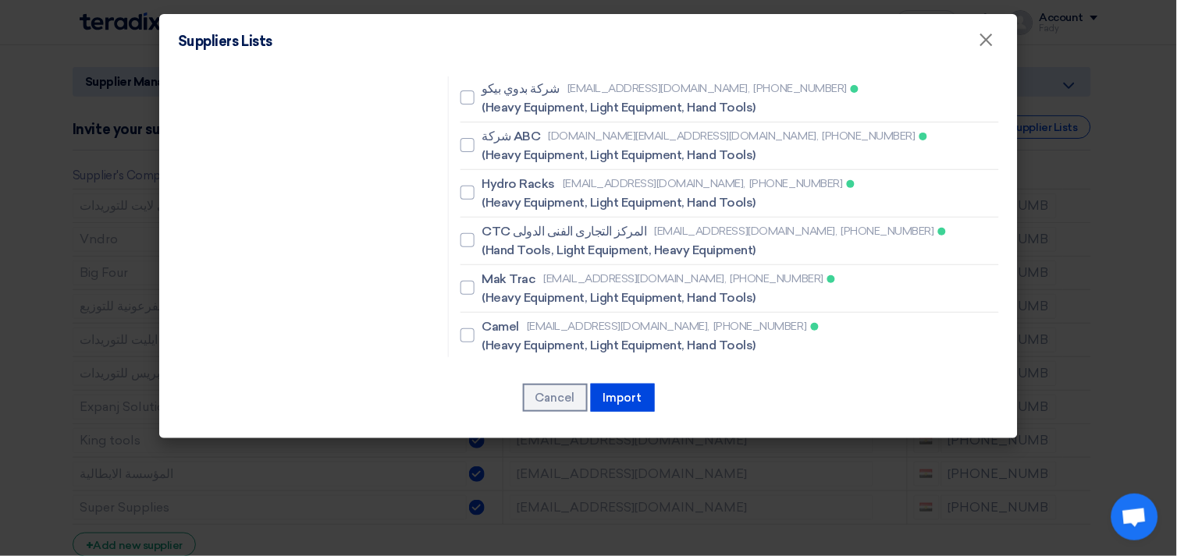
click at [464, 376] on div at bounding box center [467, 383] width 14 height 14
checkbox input "true"
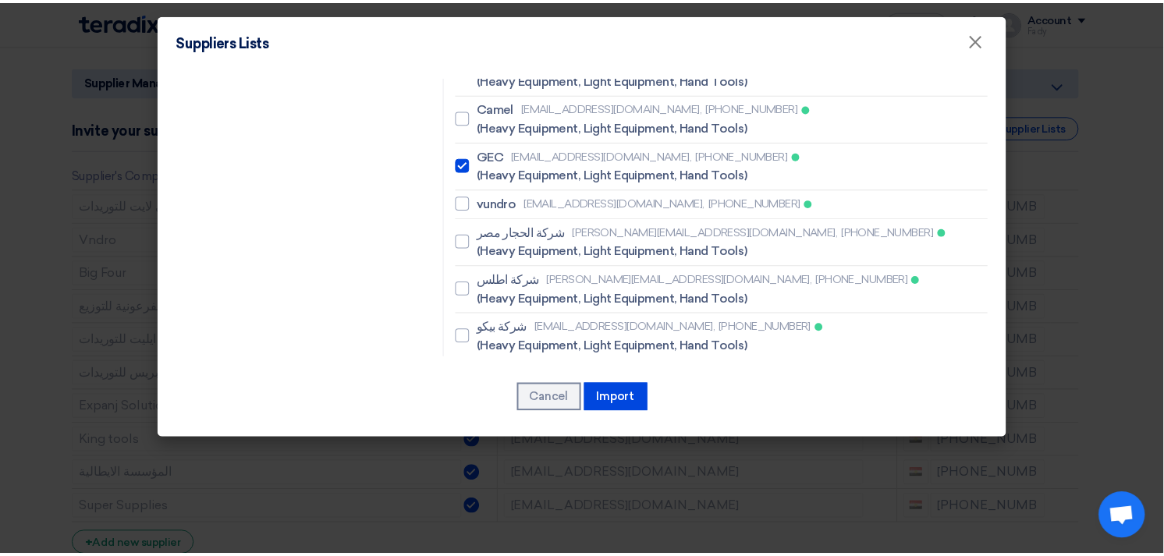
scroll to position [2714, 0]
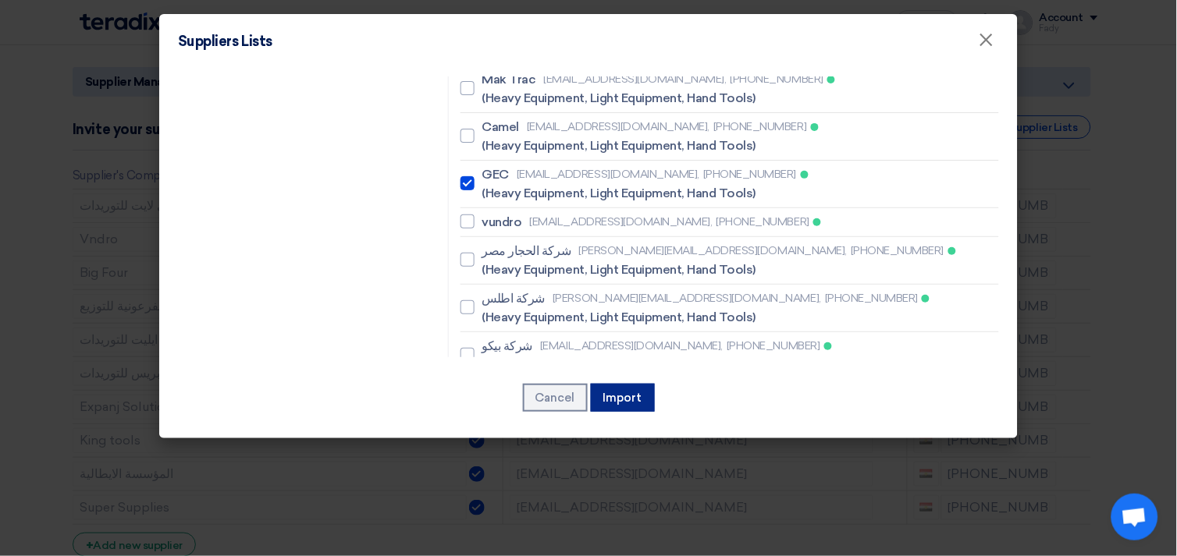
click at [621, 399] on button "Import" at bounding box center [623, 398] width 64 height 28
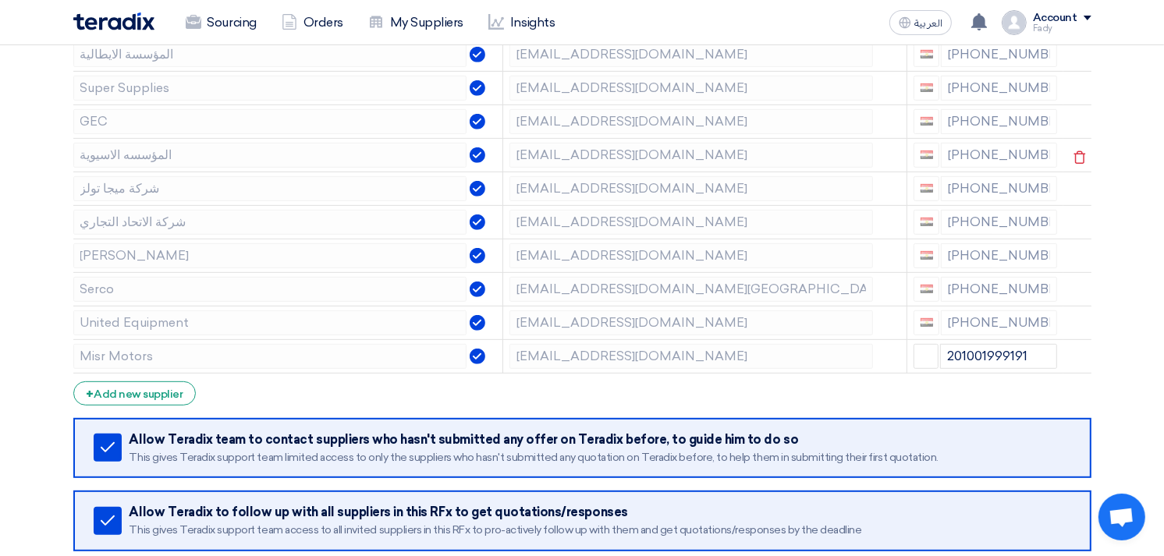
scroll to position [693, 0]
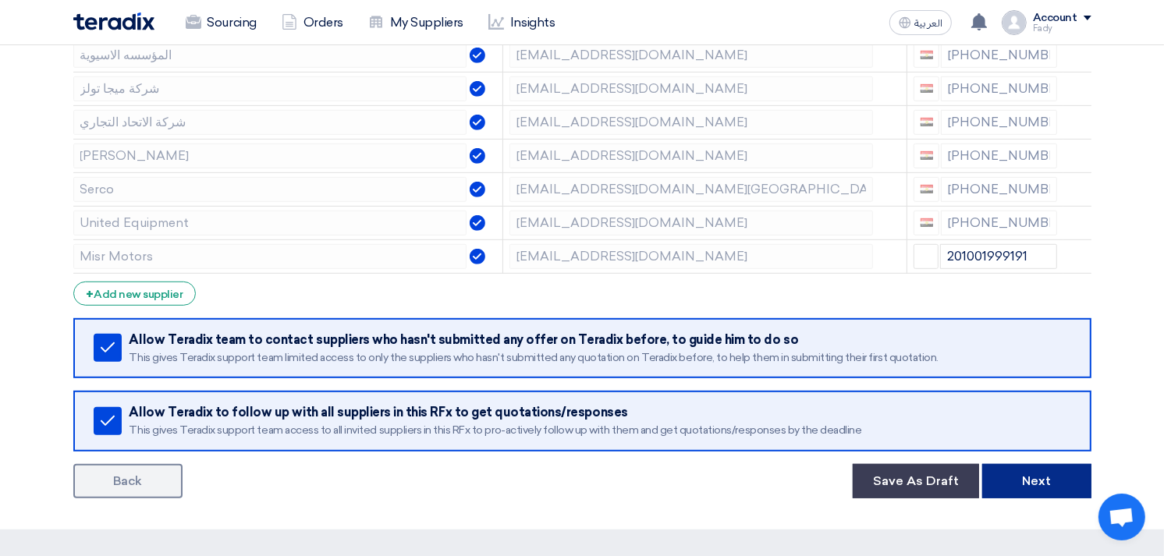
click at [1039, 478] on button "Next" at bounding box center [1037, 481] width 109 height 34
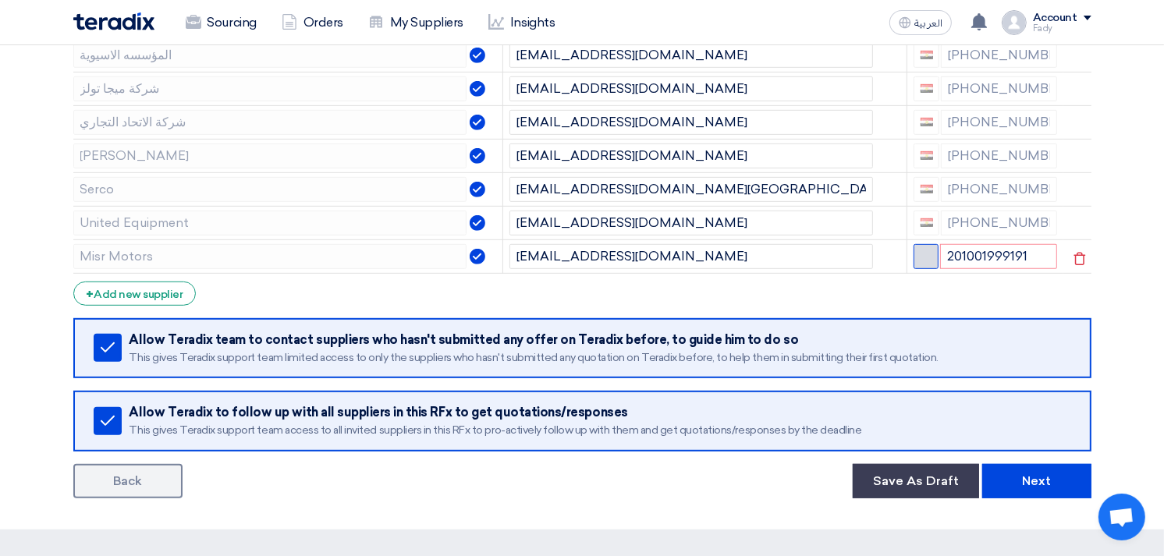
click at [926, 252] on span "button" at bounding box center [927, 255] width 12 height 12
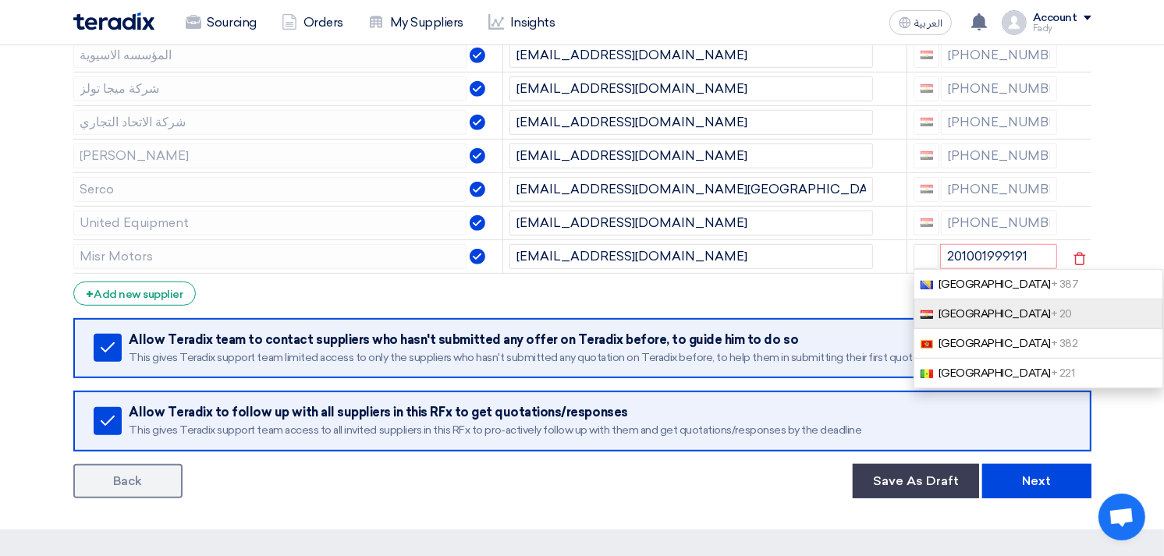
click at [950, 317] on span "[GEOGRAPHIC_DATA] + 20" at bounding box center [1005, 313] width 133 height 13
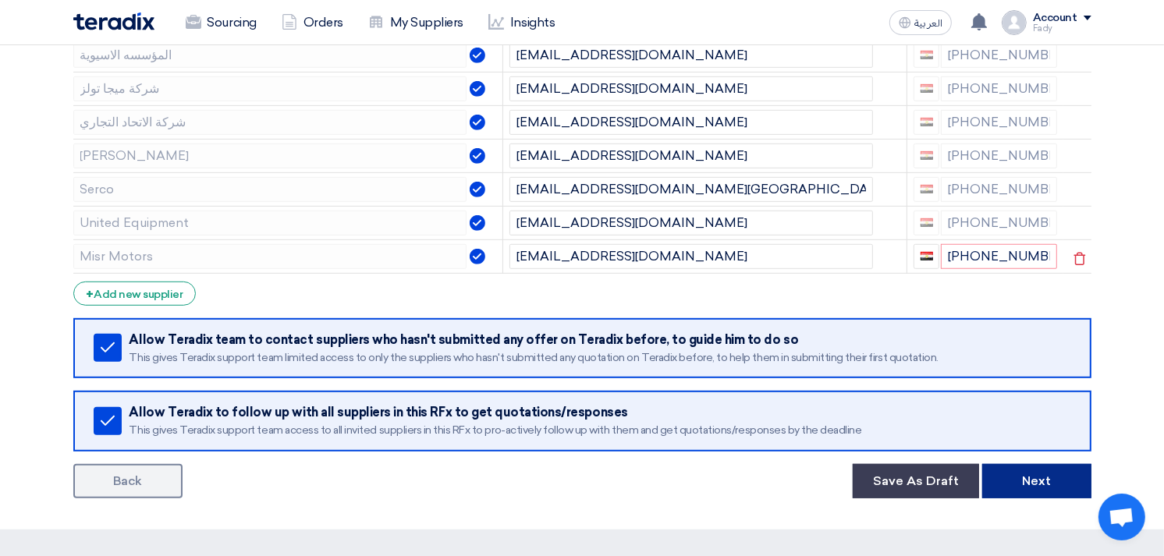
click at [1067, 487] on button "Next" at bounding box center [1037, 481] width 109 height 34
drag, startPoint x: 973, startPoint y: 261, endPoint x: 983, endPoint y: 258, distance: 10.4
click at [983, 258] on input "[PHONE_NUMBER]" at bounding box center [999, 256] width 116 height 25
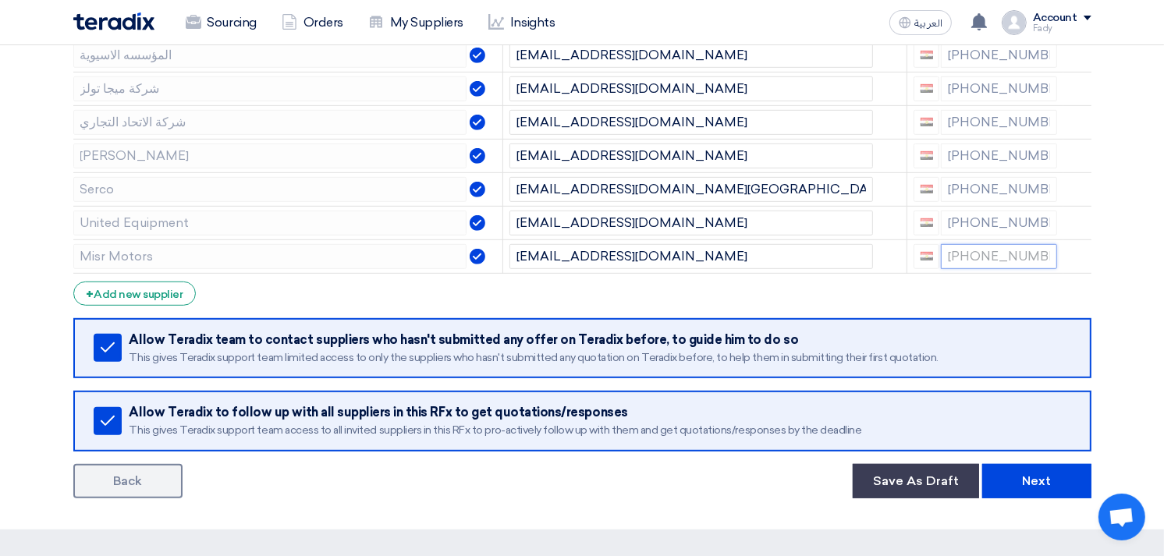
type input "[PHONE_NUMBER]"
click at [1109, 186] on section "Supplier Management Minimize/Maximize Category Invite your suppliers Excel file…" at bounding box center [582, 20] width 1164 height 1020
click at [1059, 470] on button "Next" at bounding box center [1037, 481] width 109 height 34
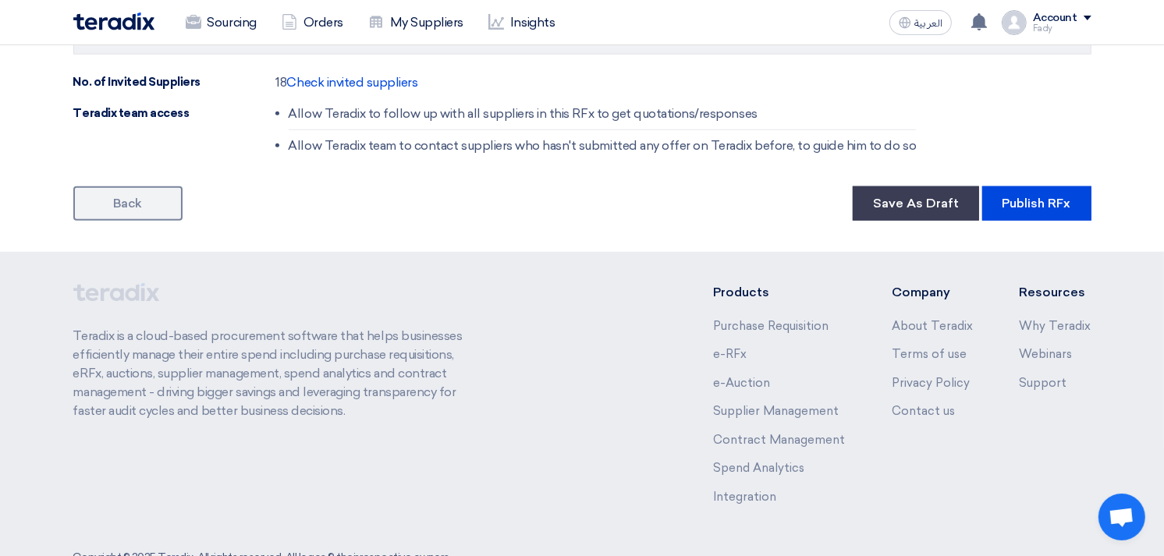
scroll to position [1386, 0]
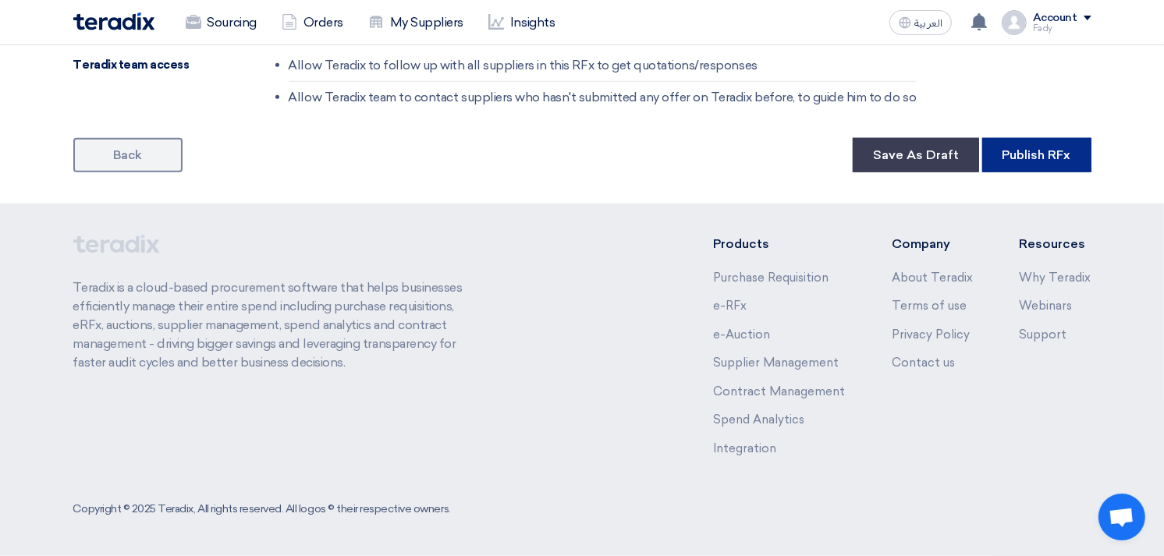
click at [1036, 154] on button "Publish RFx" at bounding box center [1037, 155] width 109 height 34
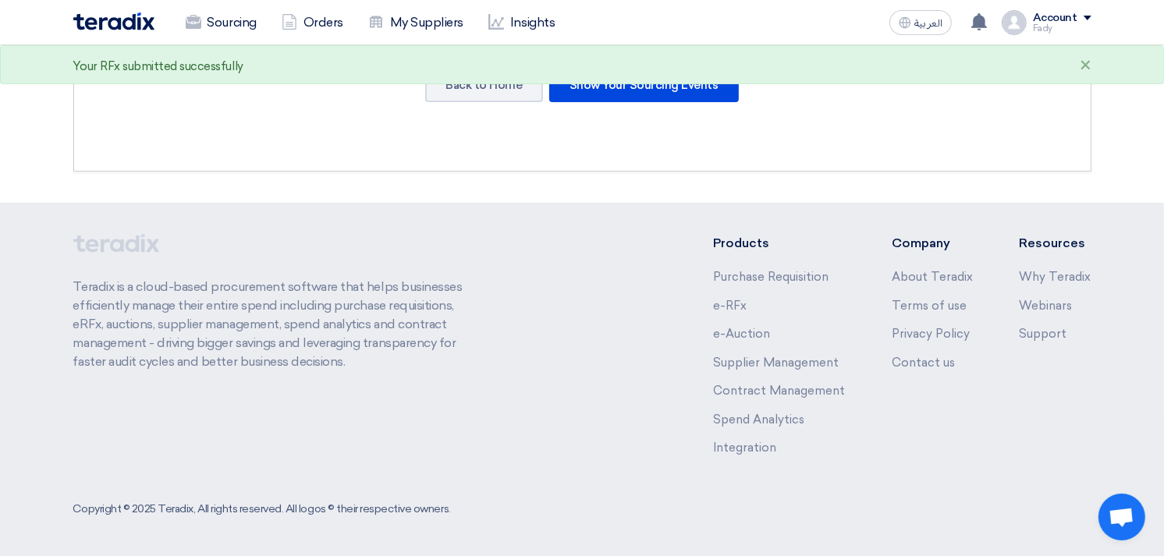
scroll to position [0, 0]
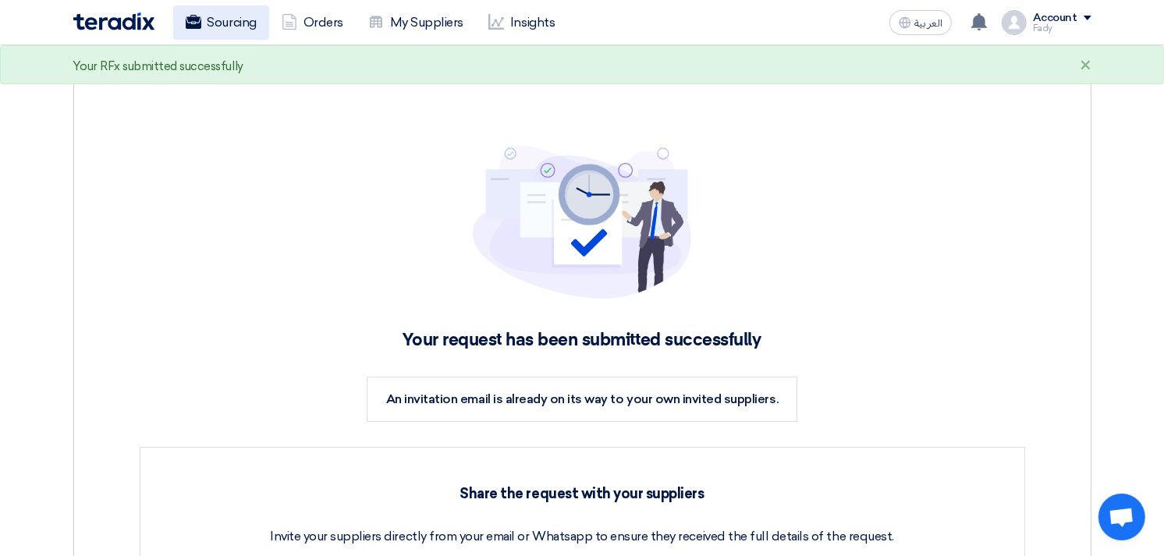
click at [231, 34] on link "Sourcing" at bounding box center [221, 22] width 96 height 34
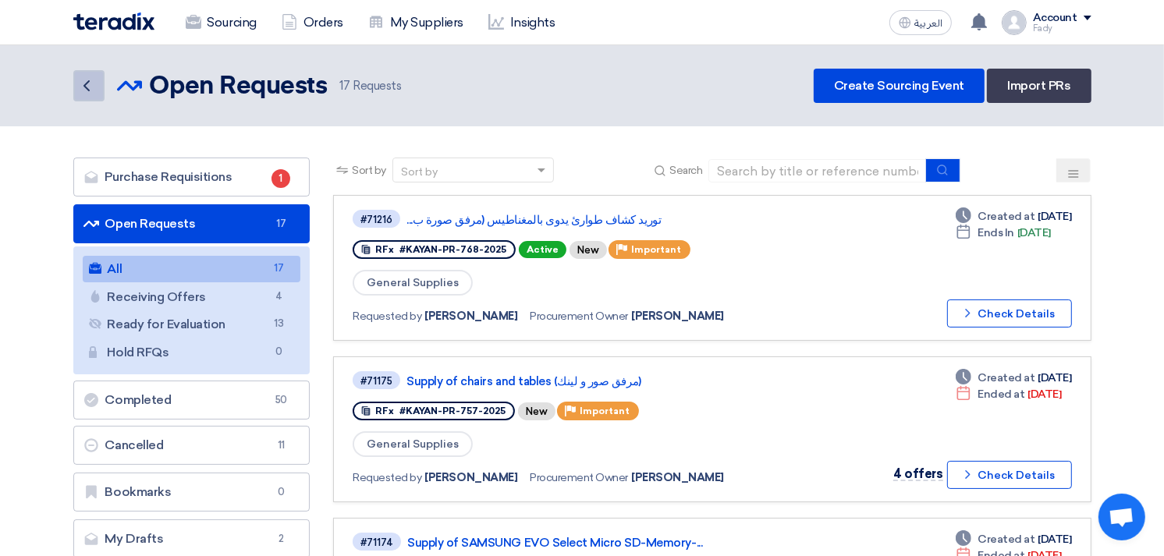
click at [94, 91] on icon "Back" at bounding box center [86, 85] width 19 height 19
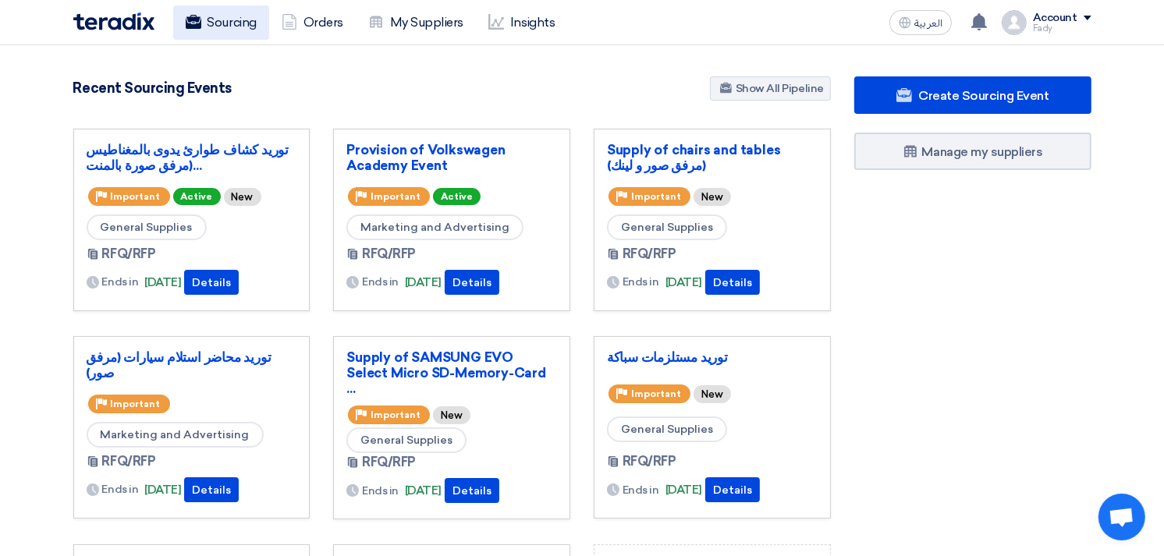
click at [226, 35] on link "Sourcing" at bounding box center [221, 22] width 96 height 34
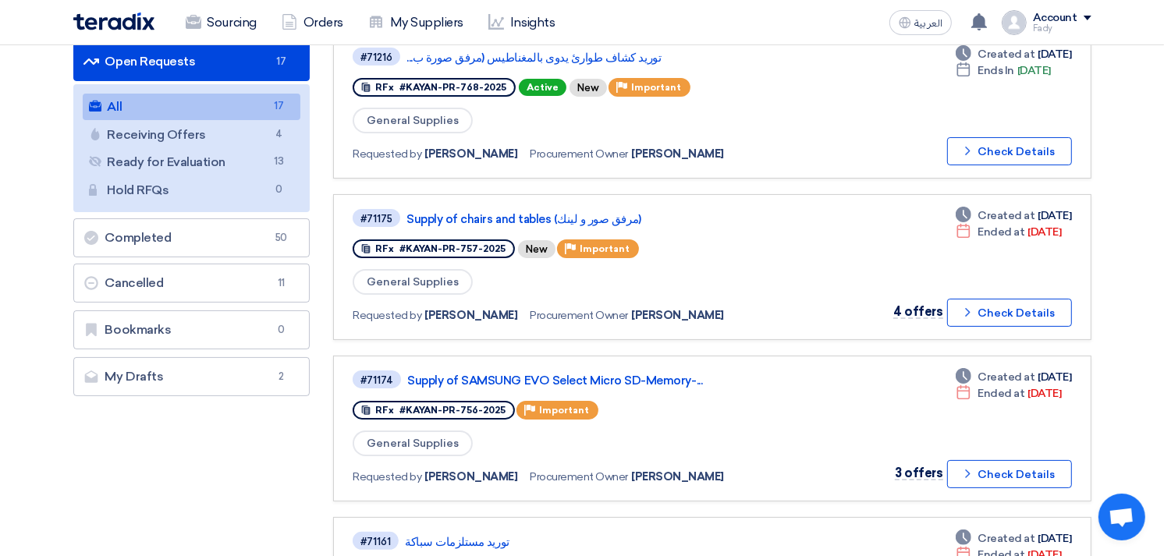
scroll to position [173, 0]
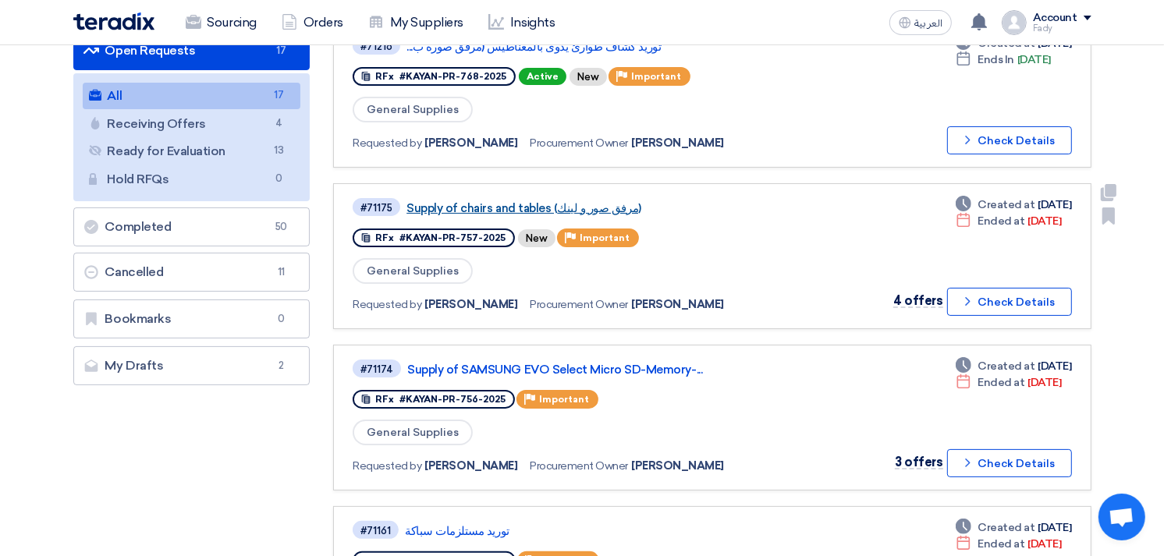
click at [505, 205] on link "Supply of chairs and tables (مرفق صور و لينك)" at bounding box center [602, 208] width 390 height 14
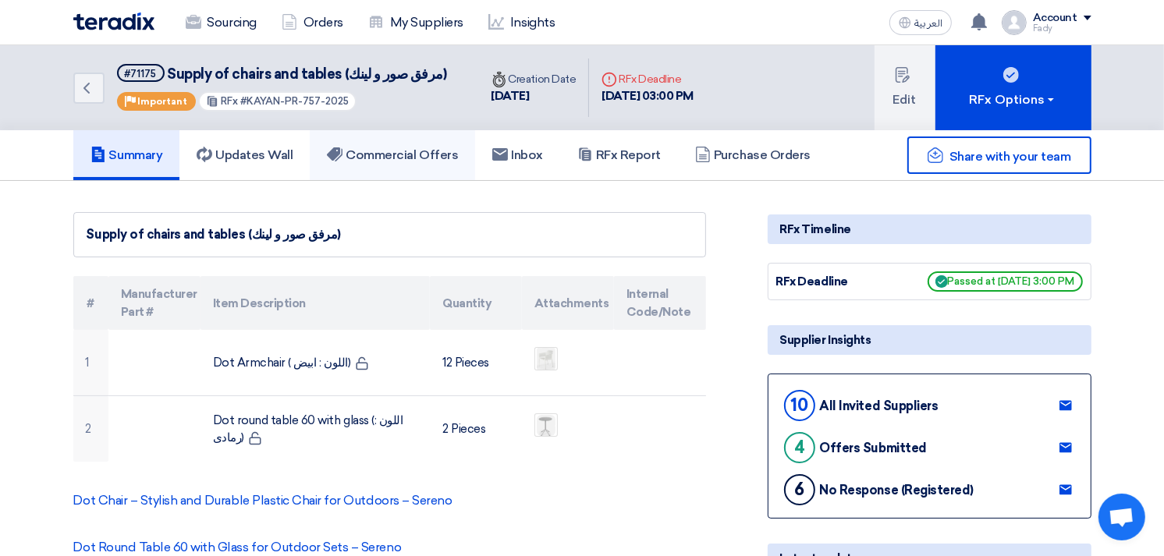
click at [391, 160] on h5 "Commercial Offers" at bounding box center [392, 155] width 131 height 16
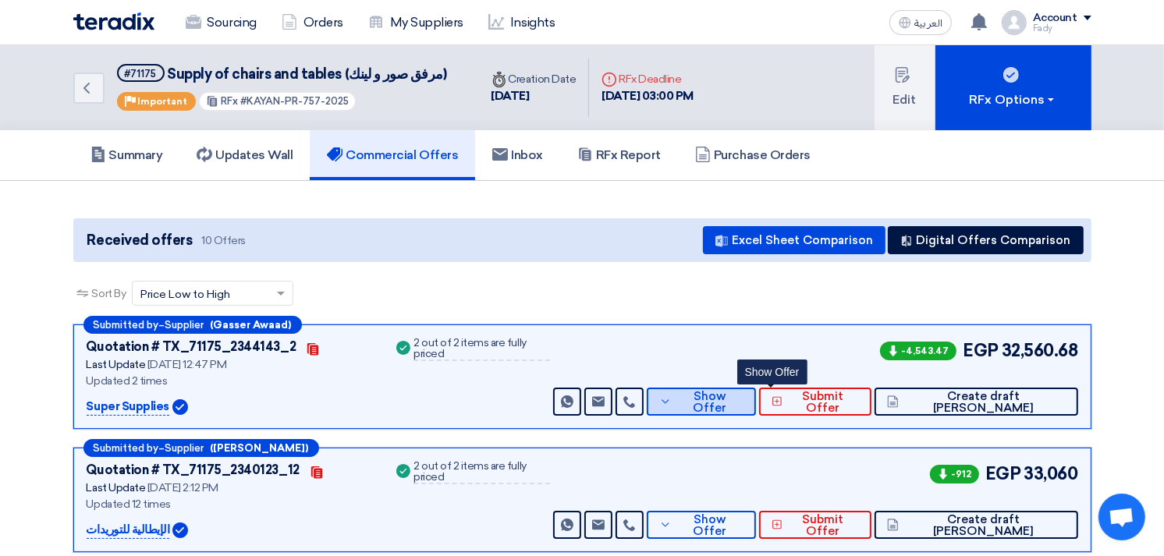
click at [744, 398] on span "Show Offer" at bounding box center [710, 402] width 68 height 23
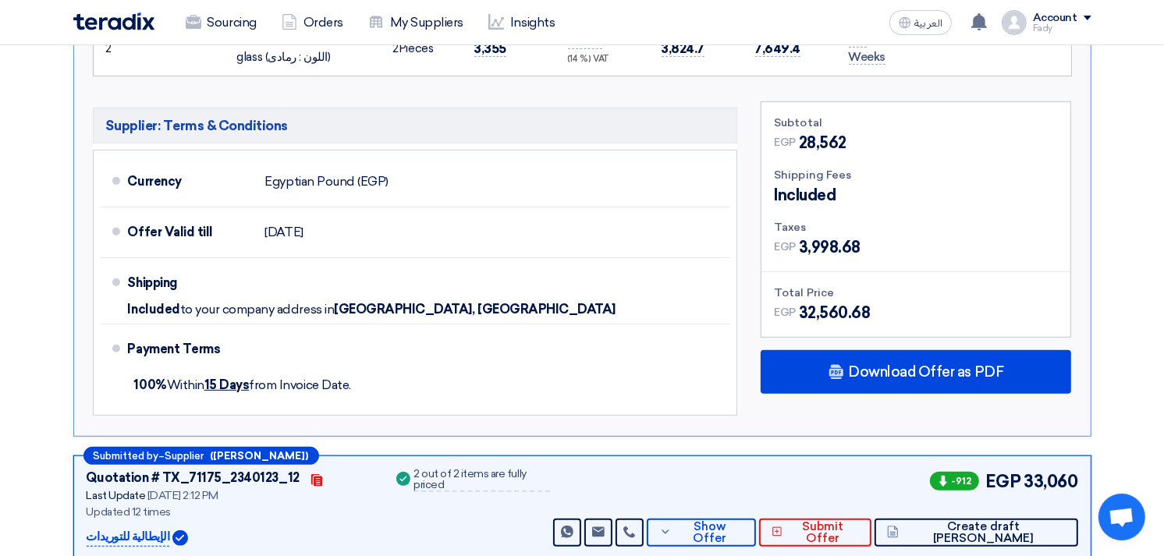
scroll to position [606, 0]
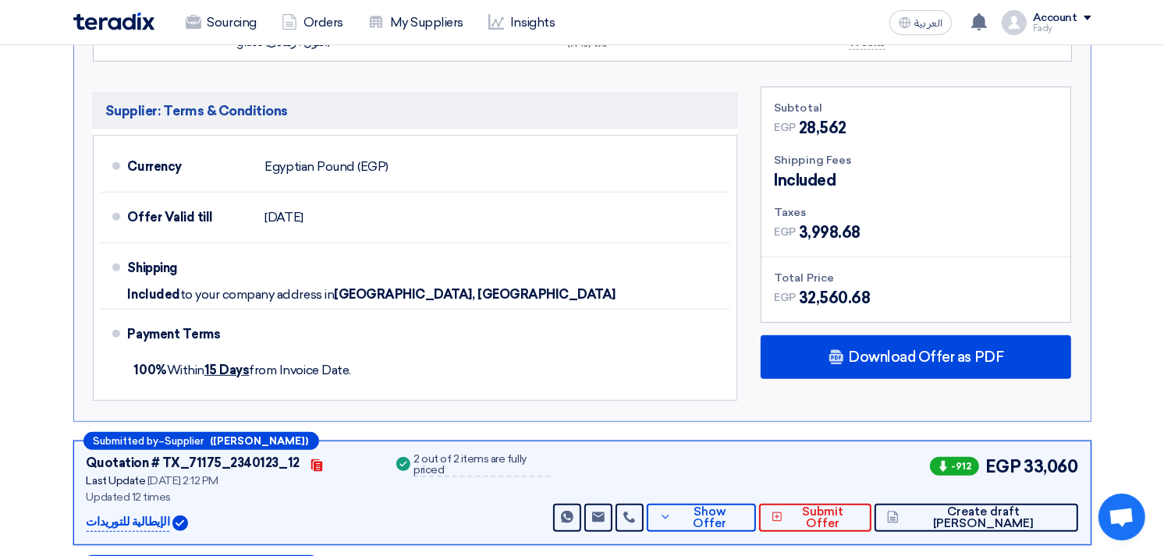
drag, startPoint x: 799, startPoint y: 297, endPoint x: 890, endPoint y: 318, distance: 93.7
click at [890, 318] on div "Subtotal EGP 28,562 Shipping Fees Included Taxes EGP EGP" at bounding box center [916, 205] width 311 height 236
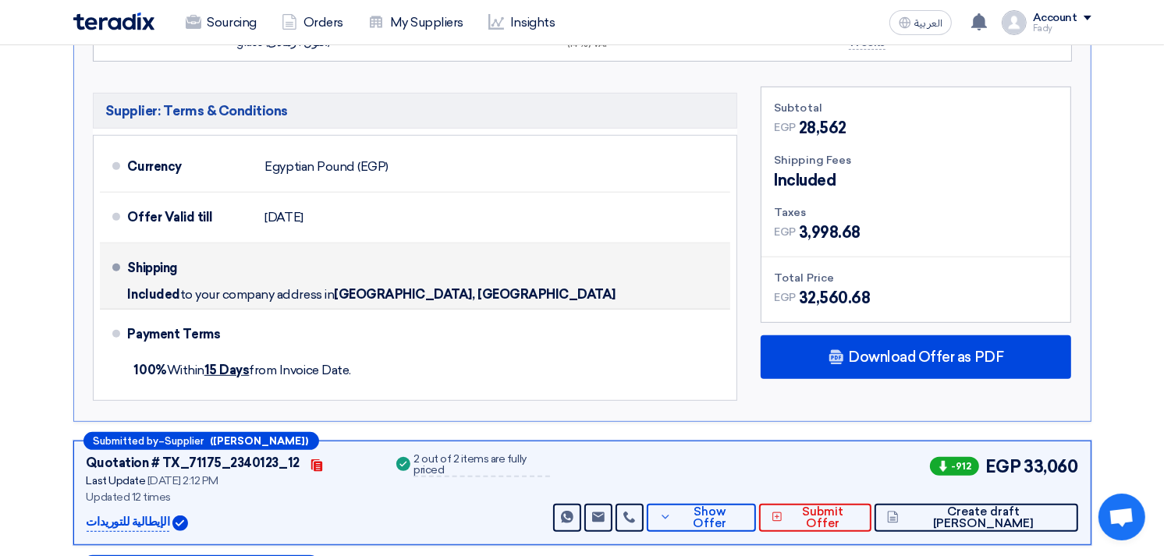
scroll to position [0, 0]
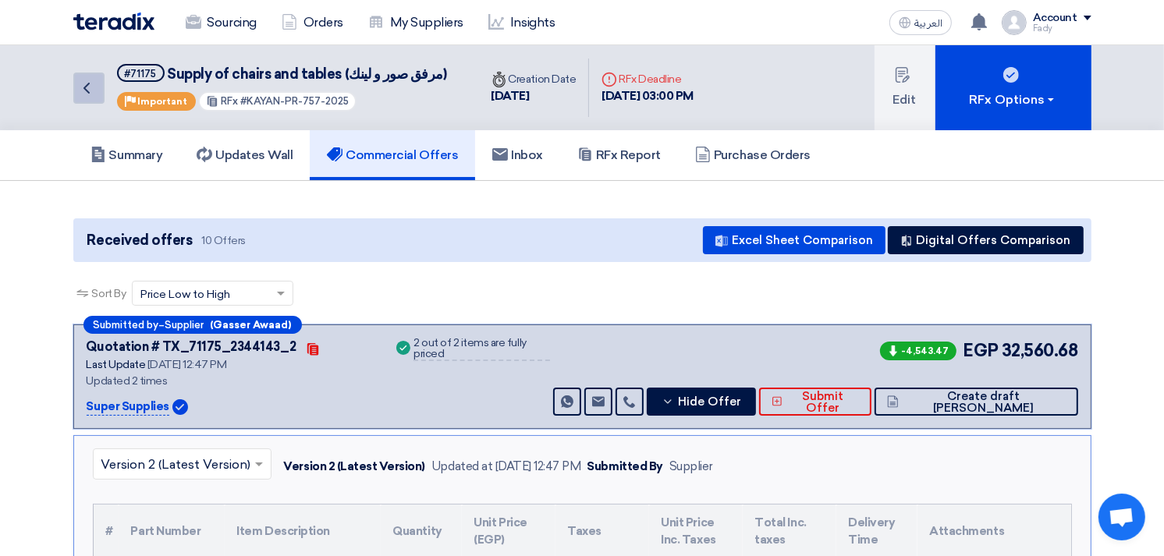
click at [81, 80] on icon "Back" at bounding box center [86, 88] width 19 height 19
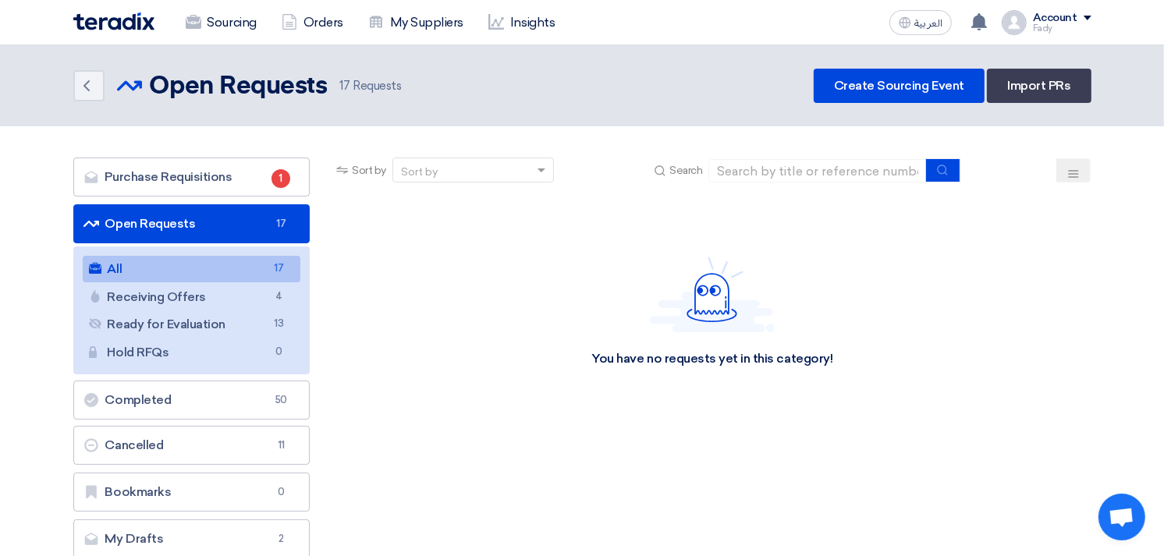
click at [556, 86] on div "Back Open Requests Open Requests 17 Requests Create Sourcing Event Import PRs" at bounding box center [582, 86] width 1018 height 34
click at [173, 265] on link "All All 17" at bounding box center [192, 269] width 219 height 27
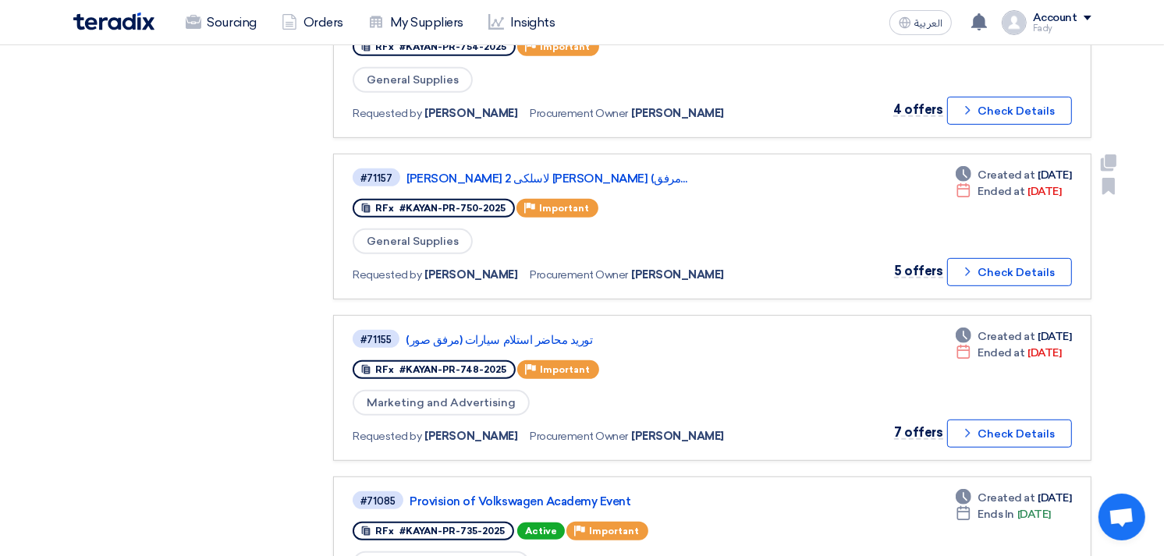
scroll to position [693, 0]
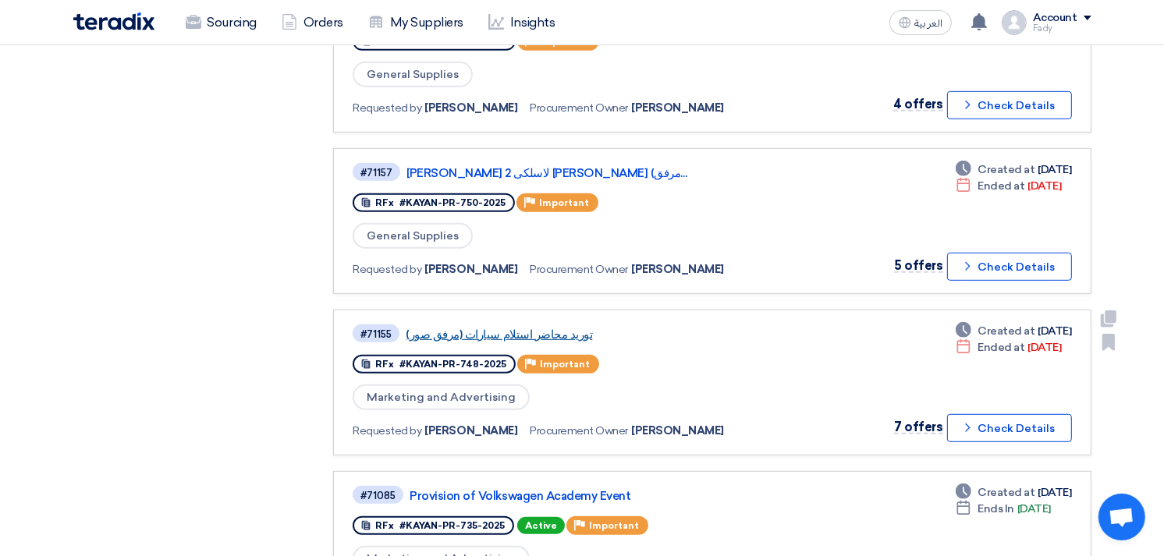
click at [528, 328] on link "توريد محاضر استلام سيارات (مرفق صور)" at bounding box center [601, 335] width 390 height 14
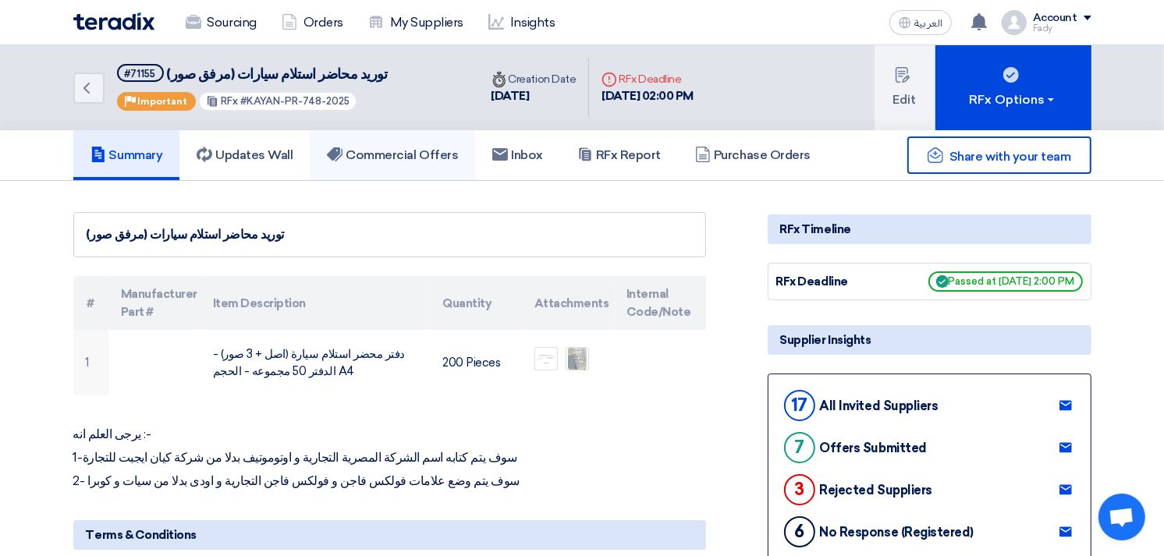
click at [409, 147] on h5 "Commercial Offers" at bounding box center [392, 155] width 131 height 16
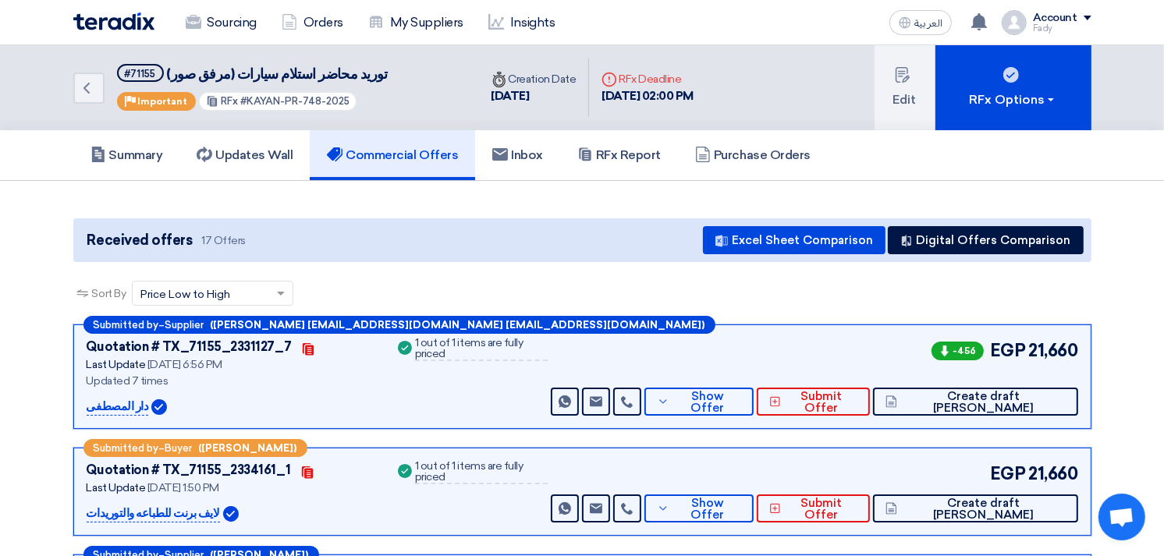
scroll to position [87, 0]
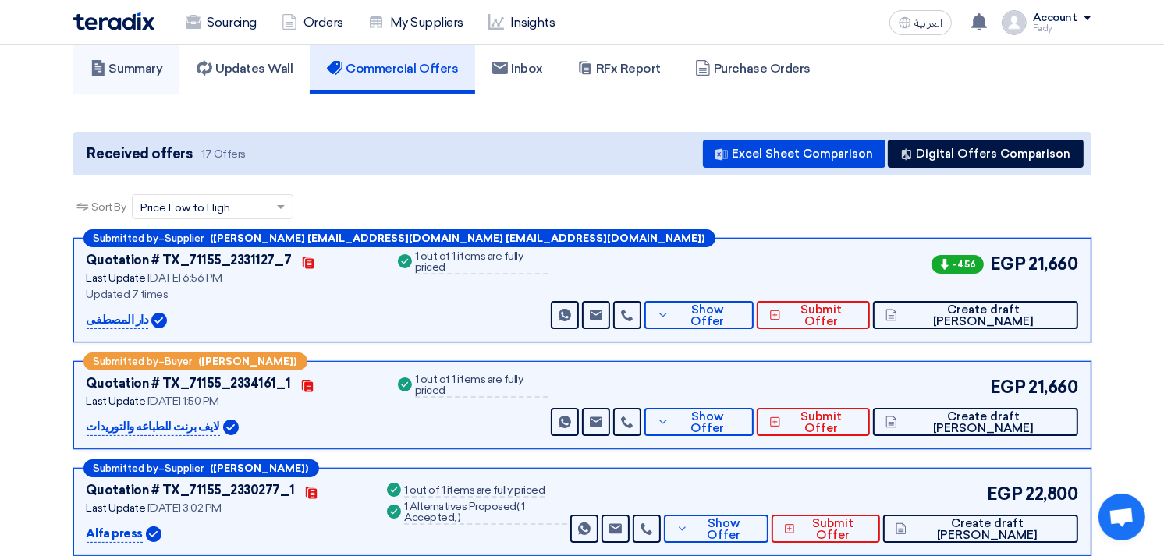
click at [154, 76] on link "Summary" at bounding box center [126, 69] width 107 height 50
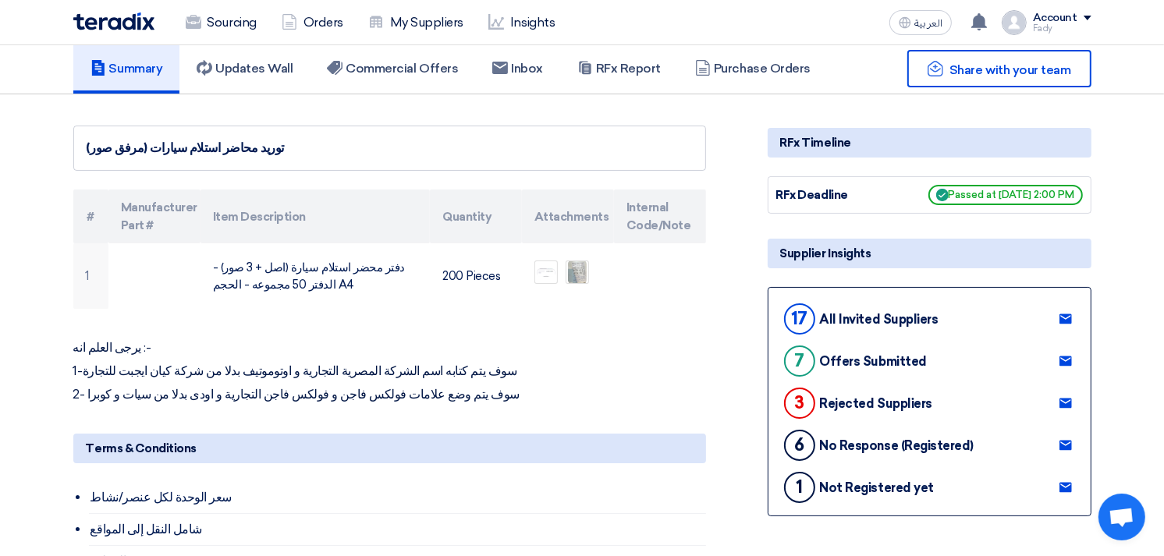
scroll to position [0, 0]
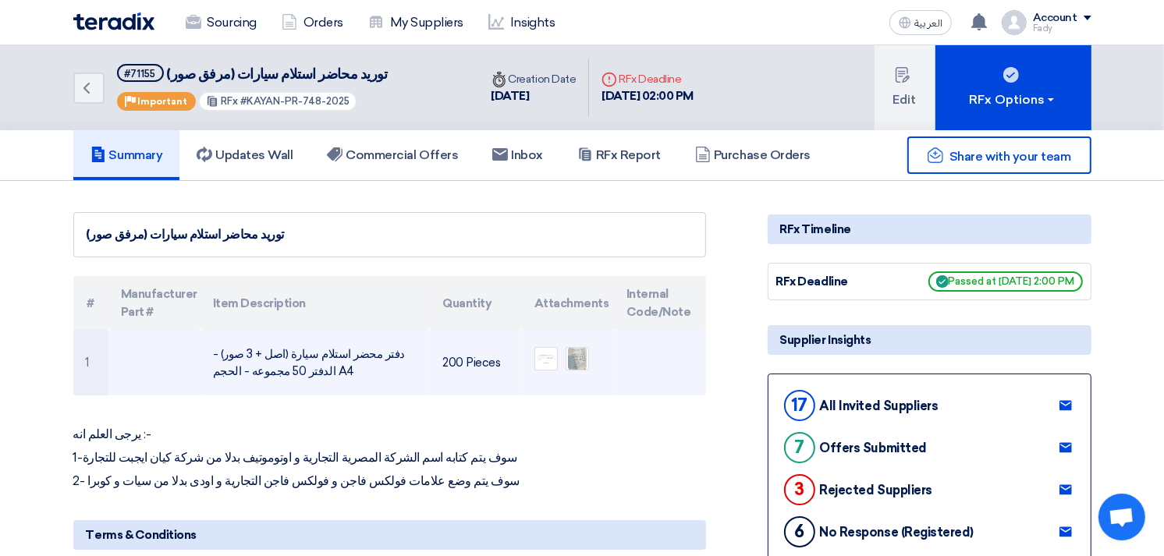
click at [269, 355] on td "دفتر محضر استلام سيارة (اصل + 3 صور) - الدفتر 50 مجموعه - الحجم A4" at bounding box center [315, 363] width 229 height 66
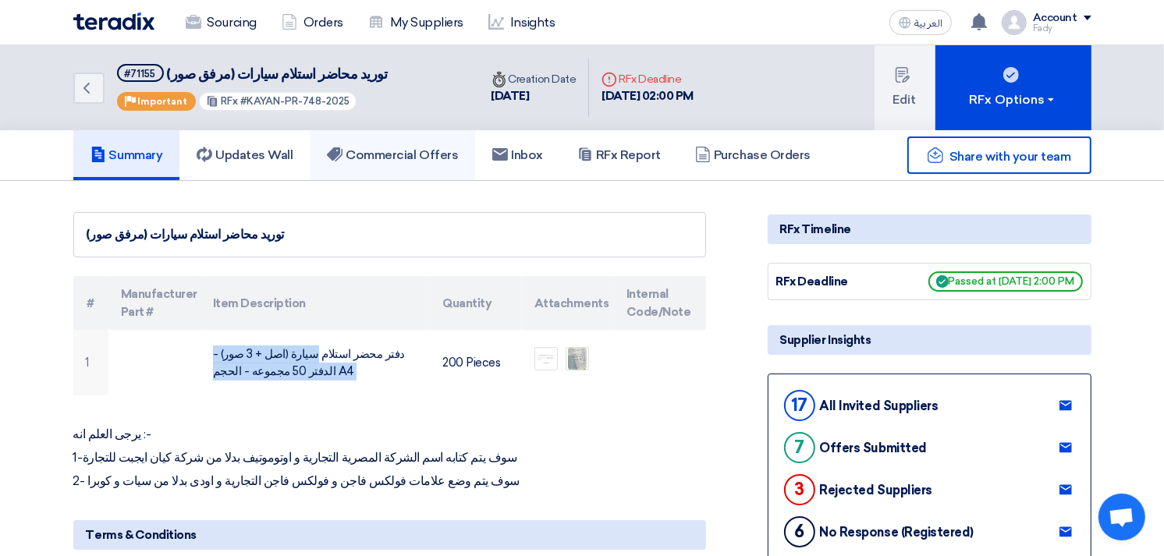
click at [425, 151] on h5 "Commercial Offers" at bounding box center [392, 155] width 131 height 16
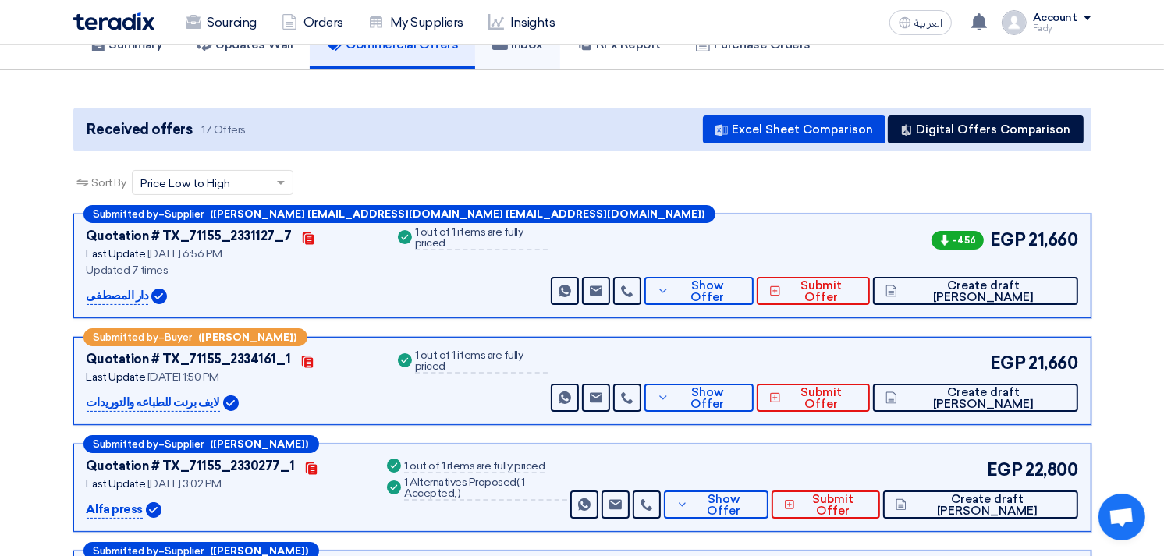
scroll to position [87, 0]
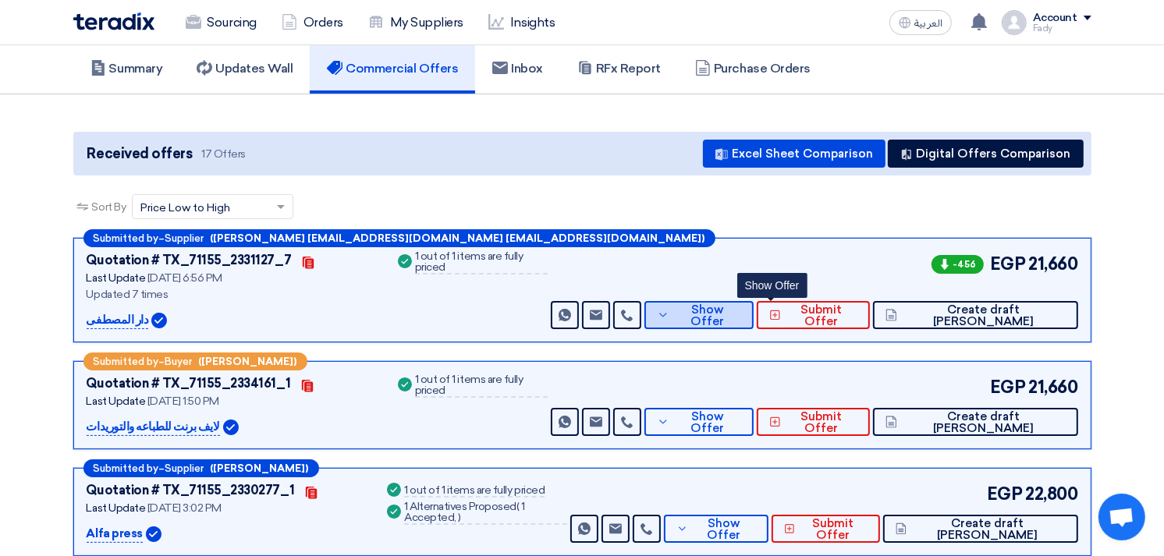
click at [753, 301] on button "Show Offer" at bounding box center [699, 315] width 109 height 28
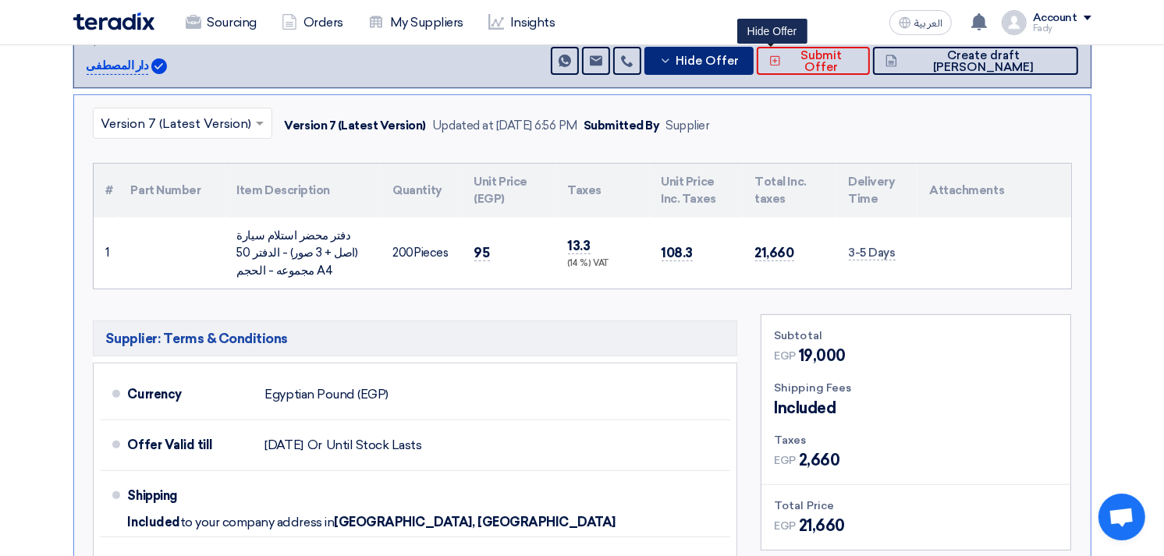
scroll to position [173, 0]
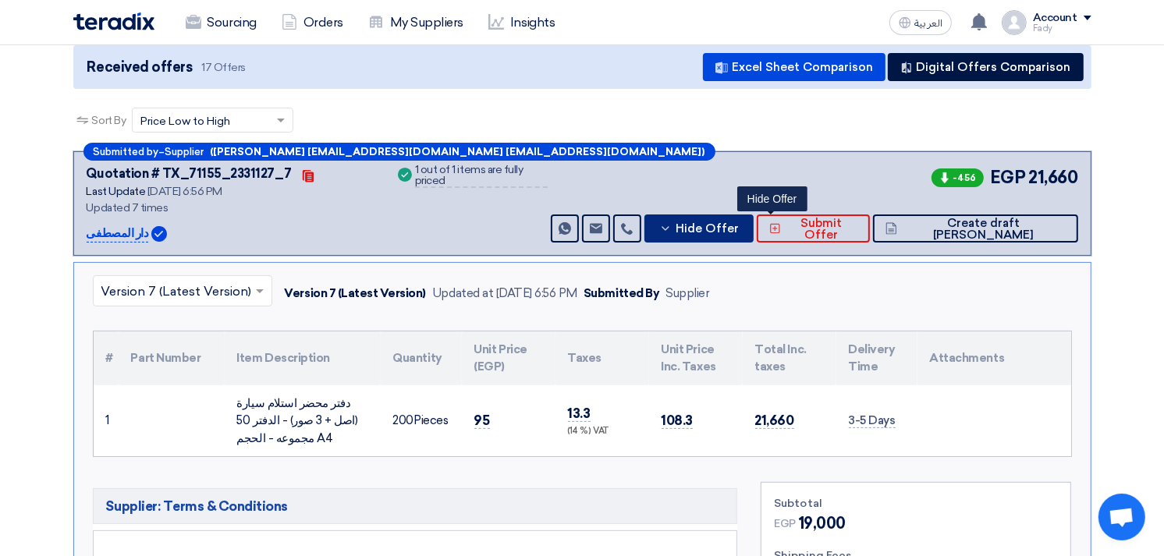
click at [754, 219] on button "Hide Offer" at bounding box center [699, 229] width 109 height 28
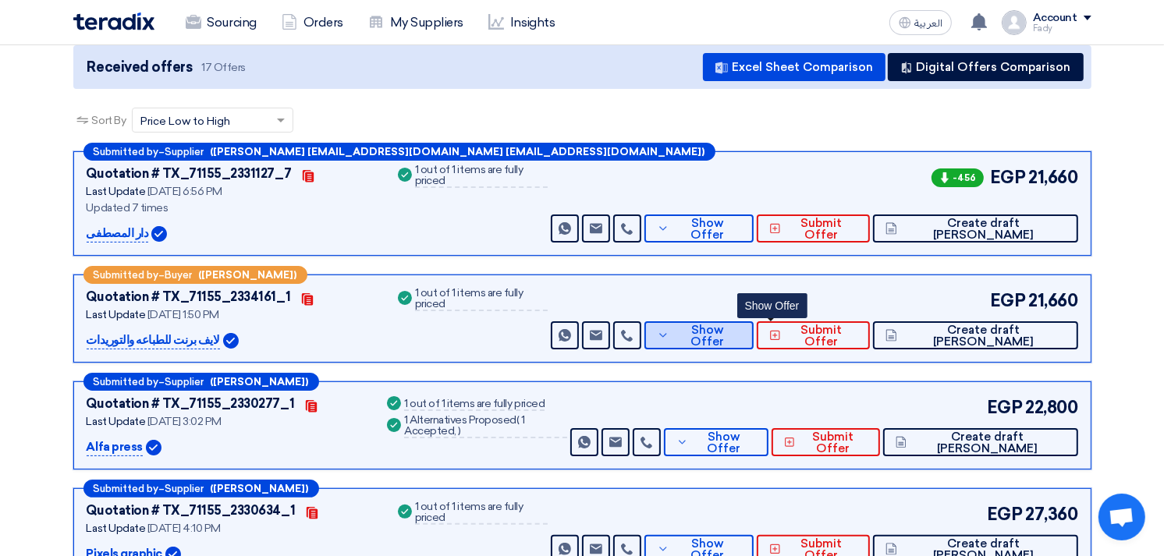
click at [741, 333] on span "Show Offer" at bounding box center [707, 336] width 68 height 23
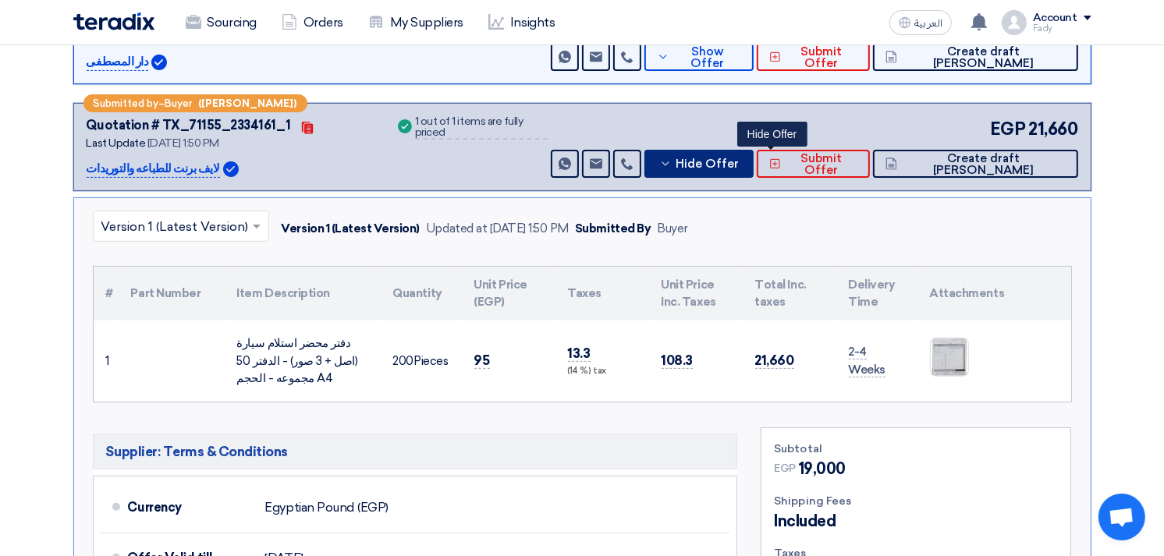
scroll to position [346, 0]
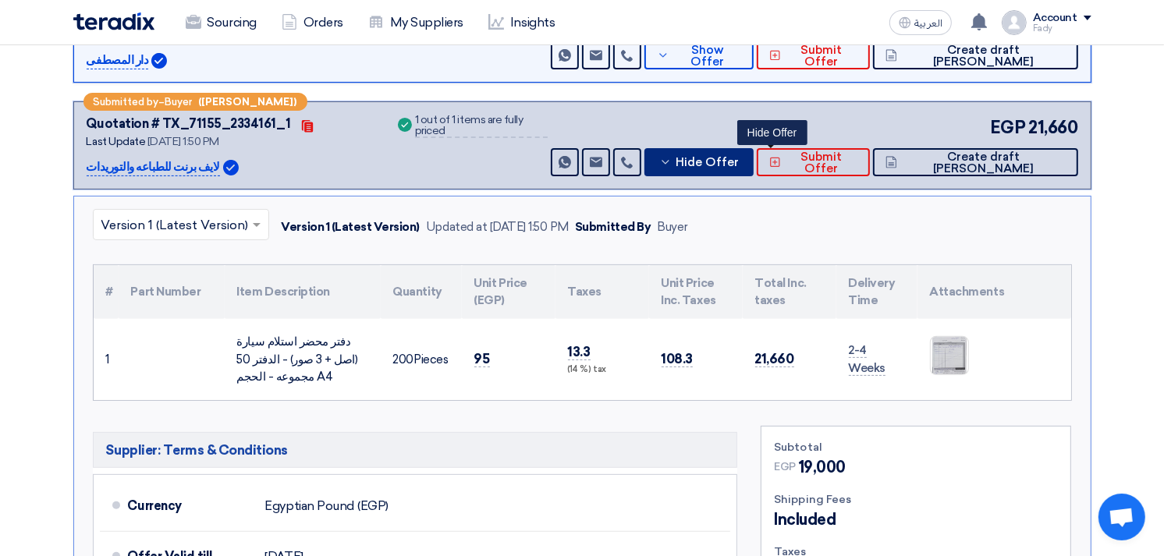
click at [752, 150] on button "Hide Offer" at bounding box center [699, 162] width 109 height 28
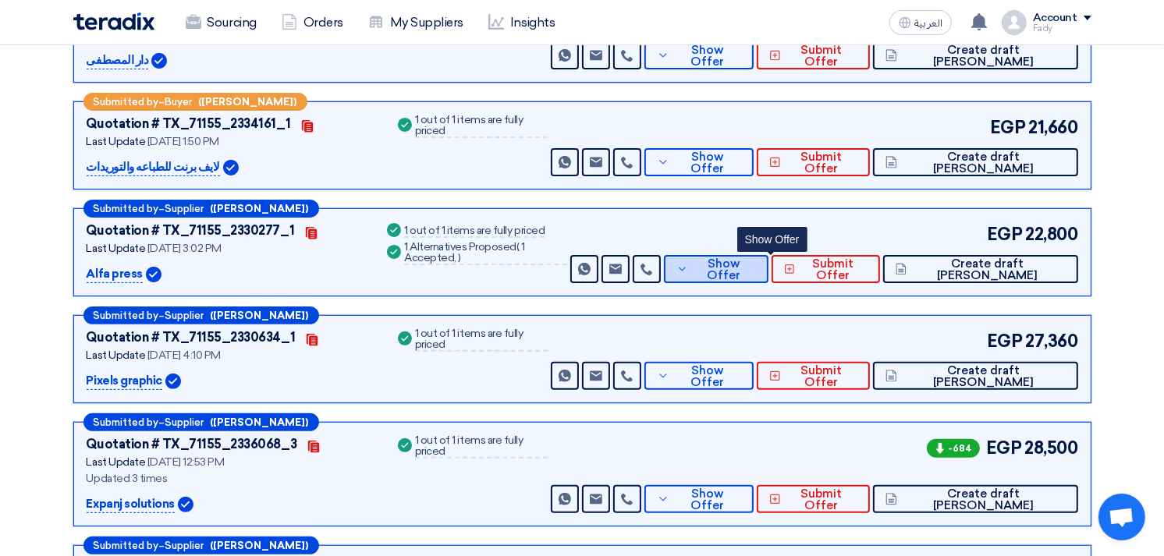
click at [769, 274] on button "Show Offer" at bounding box center [716, 269] width 105 height 28
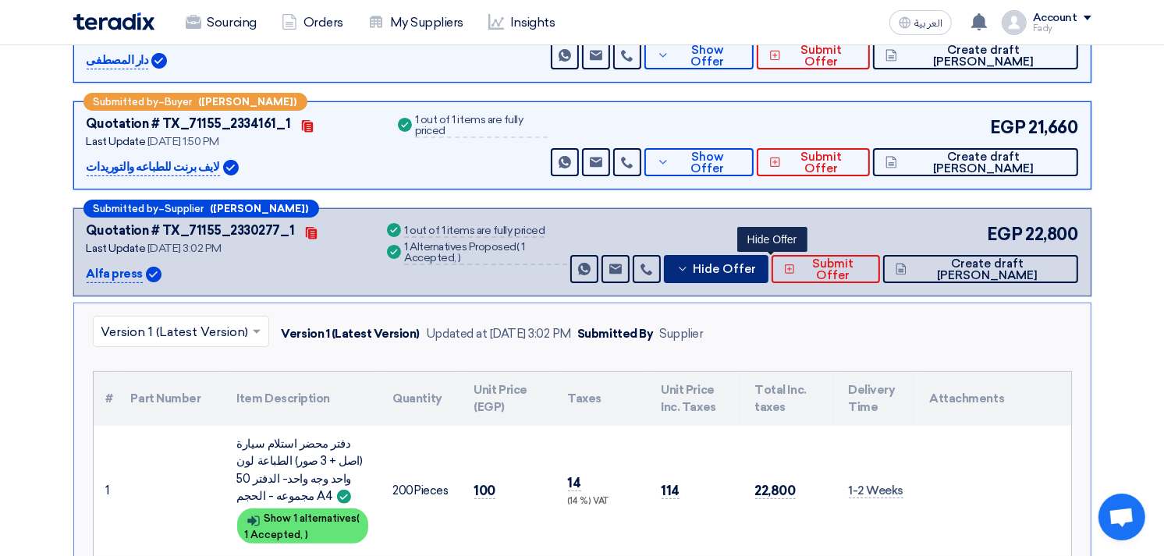
click at [689, 263] on icon at bounding box center [683, 269] width 12 height 12
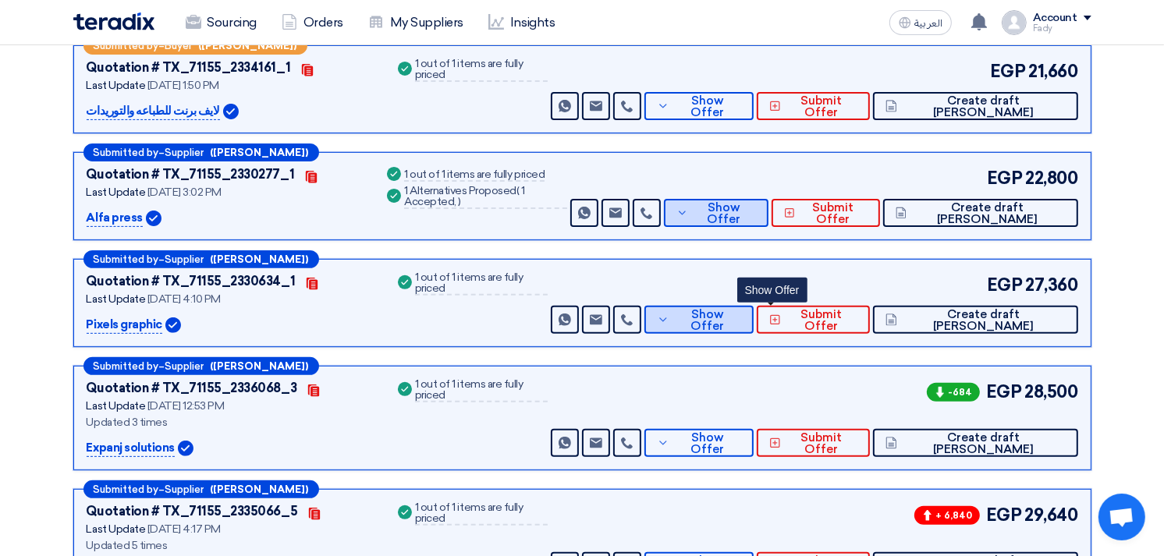
scroll to position [433, 0]
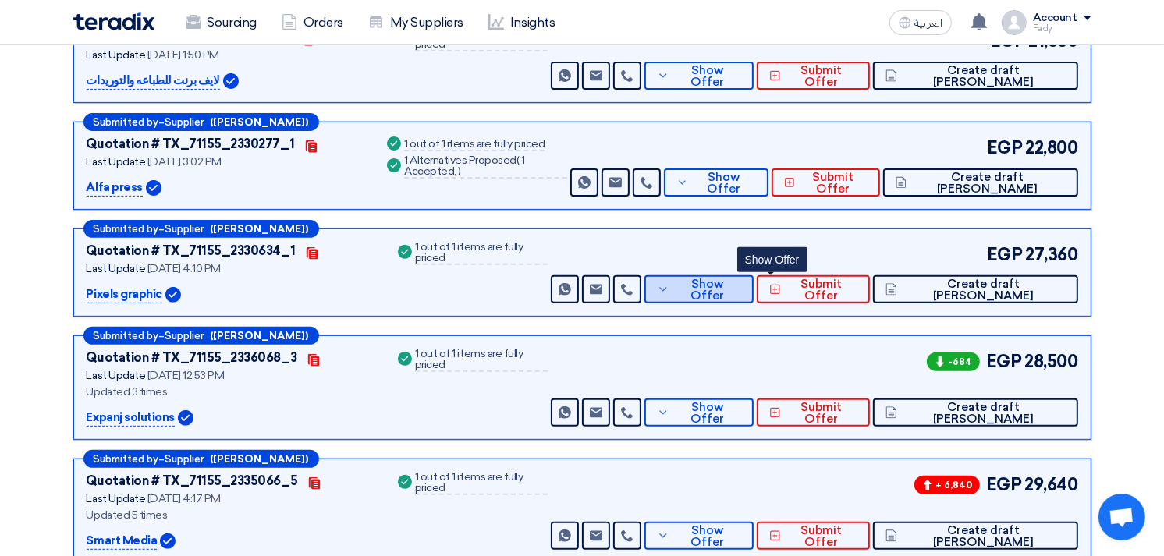
click at [741, 286] on span "Show Offer" at bounding box center [707, 290] width 68 height 23
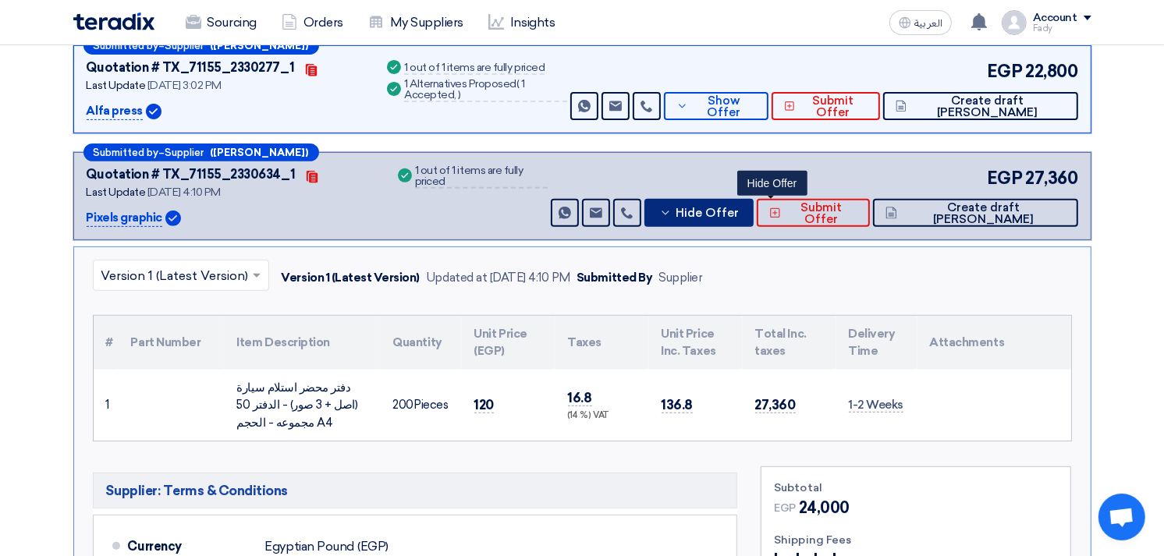
scroll to position [606, 0]
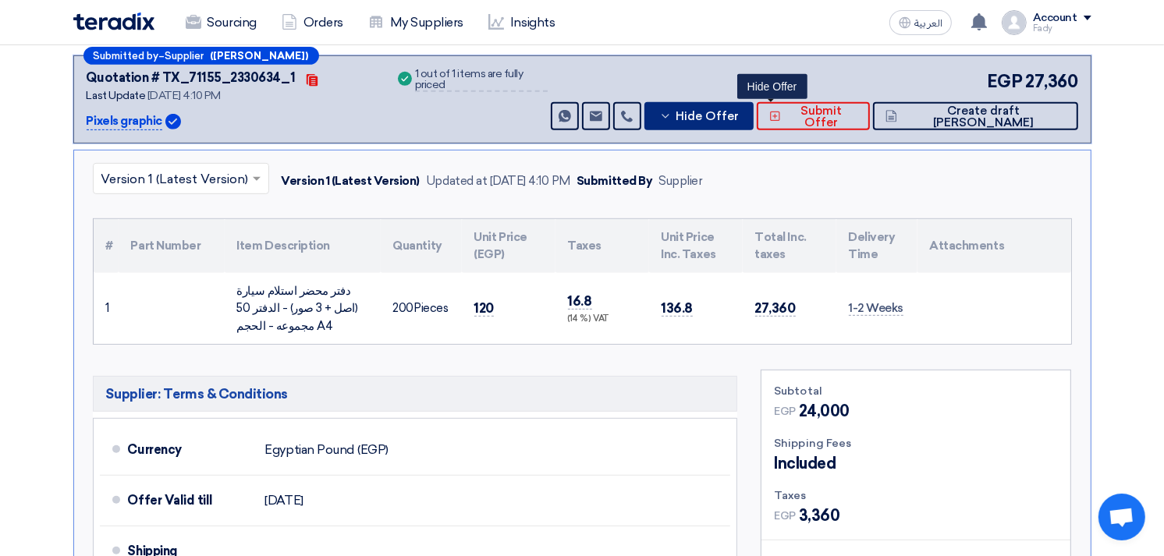
click at [739, 118] on span "Hide Offer" at bounding box center [707, 117] width 63 height 12
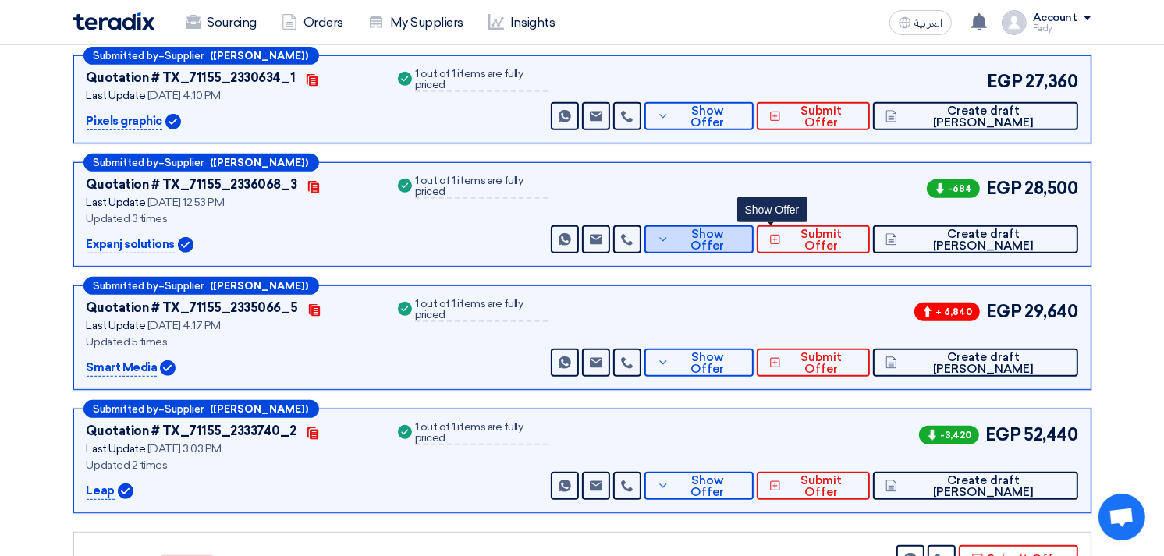
click at [741, 240] on span "Show Offer" at bounding box center [707, 240] width 68 height 23
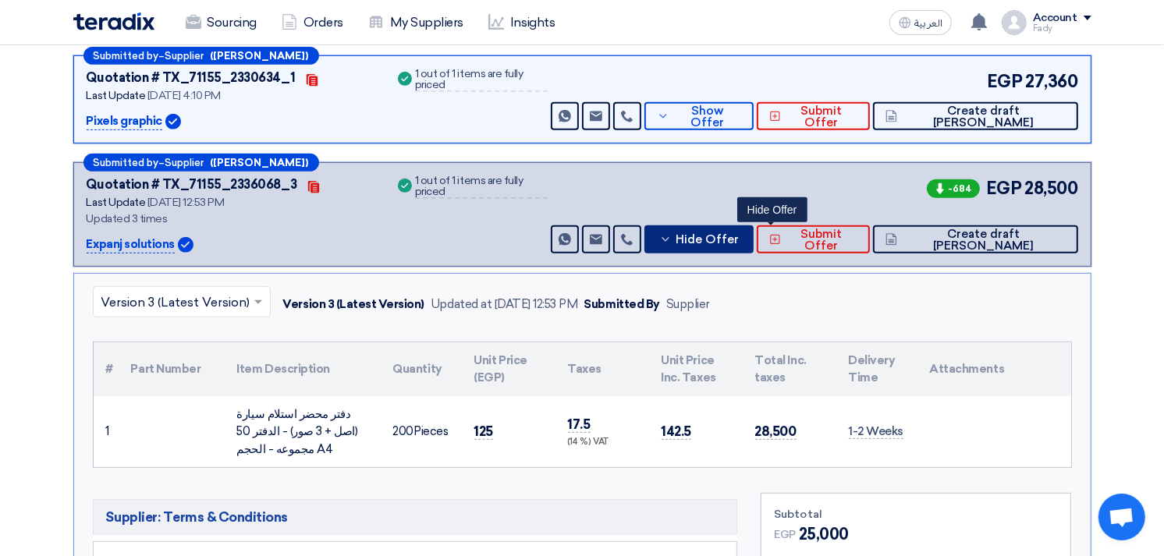
click at [739, 243] on span "Hide Offer" at bounding box center [707, 240] width 63 height 12
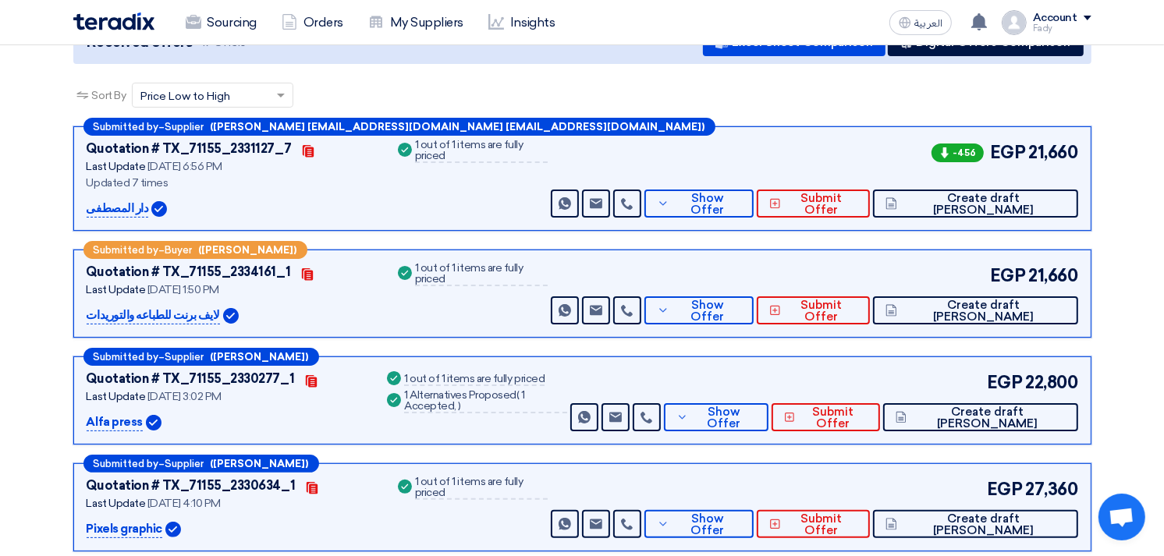
scroll to position [87, 0]
